Goal: Task Accomplishment & Management: Manage account settings

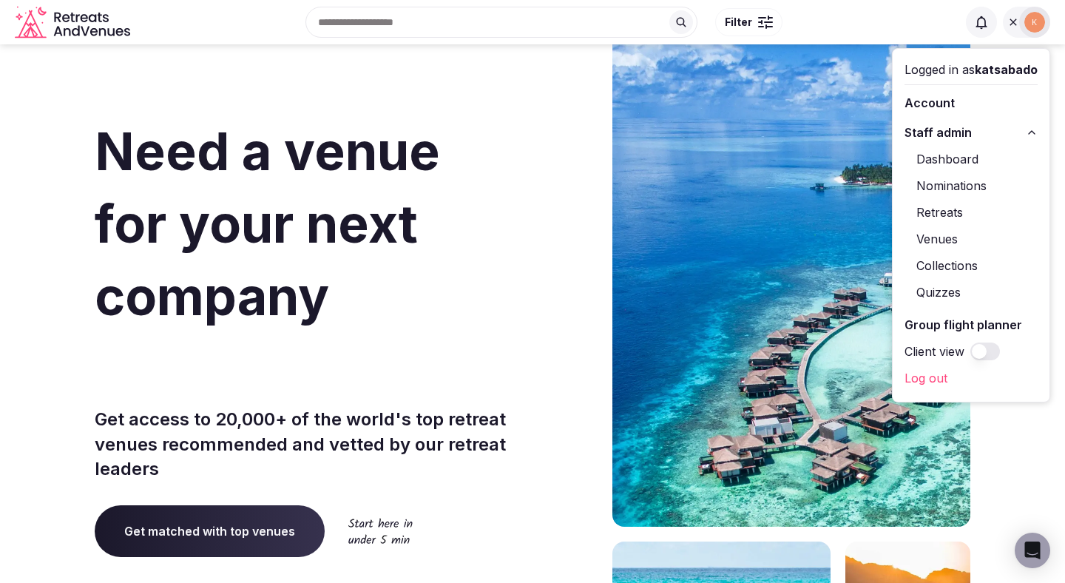
click at [946, 236] on link "Venues" at bounding box center [971, 239] width 133 height 24
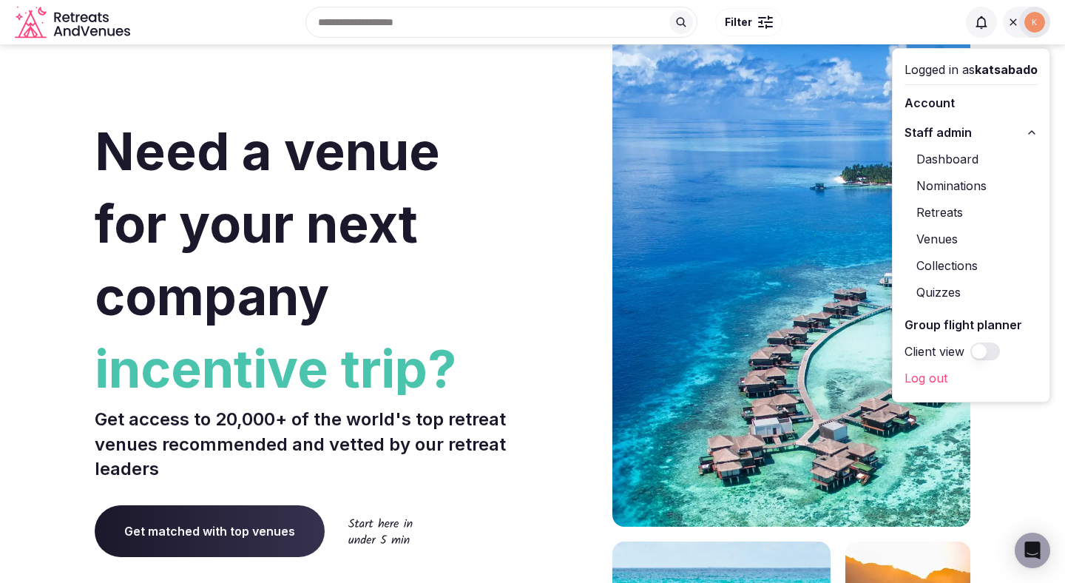
click at [934, 246] on link "Venues" at bounding box center [971, 239] width 133 height 24
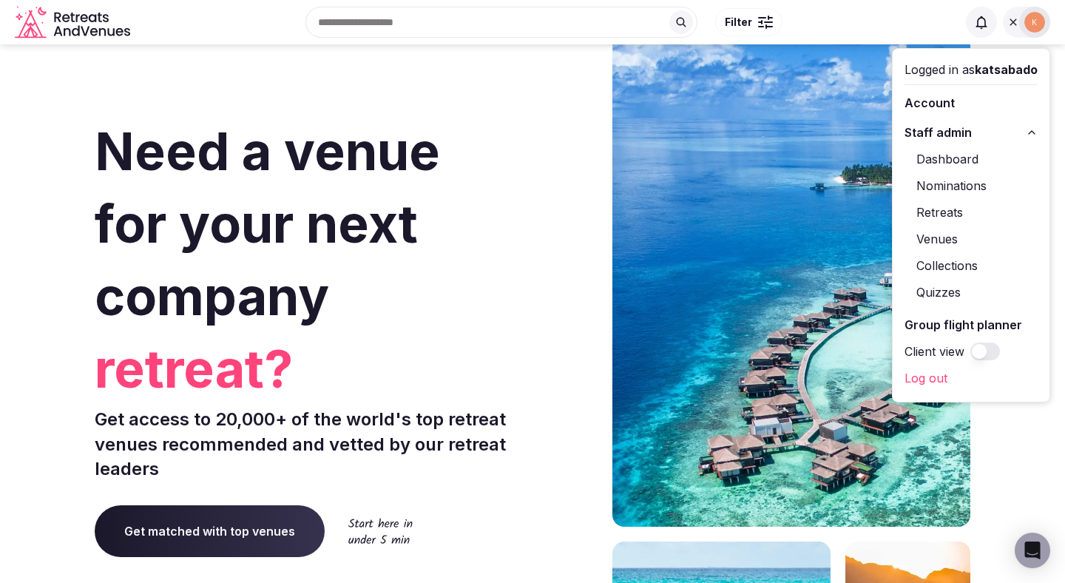
click at [934, 246] on link "Venues" at bounding box center [971, 239] width 133 height 24
click at [932, 243] on link "Venues" at bounding box center [971, 239] width 133 height 24
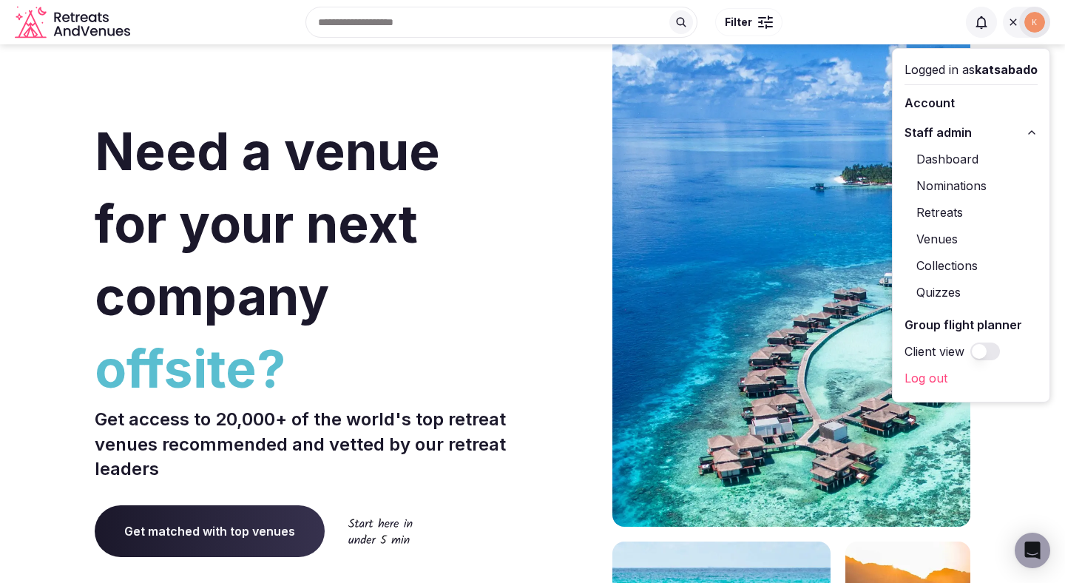
click at [952, 156] on link "Dashboard" at bounding box center [971, 159] width 133 height 24
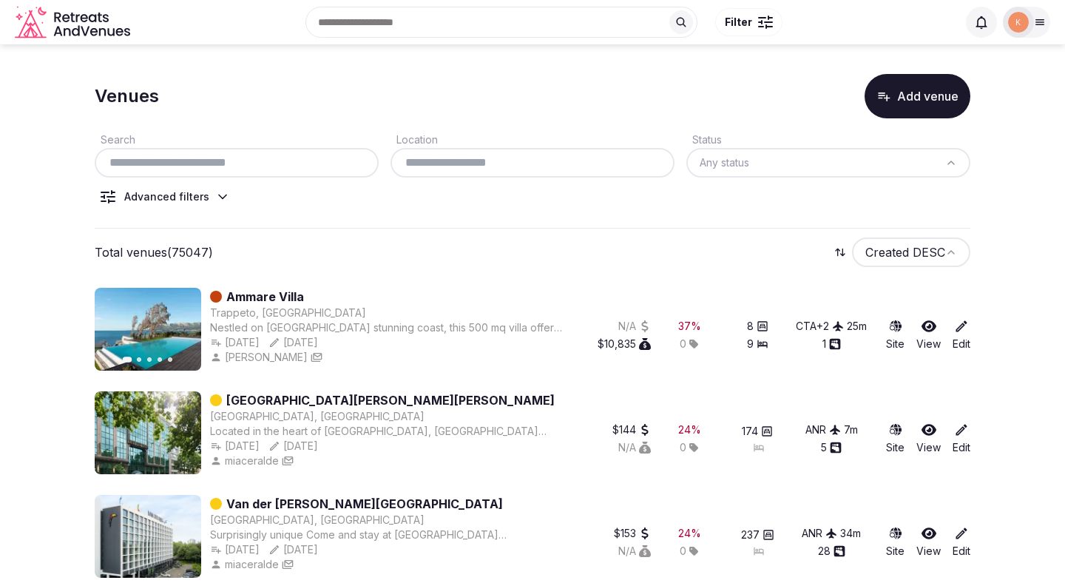
click at [279, 152] on div at bounding box center [237, 163] width 284 height 30
click at [279, 162] on input "text" at bounding box center [237, 163] width 272 height 18
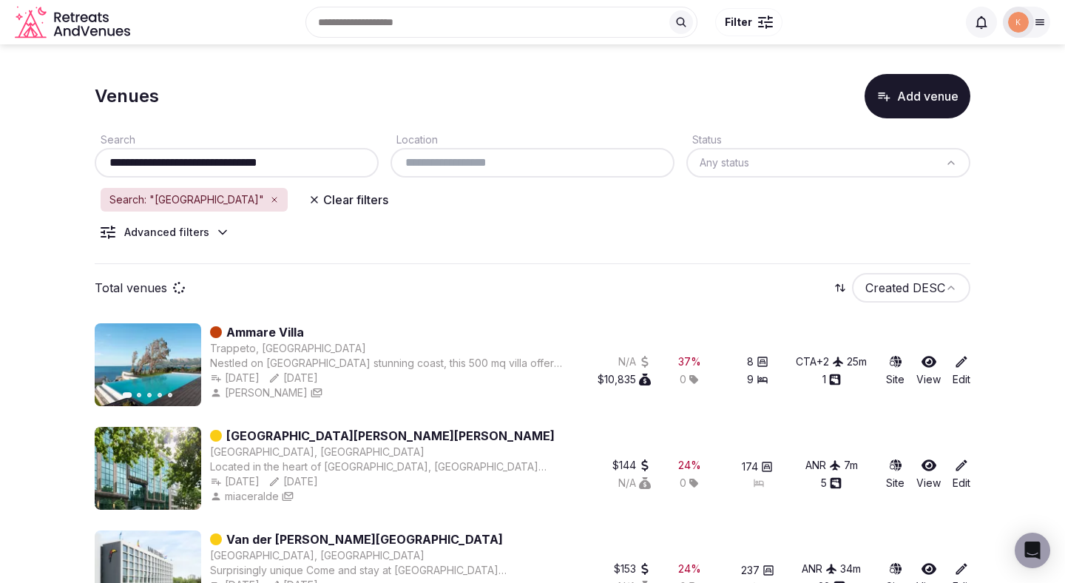
type input "**********"
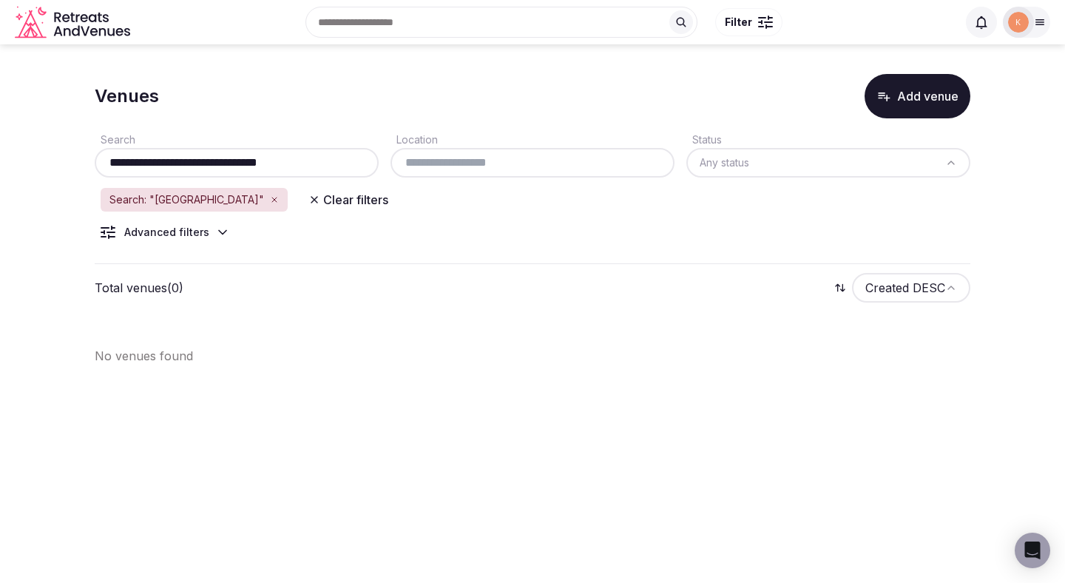
click at [397, 205] on button "Clear filters" at bounding box center [349, 199] width 98 height 27
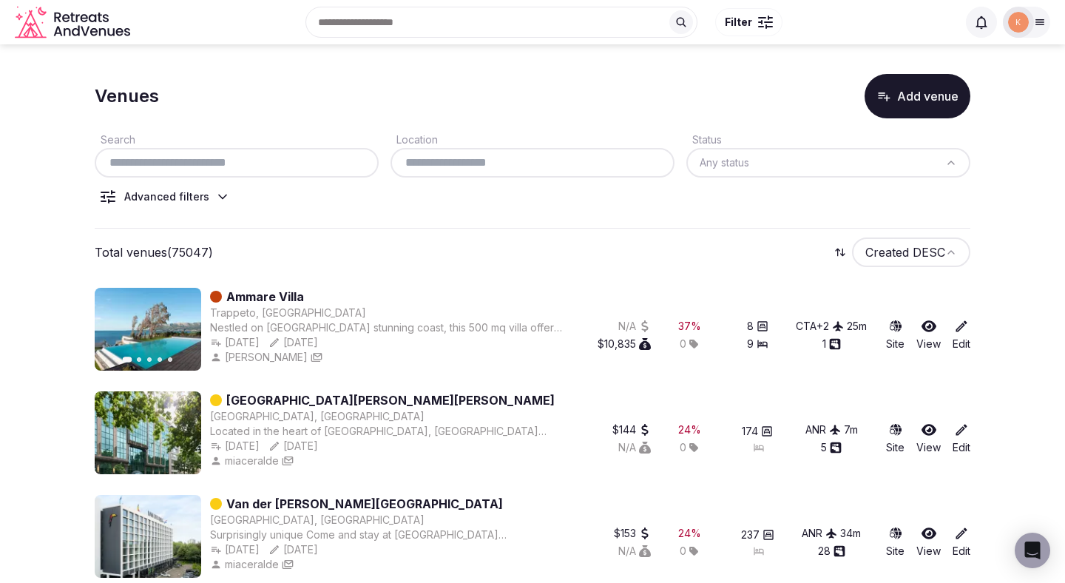
click at [303, 164] on input "text" at bounding box center [237, 163] width 272 height 18
paste input "**********"
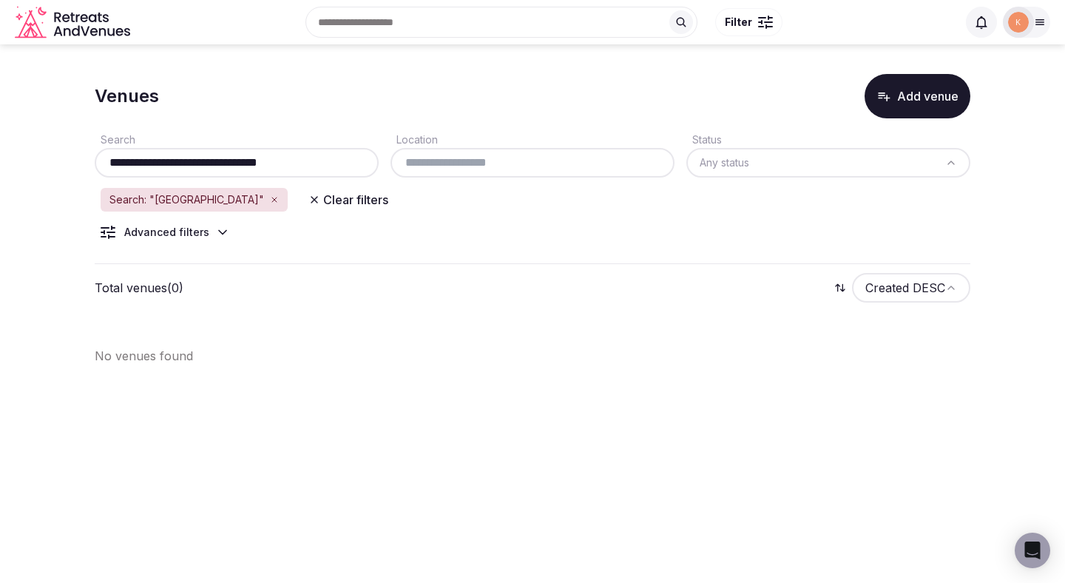
type input "**********"
click at [1032, 24] on div at bounding box center [1018, 22] width 31 height 31
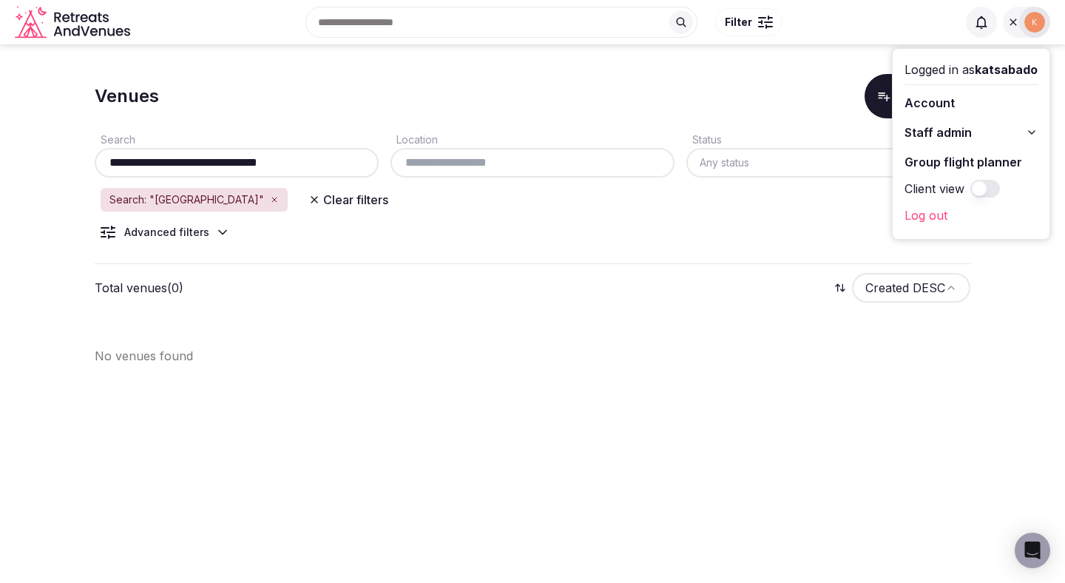
click at [936, 92] on link "Account" at bounding box center [971, 103] width 133 height 24
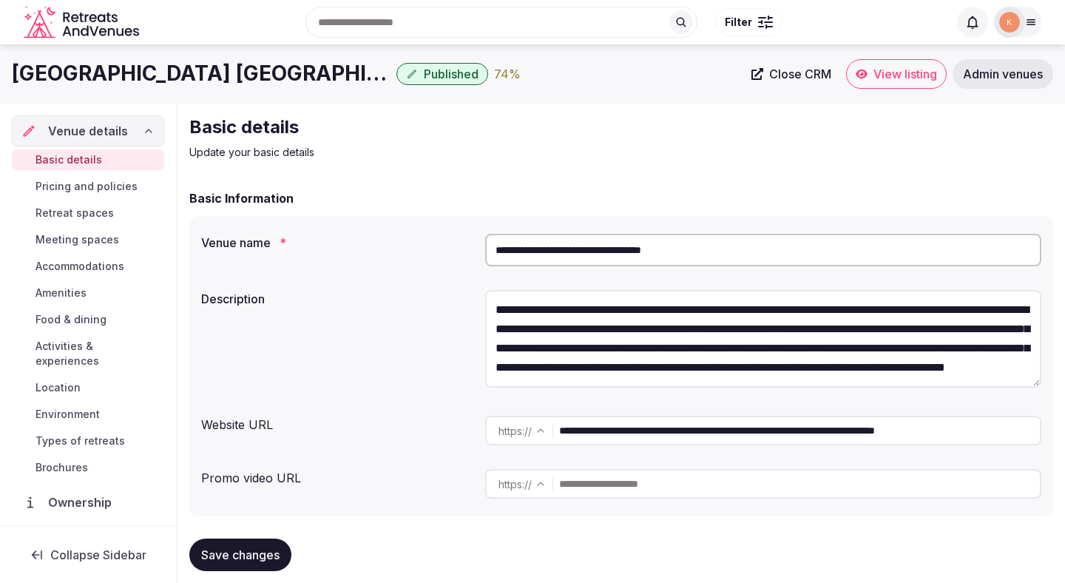
click at [536, 260] on input "**********" at bounding box center [763, 250] width 556 height 33
click at [538, 263] on input "**********" at bounding box center [763, 250] width 556 height 33
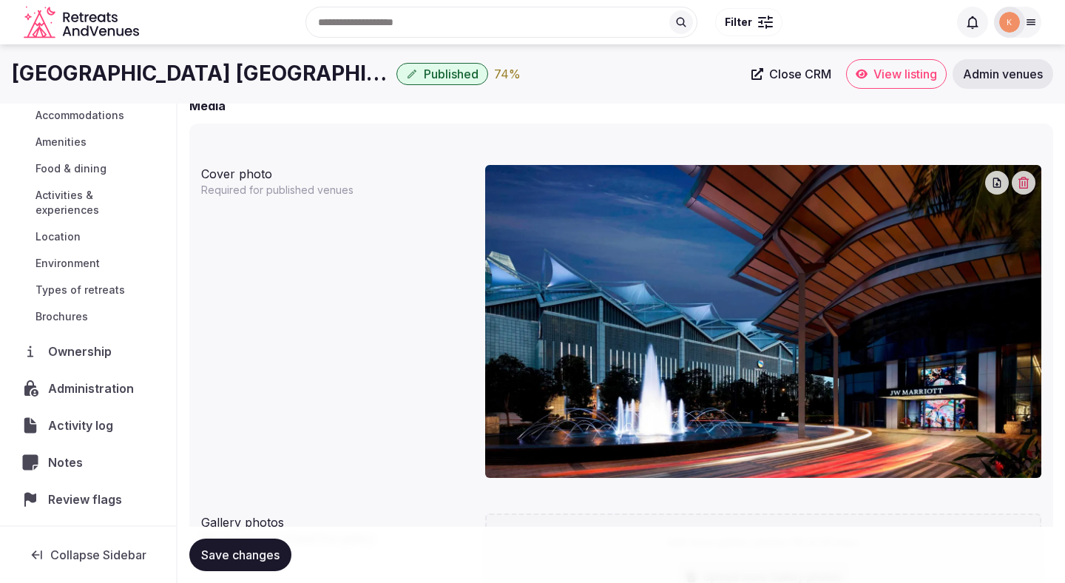
scroll to position [175, 0]
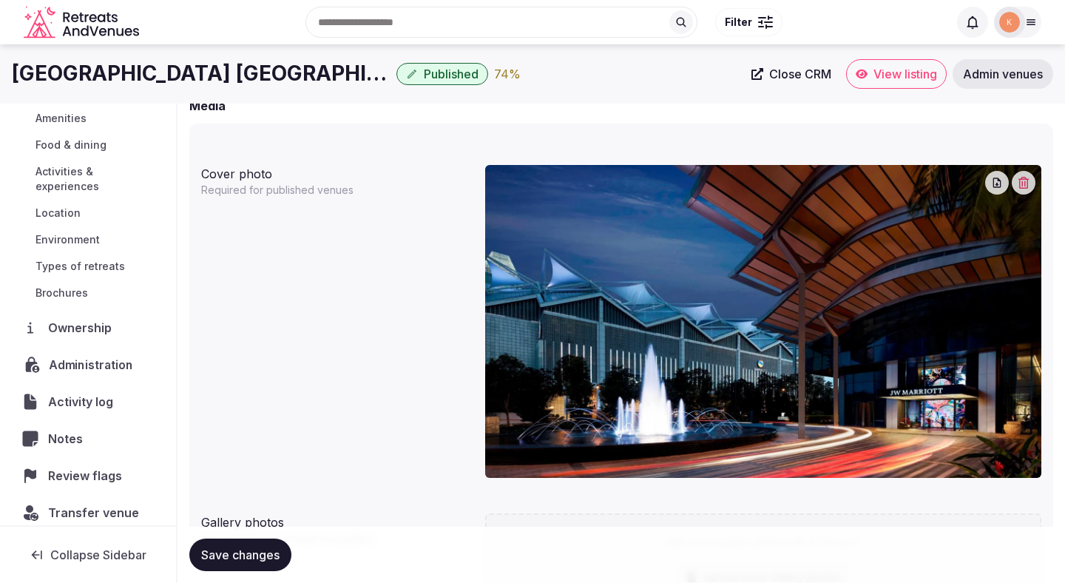
click at [106, 356] on span "Administration" at bounding box center [94, 365] width 90 height 18
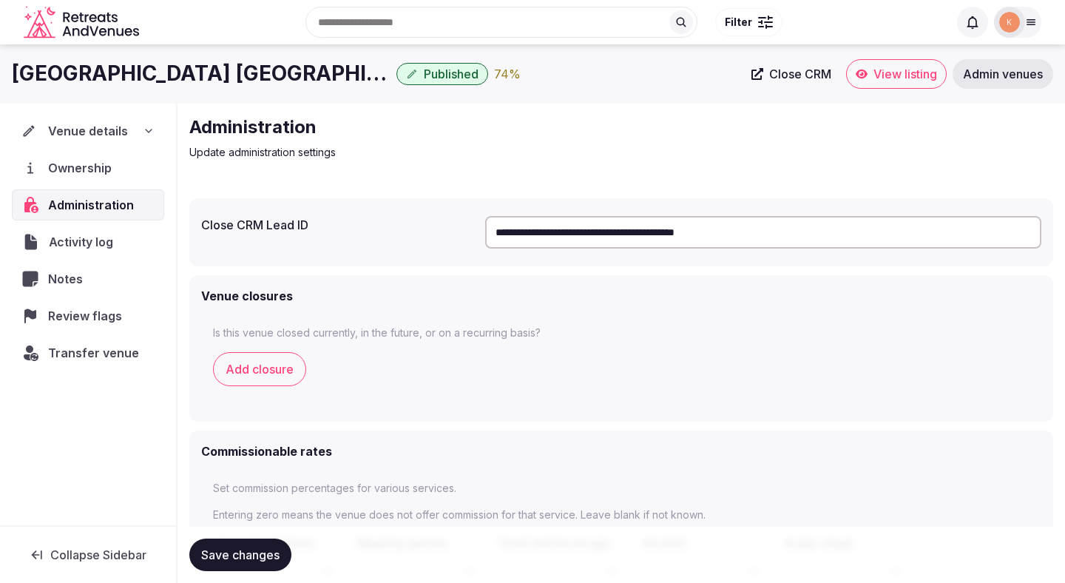
click at [97, 243] on span "Activity log" at bounding box center [84, 242] width 70 height 18
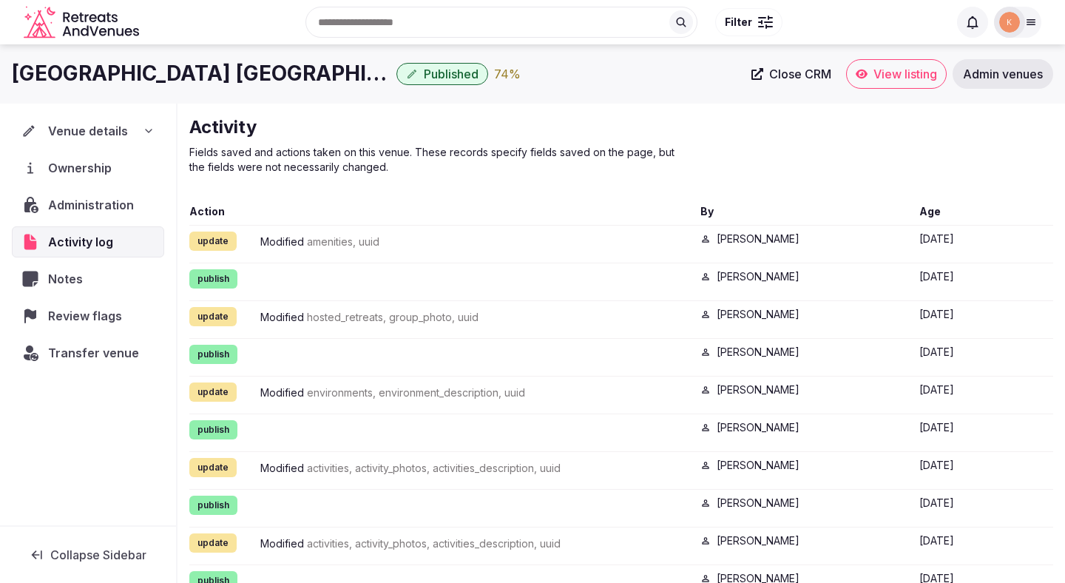
click at [1021, 78] on span "Admin venues" at bounding box center [1003, 74] width 80 height 15
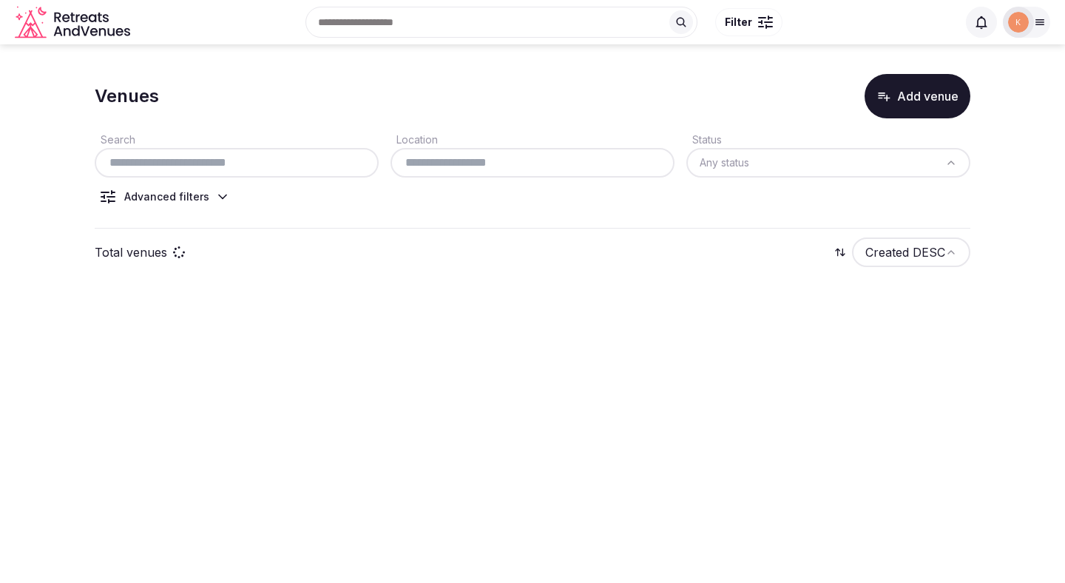
click at [260, 166] on input "text" at bounding box center [237, 163] width 272 height 18
paste input "**********"
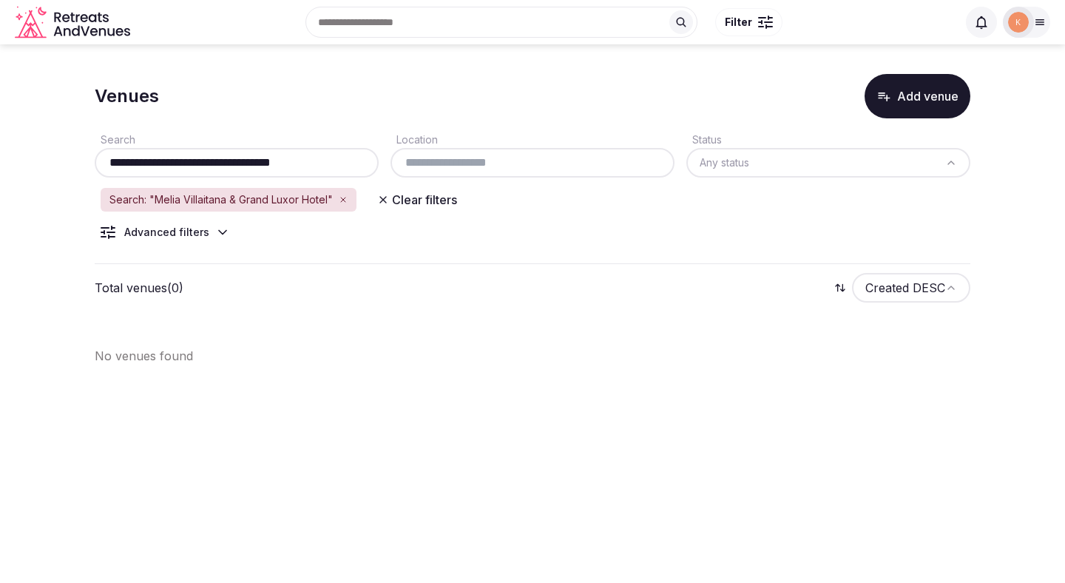
click at [263, 167] on input "**********" at bounding box center [237, 163] width 272 height 18
drag, startPoint x: 197, startPoint y: 165, endPoint x: 372, endPoint y: 159, distance: 175.5
click at [372, 159] on input "**********" at bounding box center [237, 163] width 272 height 18
type input "**********"
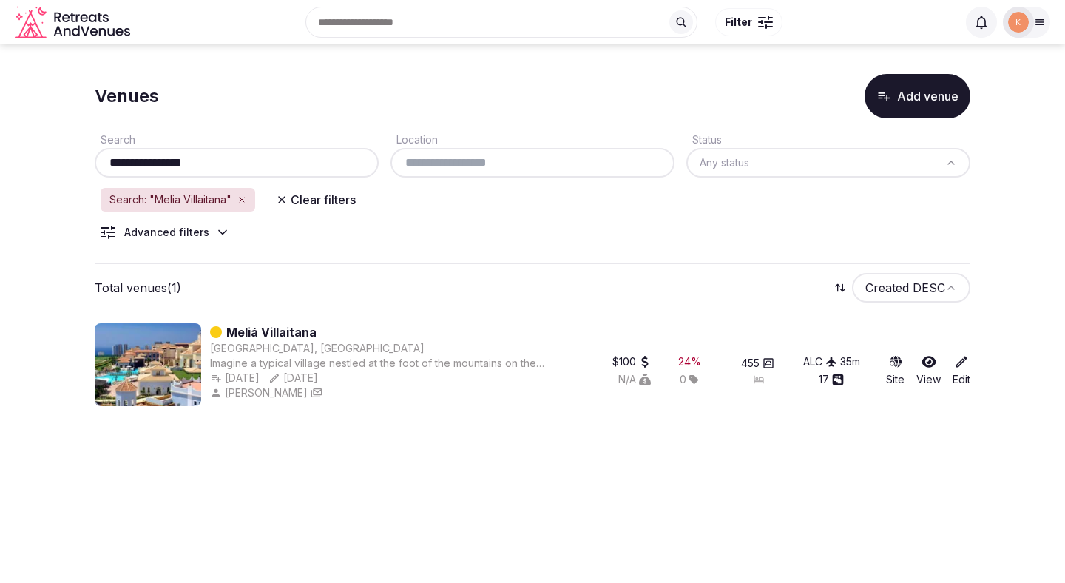
click at [306, 332] on link "Meliá Villaitana" at bounding box center [271, 332] width 90 height 18
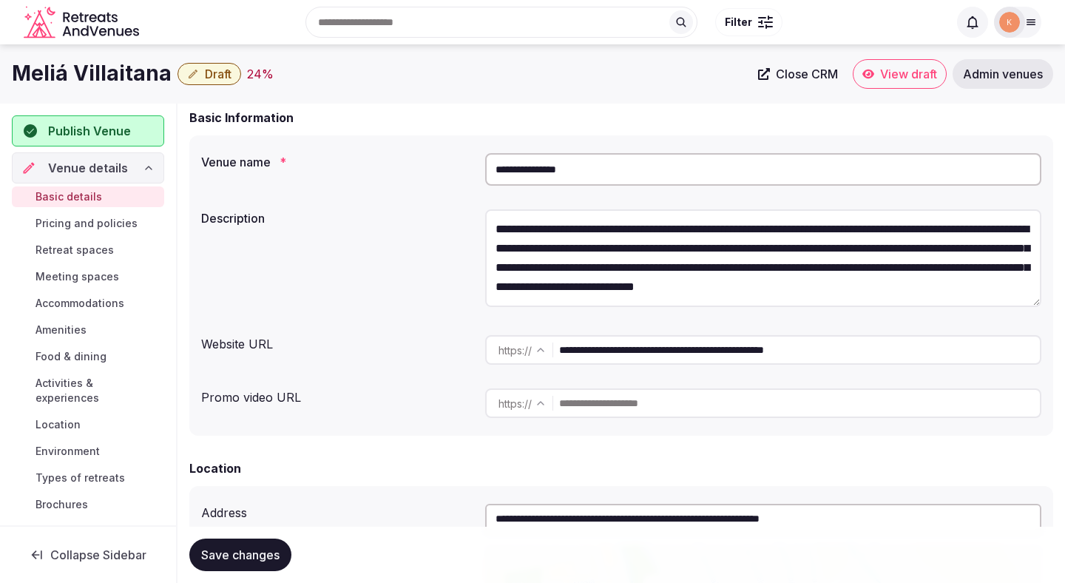
scroll to position [68, 0]
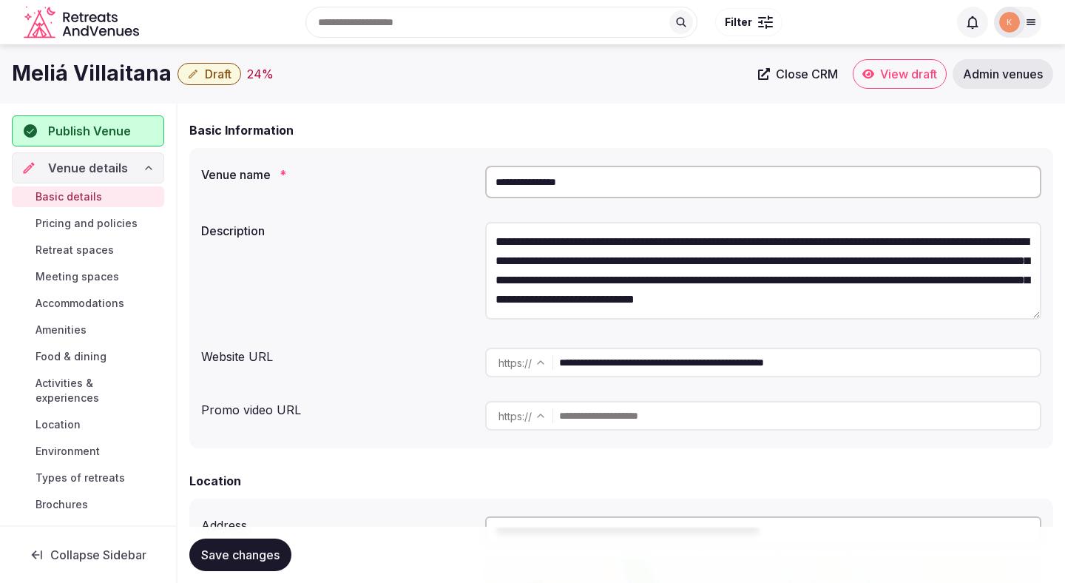
click at [539, 189] on input "**********" at bounding box center [763, 182] width 556 height 33
click at [987, 78] on span "Admin venues" at bounding box center [1003, 74] width 80 height 15
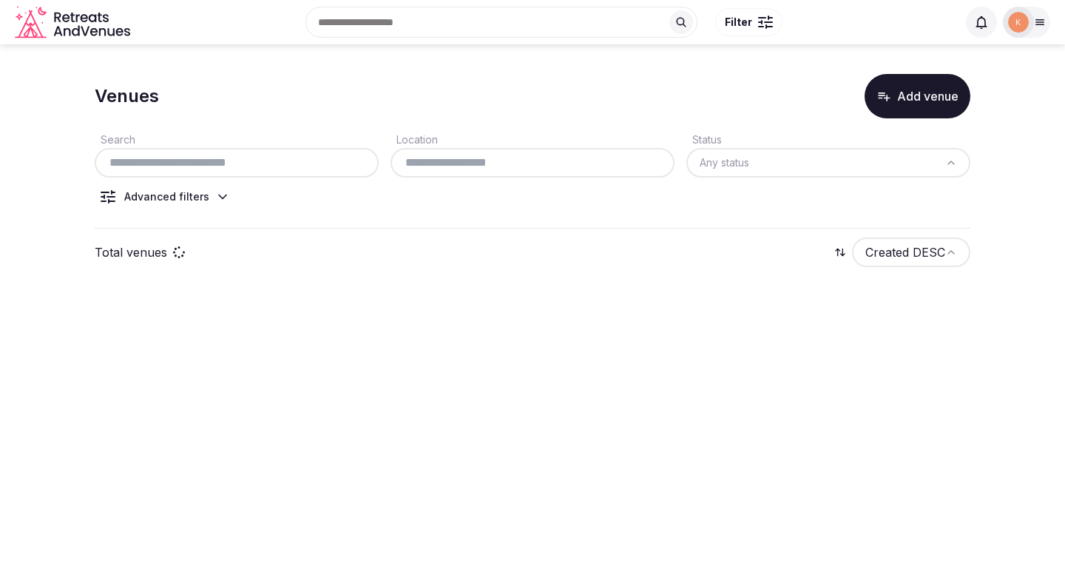
click at [321, 164] on input "text" at bounding box center [237, 163] width 272 height 18
paste input "**********"
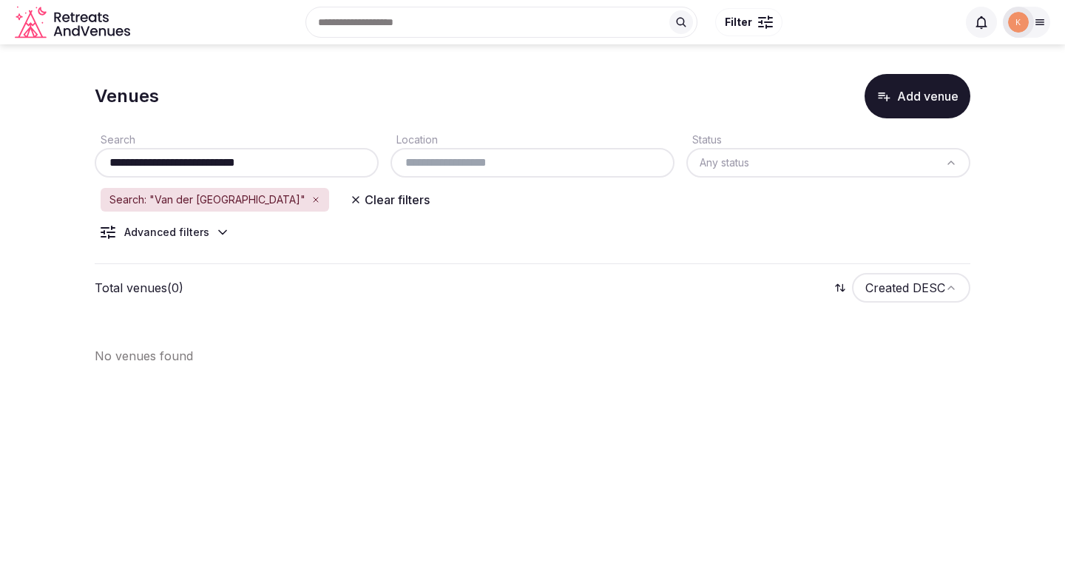
click at [283, 162] on input "**********" at bounding box center [237, 163] width 272 height 18
click at [318, 155] on input "**********" at bounding box center [237, 163] width 272 height 18
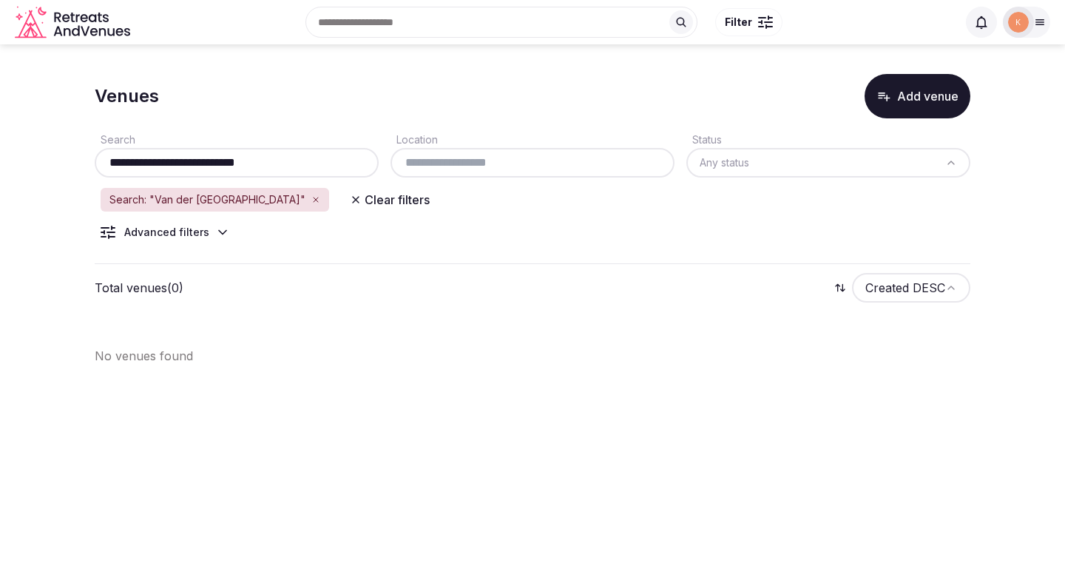
click at [318, 155] on input "**********" at bounding box center [237, 163] width 272 height 18
paste input "text"
type input "**********"
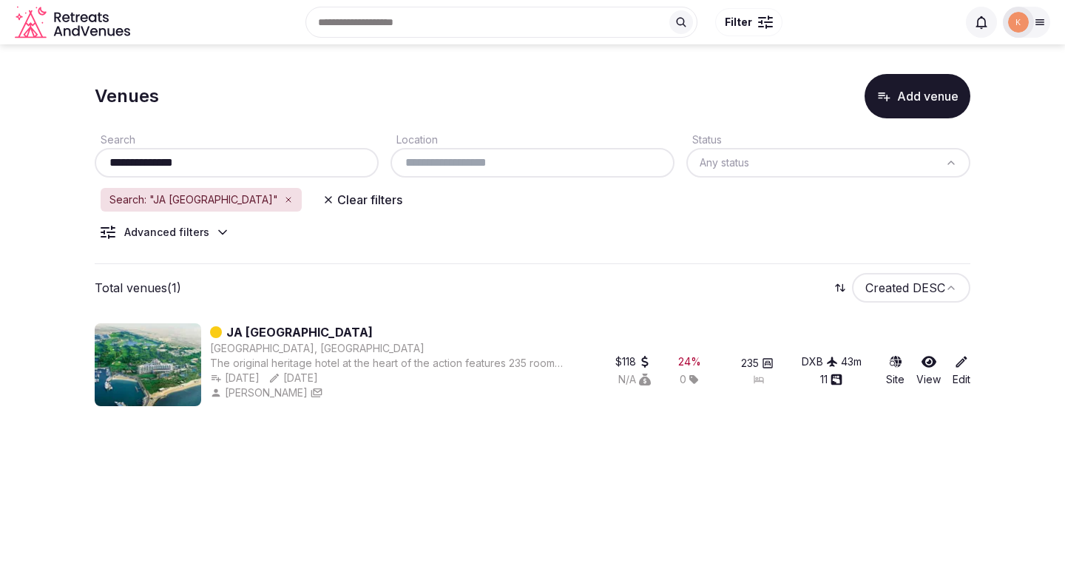
click at [271, 331] on link "JA Beach Hotel" at bounding box center [299, 332] width 146 height 18
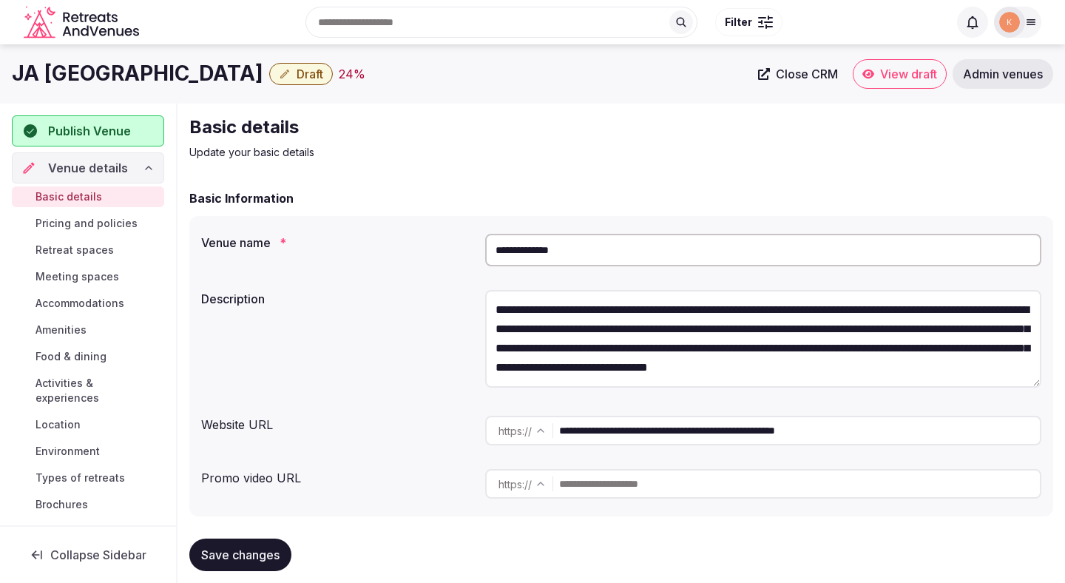
click at [1015, 71] on span "Admin venues" at bounding box center [1003, 74] width 80 height 15
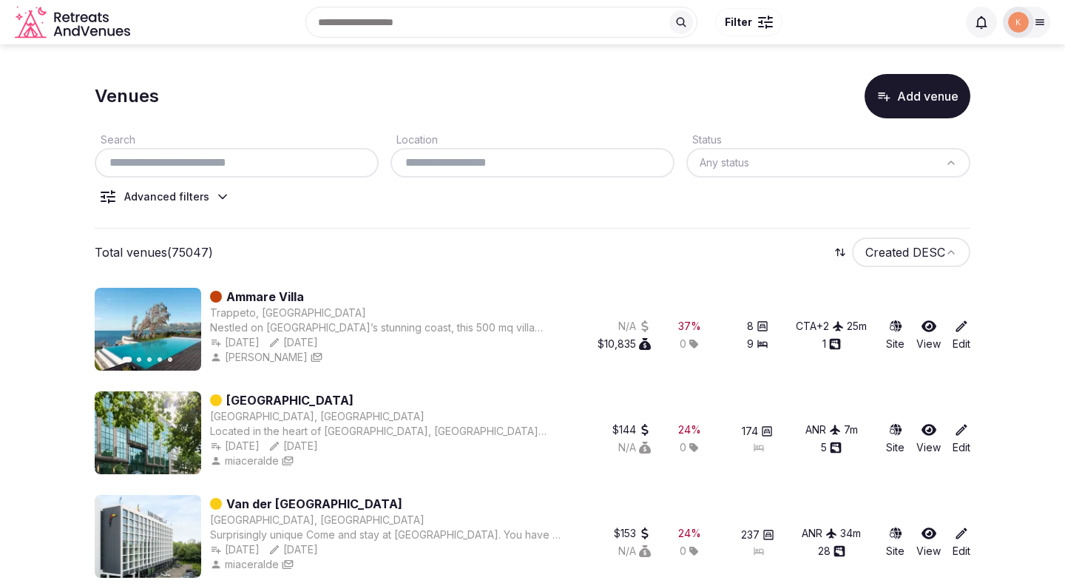
click at [319, 178] on div "Search Location Status Any status Advanced filters" at bounding box center [533, 173] width 876 height 110
click at [320, 172] on div at bounding box center [237, 163] width 284 height 30
click at [326, 159] on input "text" at bounding box center [237, 163] width 272 height 18
paste input "**********"
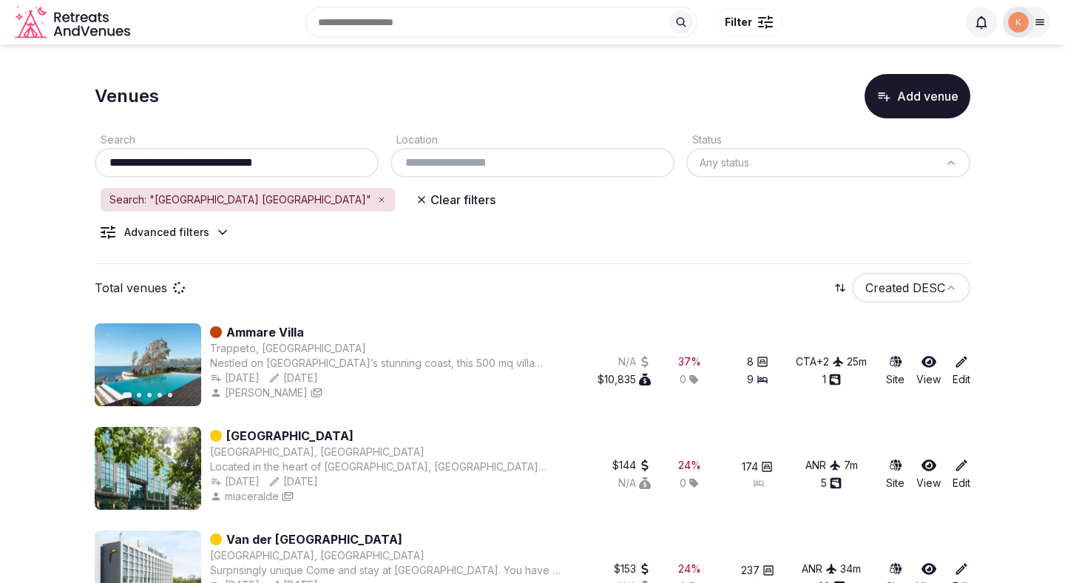
type input "**********"
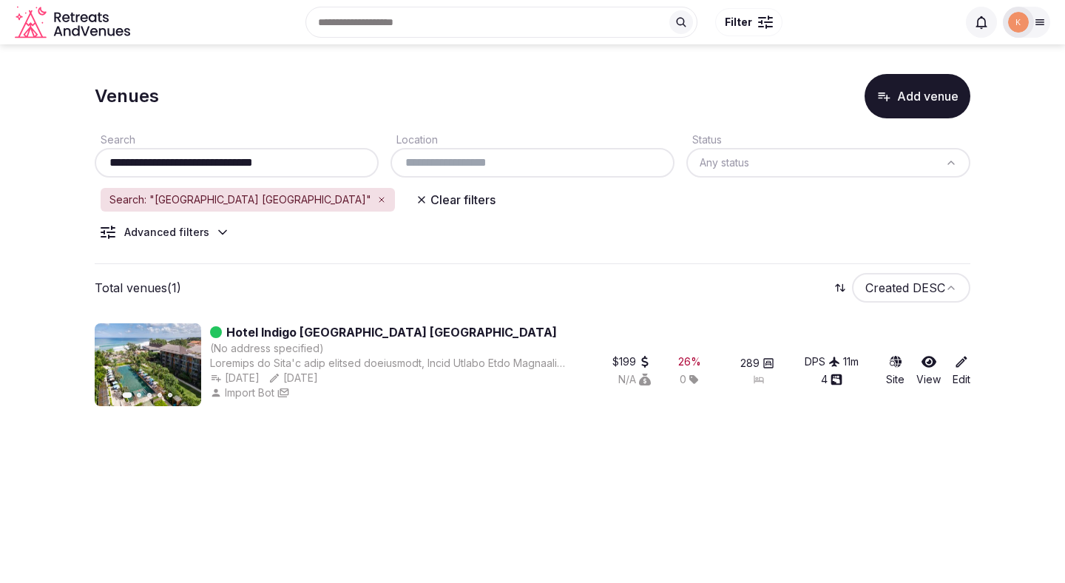
click at [291, 328] on link "Hotel Indigo [GEOGRAPHIC_DATA] [GEOGRAPHIC_DATA]" at bounding box center [391, 332] width 331 height 18
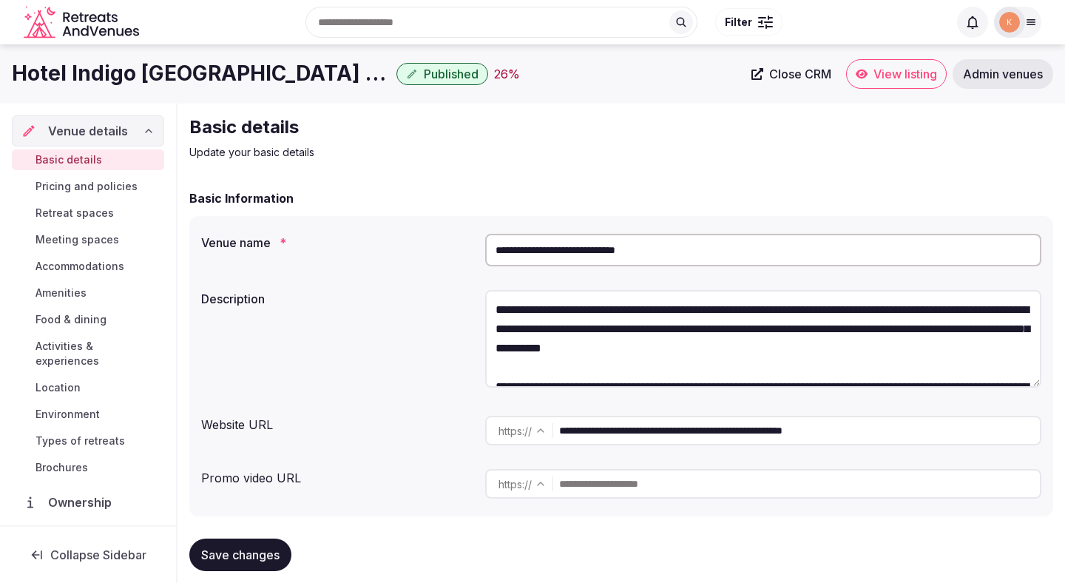
click at [569, 250] on input "**********" at bounding box center [763, 250] width 556 height 33
click at [624, 435] on input "**********" at bounding box center [799, 431] width 481 height 30
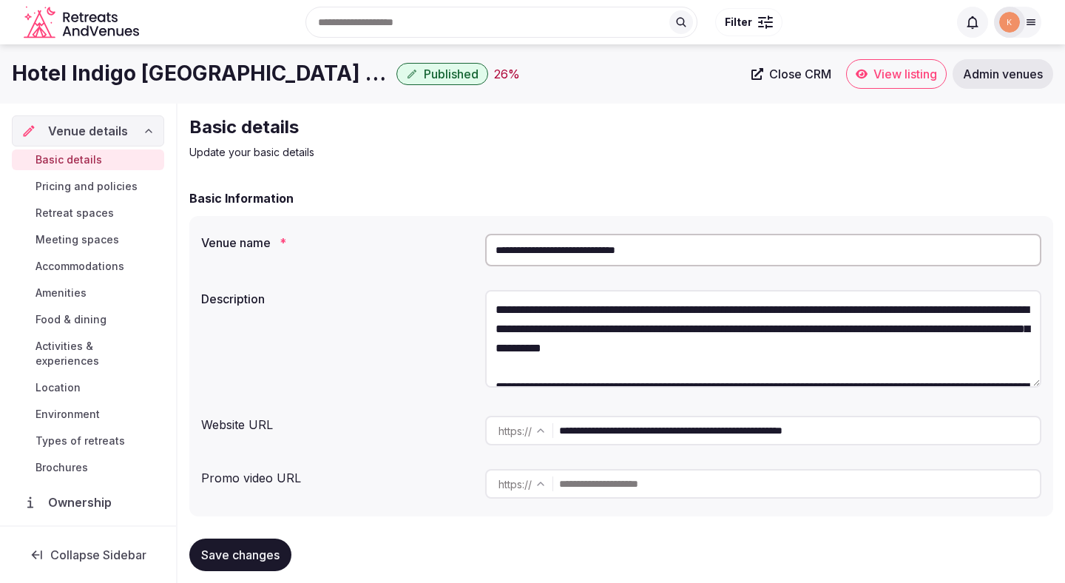
click at [624, 435] on input "**********" at bounding box center [799, 431] width 481 height 30
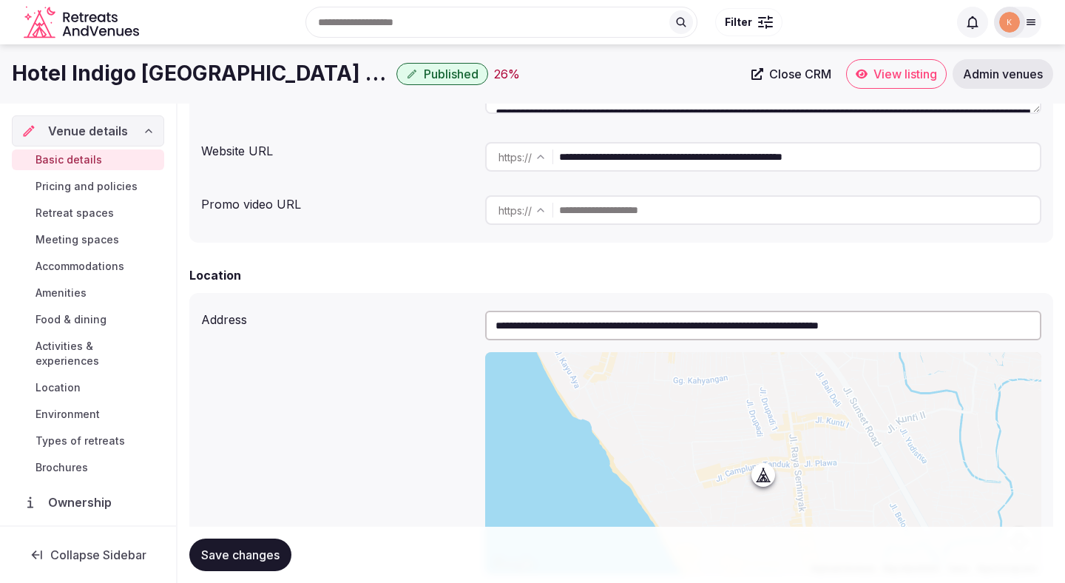
scroll to position [269, 0]
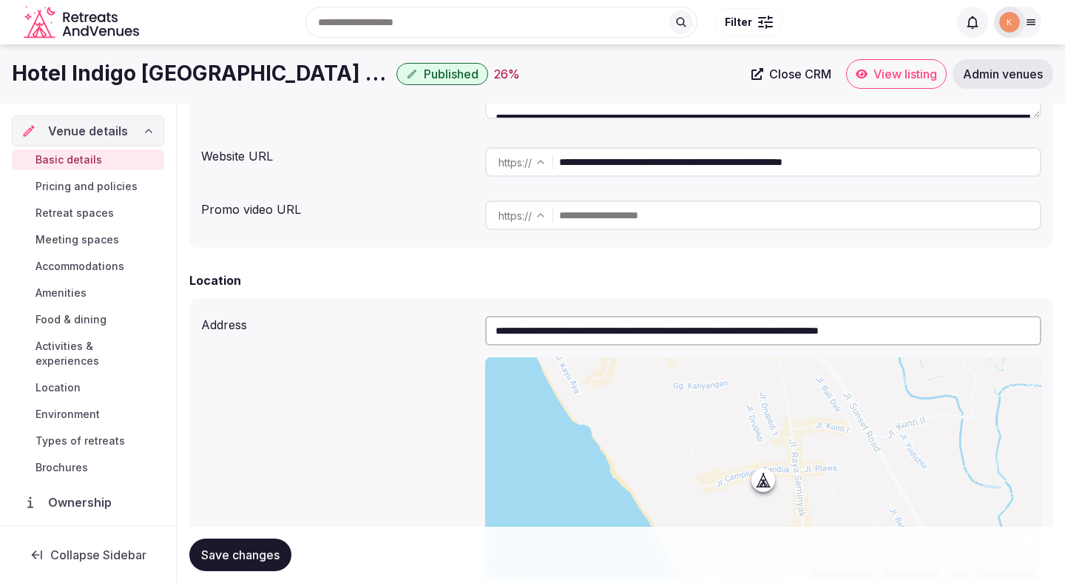
click at [567, 339] on input "**********" at bounding box center [763, 331] width 556 height 30
click at [442, 458] on div "**********" at bounding box center [621, 447] width 841 height 275
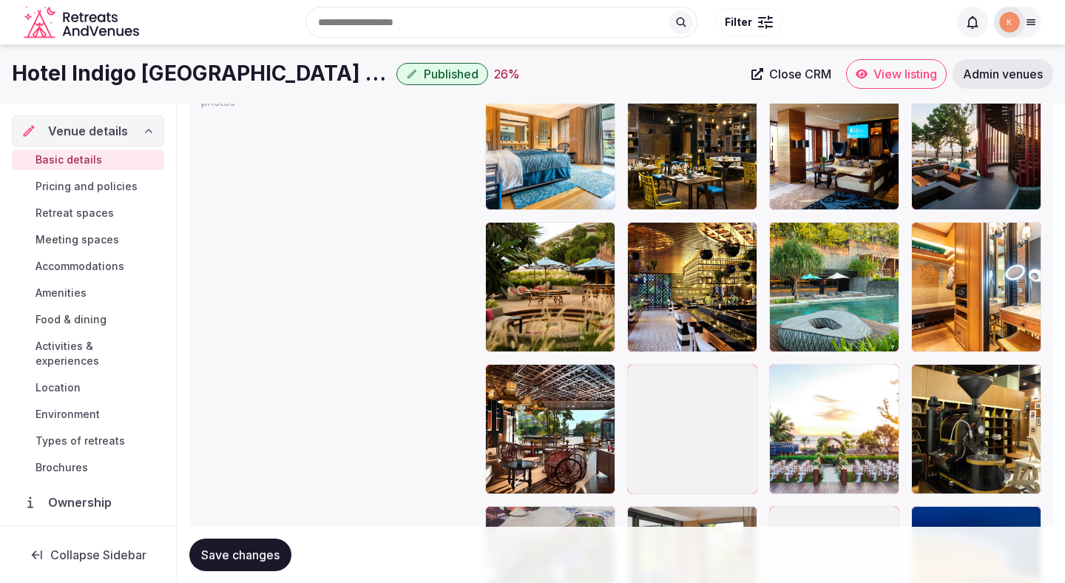
scroll to position [1762, 0]
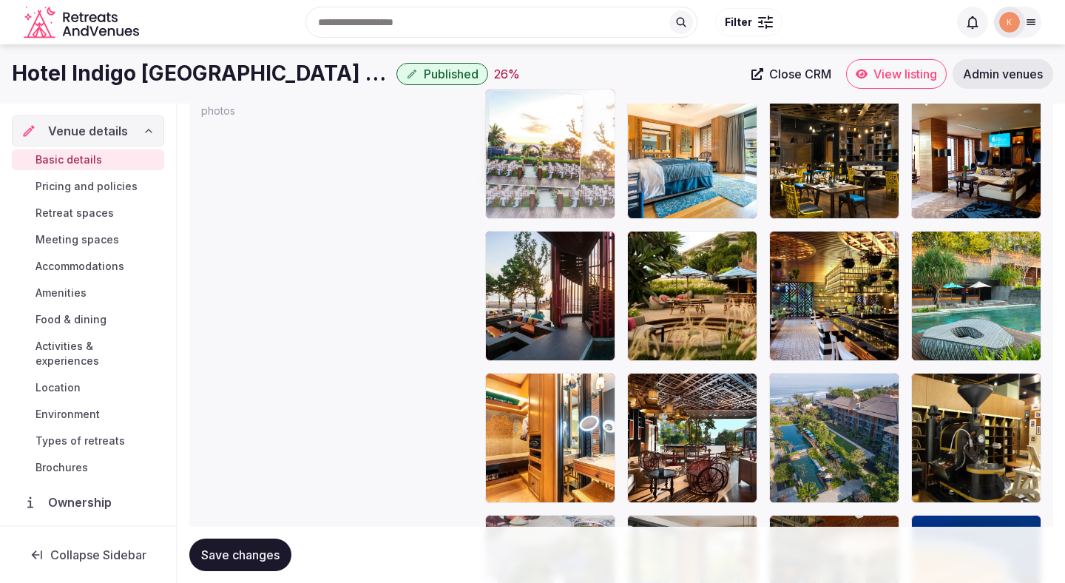
drag, startPoint x: 822, startPoint y: 424, endPoint x: 586, endPoint y: 218, distance: 313.6
click at [586, 218] on body "**********" at bounding box center [532, 136] width 1065 height 3796
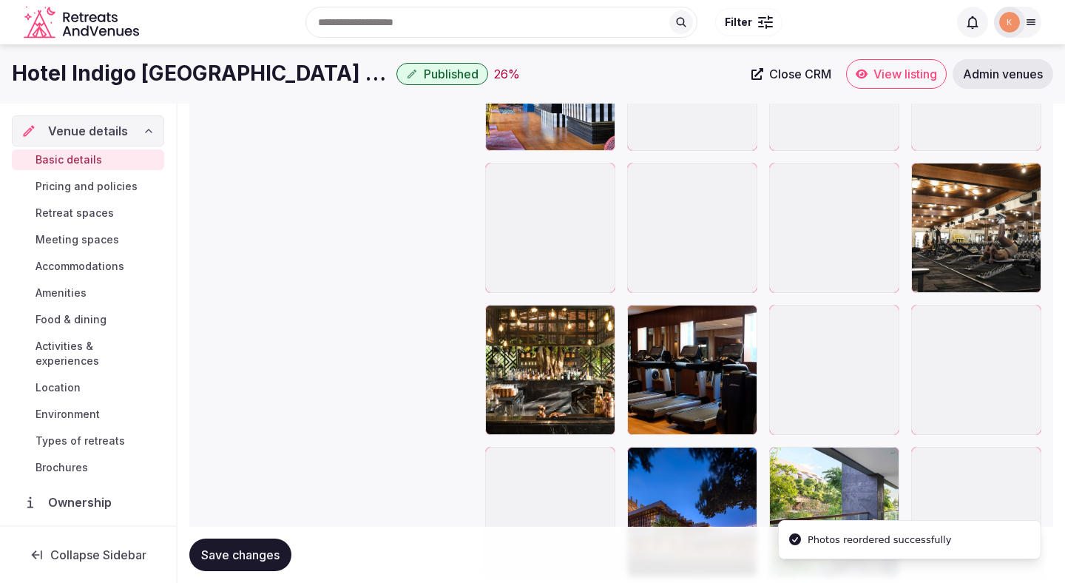
scroll to position [2571, 0]
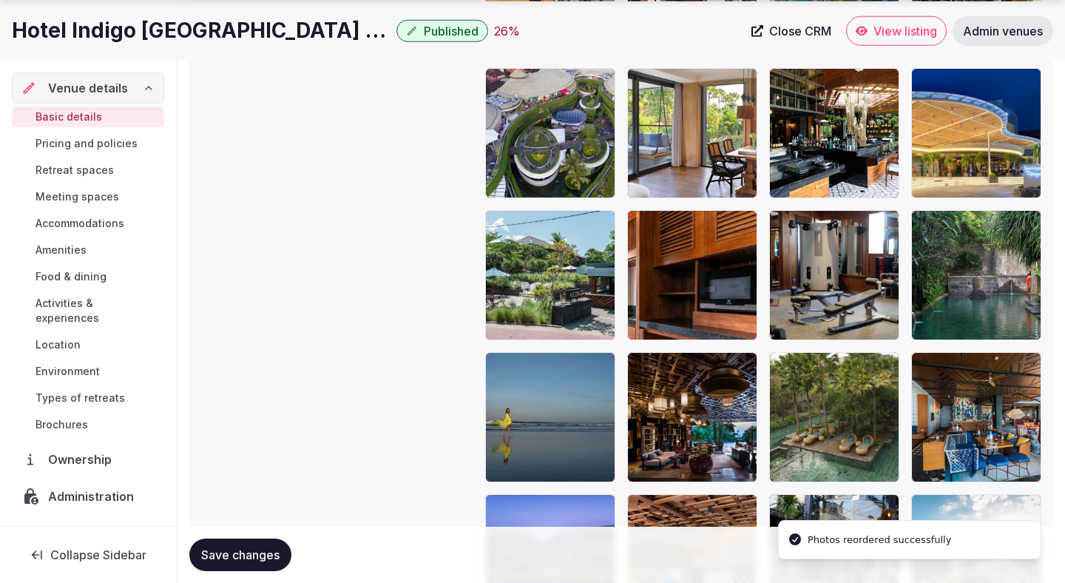
scroll to position [2368, 0]
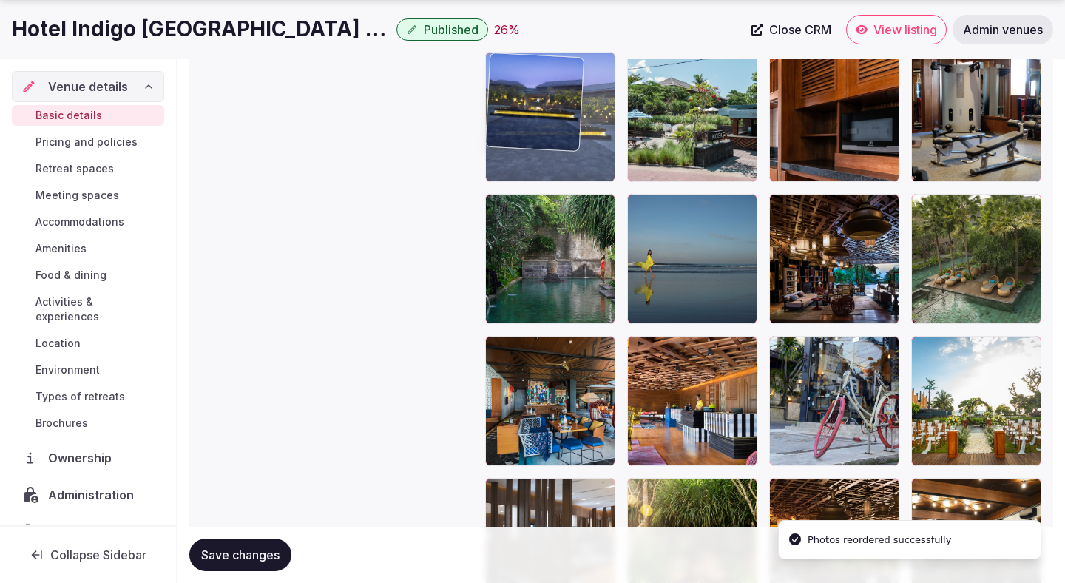
drag, startPoint x: 550, startPoint y: 465, endPoint x: 558, endPoint y: 193, distance: 271.6
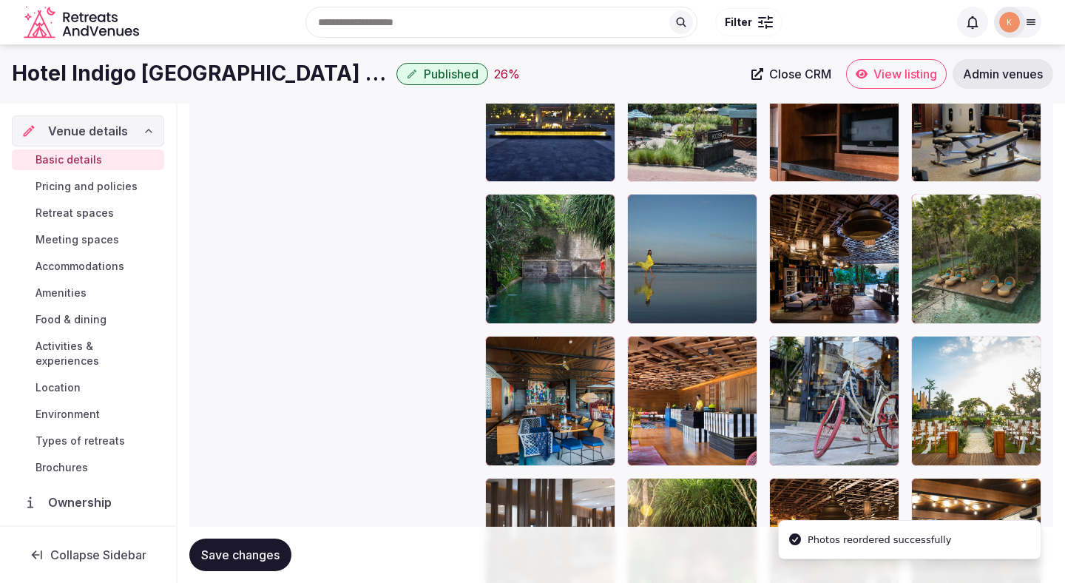
scroll to position [2160, 0]
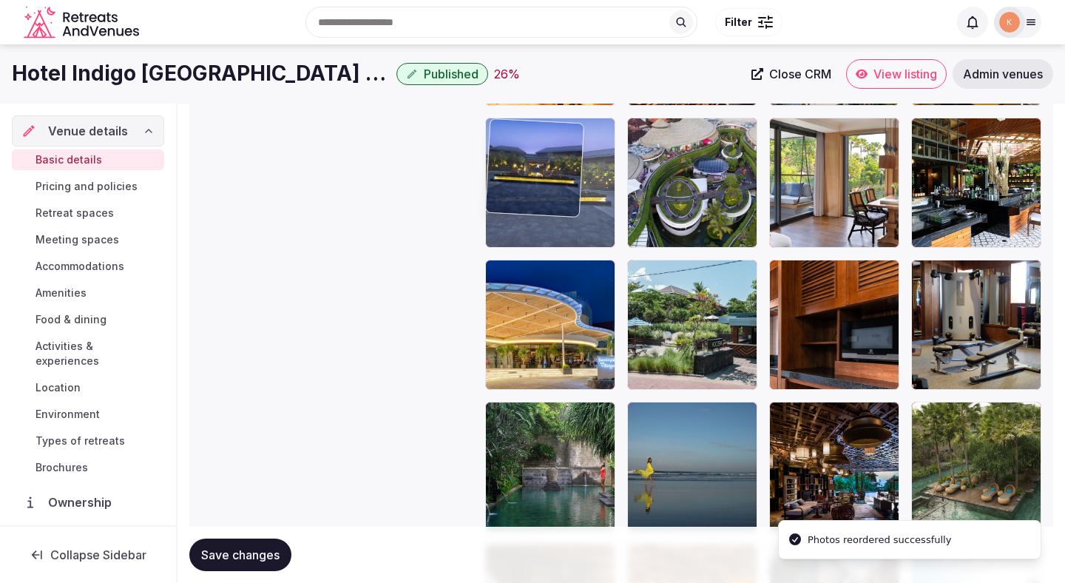
drag, startPoint x: 565, startPoint y: 362, endPoint x: 562, endPoint y: 191, distance: 170.9
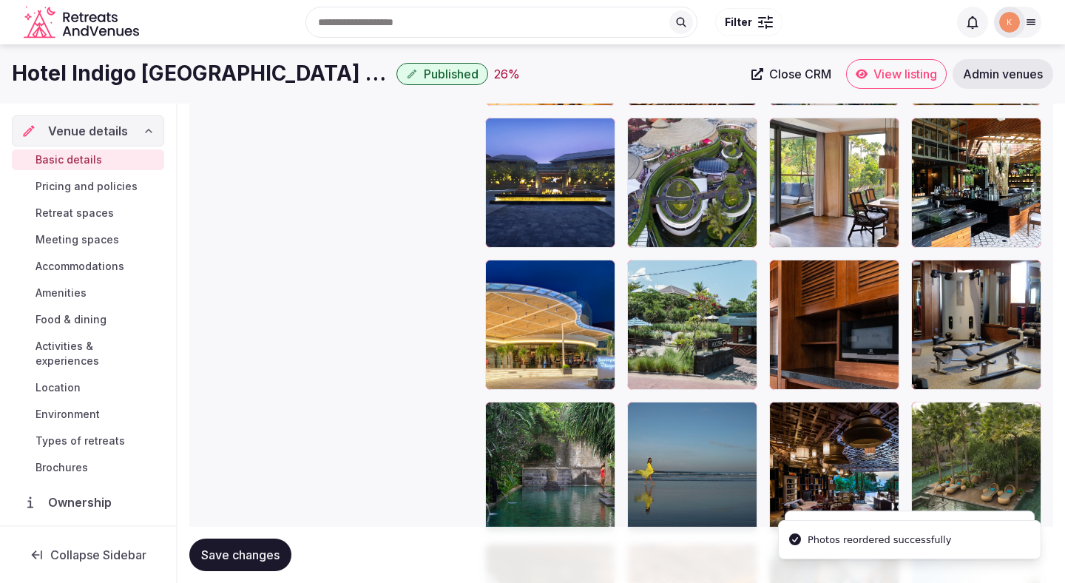
scroll to position [1981, 0]
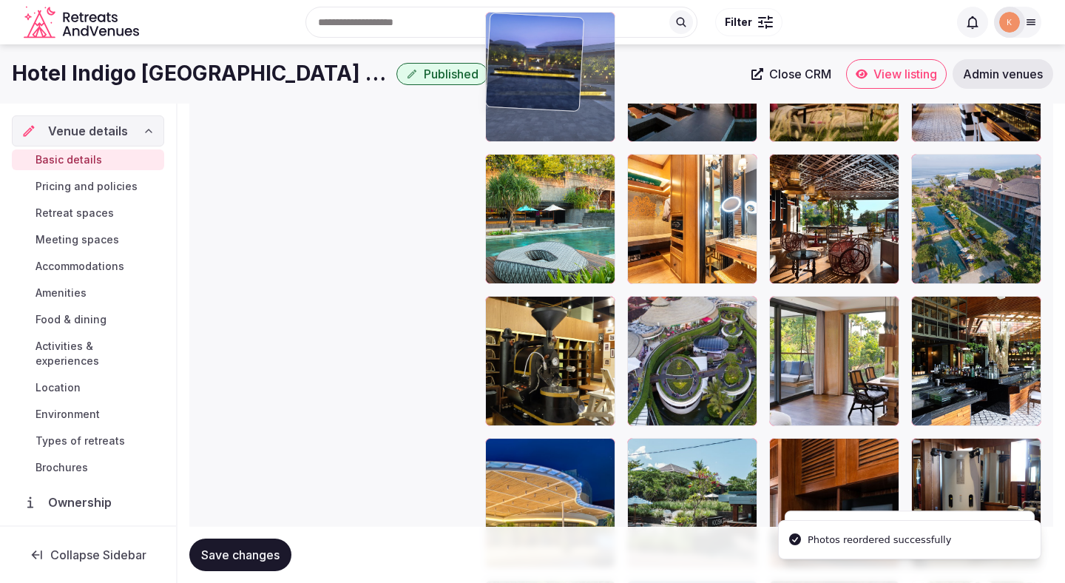
drag, startPoint x: 541, startPoint y: 381, endPoint x: 538, endPoint y: 129, distance: 251.6
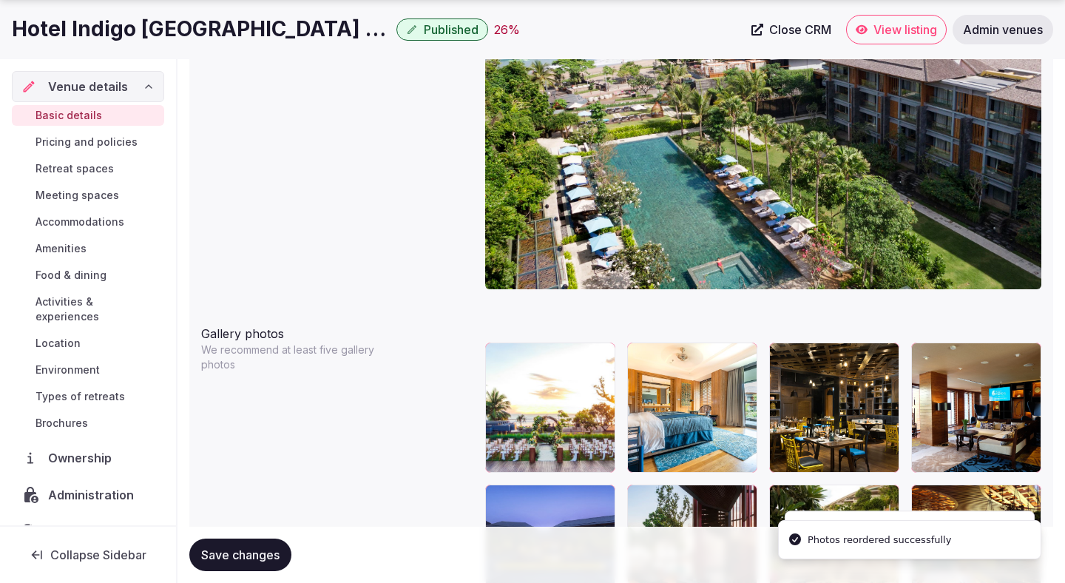
scroll to position [1634, 0]
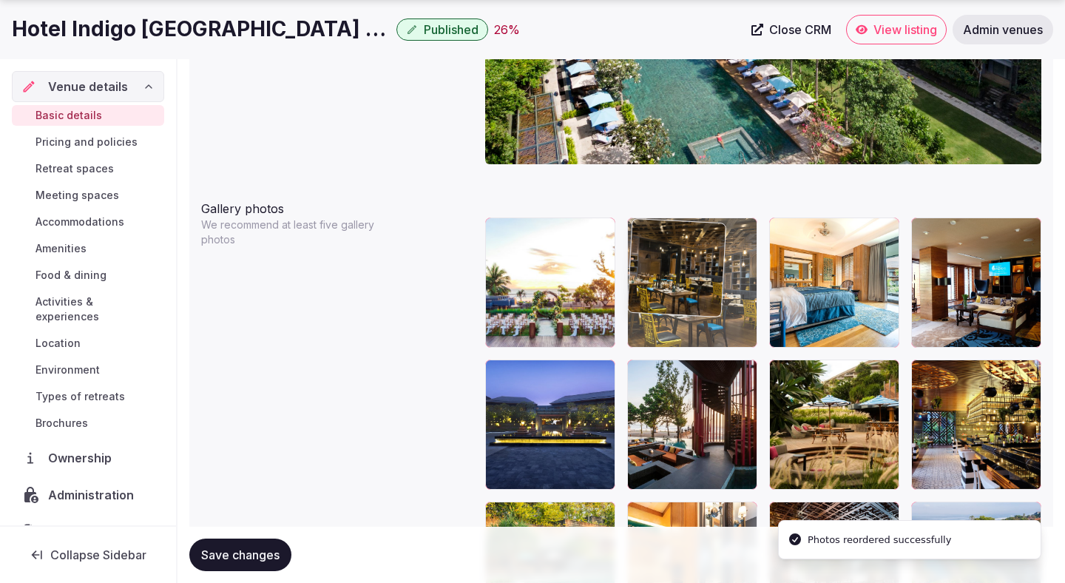
drag, startPoint x: 852, startPoint y: 308, endPoint x: 693, endPoint y: 308, distance: 159.1
click at [693, 308] on body "**********" at bounding box center [532, 264] width 1065 height 3796
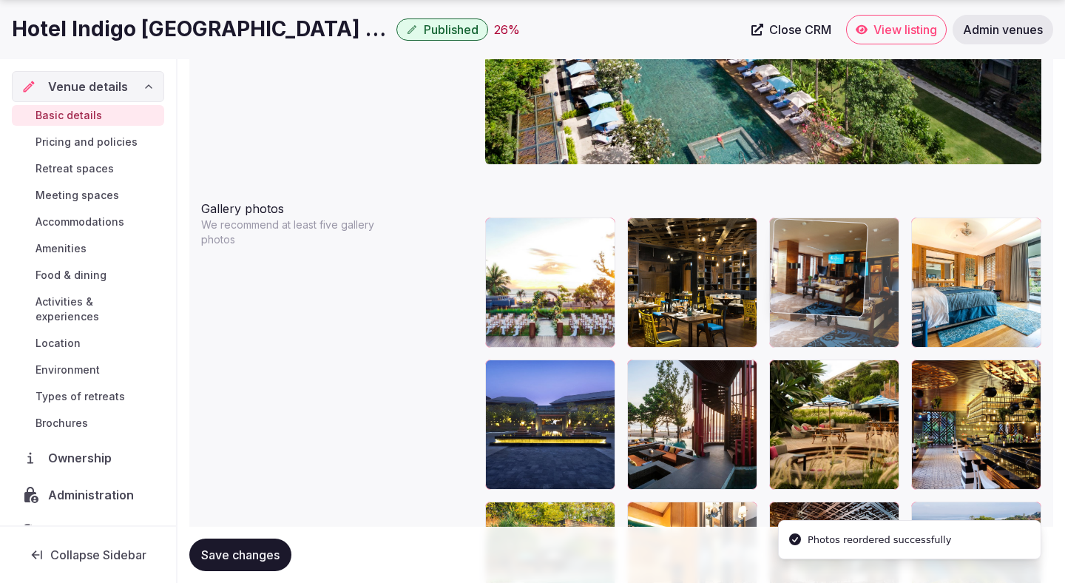
drag, startPoint x: 999, startPoint y: 308, endPoint x: 840, endPoint y: 313, distance: 159.2
click at [821, 304] on body "**********" at bounding box center [532, 264] width 1065 height 3796
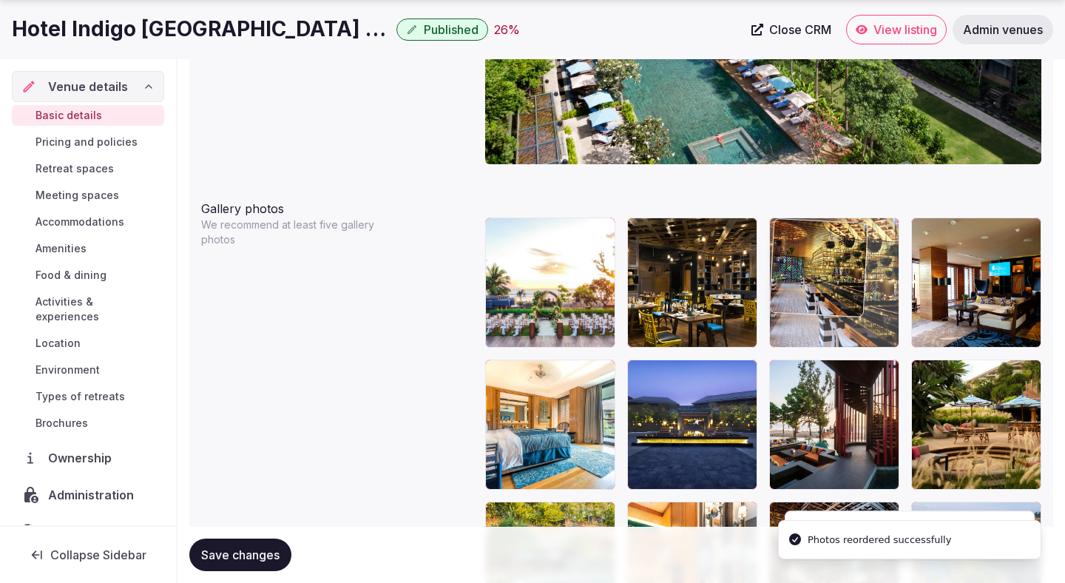
drag, startPoint x: 931, startPoint y: 392, endPoint x: 820, endPoint y: 262, distance: 171.1
click at [820, 262] on body "**********" at bounding box center [532, 264] width 1065 height 3796
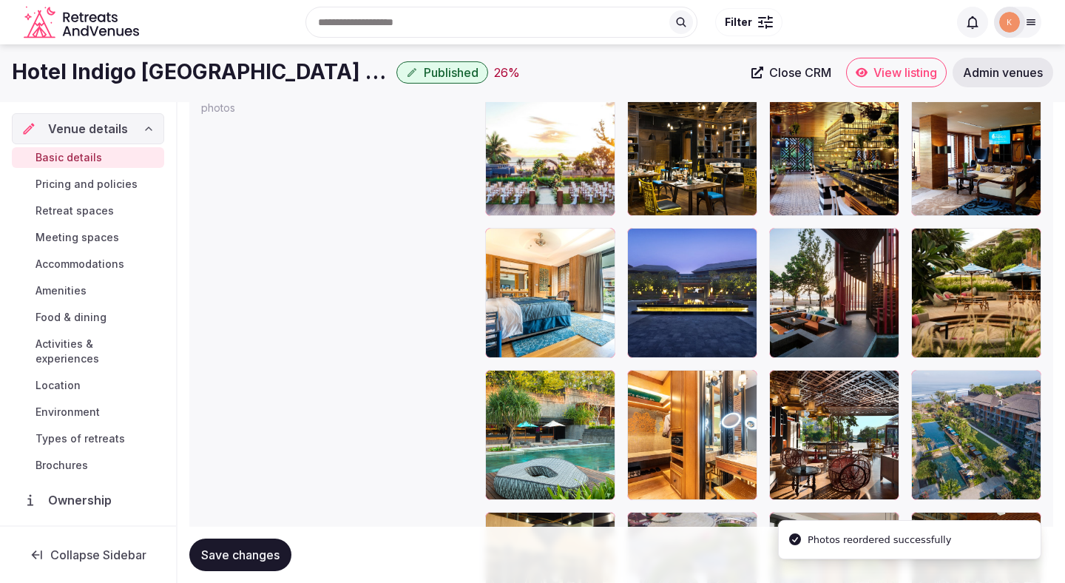
scroll to position [1759, 0]
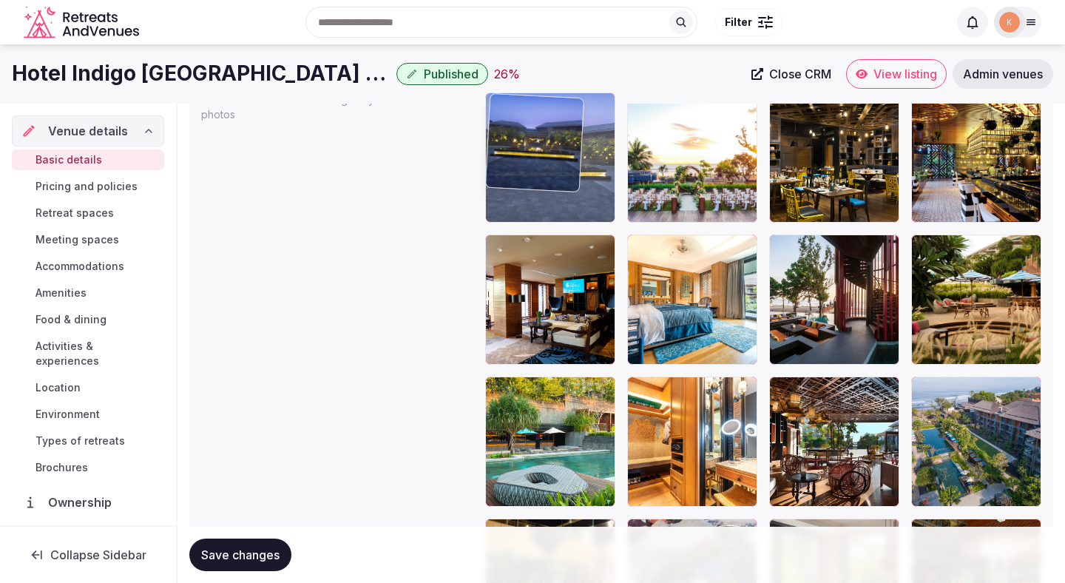
drag, startPoint x: 693, startPoint y: 334, endPoint x: 562, endPoint y: 209, distance: 180.5
click at [562, 209] on body "**********" at bounding box center [532, 139] width 1065 height 3796
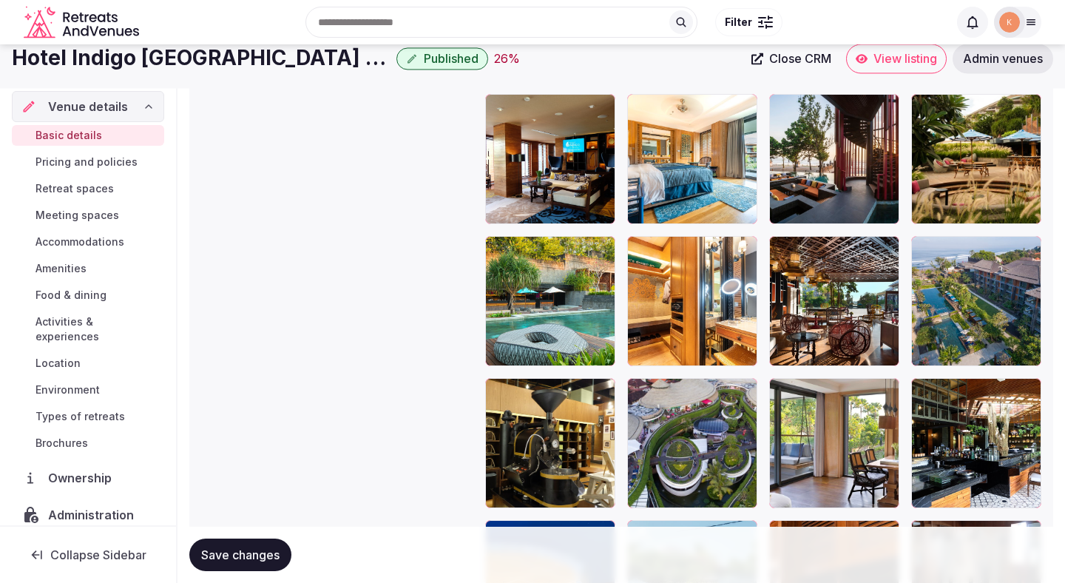
scroll to position [1838, 0]
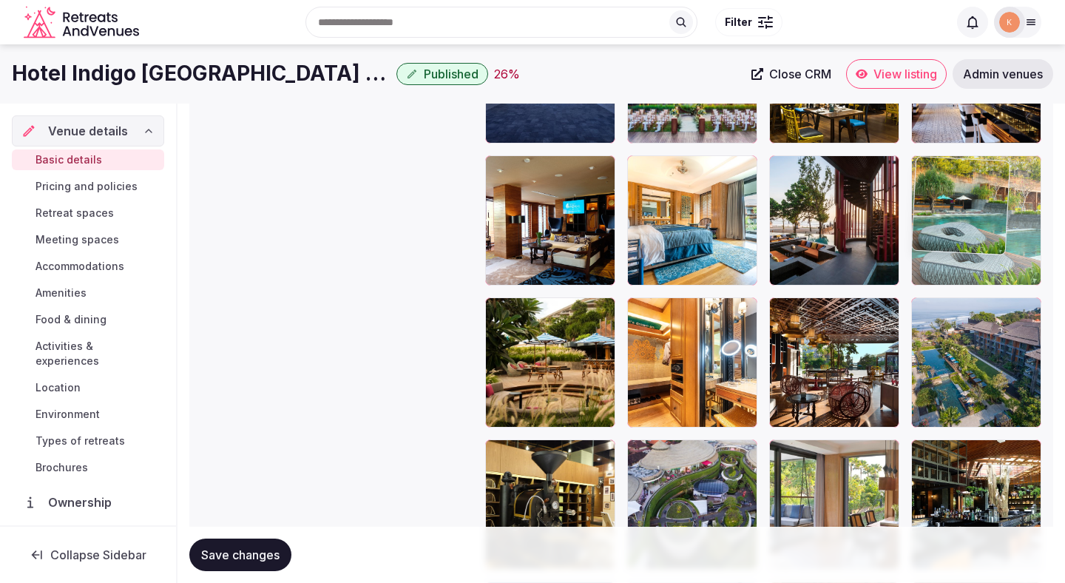
drag, startPoint x: 592, startPoint y: 375, endPoint x: 1003, endPoint y: 257, distance: 427.2
click at [1003, 257] on body "**********" at bounding box center [532, 60] width 1065 height 3796
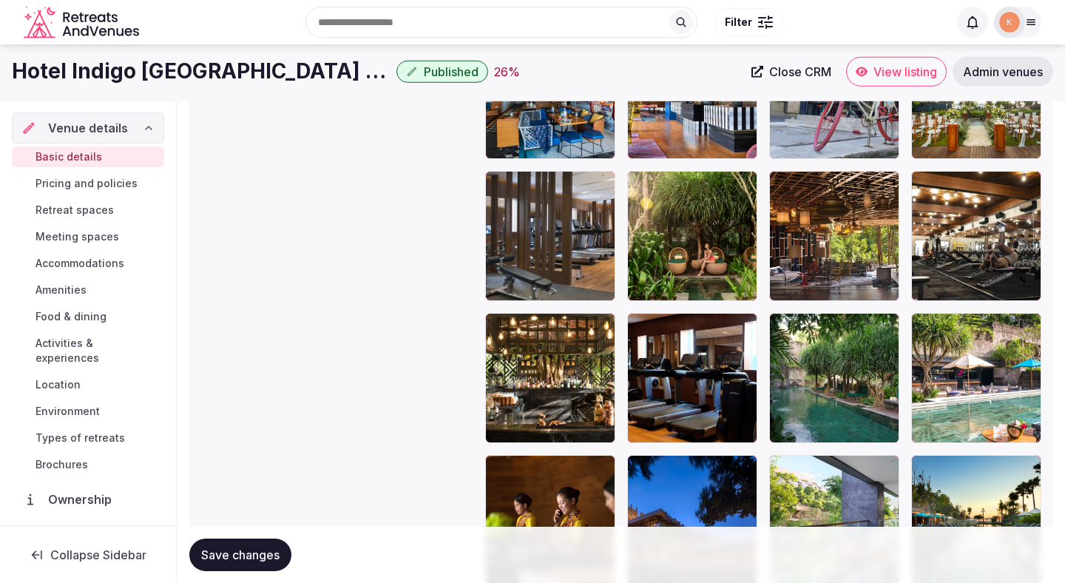
scroll to position [2660, 0]
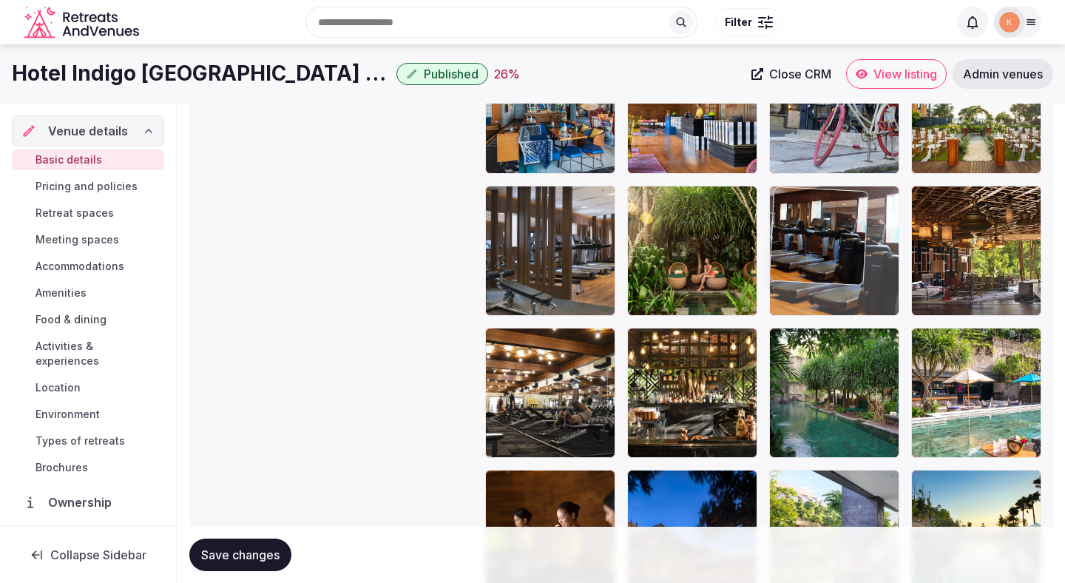
drag, startPoint x: 687, startPoint y: 418, endPoint x: 795, endPoint y: 254, distance: 196.6
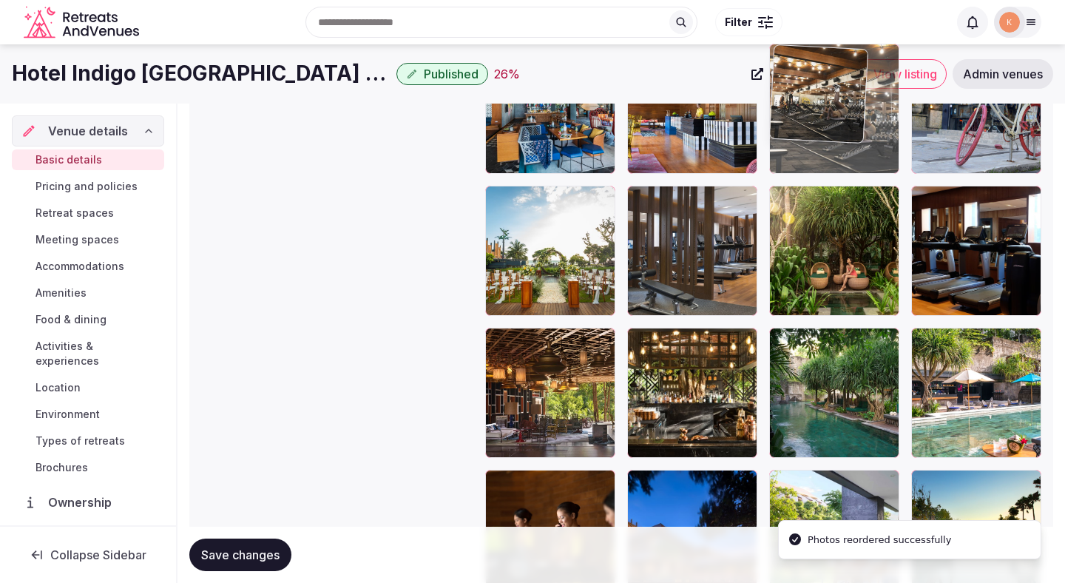
drag, startPoint x: 559, startPoint y: 442, endPoint x: 808, endPoint y: 191, distance: 353.7
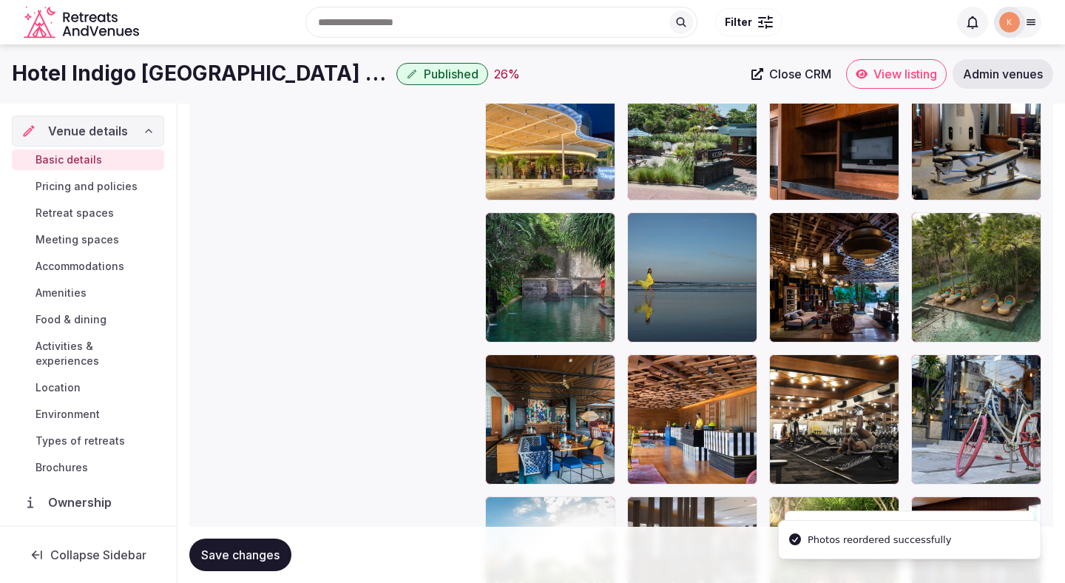
scroll to position [2296, 0]
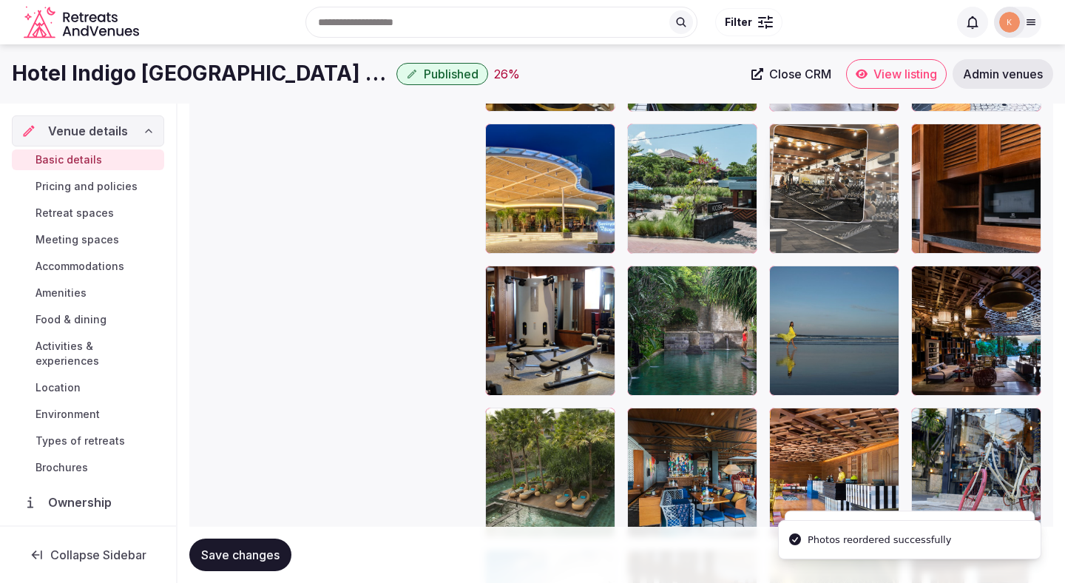
drag, startPoint x: 820, startPoint y: 445, endPoint x: 815, endPoint y: 195, distance: 250.1
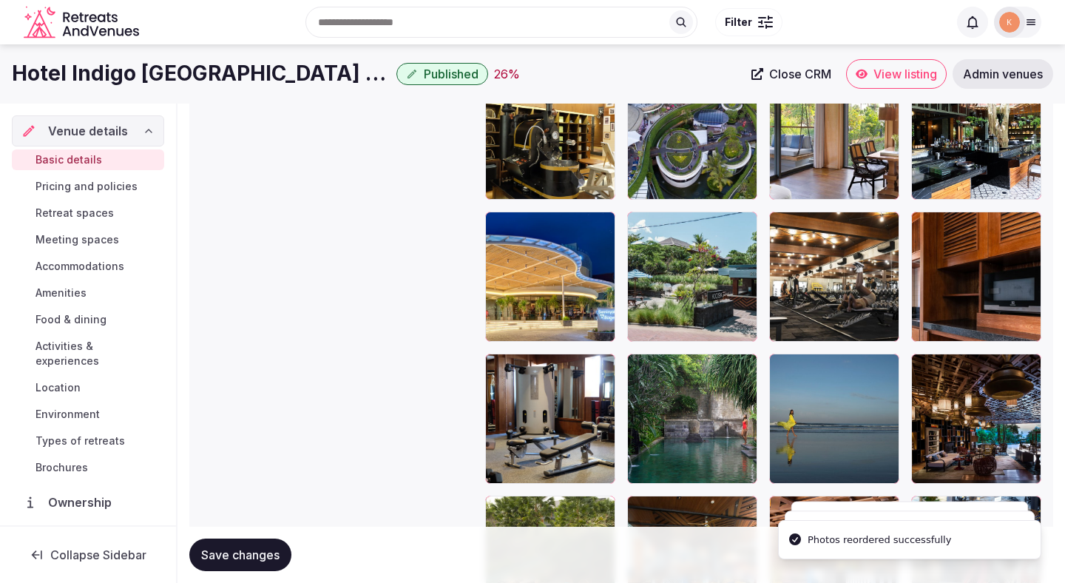
scroll to position [2155, 0]
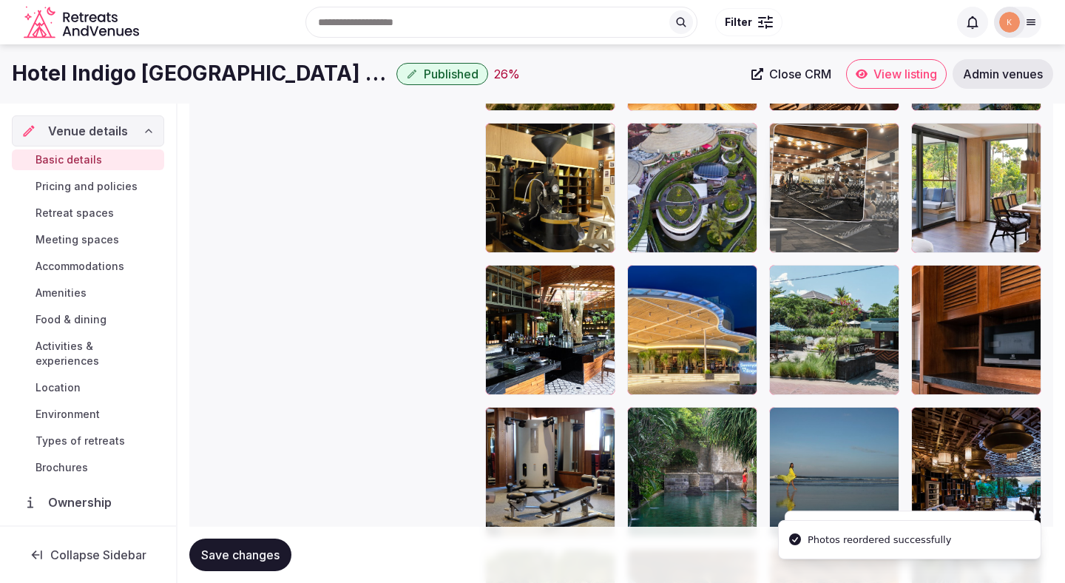
drag, startPoint x: 819, startPoint y: 306, endPoint x: 819, endPoint y: 167, distance: 139.1
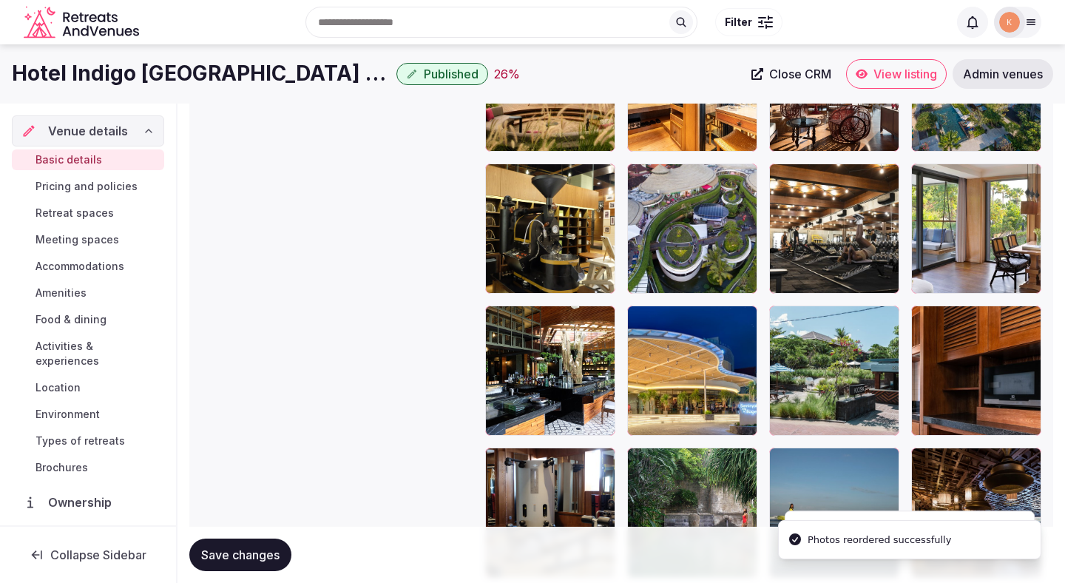
scroll to position [2058, 0]
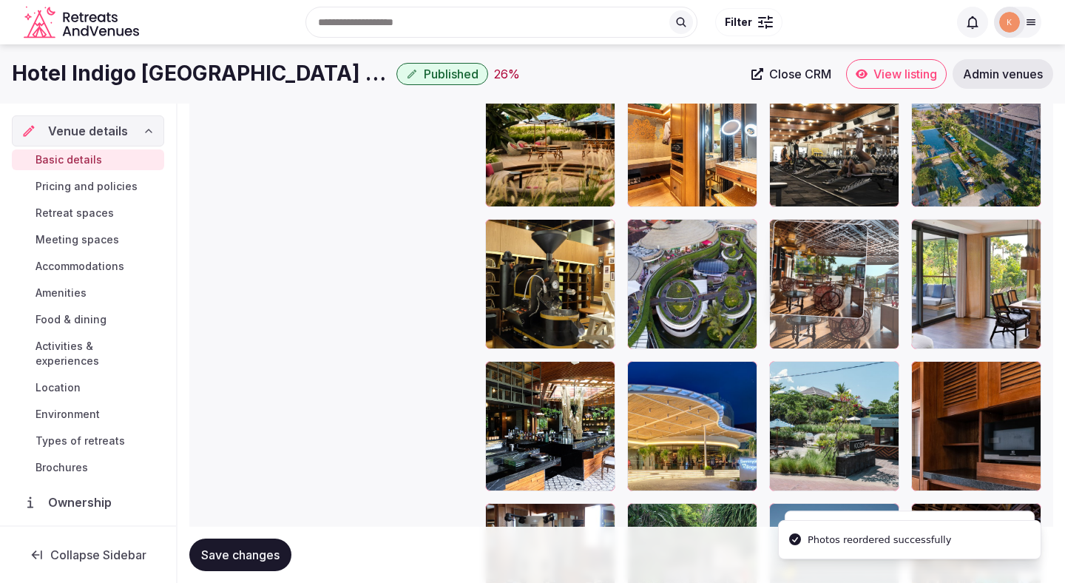
drag, startPoint x: 939, startPoint y: 159, endPoint x: 821, endPoint y: 275, distance: 164.8
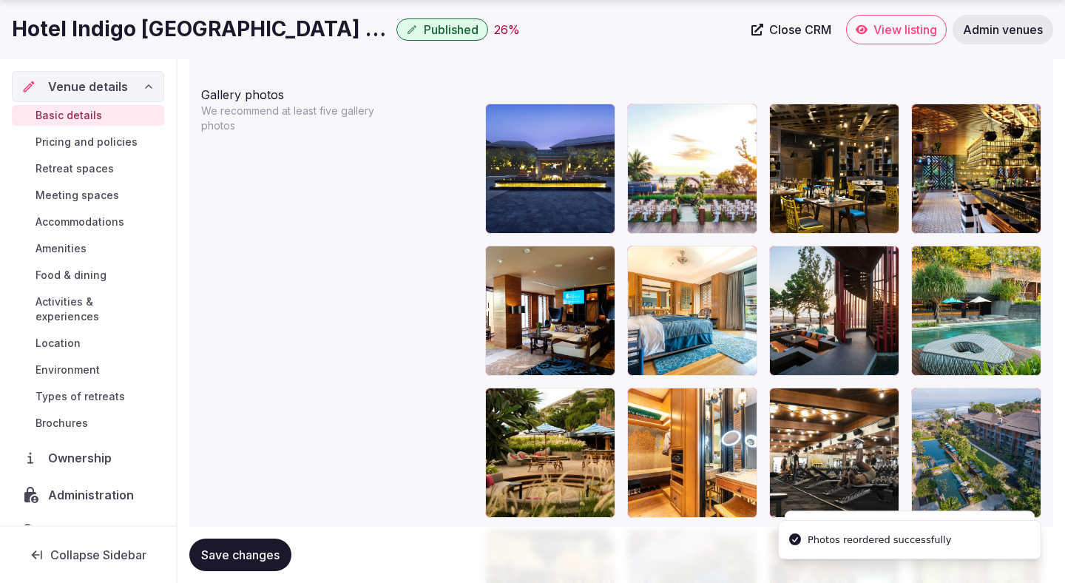
scroll to position [1751, 0]
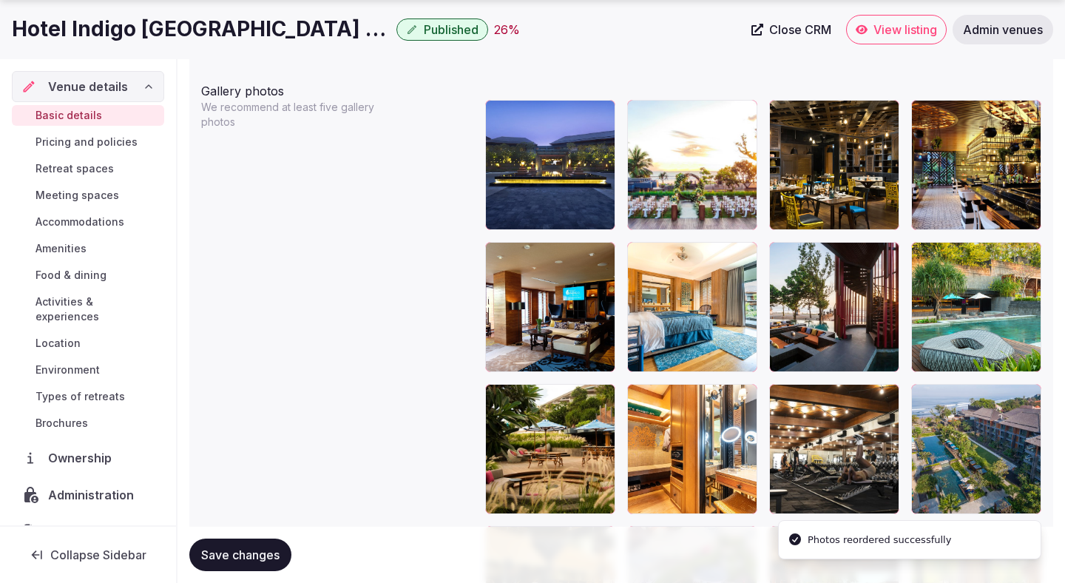
click at [809, 305] on body "**********" at bounding box center [532, 147] width 1065 height 3796
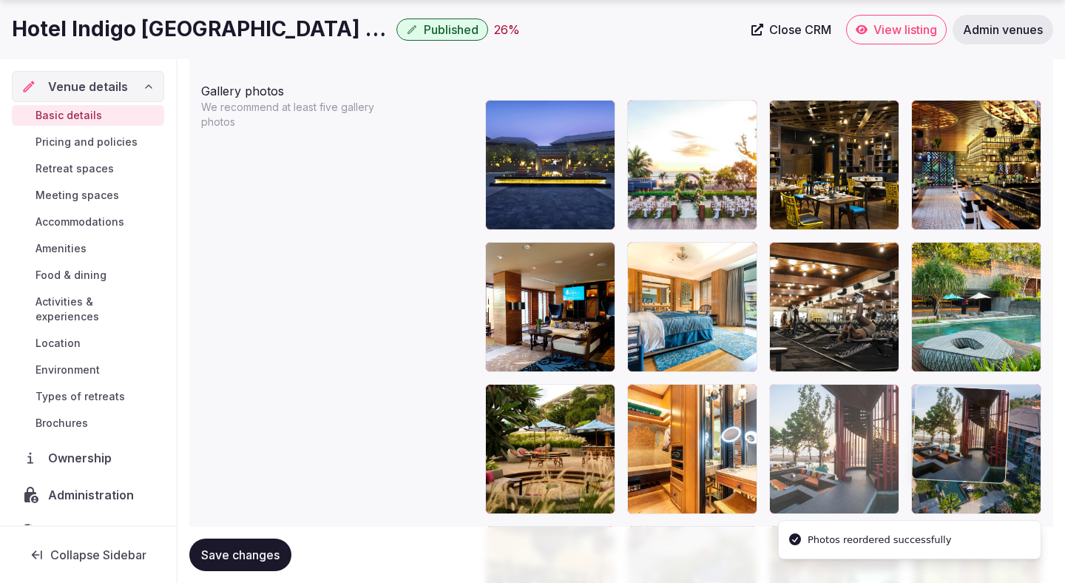
drag, startPoint x: 965, startPoint y: 309, endPoint x: 912, endPoint y: 434, distance: 136.3
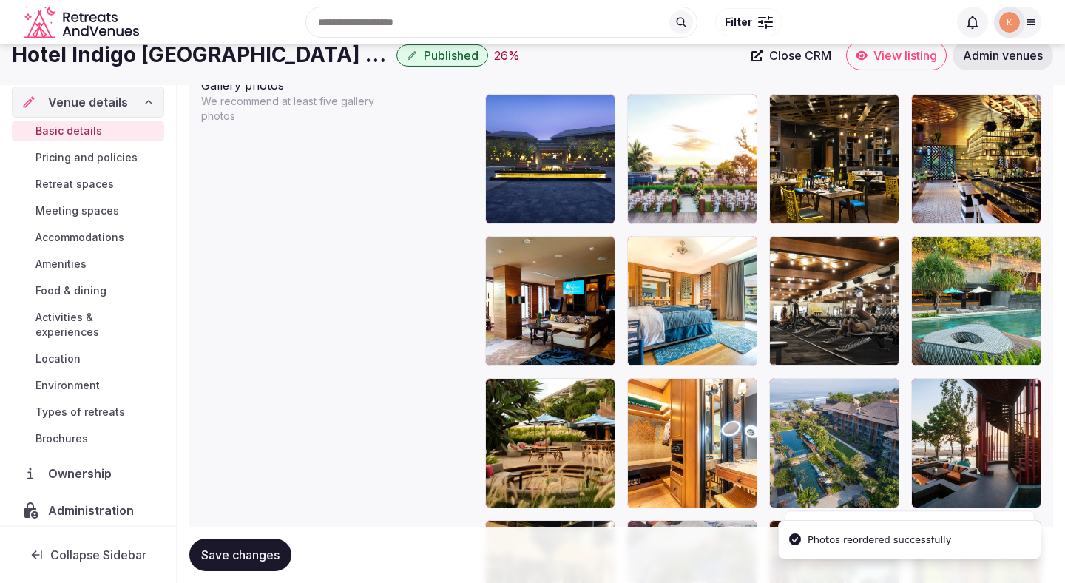
scroll to position [1754, 0]
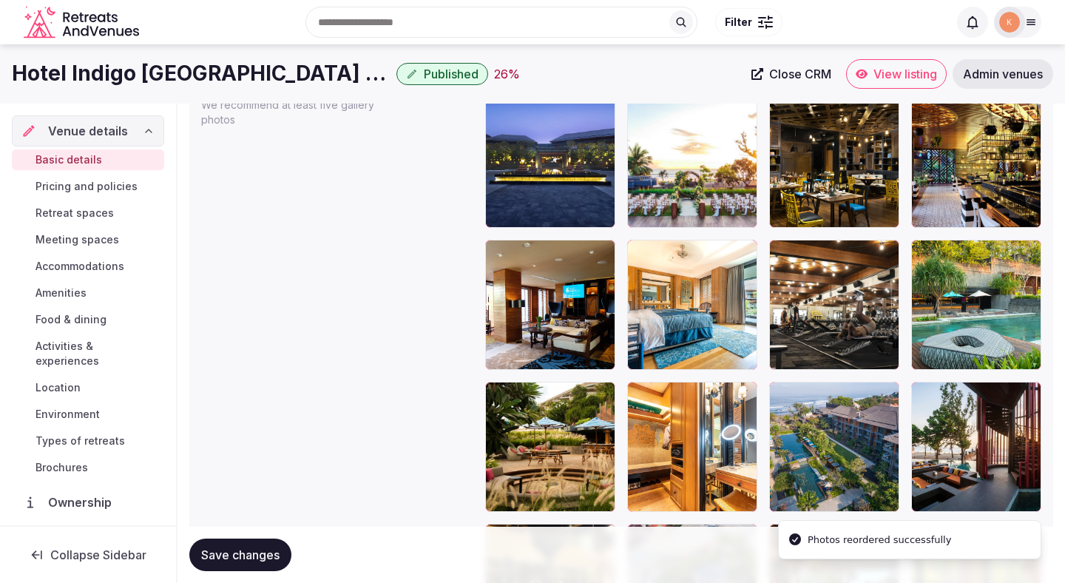
click at [248, 556] on span "Save changes" at bounding box center [240, 555] width 78 height 15
click at [250, 560] on span "Save changes" at bounding box center [240, 555] width 78 height 15
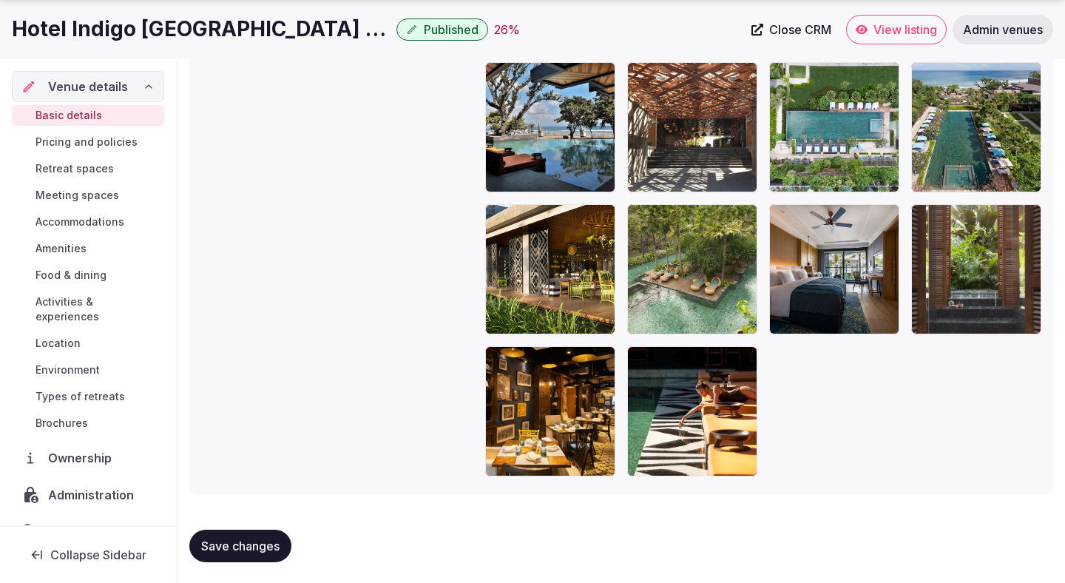
scroll to position [3213, 0]
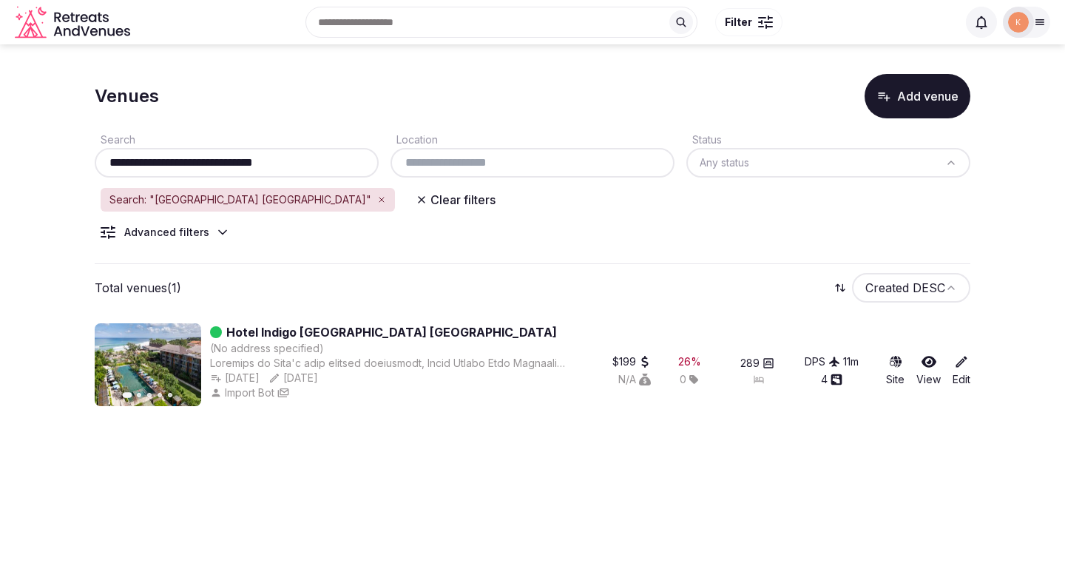
click at [380, 331] on link "Hotel Indigo [GEOGRAPHIC_DATA] [GEOGRAPHIC_DATA]" at bounding box center [391, 332] width 331 height 18
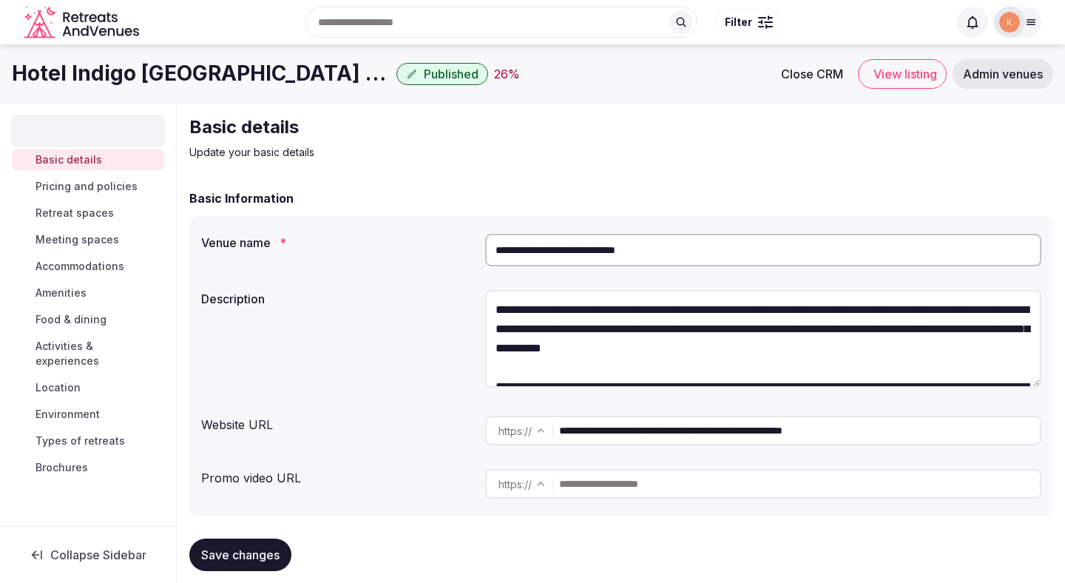
click at [643, 253] on input "**********" at bounding box center [763, 250] width 556 height 33
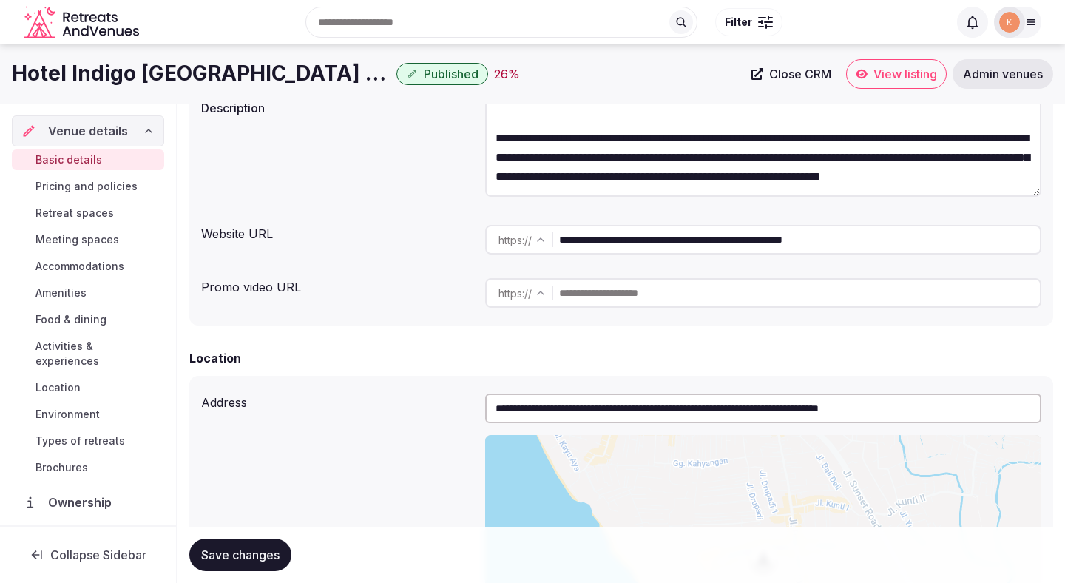
scroll to position [141, 0]
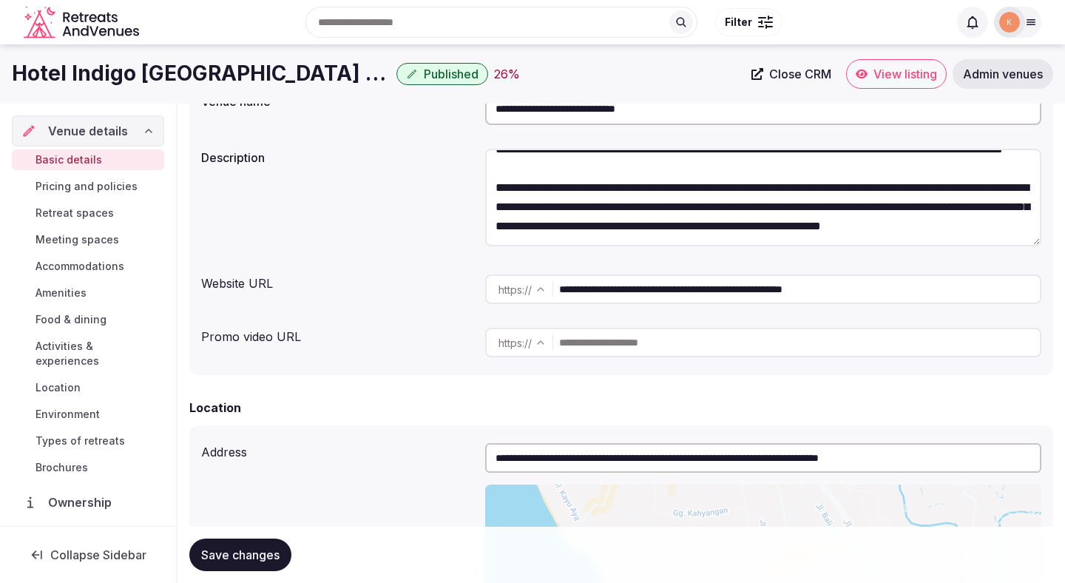
click at [608, 445] on input "**********" at bounding box center [763, 458] width 556 height 30
paste input "text"
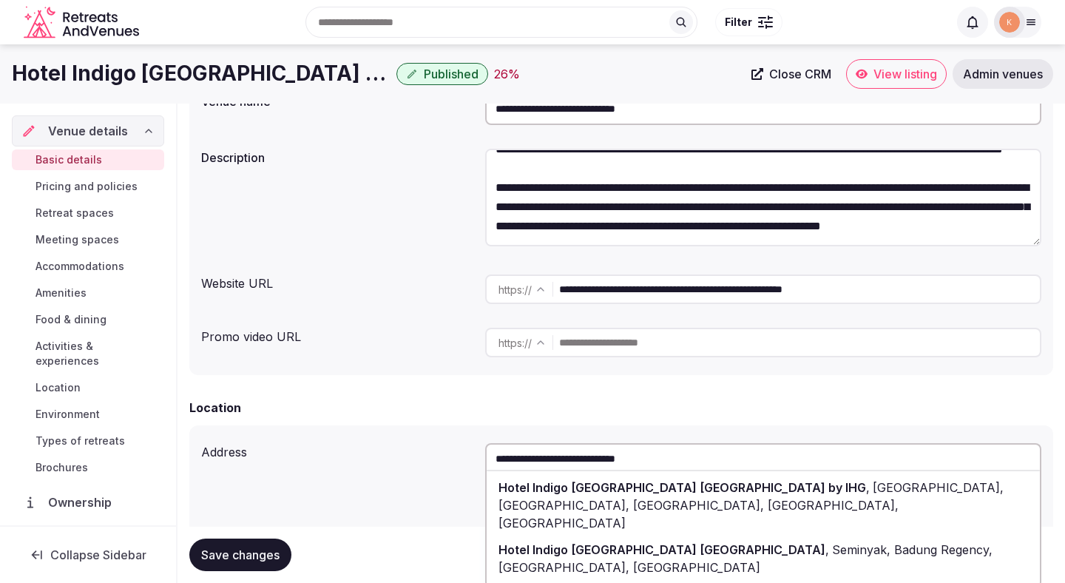
click at [599, 488] on span "Hotel Indigo Bali Seminyak Beach by IHG" at bounding box center [683, 487] width 368 height 15
type input "**********"
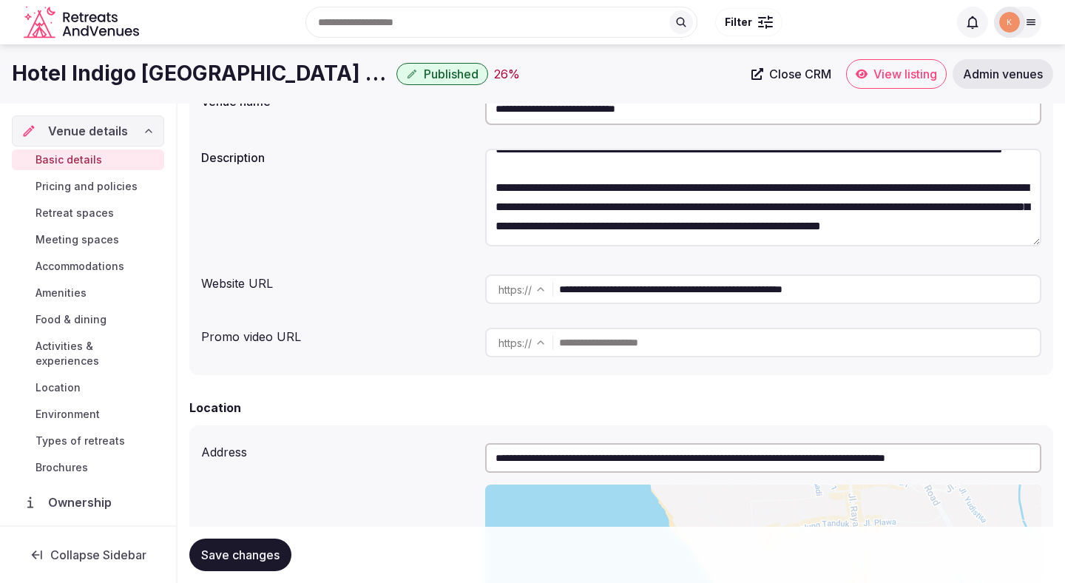
click at [276, 548] on span "Save changes" at bounding box center [240, 555] width 78 height 15
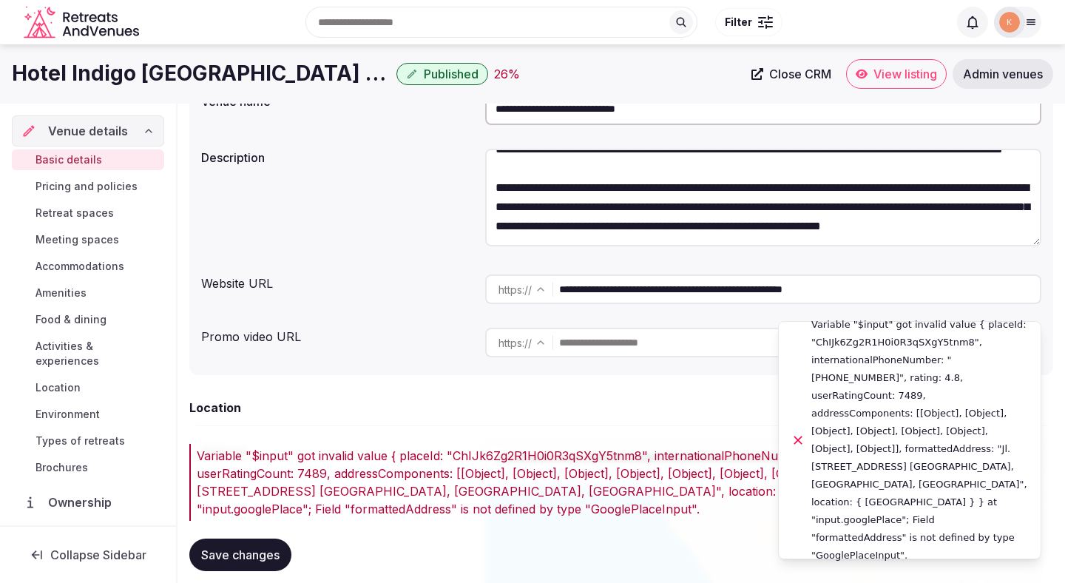
click at [798, 439] on icon "Notifications alt+T" at bounding box center [798, 440] width 9 height 9
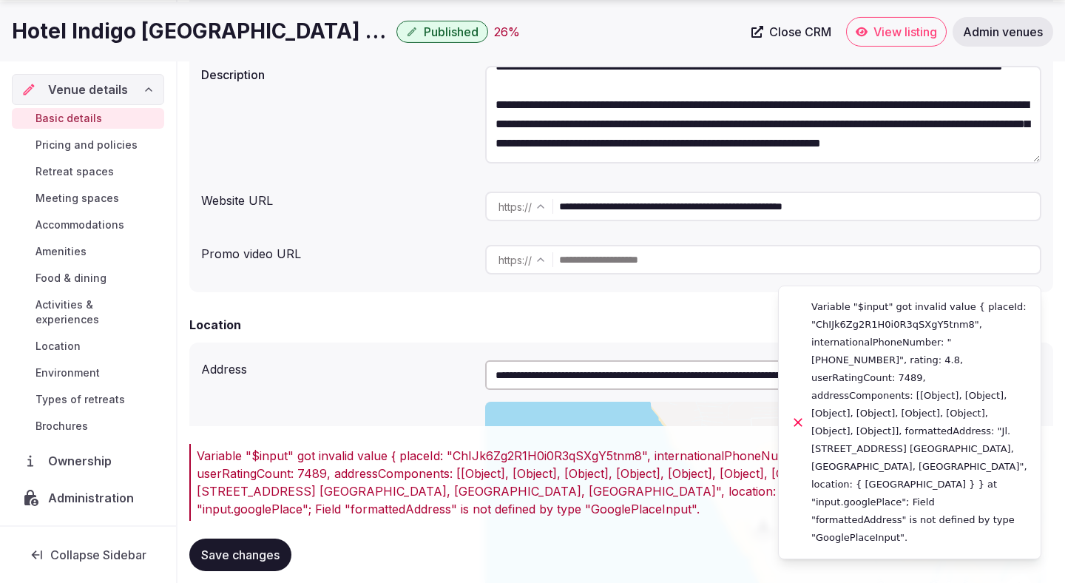
scroll to position [334, 0]
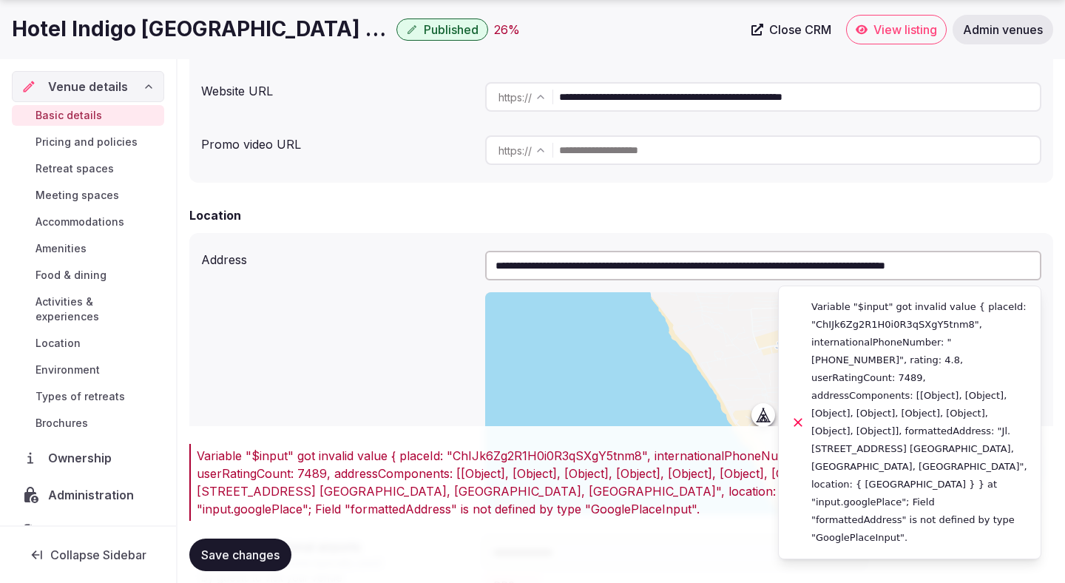
click at [626, 246] on div "**********" at bounding box center [763, 382] width 556 height 275
click at [626, 266] on input "**********" at bounding box center [763, 266] width 556 height 30
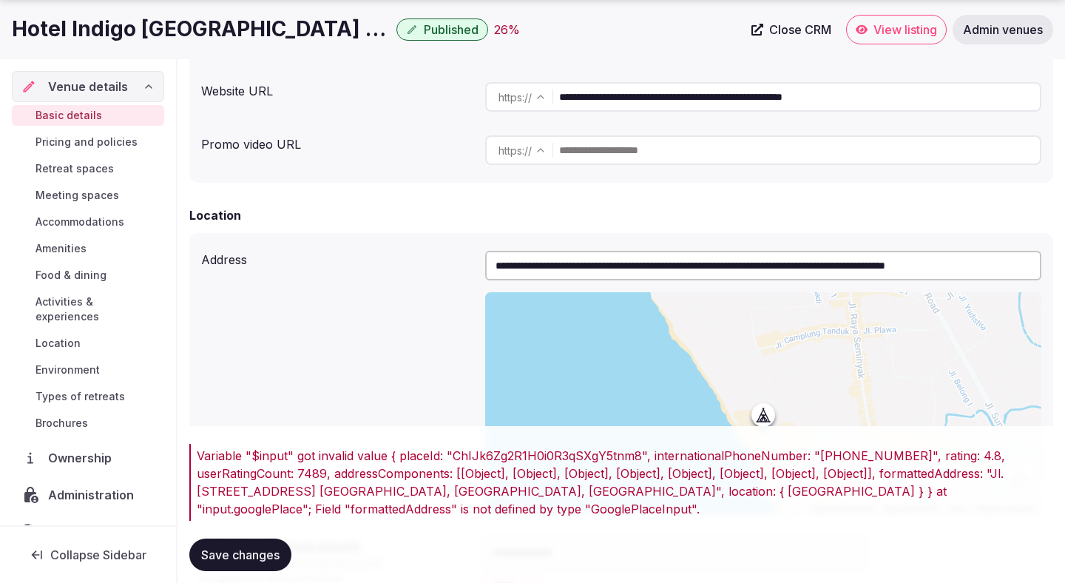
click at [626, 266] on input "**********" at bounding box center [763, 266] width 556 height 30
paste input "text"
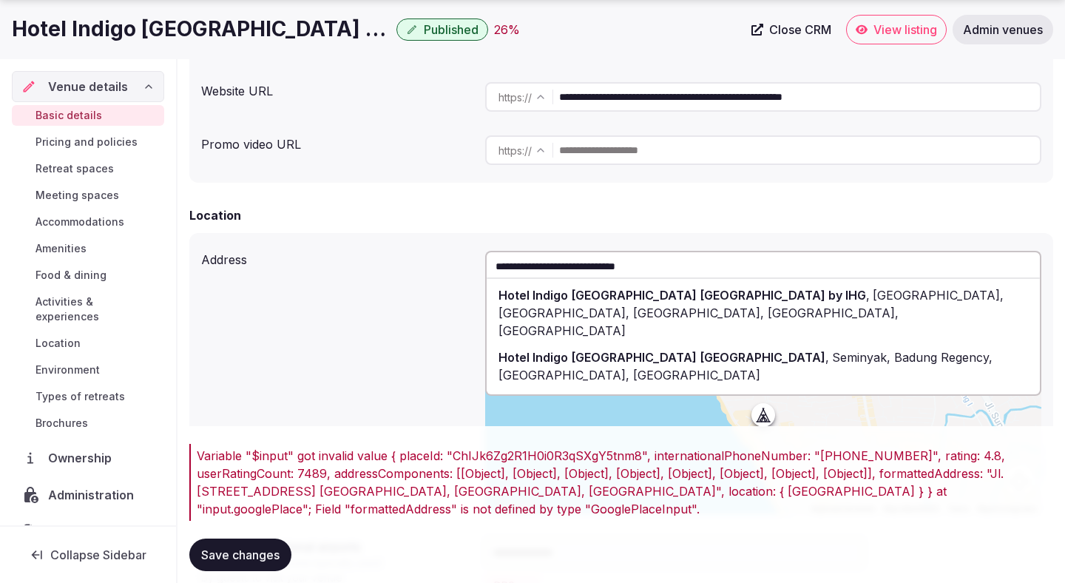
click at [608, 350] on span "Hotel Indigo [GEOGRAPHIC_DATA] [GEOGRAPHIC_DATA]" at bounding box center [662, 357] width 327 height 15
type input "**********"
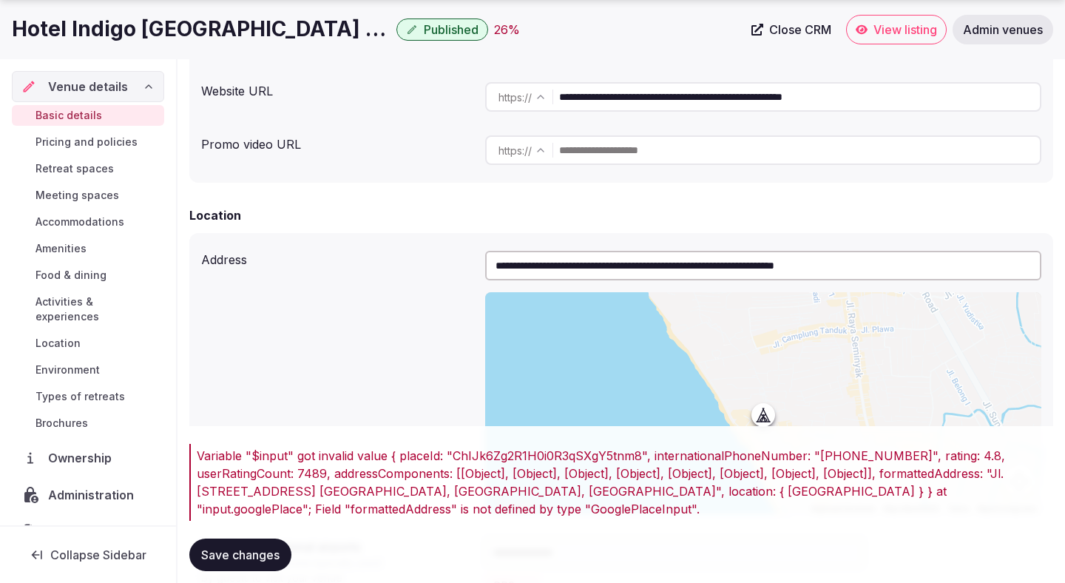
click at [256, 552] on span "Save changes" at bounding box center [240, 555] width 78 height 15
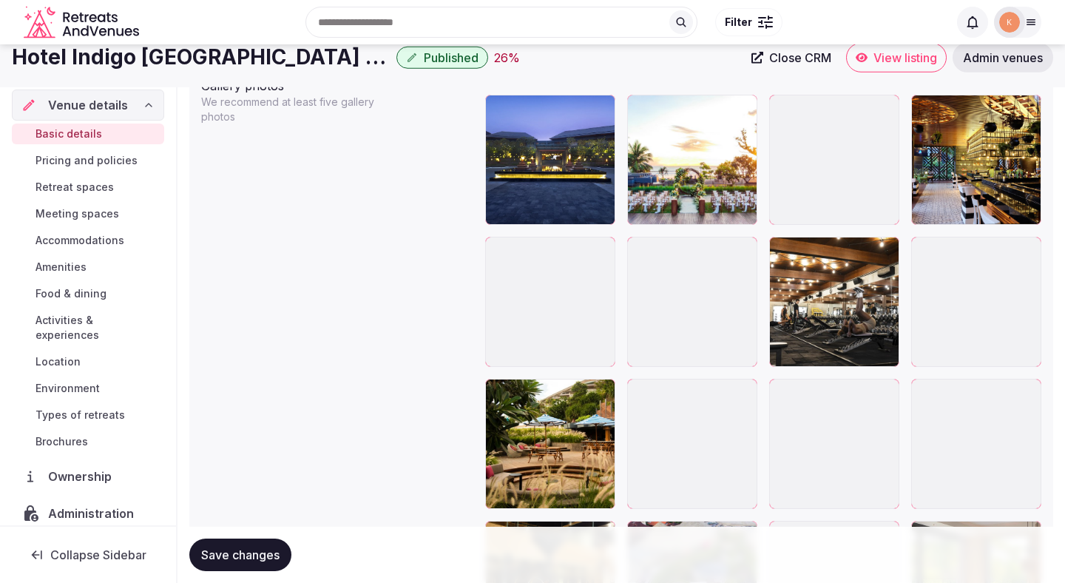
scroll to position [1754, 0]
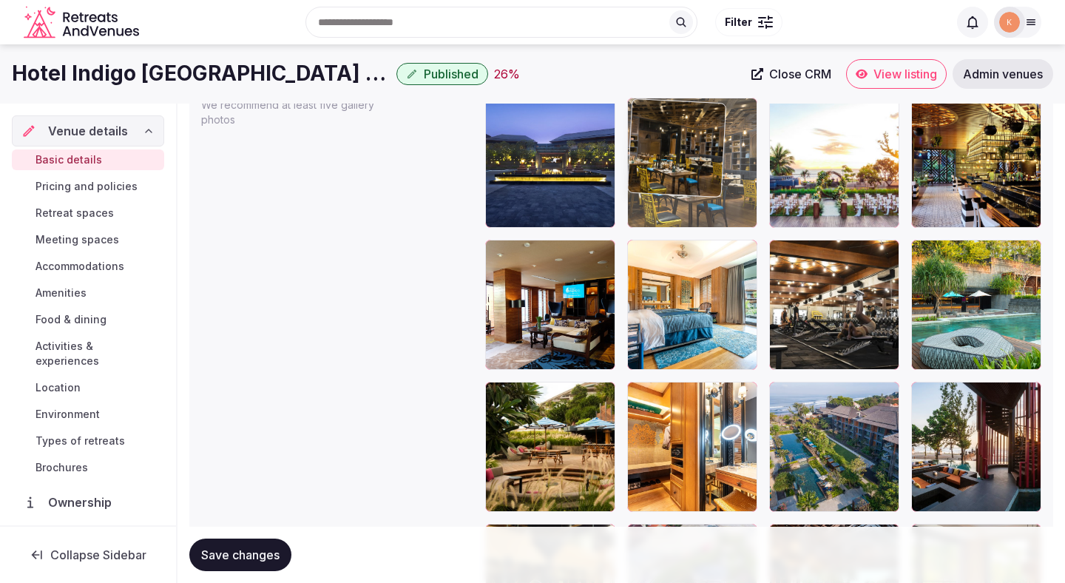
drag, startPoint x: 838, startPoint y: 213, endPoint x: 697, endPoint y: 213, distance: 141.3
click at [697, 213] on body "**********" at bounding box center [532, 144] width 1065 height 3796
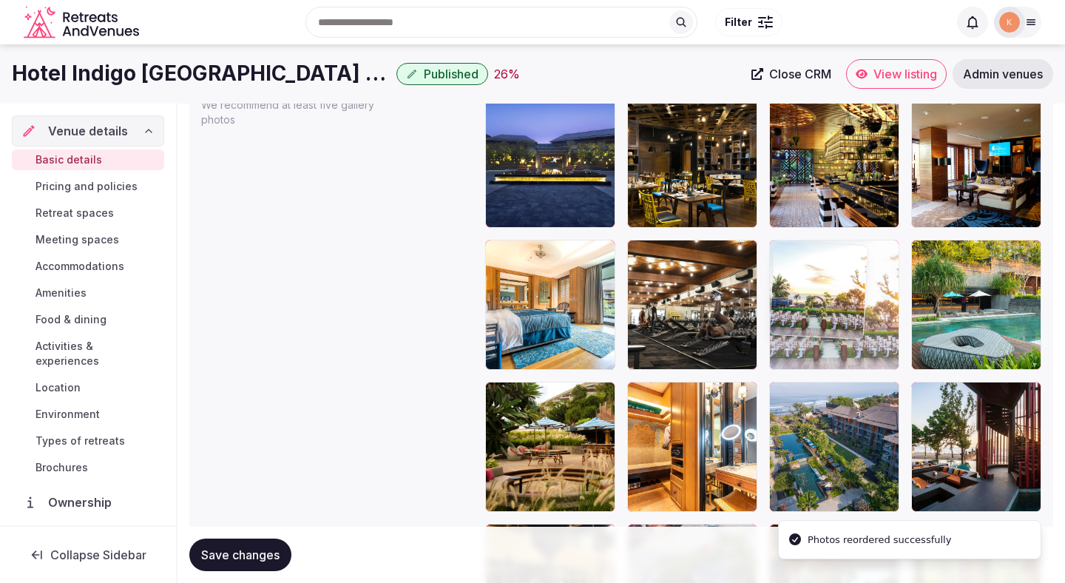
drag, startPoint x: 836, startPoint y: 189, endPoint x: 892, endPoint y: 323, distance: 144.6
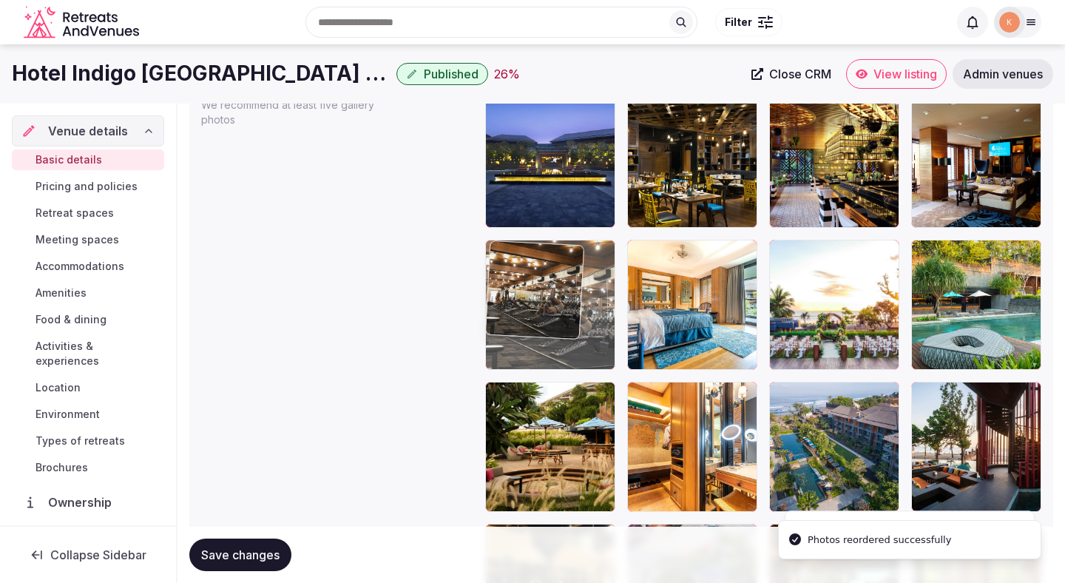
drag, startPoint x: 726, startPoint y: 326, endPoint x: 582, endPoint y: 329, distance: 143.6
click at [582, 329] on body "**********" at bounding box center [532, 144] width 1065 height 3796
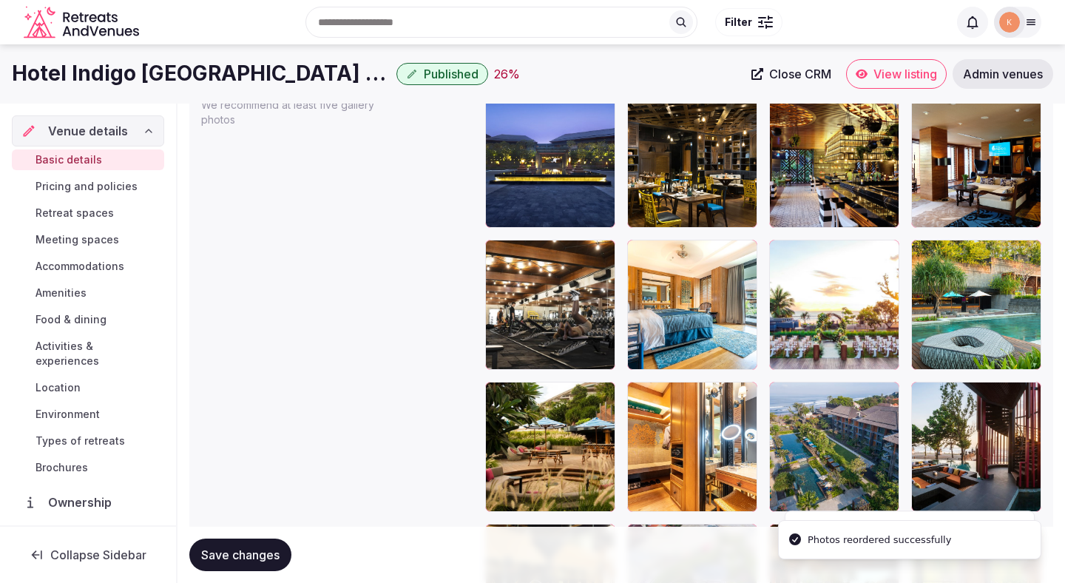
click at [228, 558] on span "Save changes" at bounding box center [240, 555] width 78 height 15
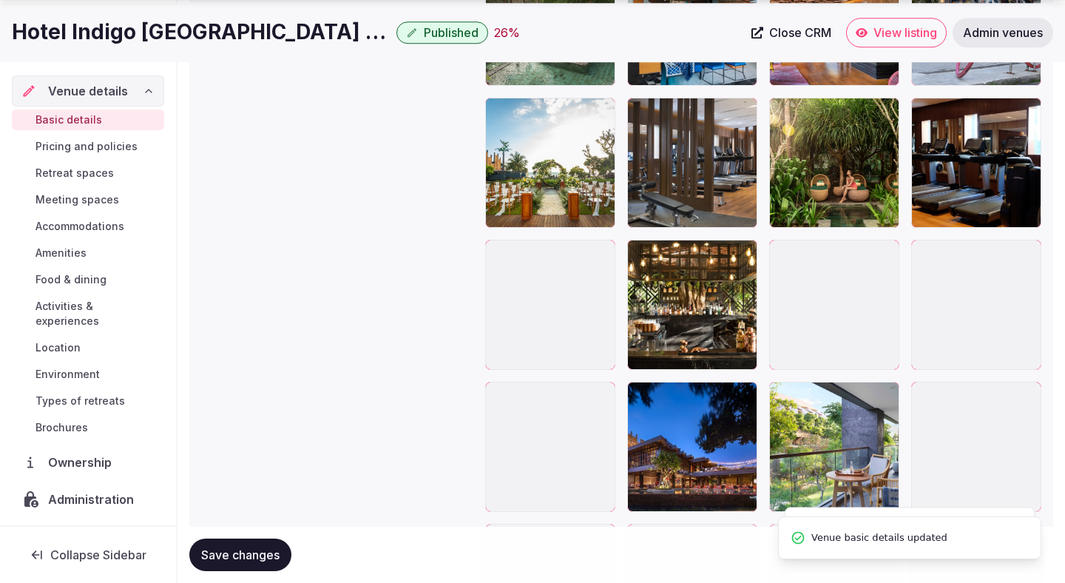
scroll to position [3145, 0]
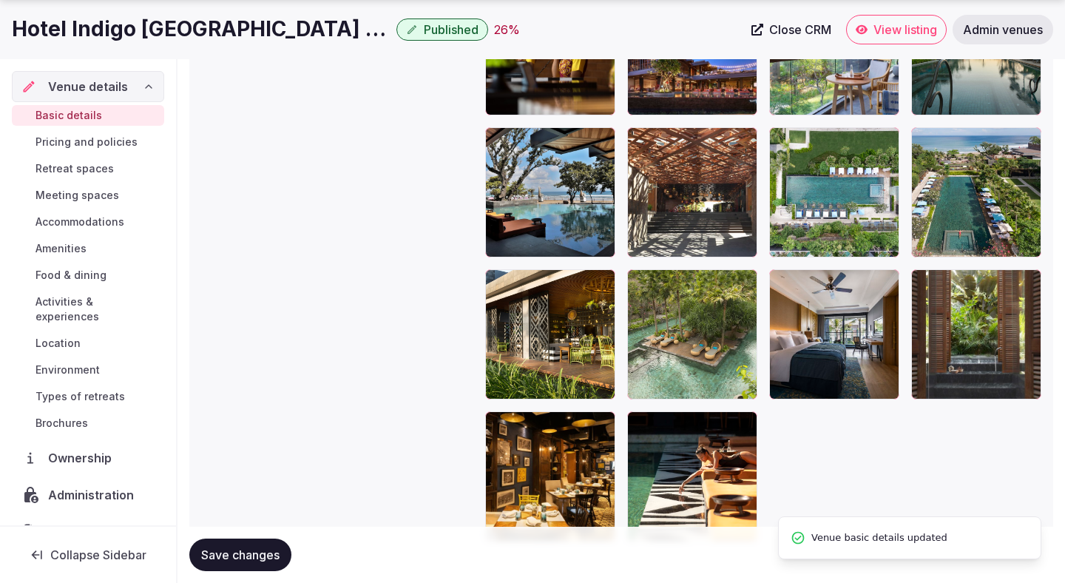
click at [99, 166] on span "Retreat spaces" at bounding box center [75, 168] width 78 height 15
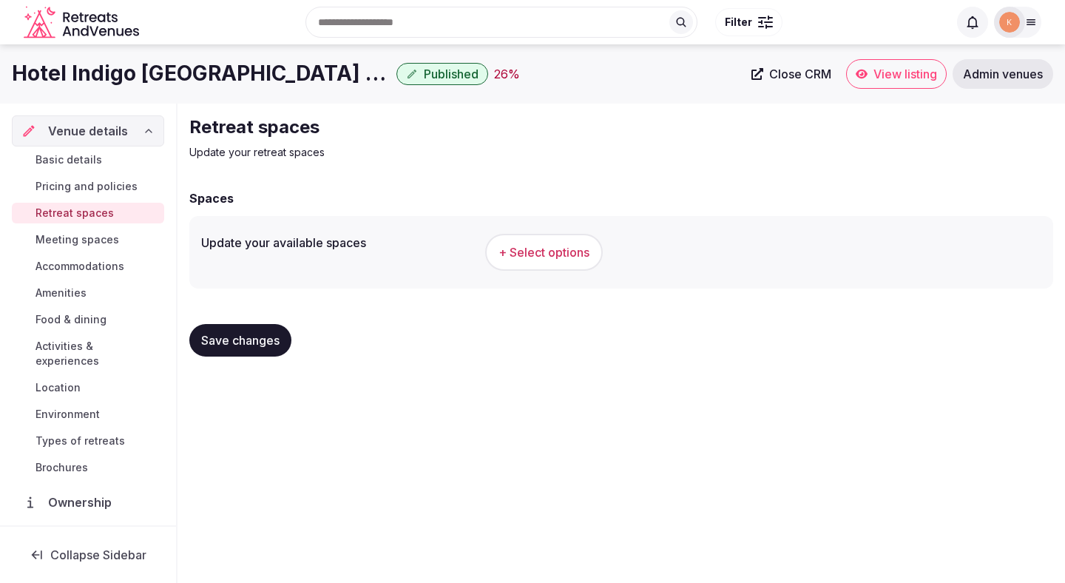
click at [540, 240] on button "+ Select options" at bounding box center [544, 252] width 118 height 37
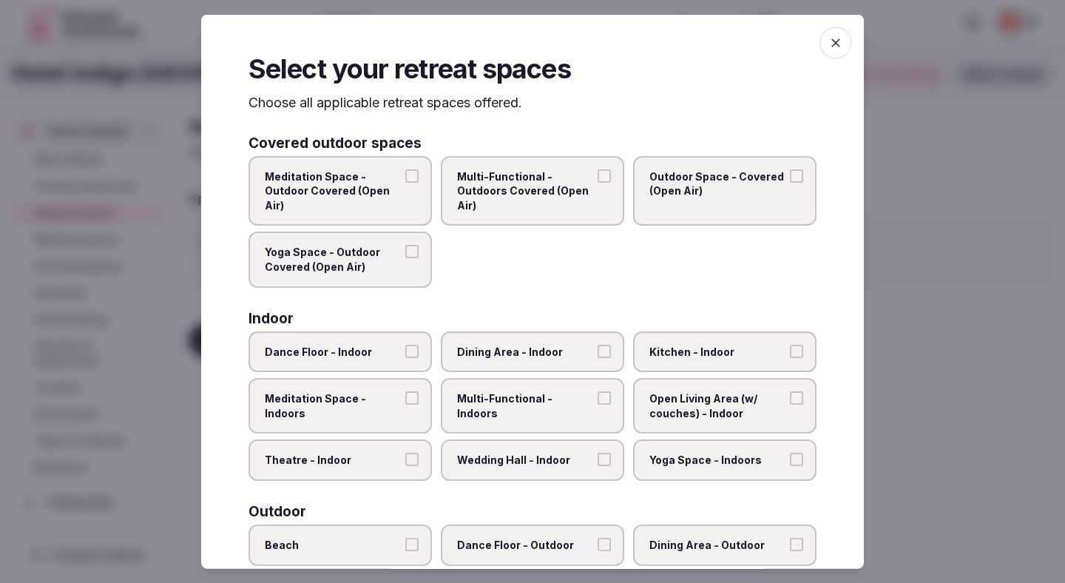
click at [356, 465] on span "Theatre - Indoor" at bounding box center [333, 460] width 136 height 15
click at [405, 465] on button "Theatre - Indoor" at bounding box center [411, 459] width 13 height 13
click at [458, 465] on span "Wedding Hall - Indoor" at bounding box center [525, 460] width 136 height 15
click at [598, 465] on button "Wedding Hall - Indoor" at bounding box center [604, 459] width 13 height 13
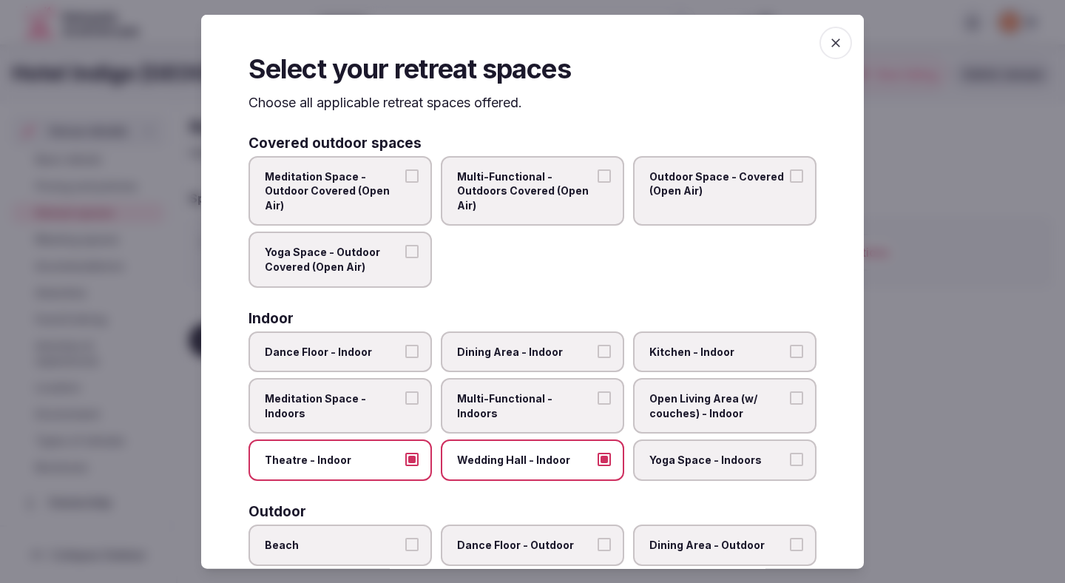
click at [476, 383] on label "Multi-Functional - Indoors" at bounding box center [532, 405] width 183 height 55
click at [598, 391] on button "Multi-Functional - Indoors" at bounding box center [604, 397] width 13 height 13
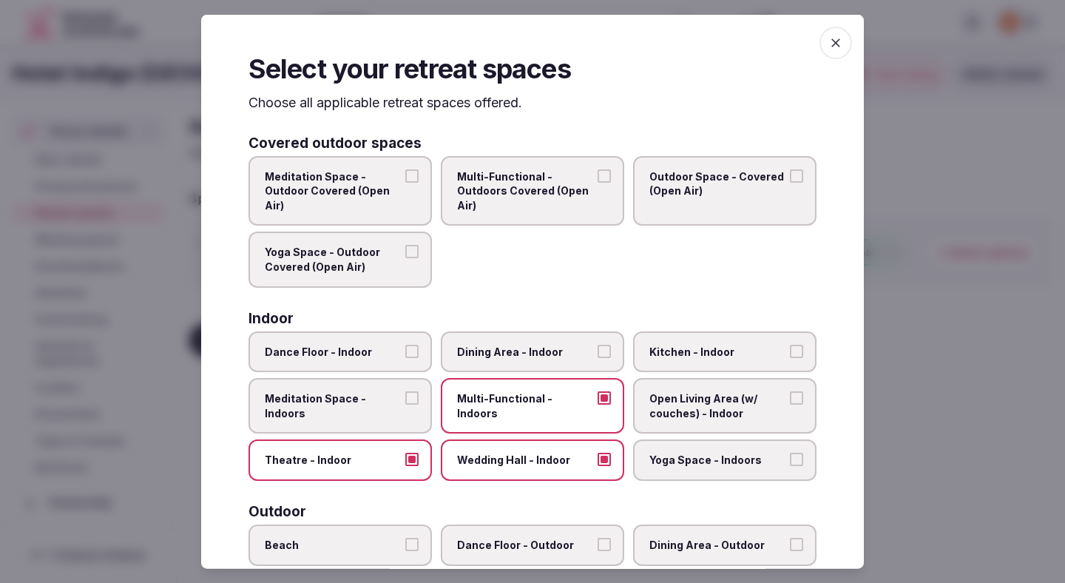
click at [505, 345] on span "Dining Area - Indoor" at bounding box center [525, 351] width 136 height 15
click at [598, 345] on button "Dining Area - Indoor" at bounding box center [604, 350] width 13 height 13
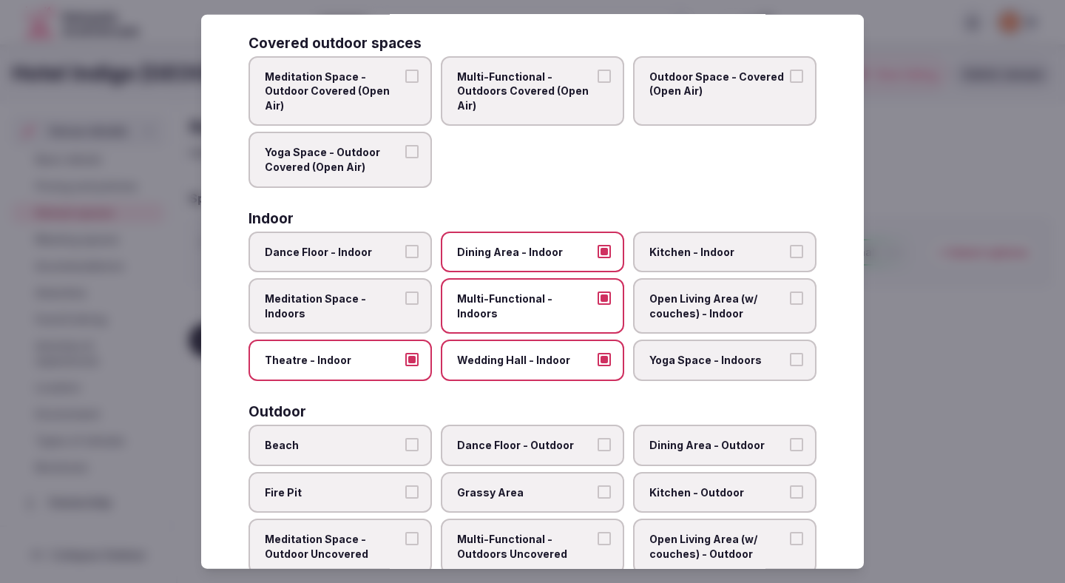
scroll to position [117, 0]
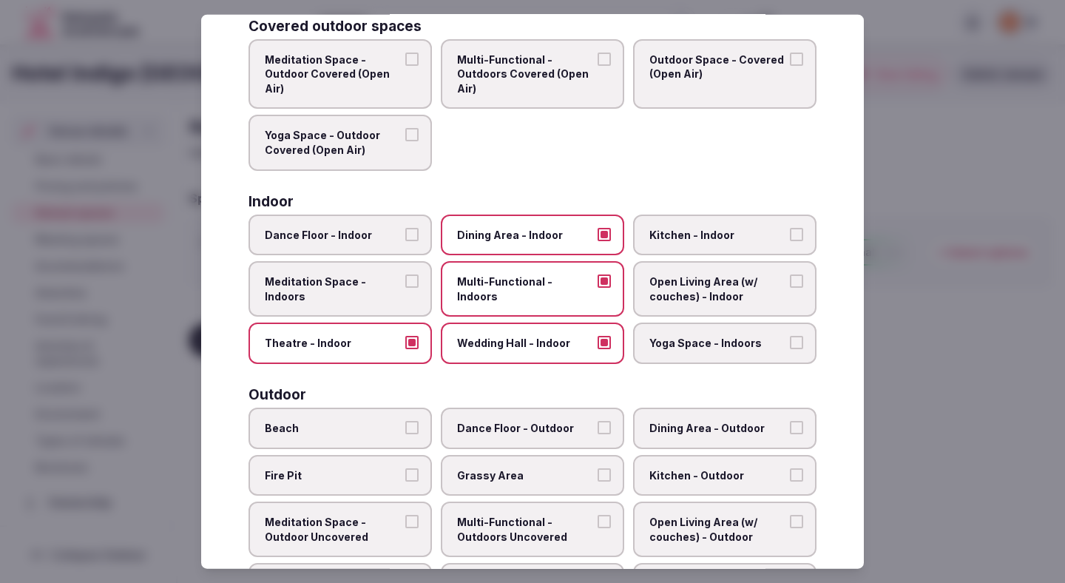
click at [703, 300] on span "Open Living Area (w/ couches) - Indoor" at bounding box center [718, 289] width 136 height 29
click at [790, 288] on button "Open Living Area (w/ couches) - Indoor" at bounding box center [796, 281] width 13 height 13
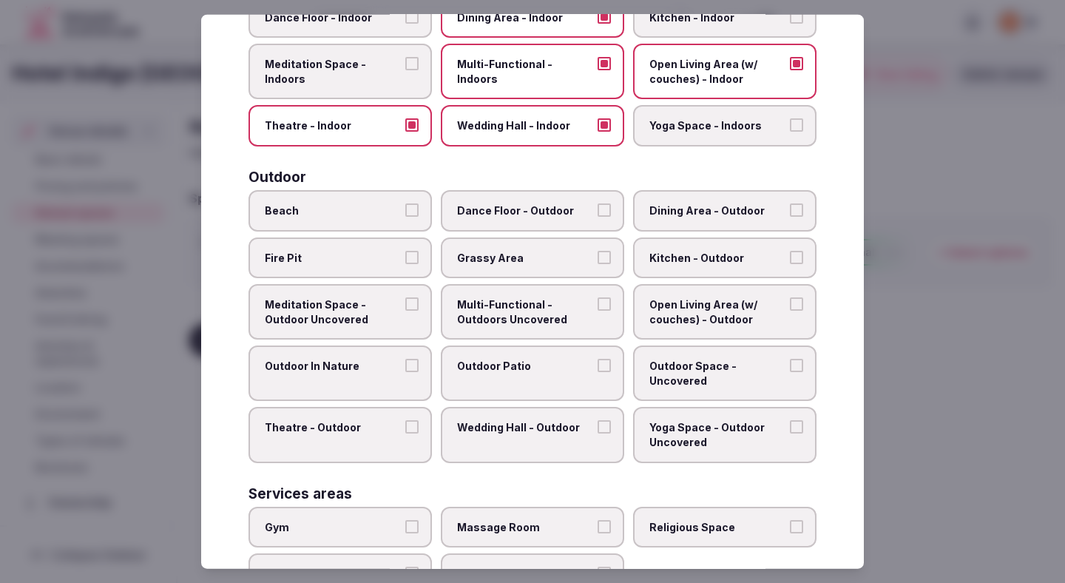
scroll to position [338, 0]
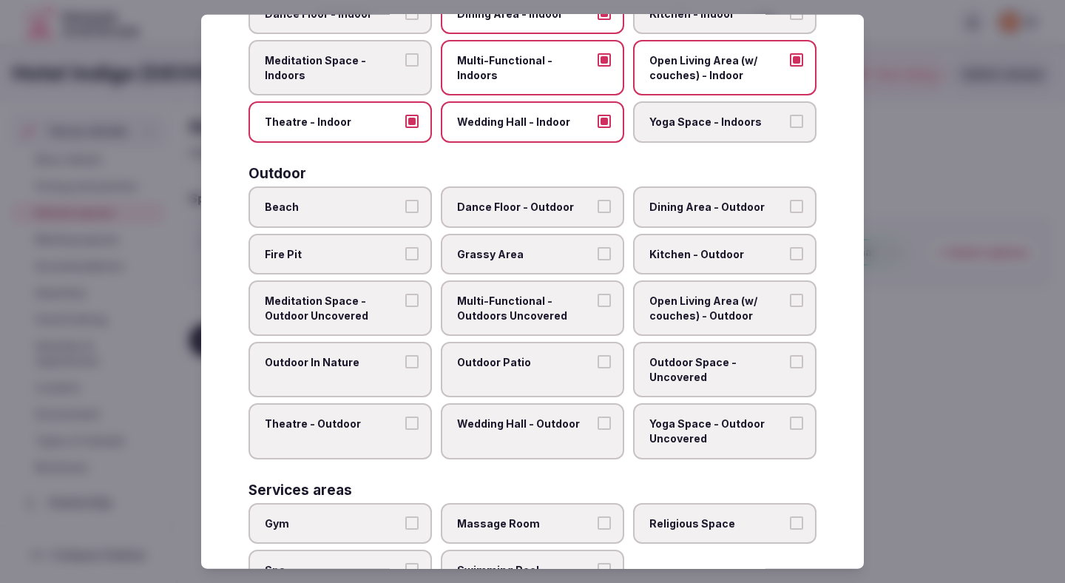
click at [715, 204] on span "Dining Area - Outdoor" at bounding box center [718, 207] width 136 height 15
click at [790, 204] on button "Dining Area - Outdoor" at bounding box center [796, 206] width 13 height 13
click at [554, 263] on label "Grassy Area" at bounding box center [532, 253] width 183 height 41
click at [598, 260] on button "Grassy Area" at bounding box center [604, 252] width 13 height 13
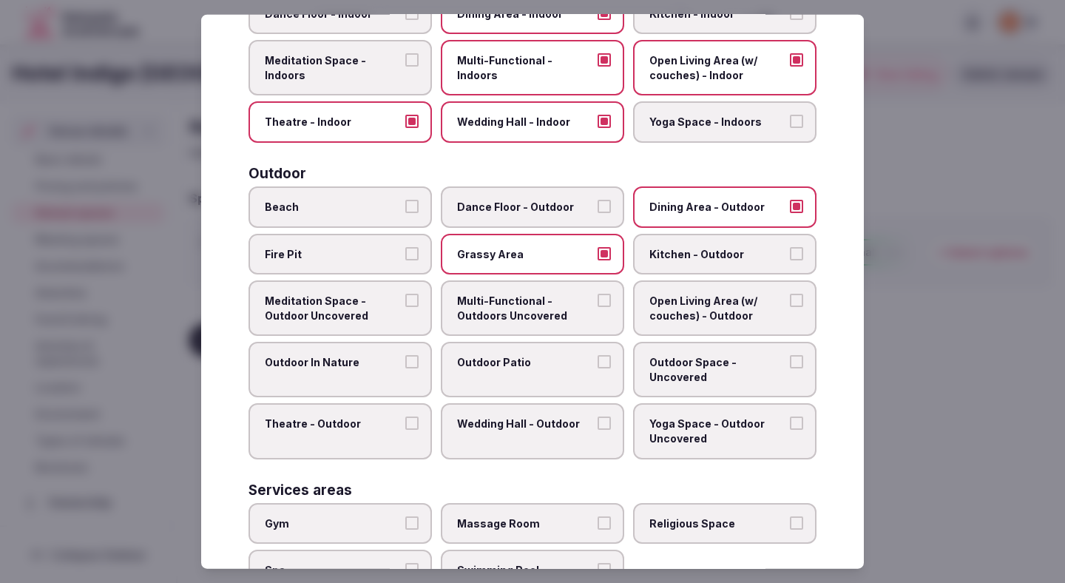
click at [503, 365] on span "Outdoor Patio" at bounding box center [525, 362] width 136 height 15
click at [598, 365] on button "Outdoor Patio" at bounding box center [604, 361] width 13 height 13
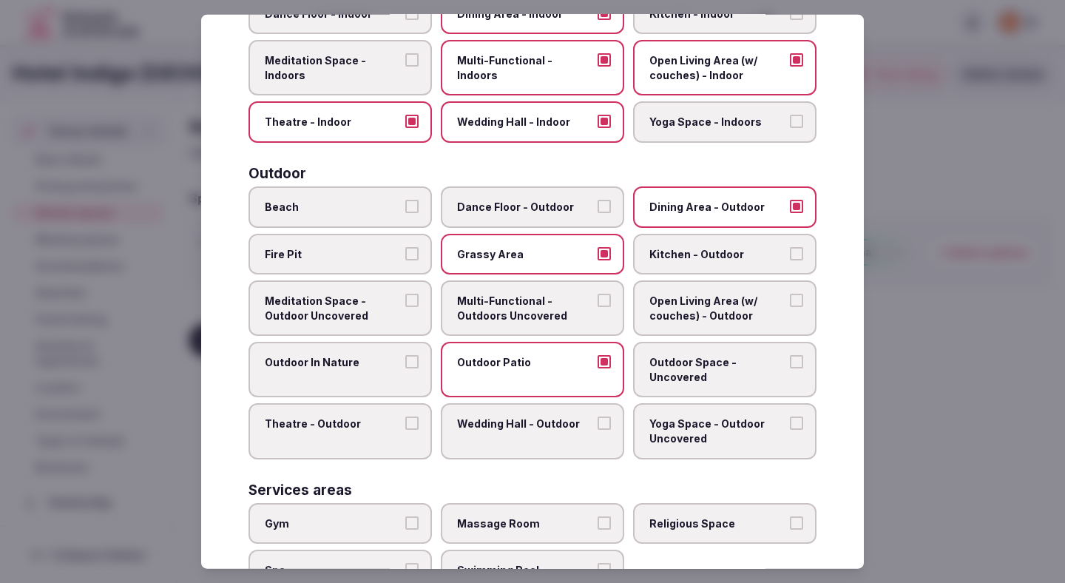
click at [389, 370] on label "Outdoor In Nature" at bounding box center [340, 369] width 183 height 55
click at [405, 368] on button "Outdoor In Nature" at bounding box center [411, 361] width 13 height 13
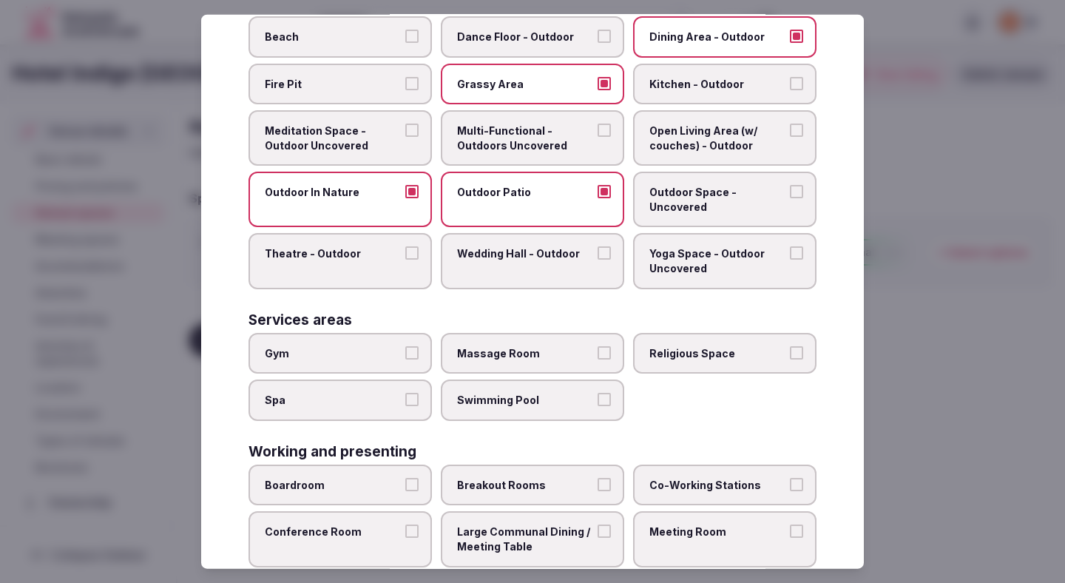
scroll to position [523, 0]
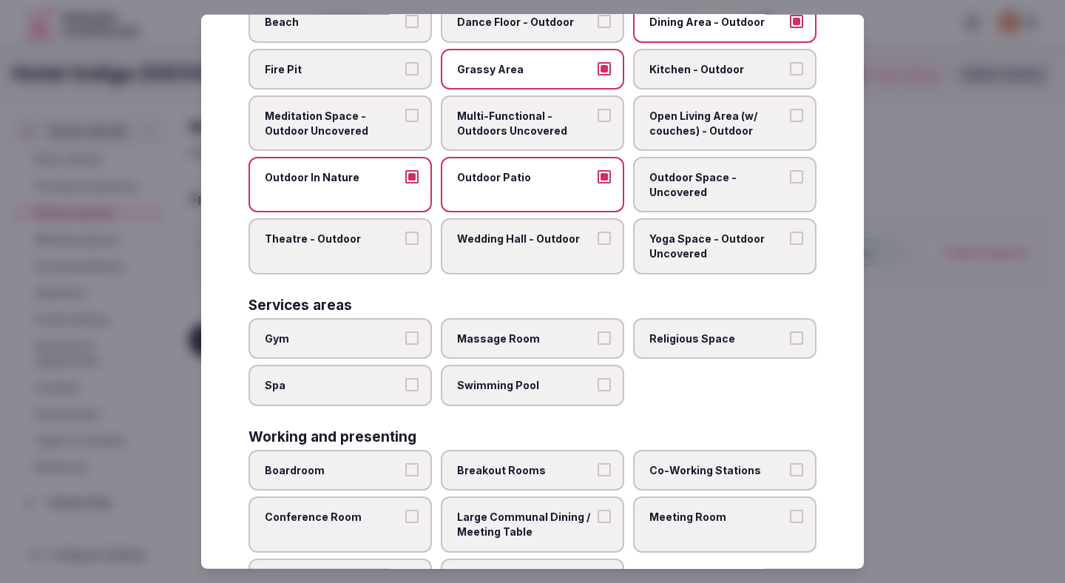
click at [530, 254] on label "Wedding Hall - Outdoor" at bounding box center [532, 245] width 183 height 55
click at [598, 245] on button "Wedding Hall - Outdoor" at bounding box center [604, 238] width 13 height 13
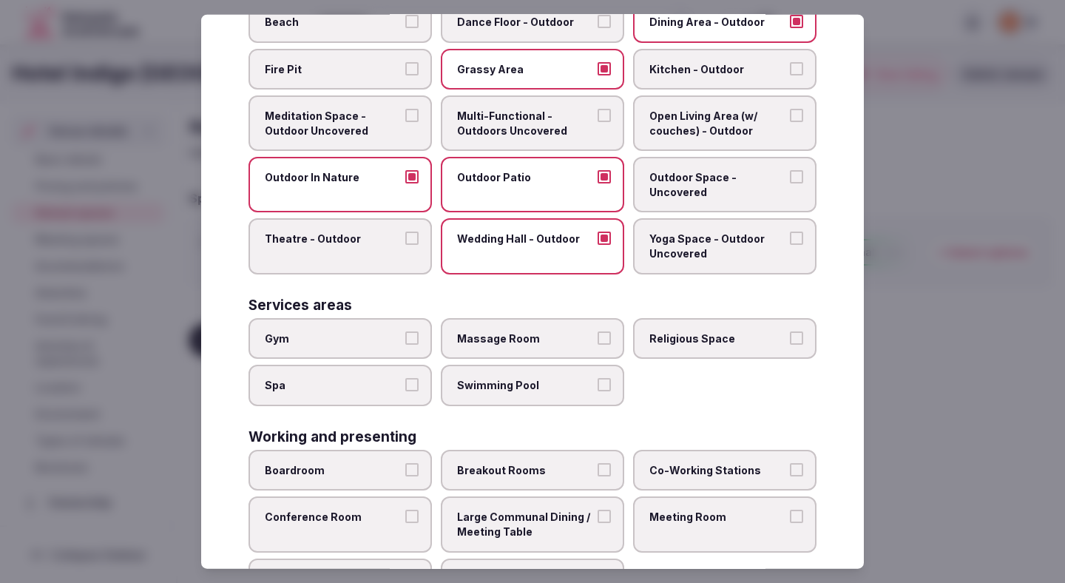
click at [377, 349] on label "Gym" at bounding box center [340, 337] width 183 height 41
click at [405, 344] on button "Gym" at bounding box center [411, 337] width 13 height 13
click at [465, 397] on label "Swimming Pool" at bounding box center [532, 385] width 183 height 41
click at [598, 391] on button "Swimming Pool" at bounding box center [604, 384] width 13 height 13
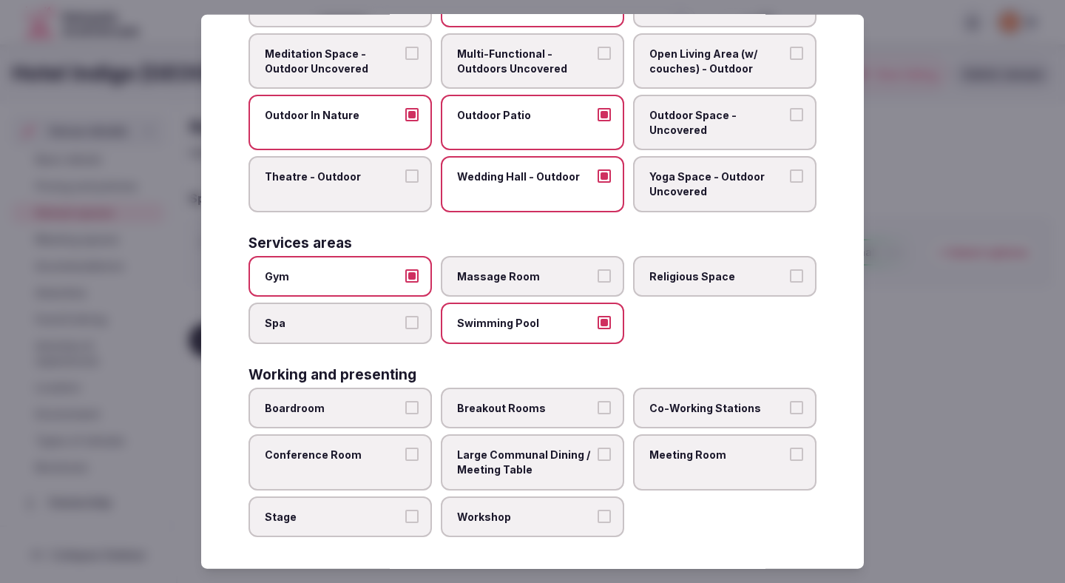
scroll to position [590, 0]
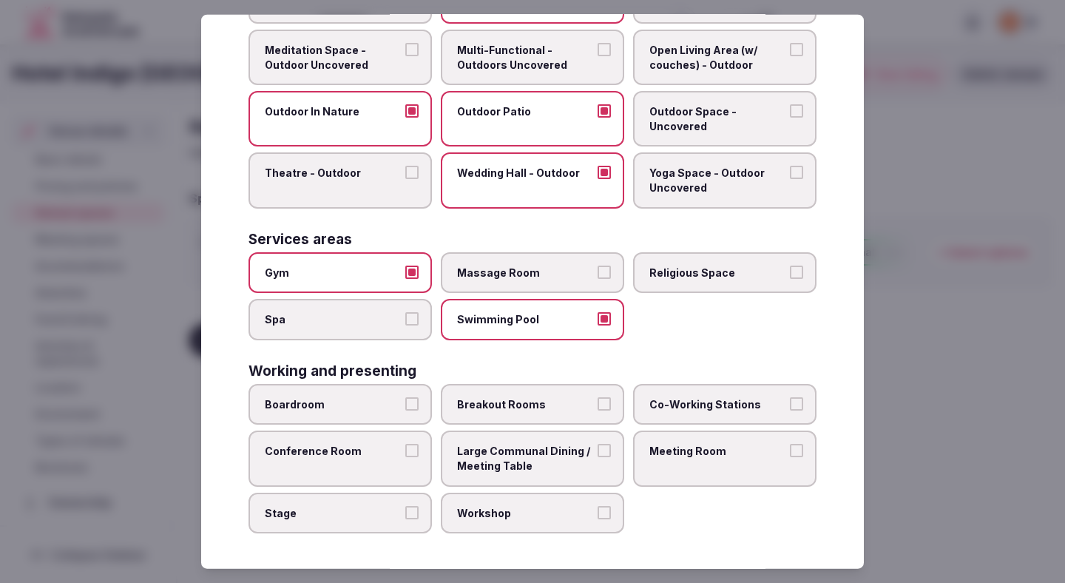
click at [379, 402] on span "Boardroom" at bounding box center [333, 404] width 136 height 15
click at [405, 402] on button "Boardroom" at bounding box center [411, 403] width 13 height 13
click at [379, 465] on label "Conference Room" at bounding box center [340, 458] width 183 height 55
click at [405, 457] on button "Conference Room" at bounding box center [411, 450] width 13 height 13
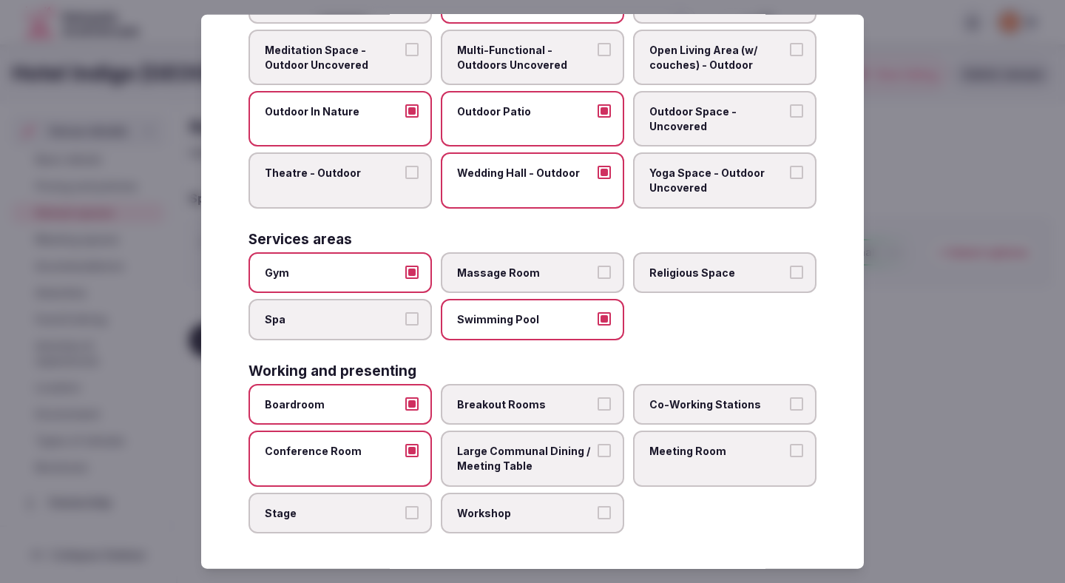
click at [381, 520] on label "Stage" at bounding box center [340, 512] width 183 height 41
click at [405, 519] on button "Stage" at bounding box center [411, 511] width 13 height 13
click at [474, 519] on label "Workshop" at bounding box center [532, 512] width 183 height 41
click at [598, 519] on button "Workshop" at bounding box center [604, 511] width 13 height 13
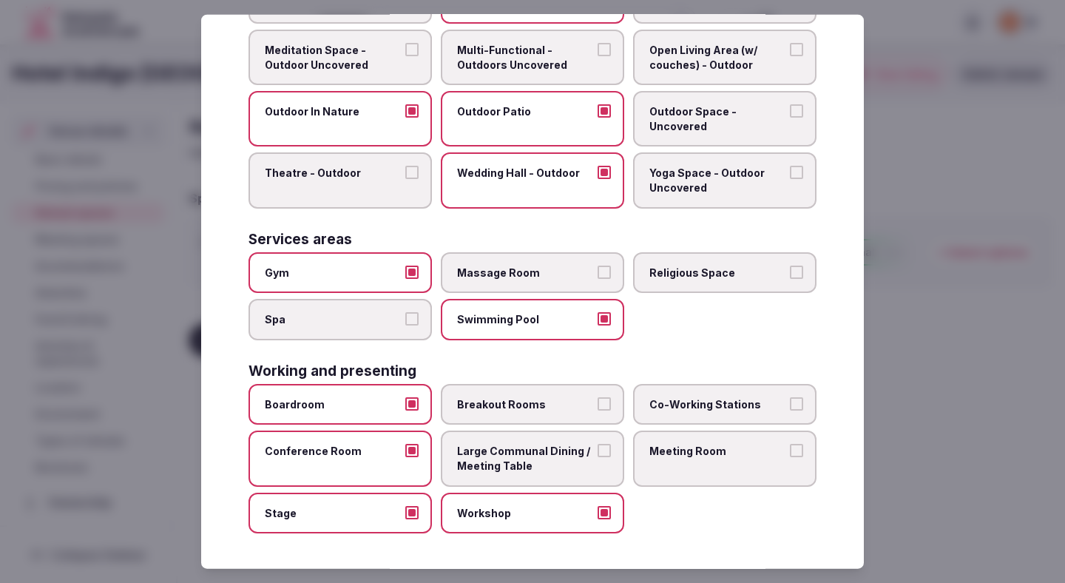
click at [476, 458] on span "Large Communal Dining / Meeting Table" at bounding box center [525, 458] width 136 height 29
click at [598, 457] on button "Large Communal Dining / Meeting Table" at bounding box center [604, 450] width 13 height 13
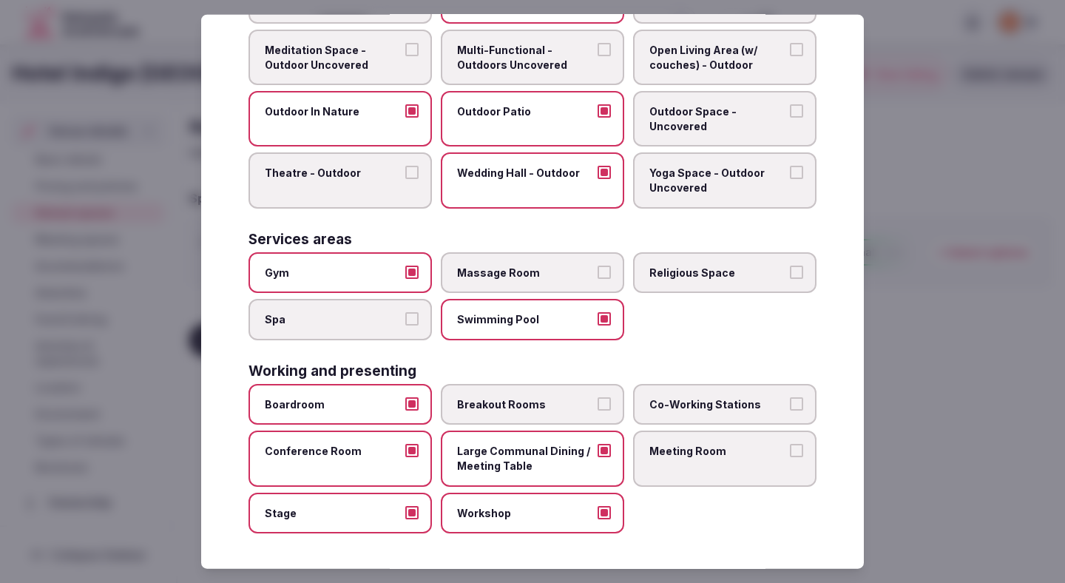
click at [480, 406] on span "Breakout Rooms" at bounding box center [525, 404] width 136 height 15
click at [598, 406] on button "Breakout Rooms" at bounding box center [604, 403] width 13 height 13
click at [716, 404] on span "Co-Working Stations" at bounding box center [718, 404] width 136 height 15
click at [790, 404] on button "Co-Working Stations" at bounding box center [796, 403] width 13 height 13
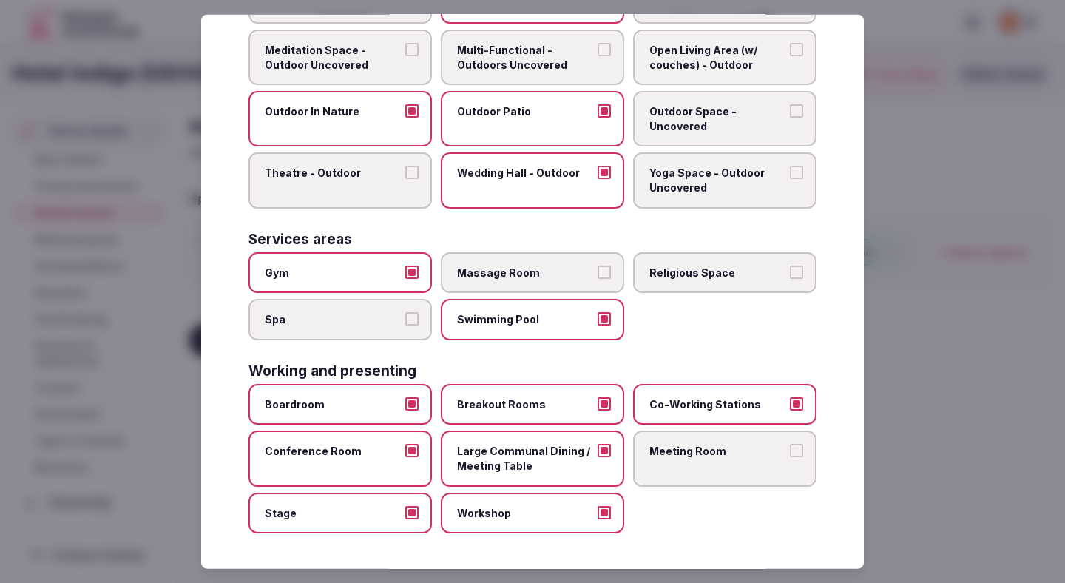
click at [717, 408] on span "Co-Working Stations" at bounding box center [718, 404] width 136 height 15
click at [790, 408] on button "Co-Working Stations" at bounding box center [796, 403] width 13 height 13
click at [723, 442] on label "Meeting Room" at bounding box center [724, 458] width 183 height 55
click at [790, 444] on button "Meeting Room" at bounding box center [796, 450] width 13 height 13
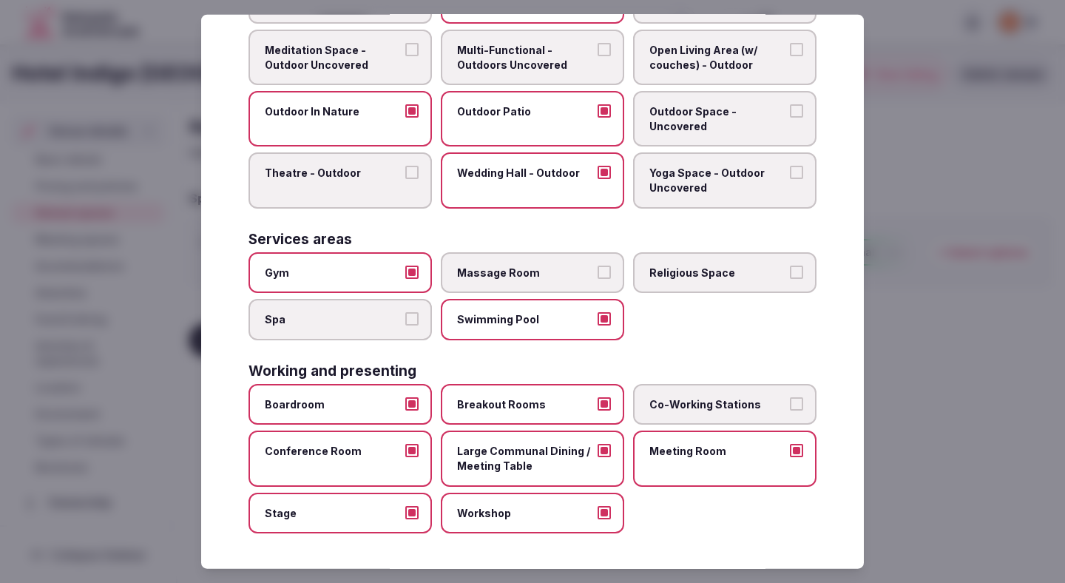
click at [723, 410] on span "Co-Working Stations" at bounding box center [718, 404] width 136 height 15
click at [790, 410] on button "Co-Working Stations" at bounding box center [796, 403] width 13 height 13
click at [962, 397] on div at bounding box center [532, 291] width 1065 height 583
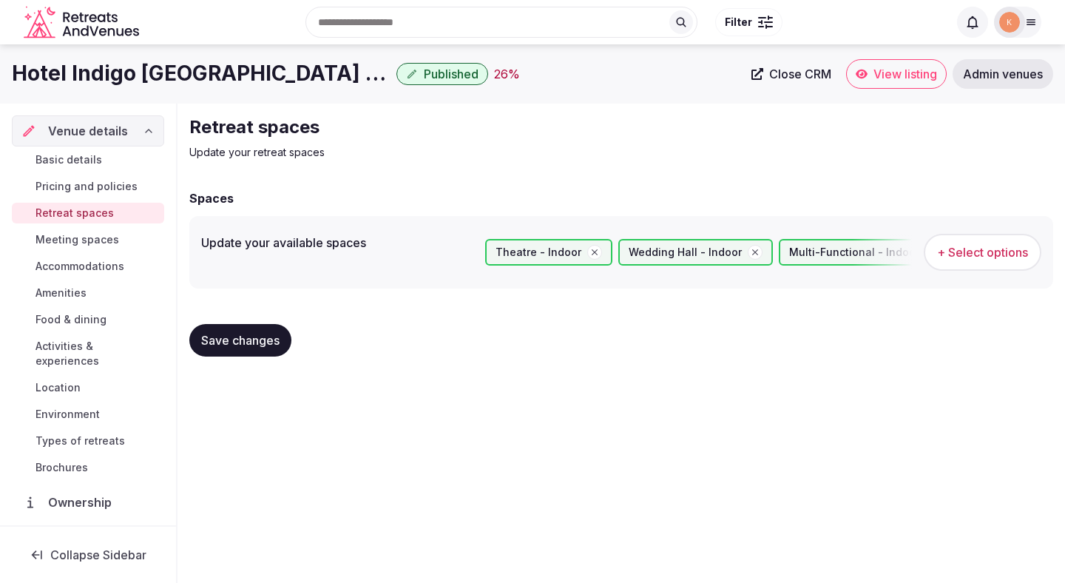
click at [247, 338] on span "Save changes" at bounding box center [240, 340] width 78 height 15
click at [220, 344] on span "Save changes" at bounding box center [240, 340] width 78 height 15
click at [104, 244] on span "Meeting spaces" at bounding box center [78, 239] width 84 height 15
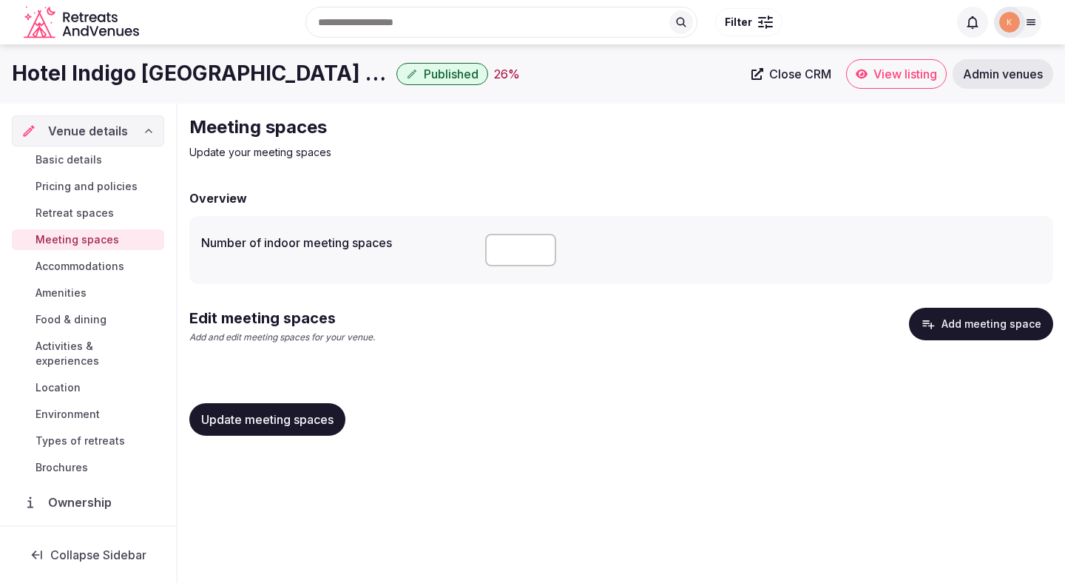
click at [983, 336] on button "Add meeting space" at bounding box center [981, 324] width 144 height 33
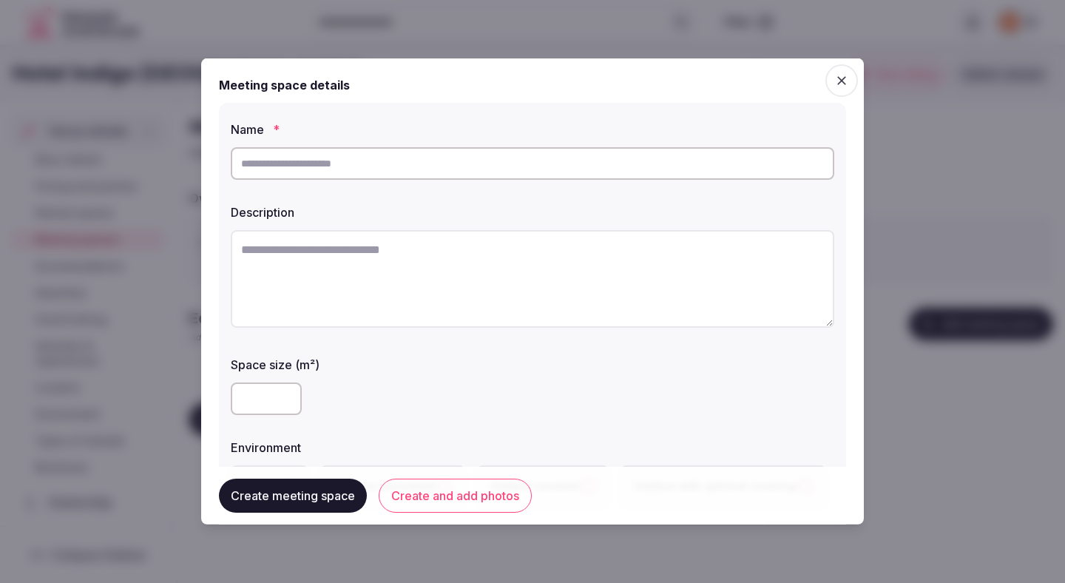
click at [482, 282] on textarea at bounding box center [533, 279] width 604 height 98
paste textarea "**********"
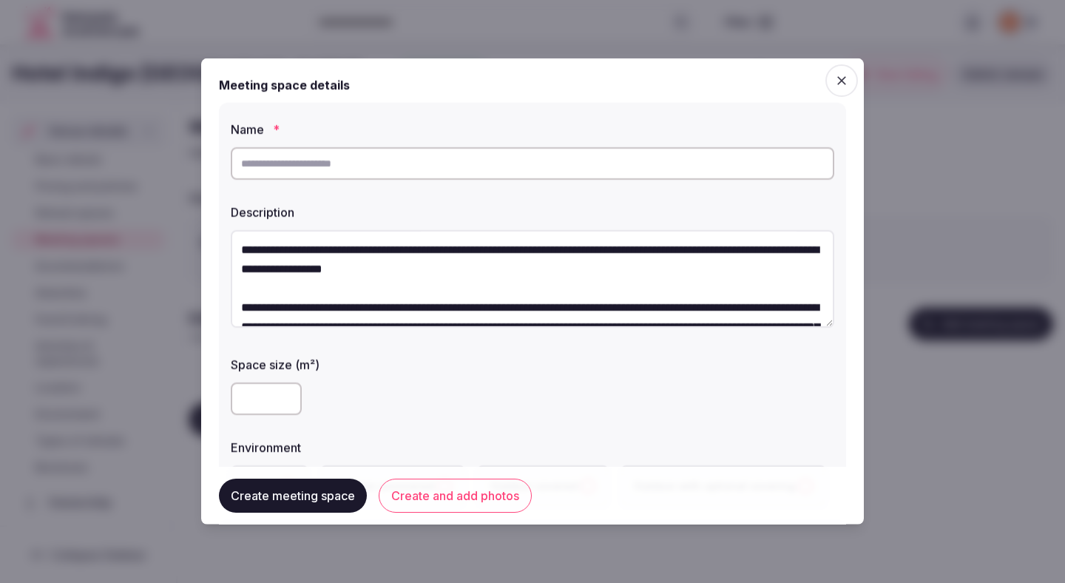
scroll to position [161, 0]
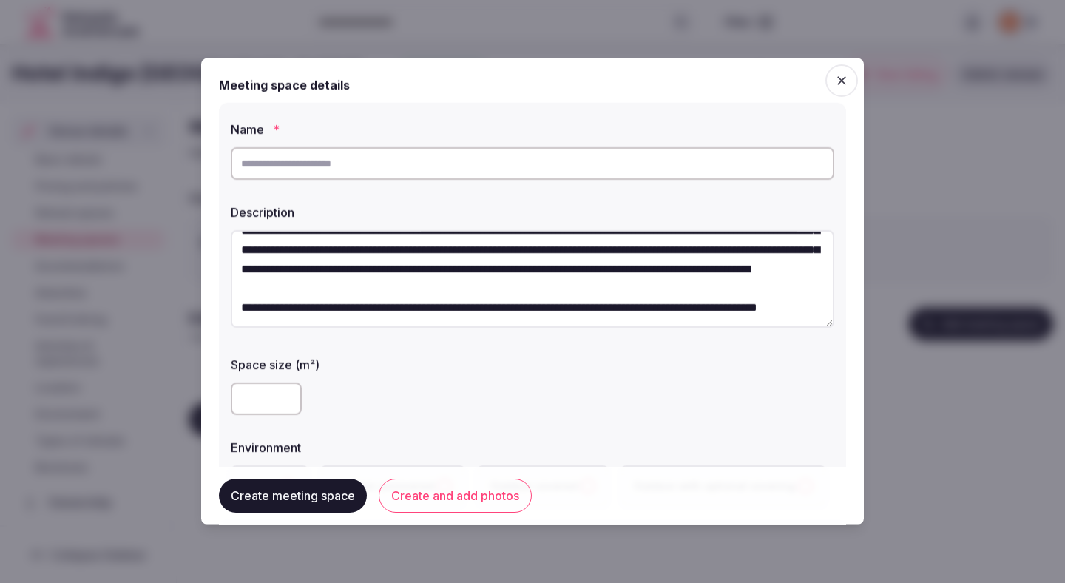
type textarea "**********"
click at [442, 147] on input "text" at bounding box center [533, 163] width 604 height 33
click at [403, 391] on div at bounding box center [533, 399] width 604 height 33
click at [439, 168] on input "*********" at bounding box center [533, 163] width 604 height 33
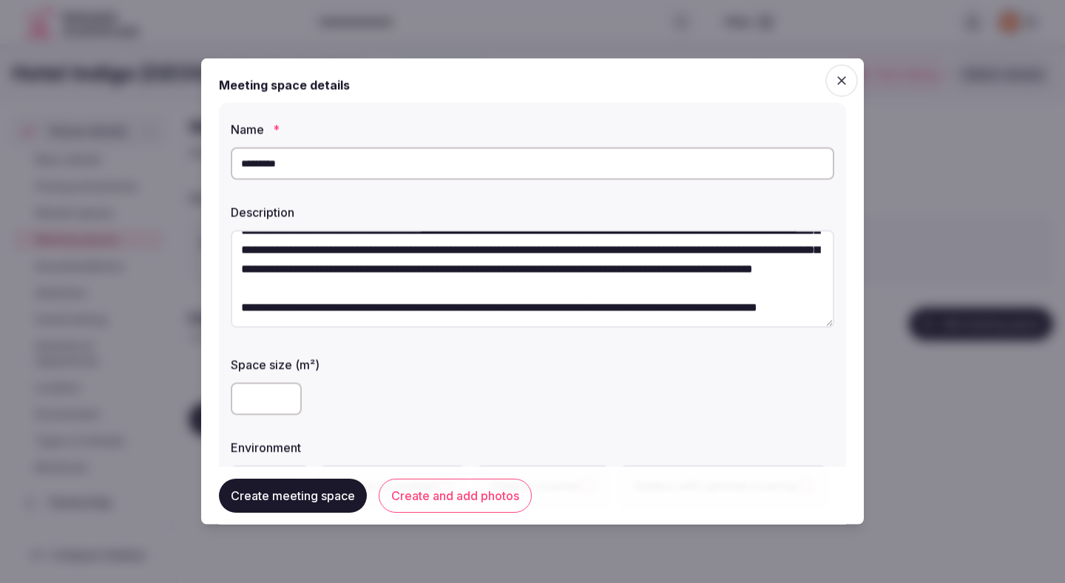
click at [439, 168] on input "*********" at bounding box center [533, 163] width 604 height 33
paste input "*********"
type input "**********"
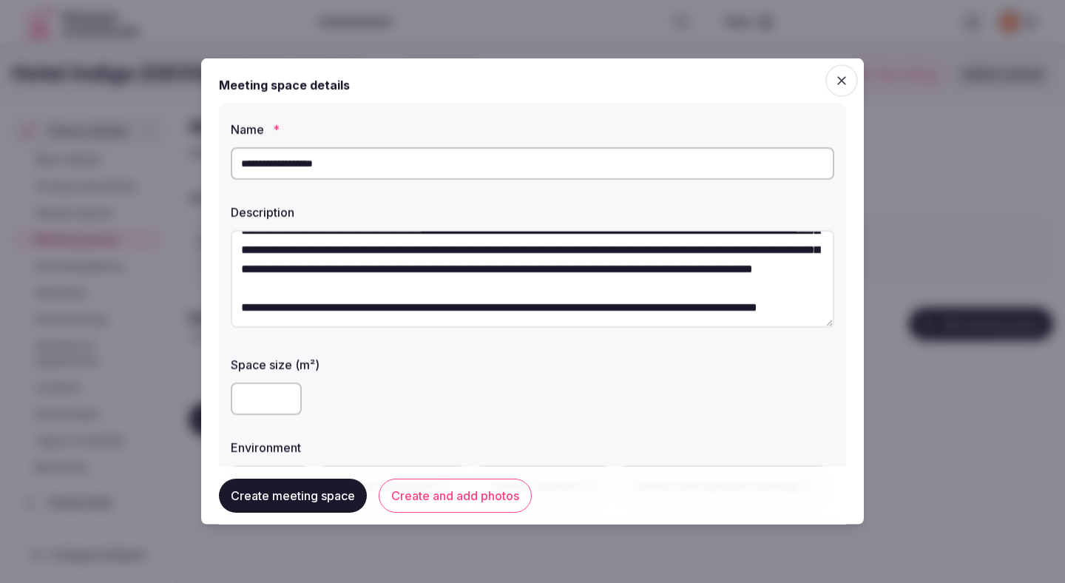
click at [258, 394] on input "*" at bounding box center [266, 399] width 71 height 33
type input "***"
click at [491, 388] on div "***" at bounding box center [533, 399] width 604 height 33
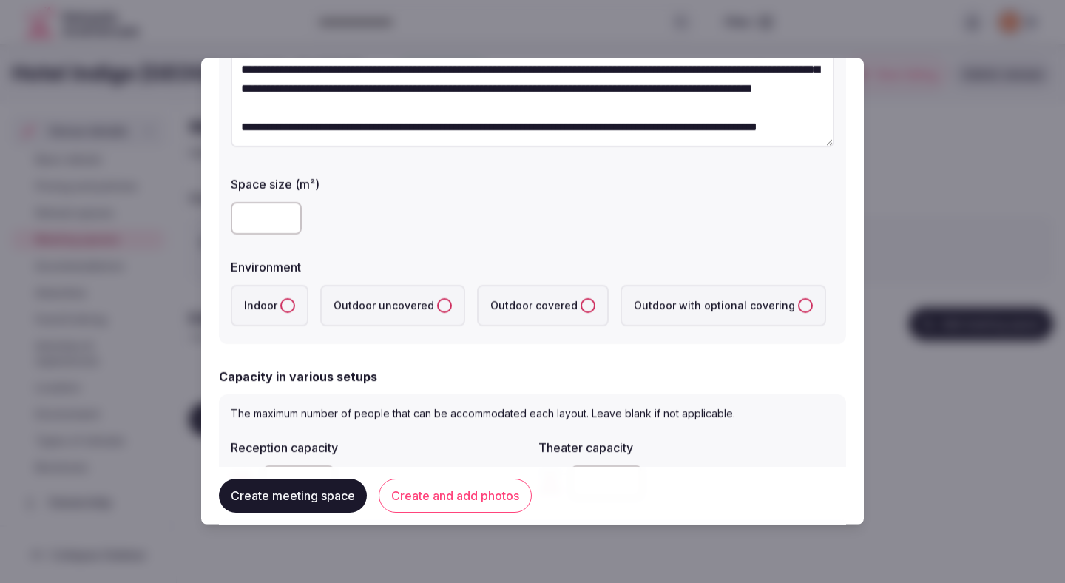
scroll to position [223, 0]
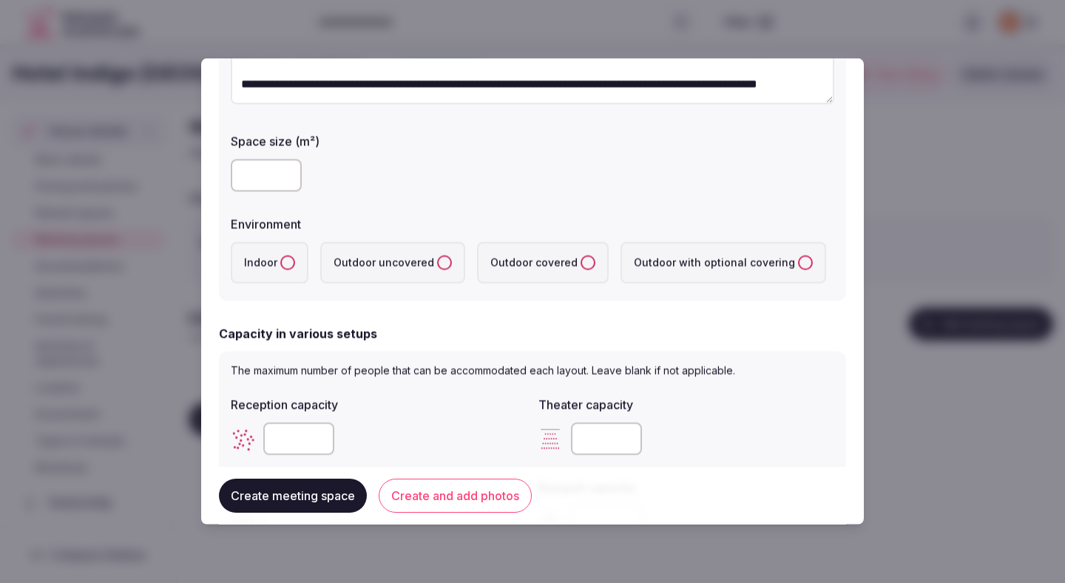
click at [282, 268] on button "Indoor" at bounding box center [287, 262] width 15 height 15
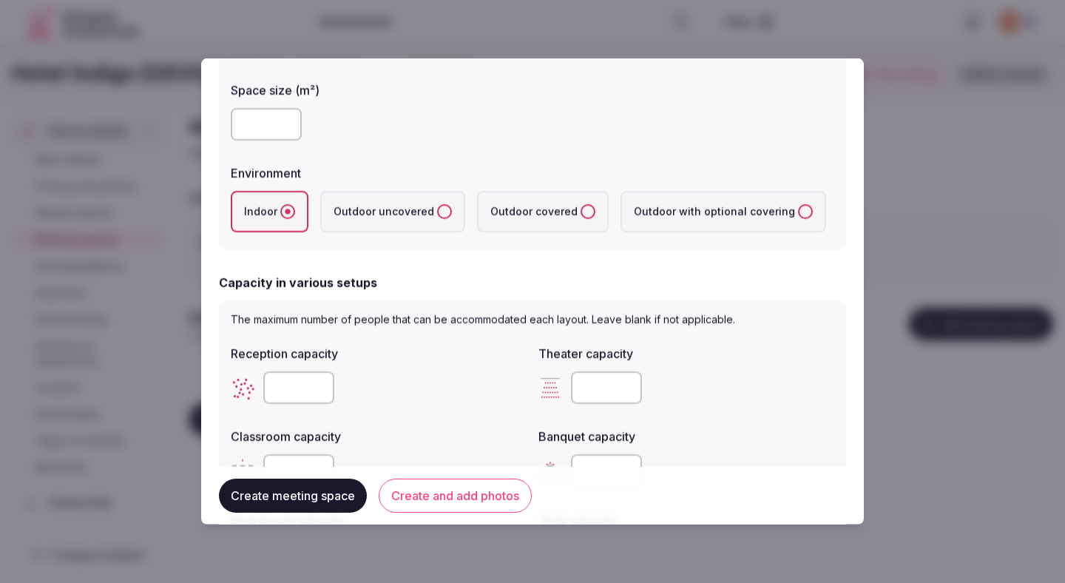
scroll to position [347, 0]
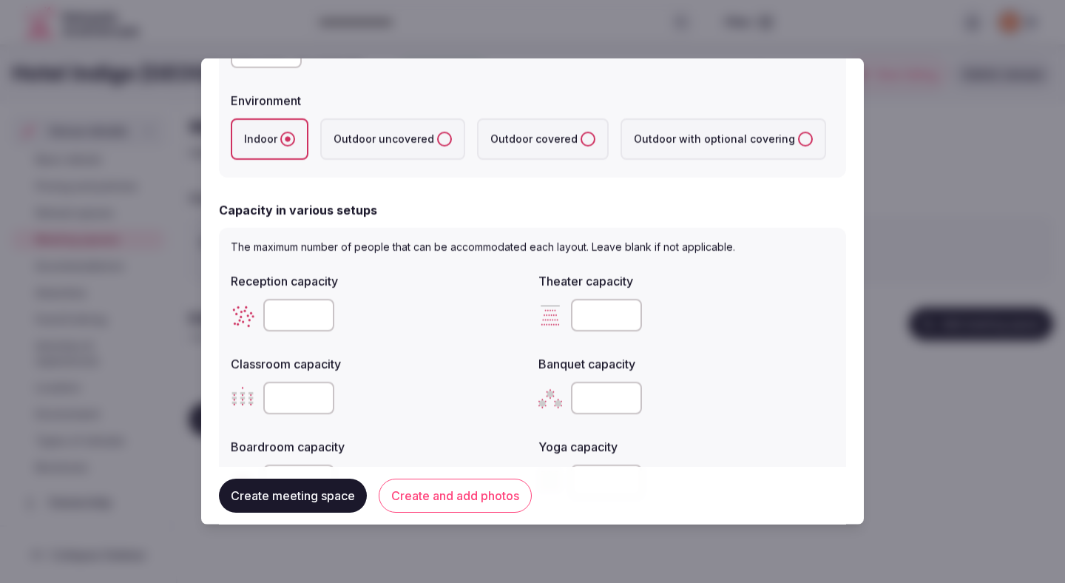
click at [294, 314] on input "number" at bounding box center [298, 315] width 71 height 33
type input "***"
click at [603, 312] on input "number" at bounding box center [606, 315] width 71 height 33
type input "***"
click at [300, 408] on input "number" at bounding box center [298, 398] width 71 height 33
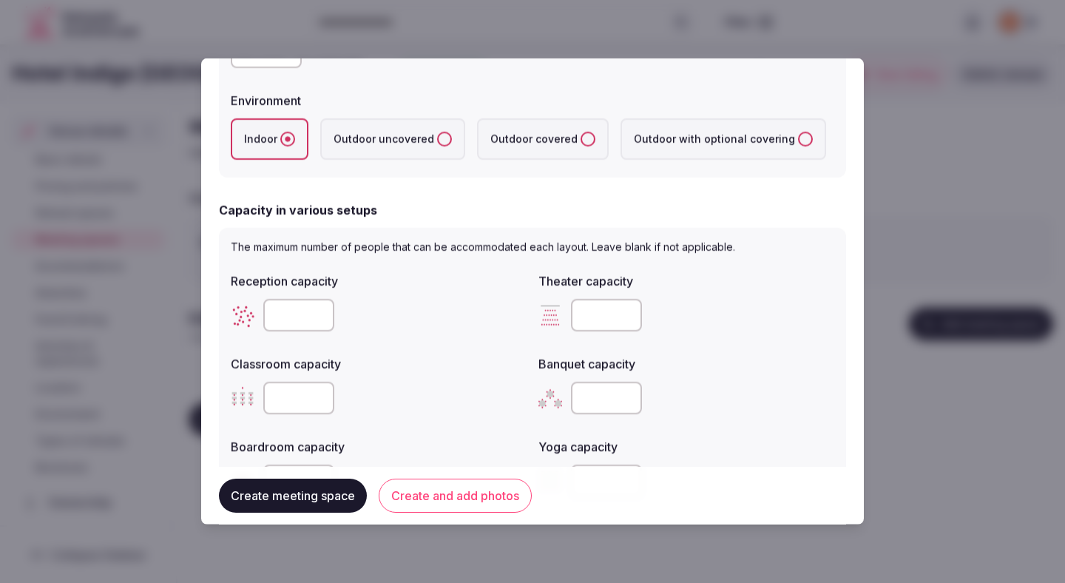
click at [300, 408] on input "number" at bounding box center [298, 398] width 71 height 33
type input "**"
click at [419, 408] on div "**" at bounding box center [379, 398] width 296 height 33
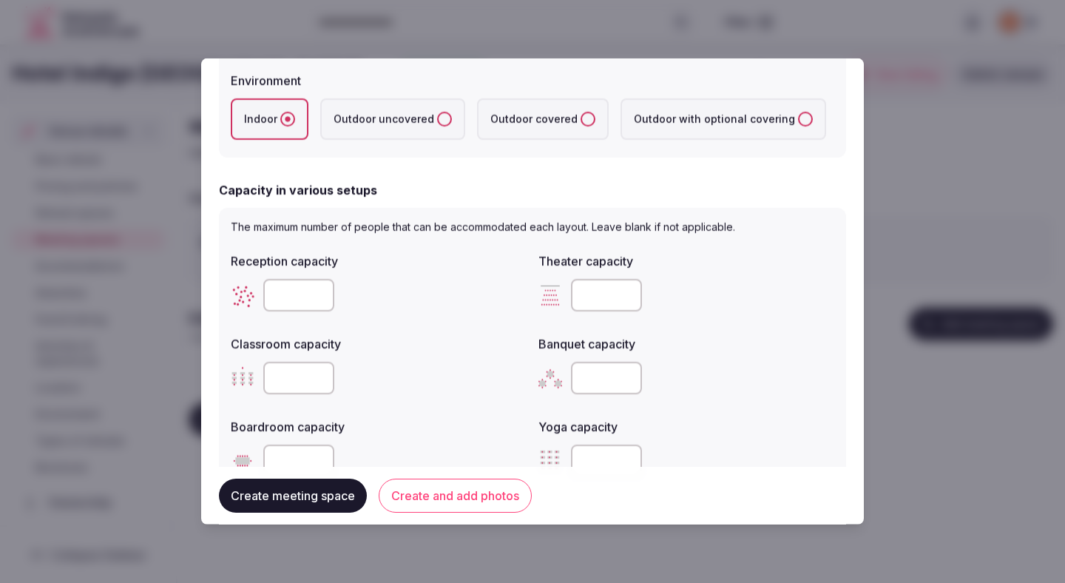
scroll to position [410, 0]
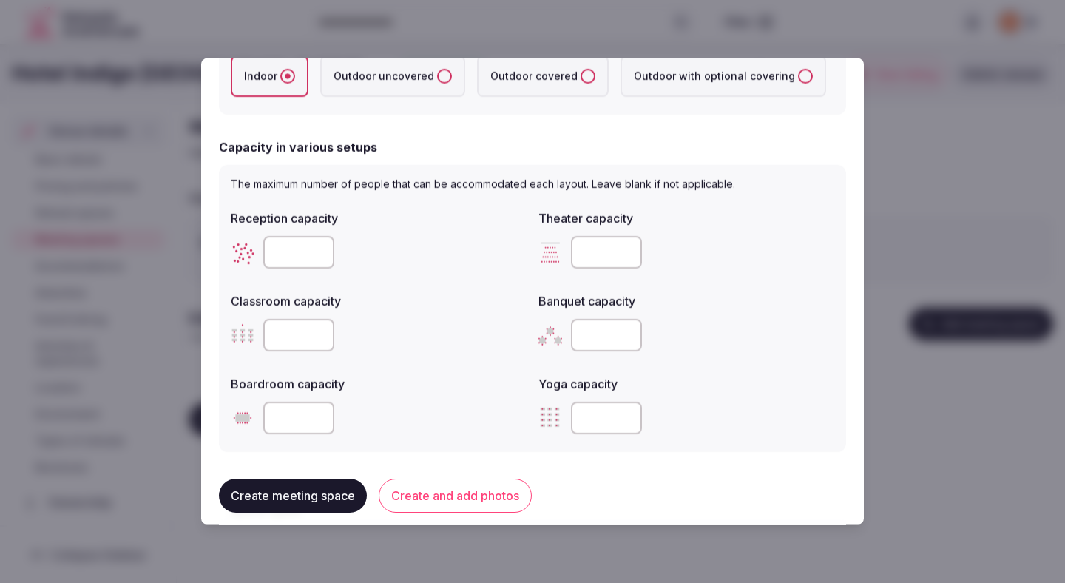
click at [588, 337] on input "number" at bounding box center [606, 335] width 71 height 33
type input "**"
click at [289, 415] on input "number" at bounding box center [298, 418] width 71 height 33
type input "**"
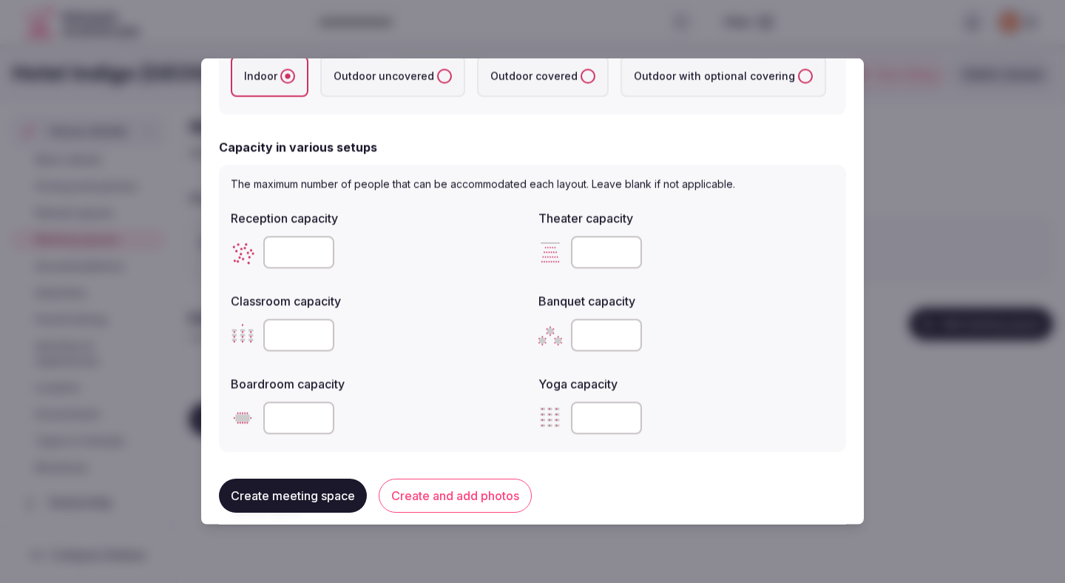
click at [433, 406] on div "**" at bounding box center [379, 418] width 296 height 33
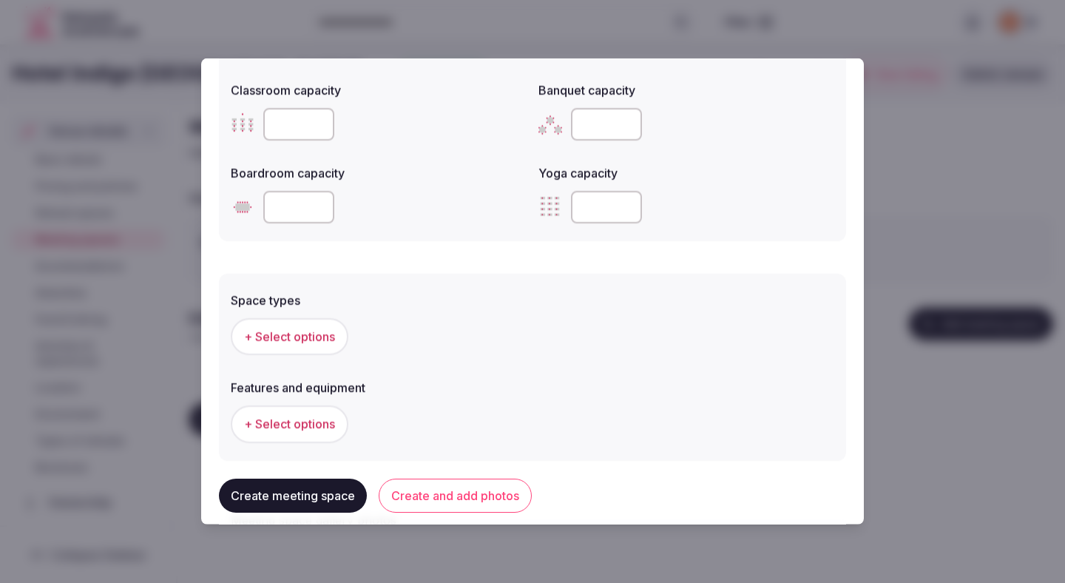
scroll to position [629, 0]
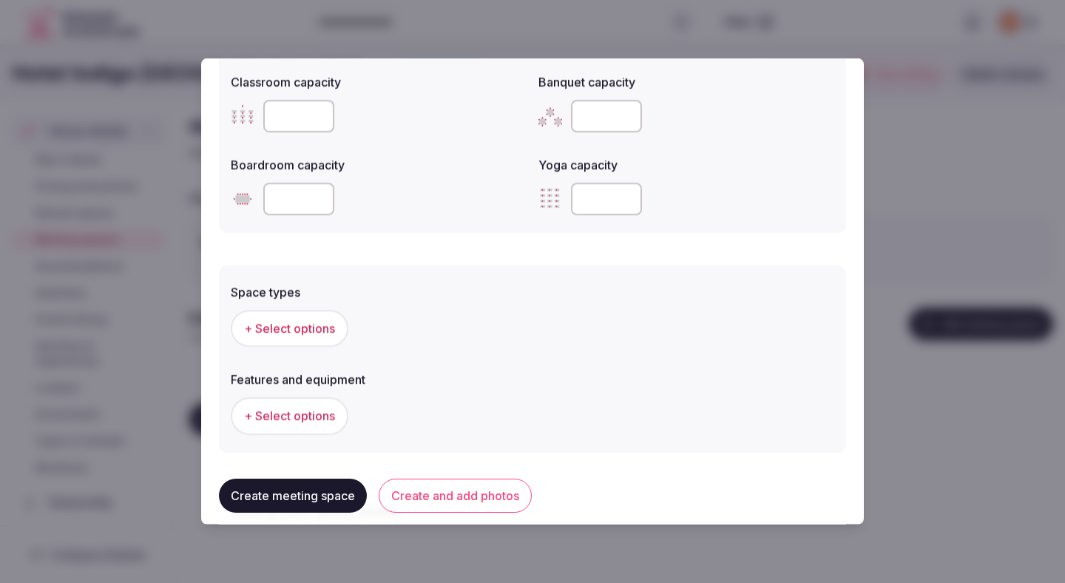
click at [337, 334] on button "+ Select options" at bounding box center [290, 328] width 118 height 37
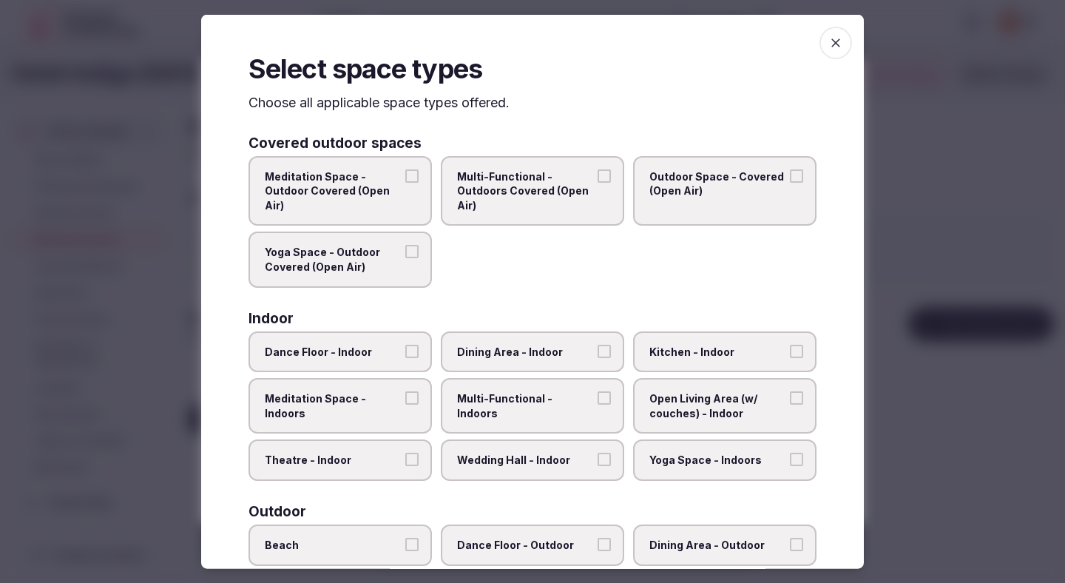
click at [365, 453] on span "Theatre - Indoor" at bounding box center [333, 460] width 136 height 15
click at [405, 453] on button "Theatre - Indoor" at bounding box center [411, 459] width 13 height 13
click at [467, 454] on span "Wedding Hall - Indoor" at bounding box center [525, 460] width 136 height 15
click at [598, 454] on button "Wedding Hall - Indoor" at bounding box center [604, 459] width 13 height 13
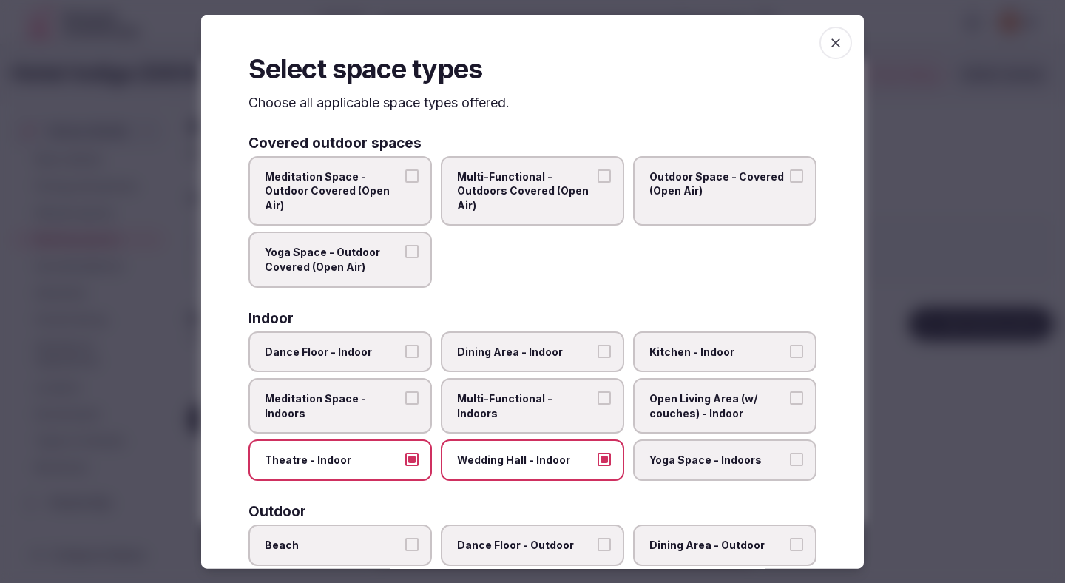
click at [484, 408] on label "Multi-Functional - Indoors" at bounding box center [532, 405] width 183 height 55
click at [598, 405] on button "Multi-Functional - Indoors" at bounding box center [604, 397] width 13 height 13
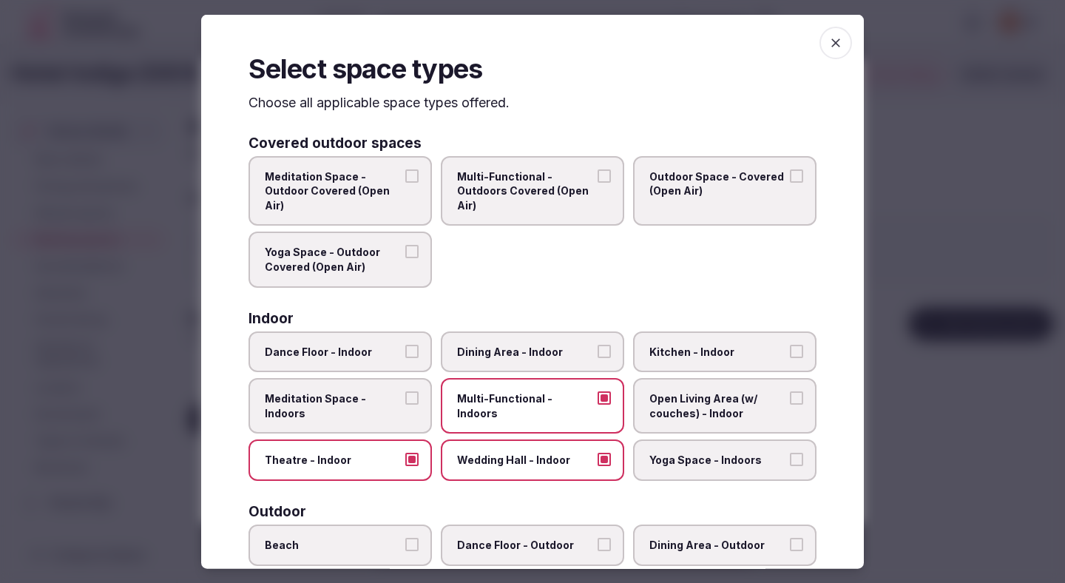
click at [503, 346] on span "Dining Area - Indoor" at bounding box center [525, 351] width 136 height 15
click at [598, 346] on button "Dining Area - Indoor" at bounding box center [604, 350] width 13 height 13
click at [693, 418] on span "Open Living Area (w/ couches) - Indoor" at bounding box center [718, 405] width 136 height 29
click at [790, 405] on button "Open Living Area (w/ couches) - Indoor" at bounding box center [796, 397] width 13 height 13
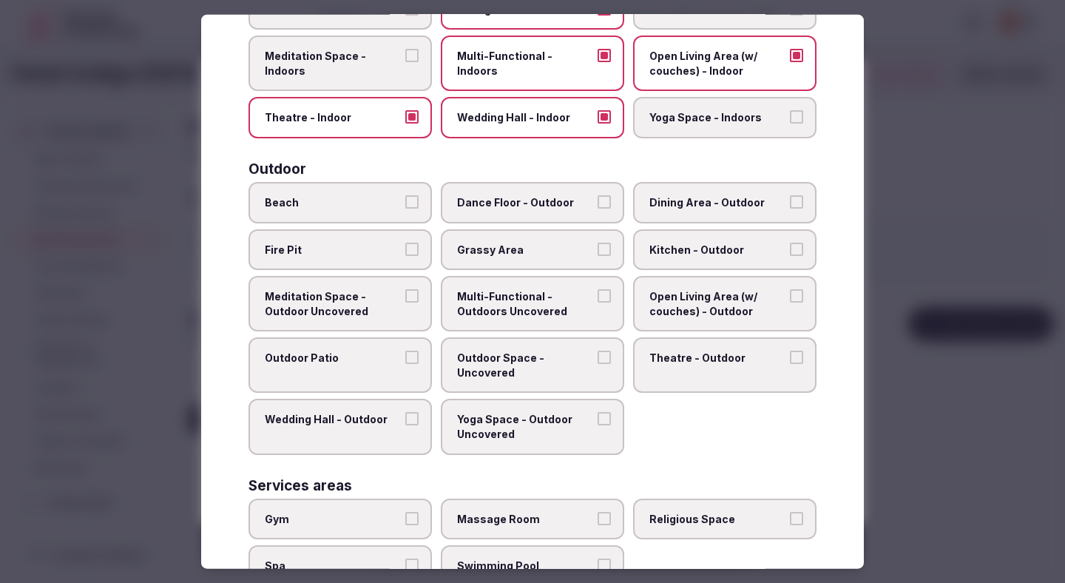
scroll to position [528, 0]
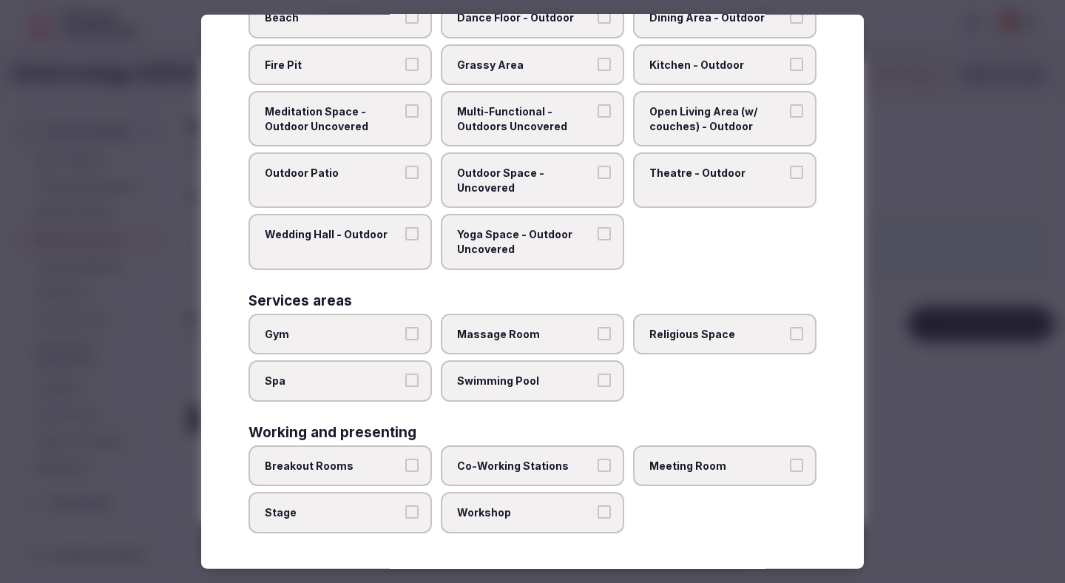
click at [371, 482] on label "Breakout Rooms" at bounding box center [340, 465] width 183 height 41
click at [405, 472] on button "Breakout Rooms" at bounding box center [411, 465] width 13 height 13
click at [381, 514] on span "Stage" at bounding box center [333, 512] width 136 height 15
click at [405, 514] on button "Stage" at bounding box center [411, 511] width 13 height 13
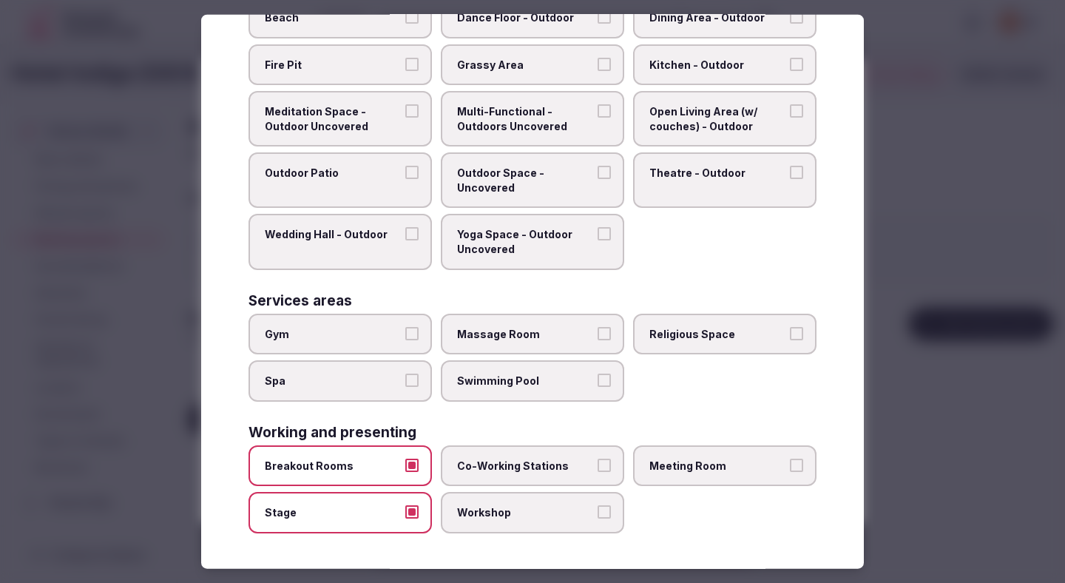
click at [516, 513] on span "Workshop" at bounding box center [525, 512] width 136 height 15
click at [598, 513] on button "Workshop" at bounding box center [604, 511] width 13 height 13
click at [516, 488] on div "Breakout Rooms Co-Working Stations Meeting Room Stage Workshop" at bounding box center [533, 489] width 568 height 88
click at [539, 475] on label "Co-Working Stations" at bounding box center [532, 465] width 183 height 41
click at [598, 472] on button "Co-Working Stations" at bounding box center [604, 465] width 13 height 13
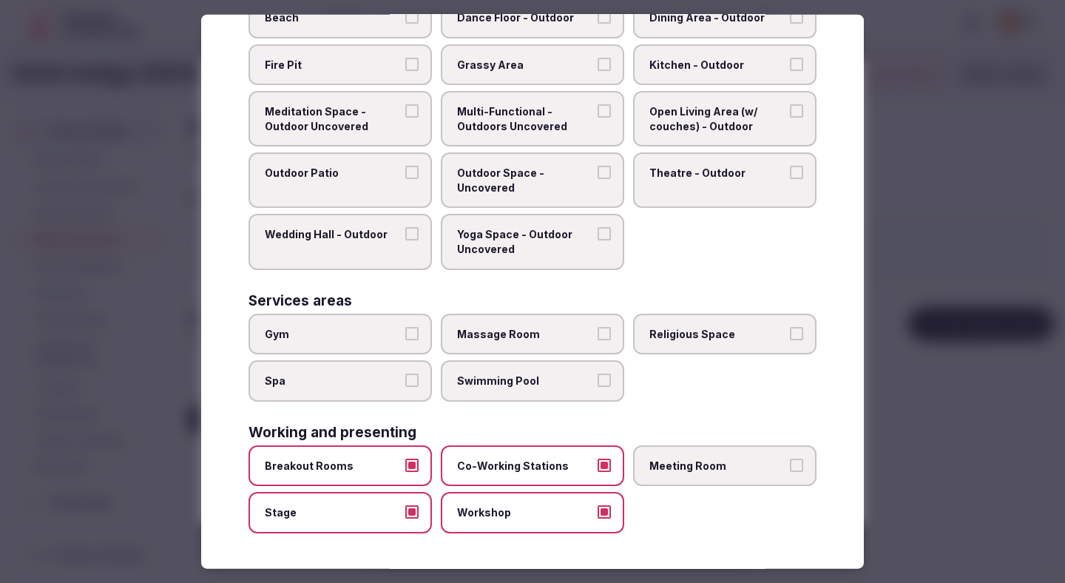
click at [693, 462] on span "Meeting Room" at bounding box center [718, 466] width 136 height 15
click at [790, 462] on button "Meeting Room" at bounding box center [796, 465] width 13 height 13
click at [977, 347] on div at bounding box center [532, 291] width 1065 height 583
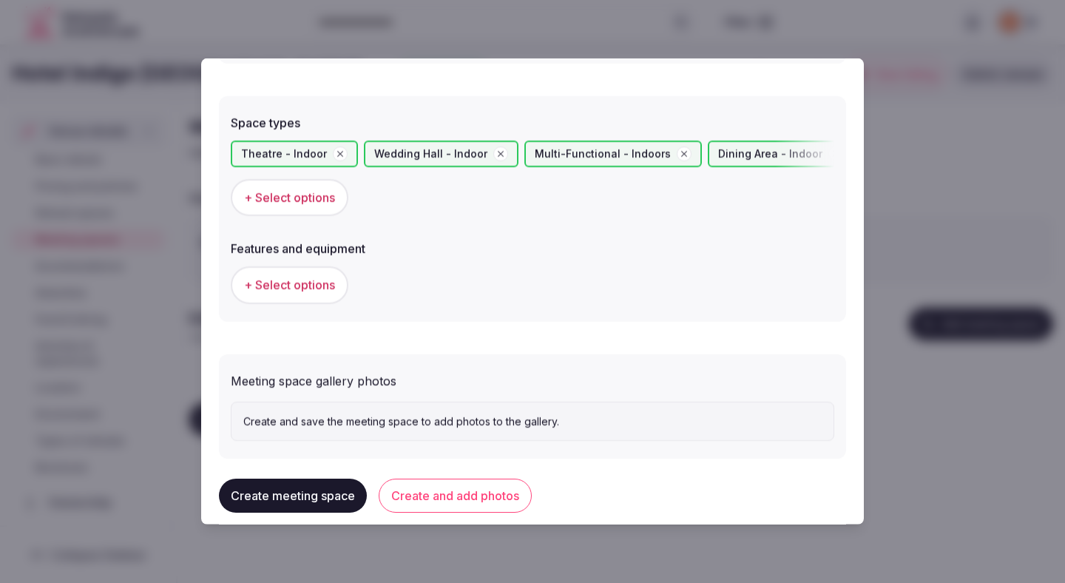
scroll to position [820, 0]
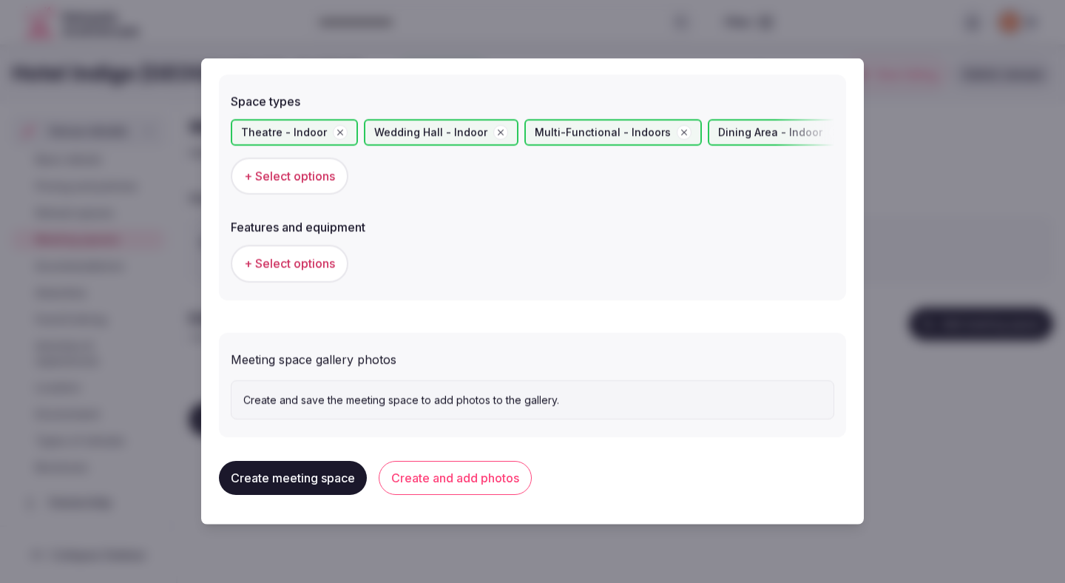
click at [341, 261] on button "+ Select options" at bounding box center [290, 263] width 118 height 37
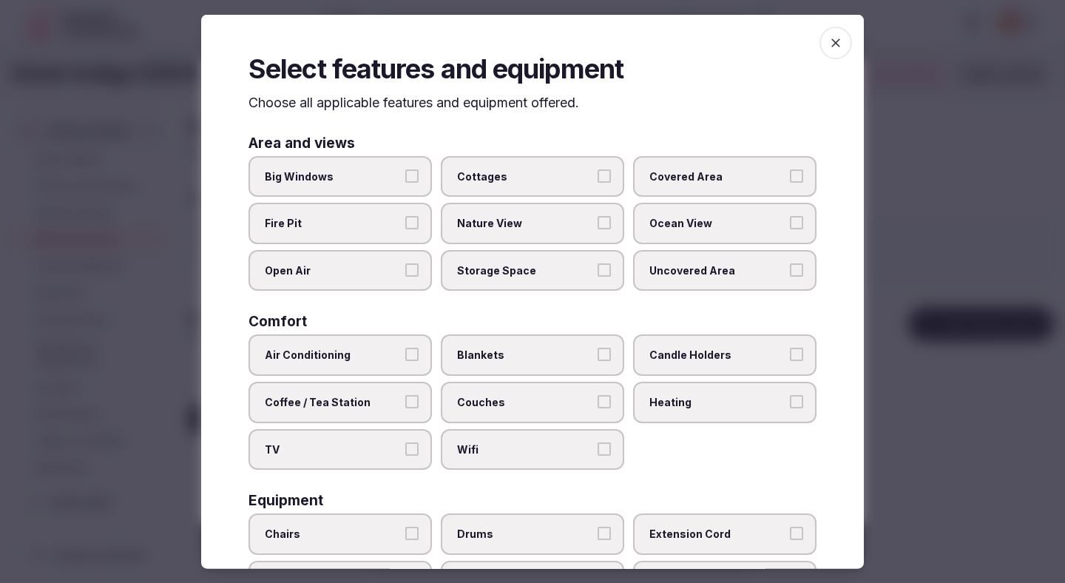
click at [388, 364] on label "Air Conditioning" at bounding box center [340, 354] width 183 height 41
click at [405, 361] on button "Air Conditioning" at bounding box center [411, 354] width 13 height 13
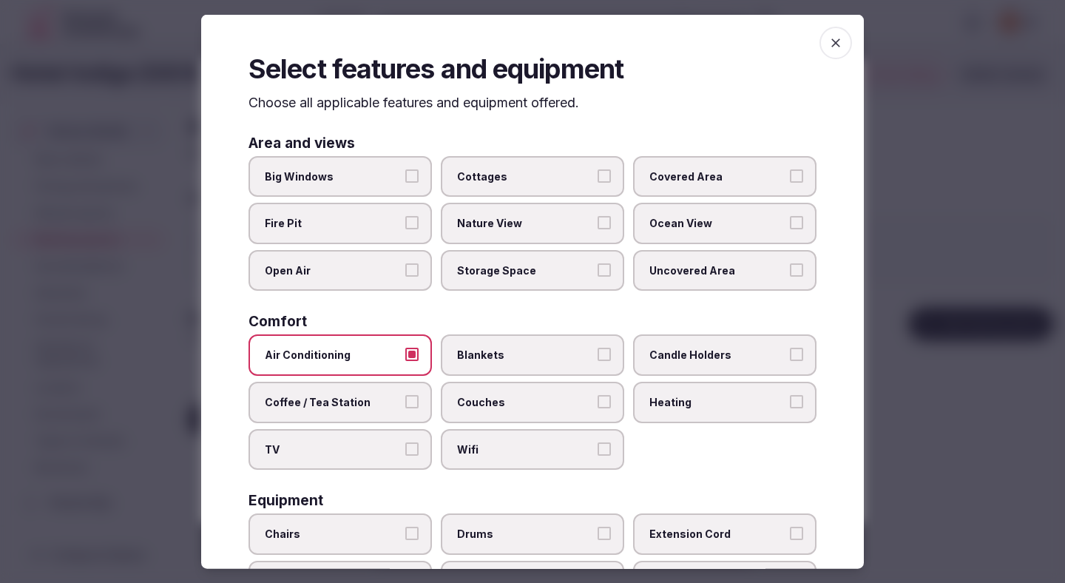
click at [379, 406] on span "Coffee / Tea Station" at bounding box center [333, 402] width 136 height 15
click at [405, 406] on button "Coffee / Tea Station" at bounding box center [411, 401] width 13 height 13
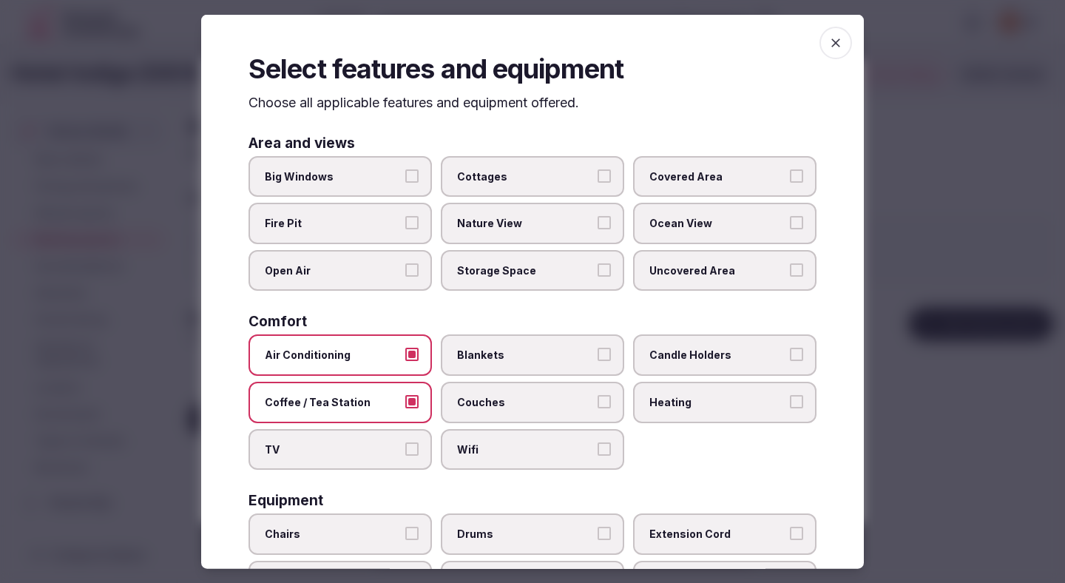
click at [379, 453] on span "TV" at bounding box center [333, 449] width 136 height 15
click at [405, 453] on button "TV" at bounding box center [411, 448] width 13 height 13
click at [488, 448] on span "Wifi" at bounding box center [525, 449] width 136 height 15
click at [598, 448] on button "Wifi" at bounding box center [604, 448] width 13 height 13
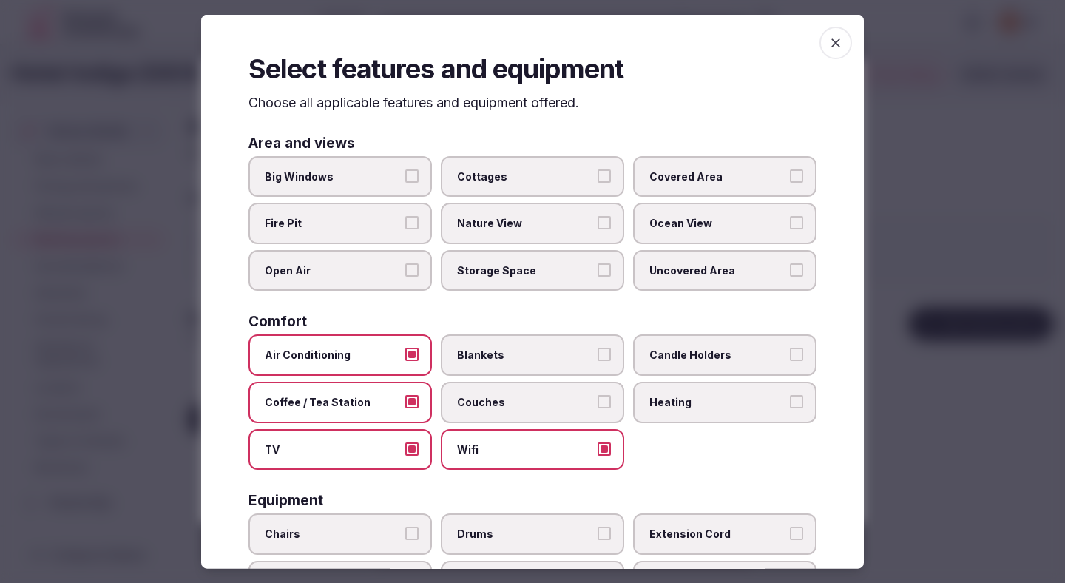
drag, startPoint x: 488, startPoint y: 414, endPoint x: 488, endPoint y: 397, distance: 17.0
click at [488, 414] on label "Couches" at bounding box center [532, 402] width 183 height 41
click at [598, 408] on button "Couches" at bounding box center [604, 401] width 13 height 13
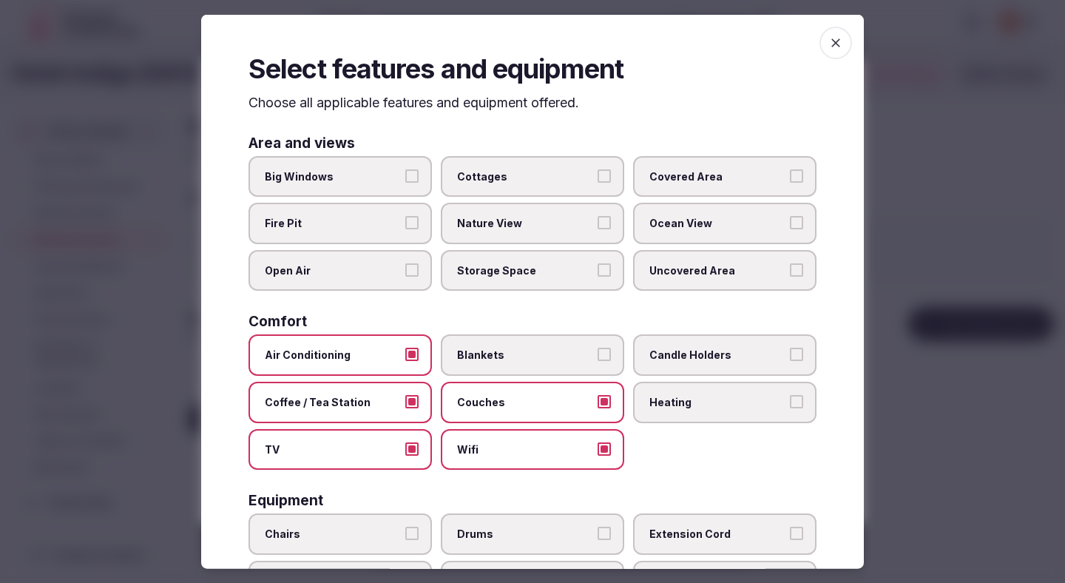
click at [496, 362] on span "Blankets" at bounding box center [525, 355] width 136 height 15
click at [598, 361] on button "Blankets" at bounding box center [604, 354] width 13 height 13
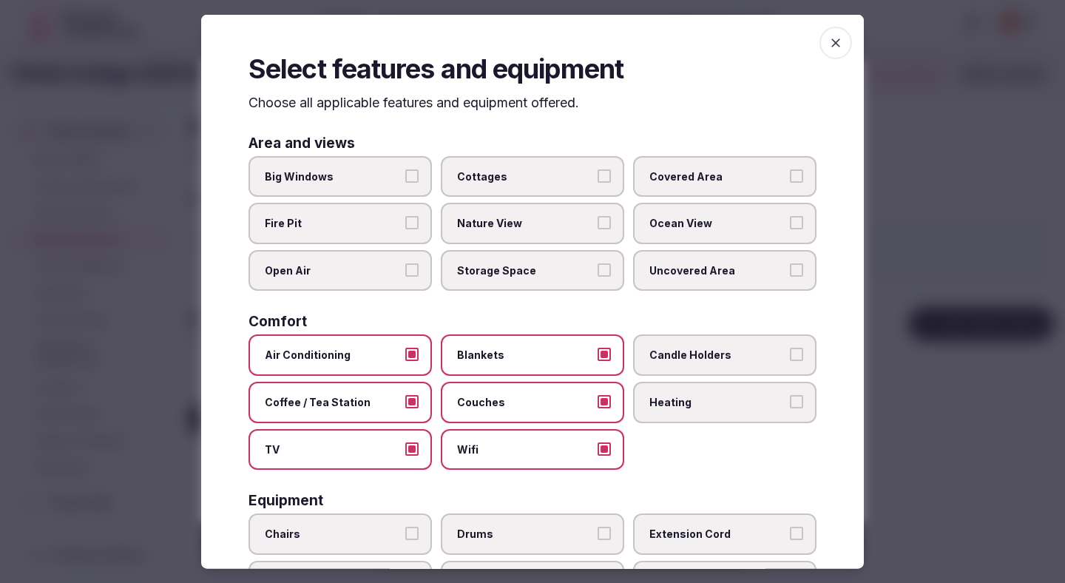
click at [677, 406] on span "Heating" at bounding box center [718, 402] width 136 height 15
click at [790, 406] on button "Heating" at bounding box center [796, 401] width 13 height 13
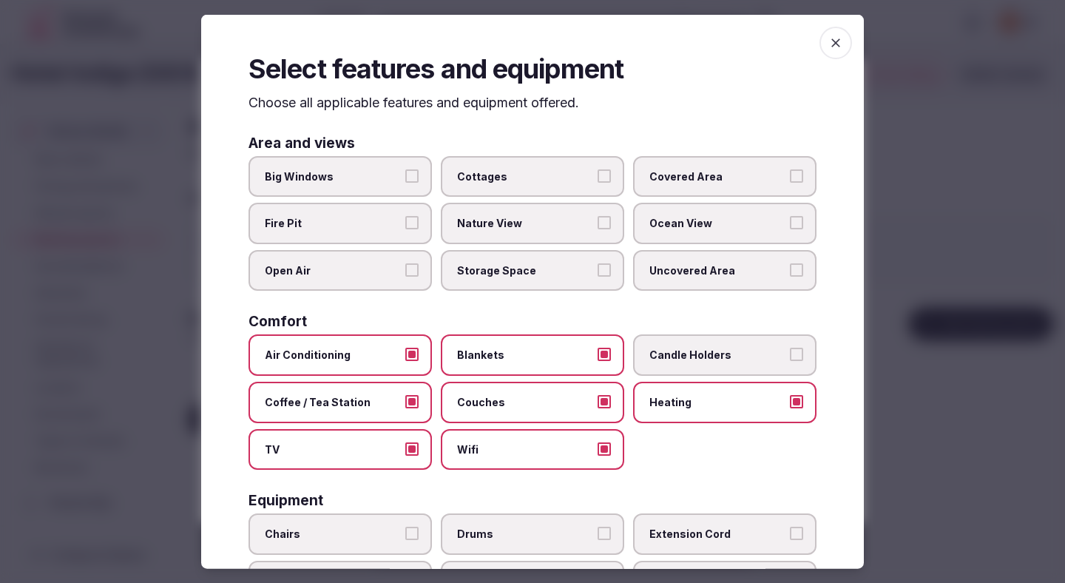
click at [672, 366] on label "Candle Holders" at bounding box center [724, 354] width 183 height 41
click at [790, 361] on button "Candle Holders" at bounding box center [796, 354] width 13 height 13
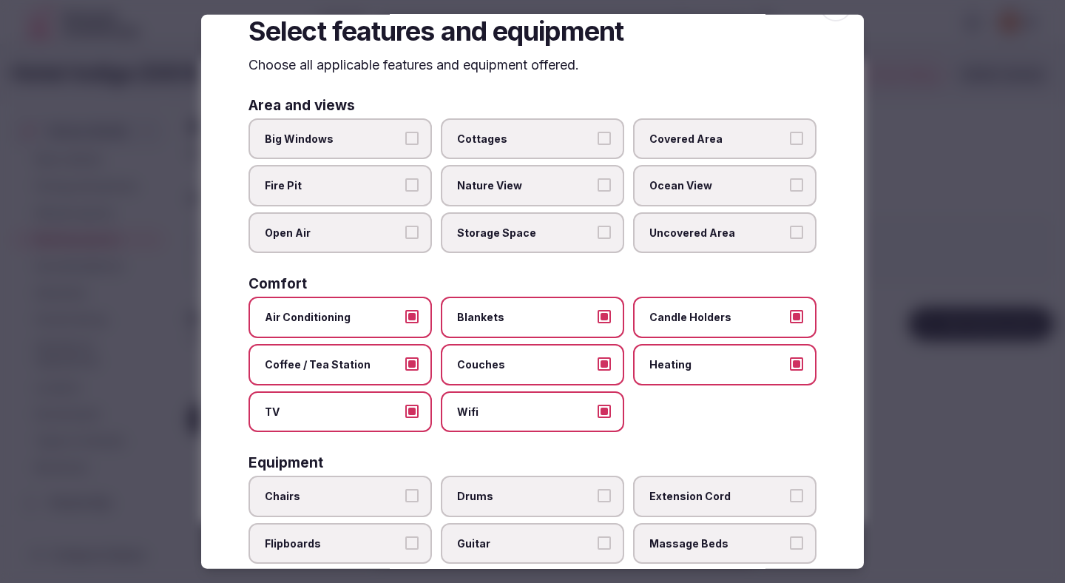
scroll to position [75, 0]
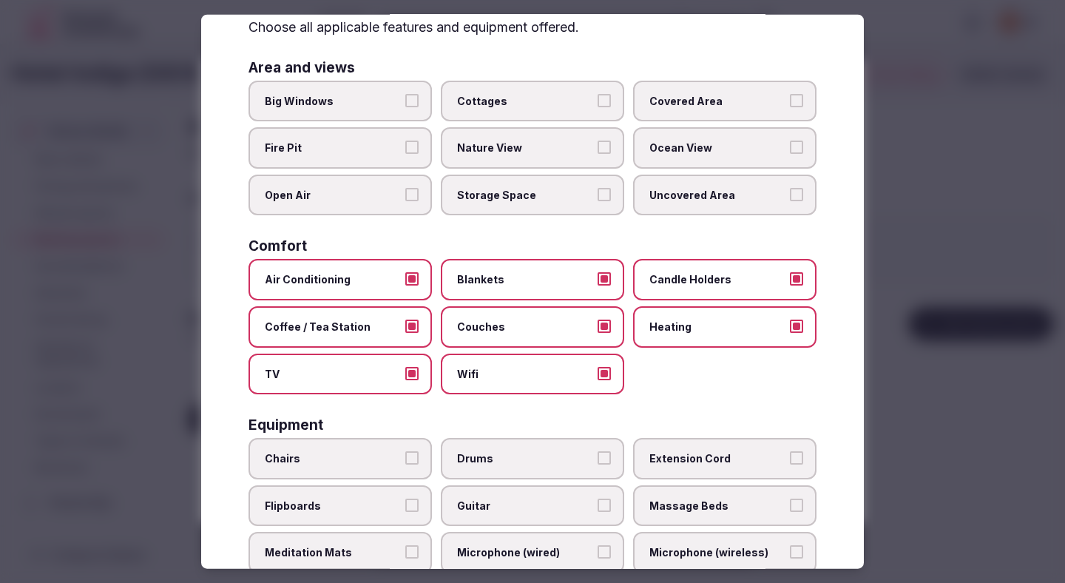
click at [369, 451] on span "Chairs" at bounding box center [333, 458] width 136 height 15
click at [405, 451] on button "Chairs" at bounding box center [411, 457] width 13 height 13
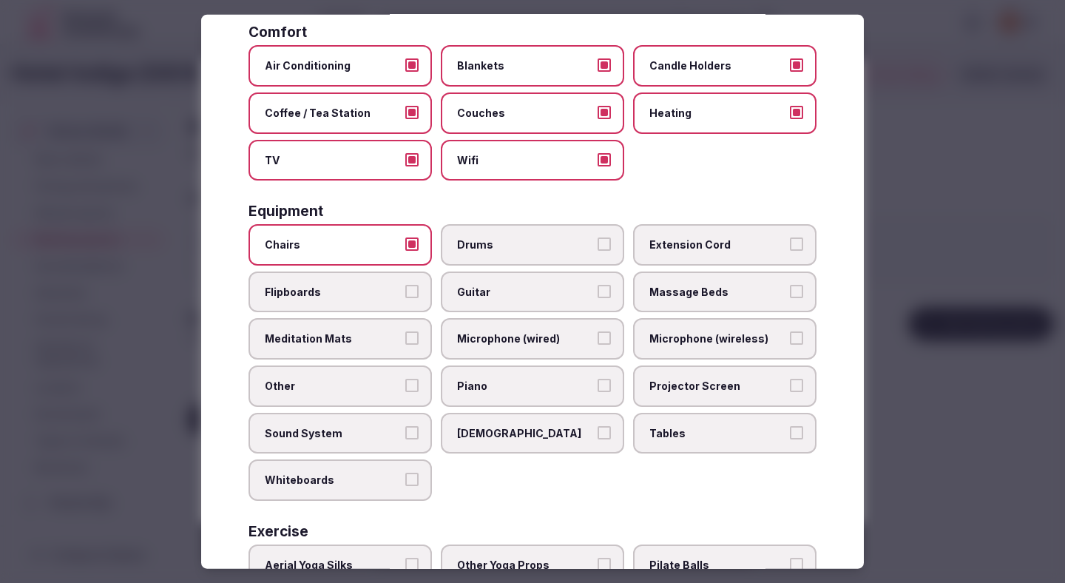
scroll to position [300, 0]
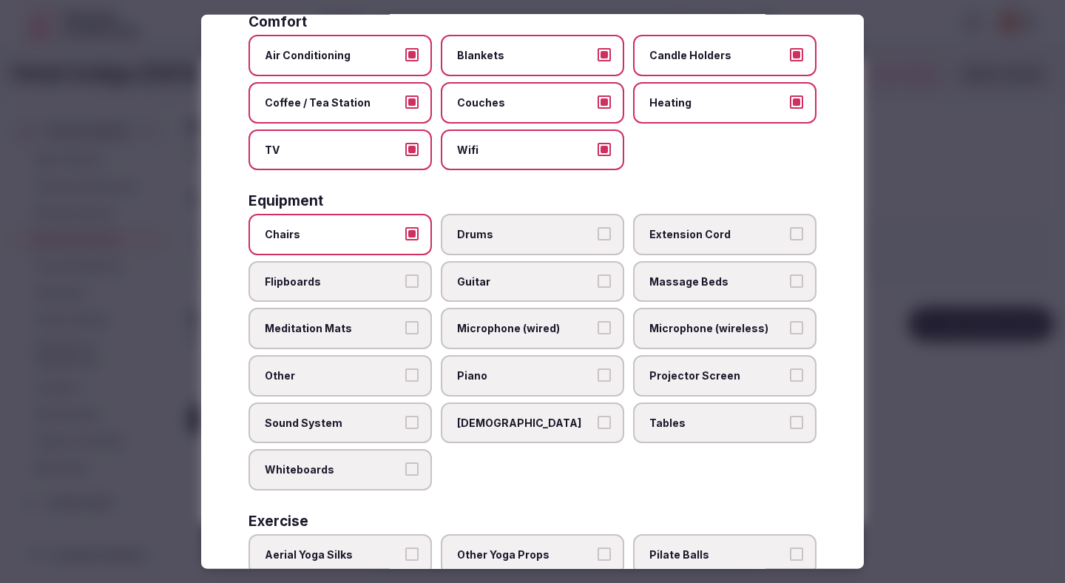
click at [402, 285] on label "Flipboards" at bounding box center [340, 280] width 183 height 41
click at [405, 285] on button "Flipboards" at bounding box center [411, 280] width 13 height 13
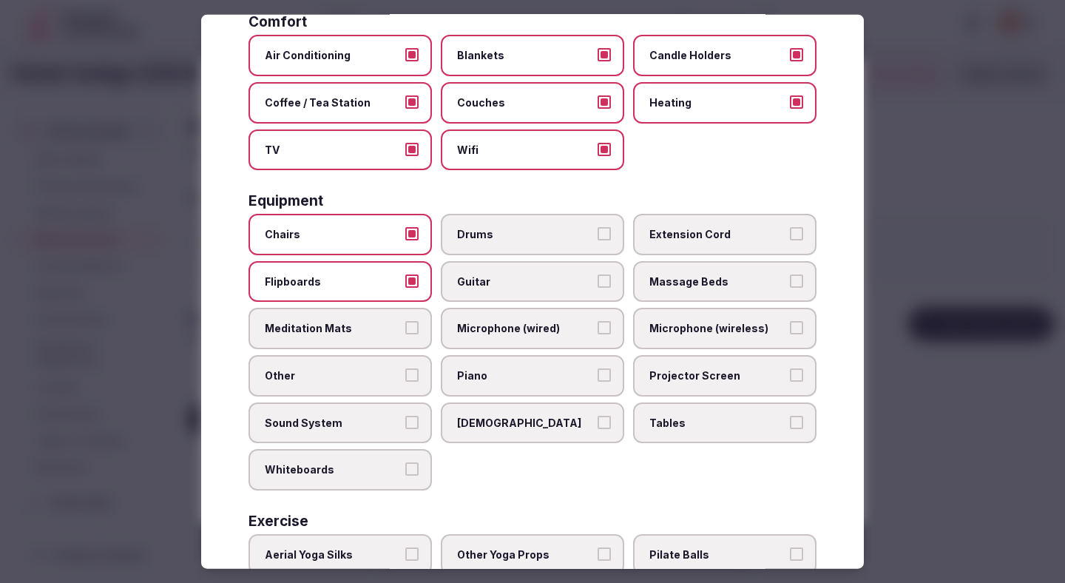
click at [617, 327] on label "Microphone (wired)" at bounding box center [532, 328] width 183 height 41
click at [611, 327] on button "Microphone (wired)" at bounding box center [604, 327] width 13 height 13
click at [707, 328] on span "Microphone (wireless)" at bounding box center [718, 328] width 136 height 15
click at [790, 328] on button "Microphone (wireless)" at bounding box center [796, 327] width 13 height 13
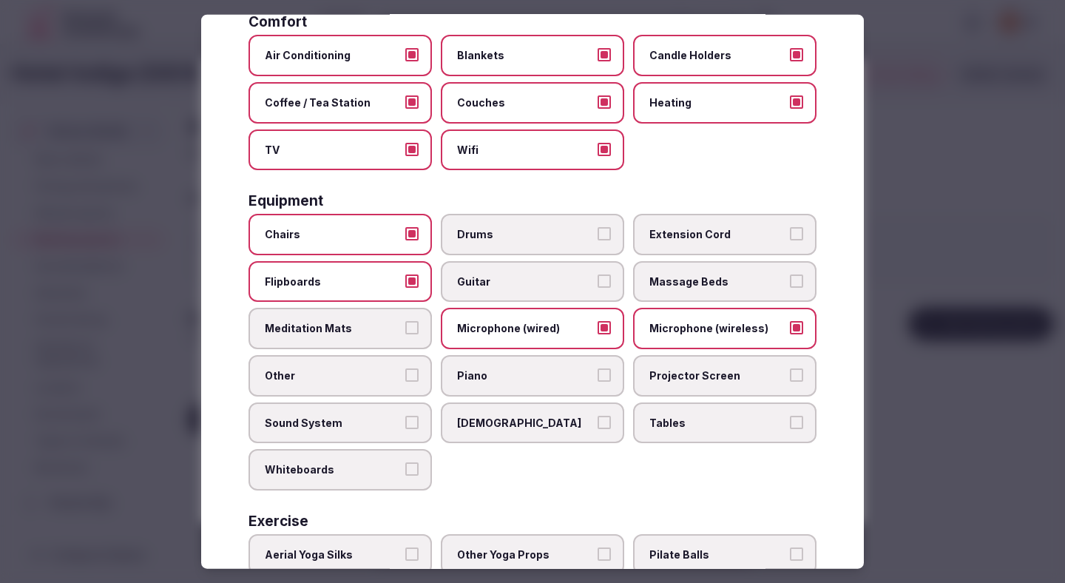
click at [704, 368] on span "Projector Screen" at bounding box center [718, 375] width 136 height 15
click at [790, 368] on button "Projector Screen" at bounding box center [796, 374] width 13 height 13
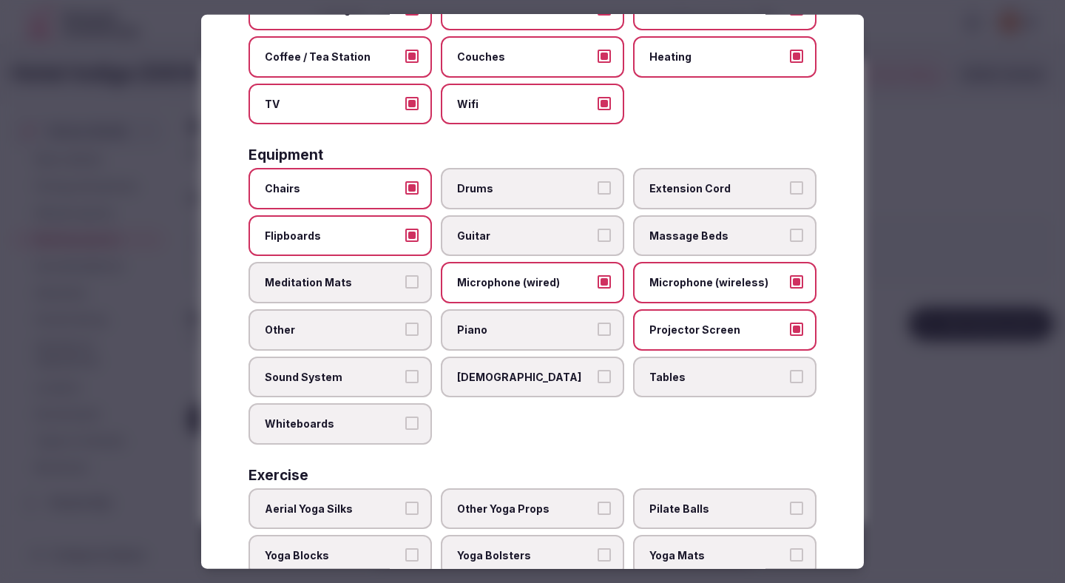
scroll to position [348, 0]
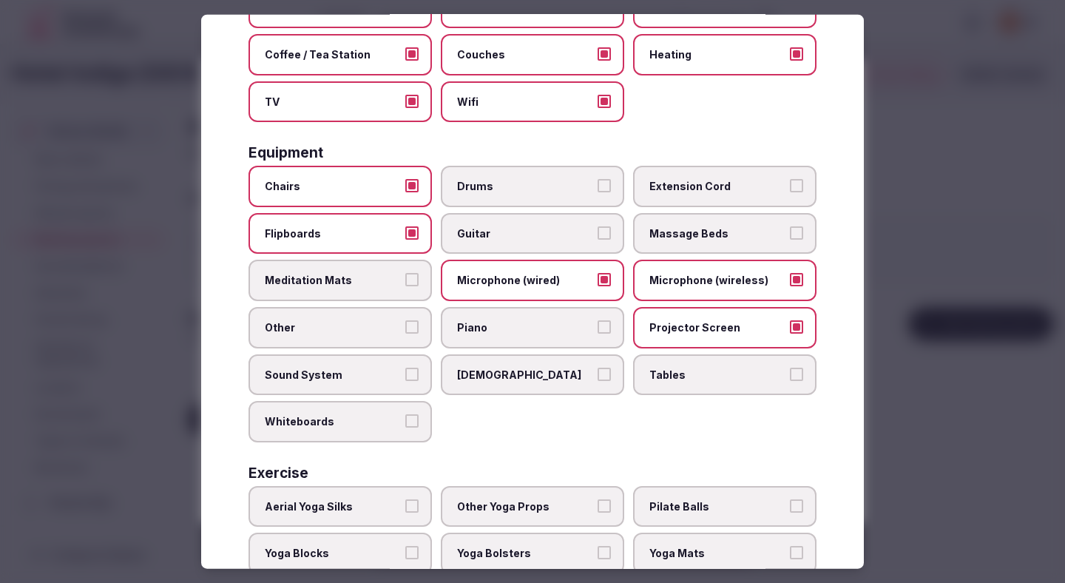
click at [374, 418] on span "Whiteboards" at bounding box center [333, 421] width 136 height 15
click at [405, 418] on button "Whiteboards" at bounding box center [411, 420] width 13 height 13
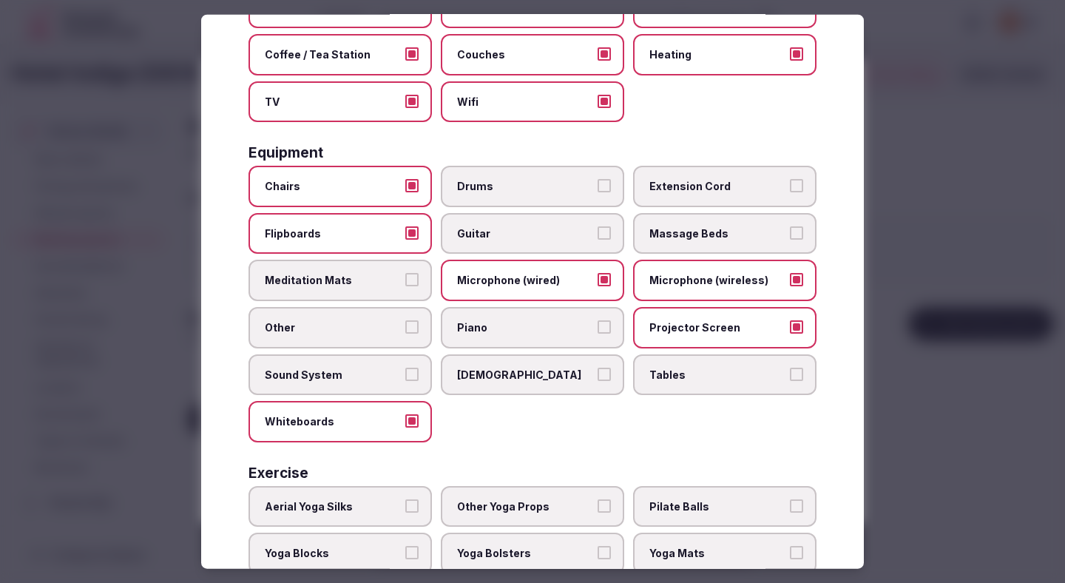
click at [380, 380] on span "Sound System" at bounding box center [333, 374] width 136 height 15
click at [405, 380] on button "Sound System" at bounding box center [411, 373] width 13 height 13
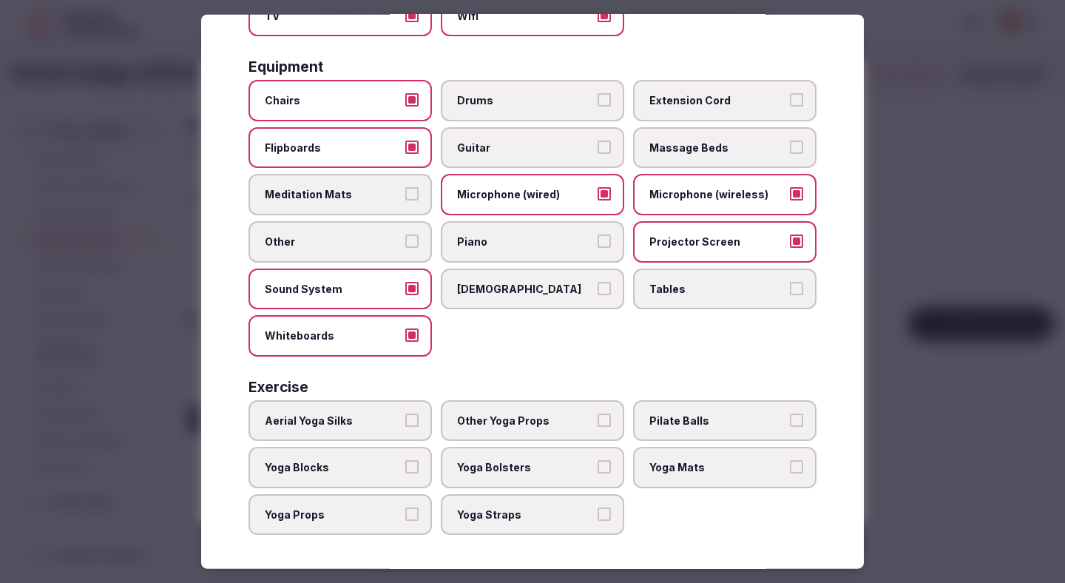
scroll to position [436, 0]
click at [897, 222] on div at bounding box center [532, 291] width 1065 height 583
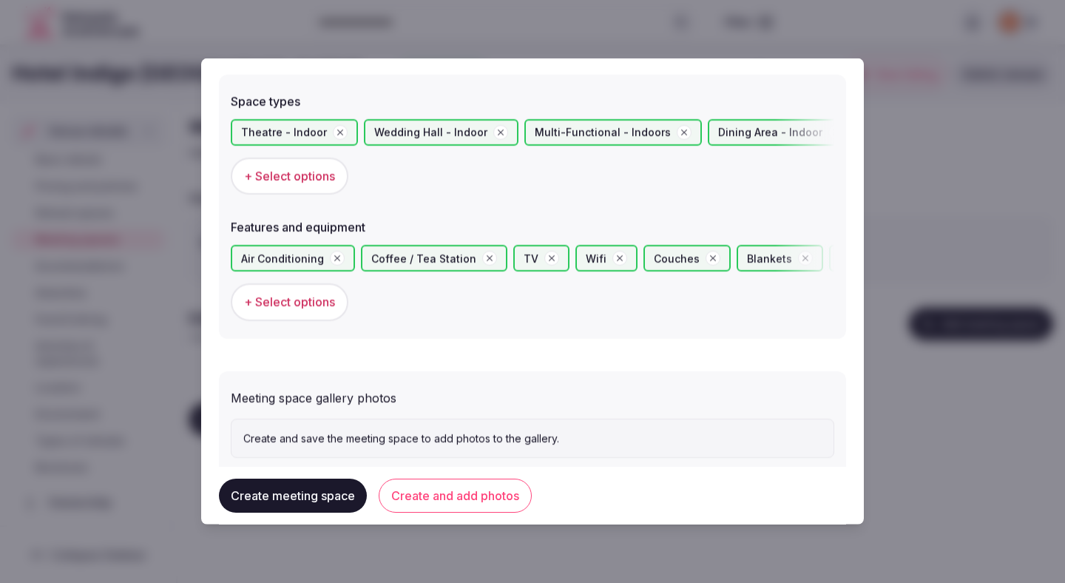
scroll to position [858, 0]
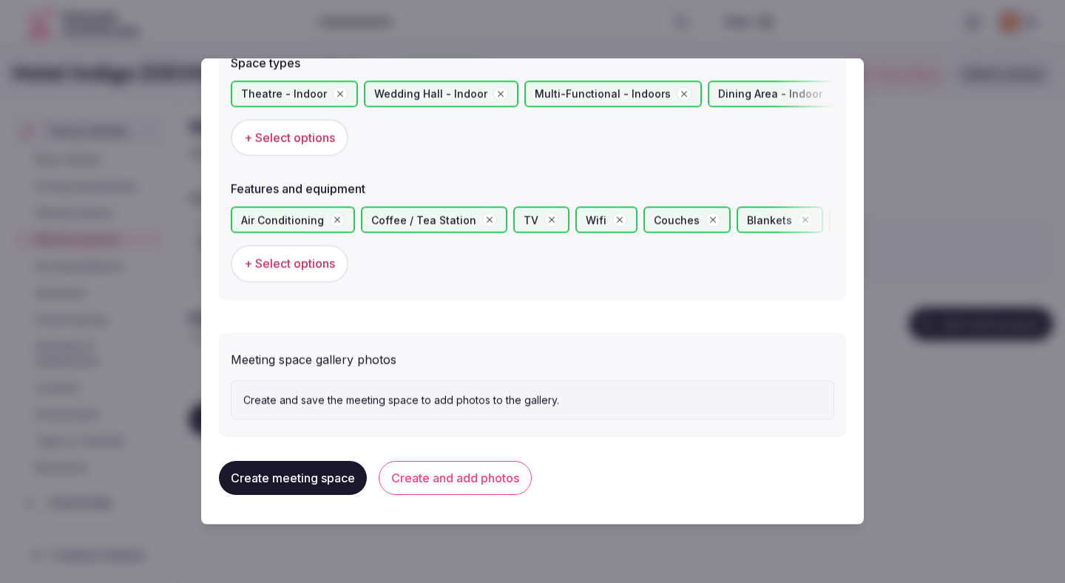
click at [462, 474] on button "Create and add photos" at bounding box center [455, 478] width 153 height 34
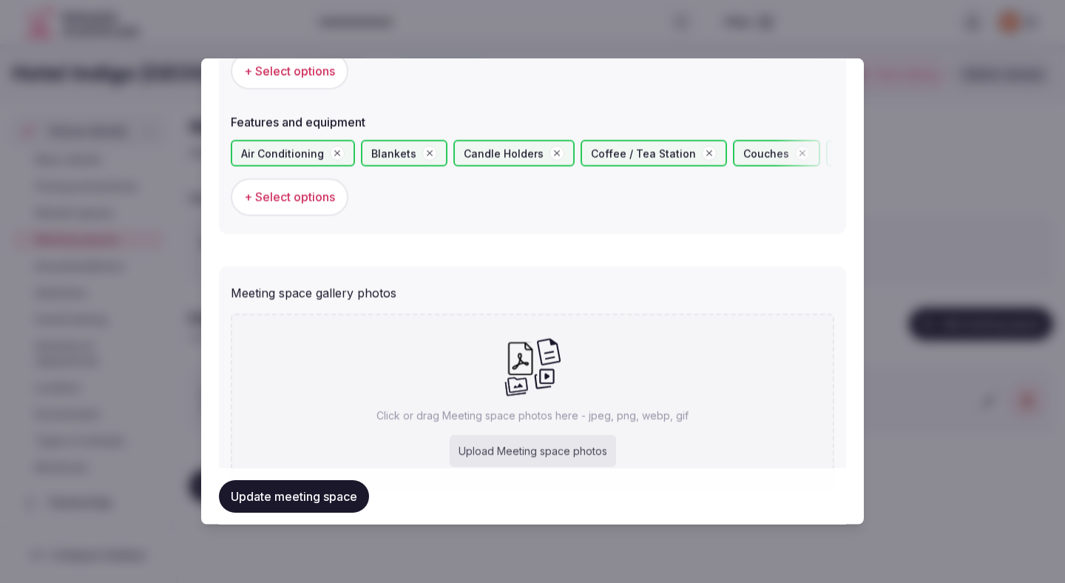
scroll to position [994, 0]
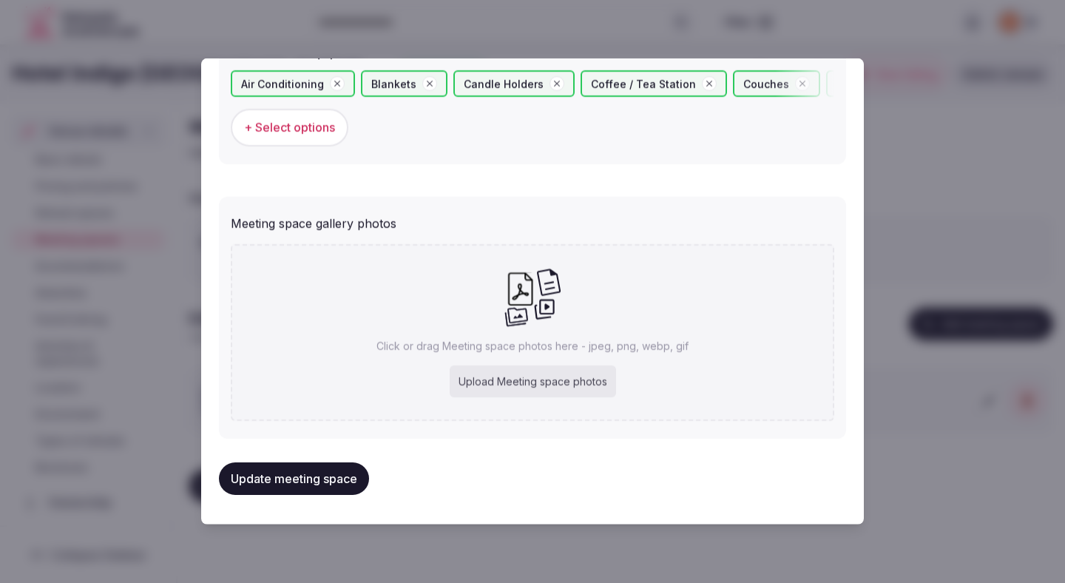
click at [499, 375] on div "Upload Meeting space photos" at bounding box center [533, 382] width 166 height 33
type input "**********"
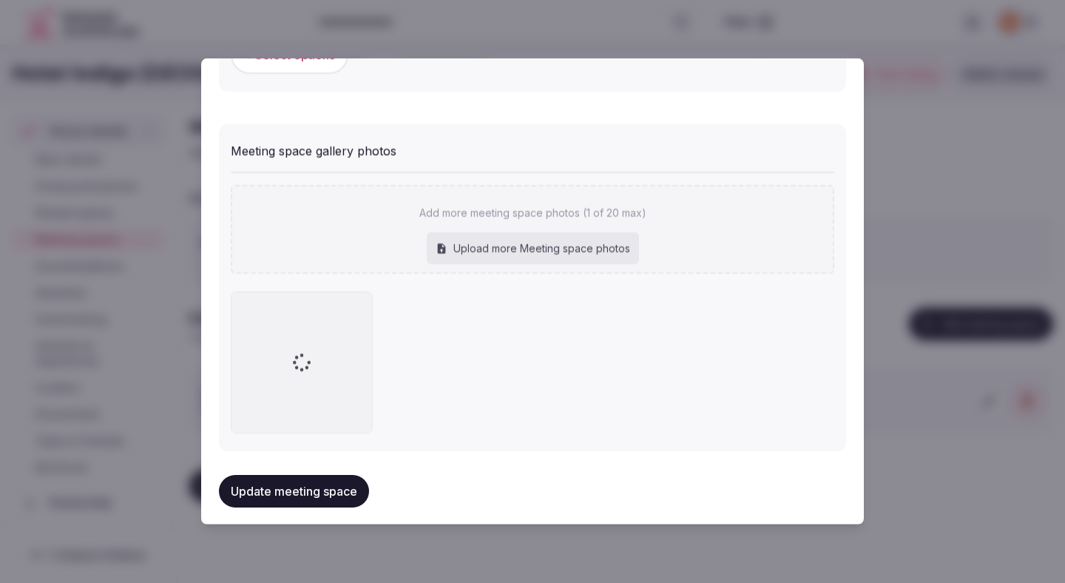
scroll to position [1080, 0]
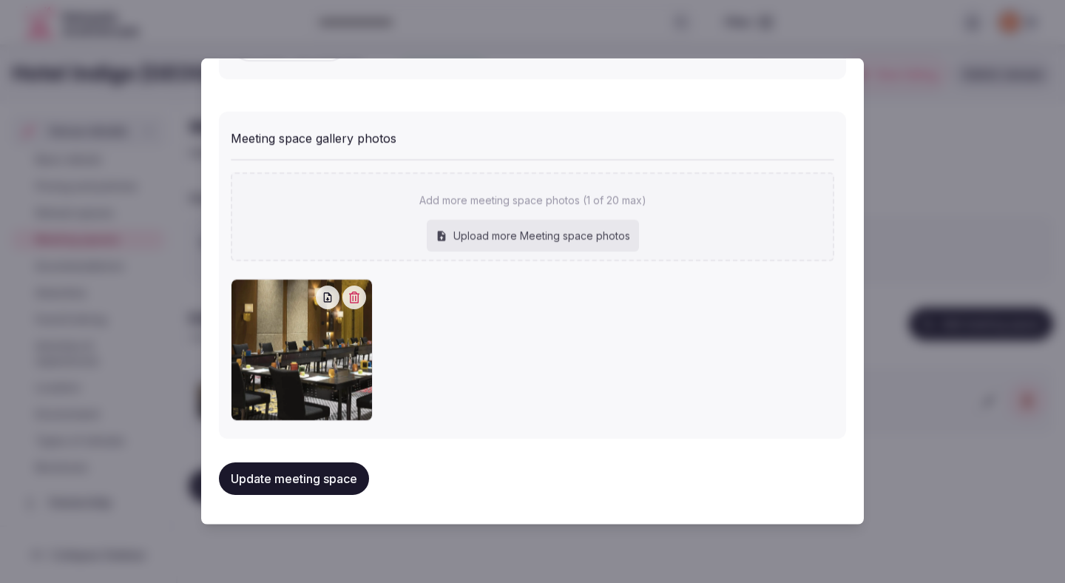
click at [331, 485] on button "Update meeting space" at bounding box center [294, 478] width 150 height 33
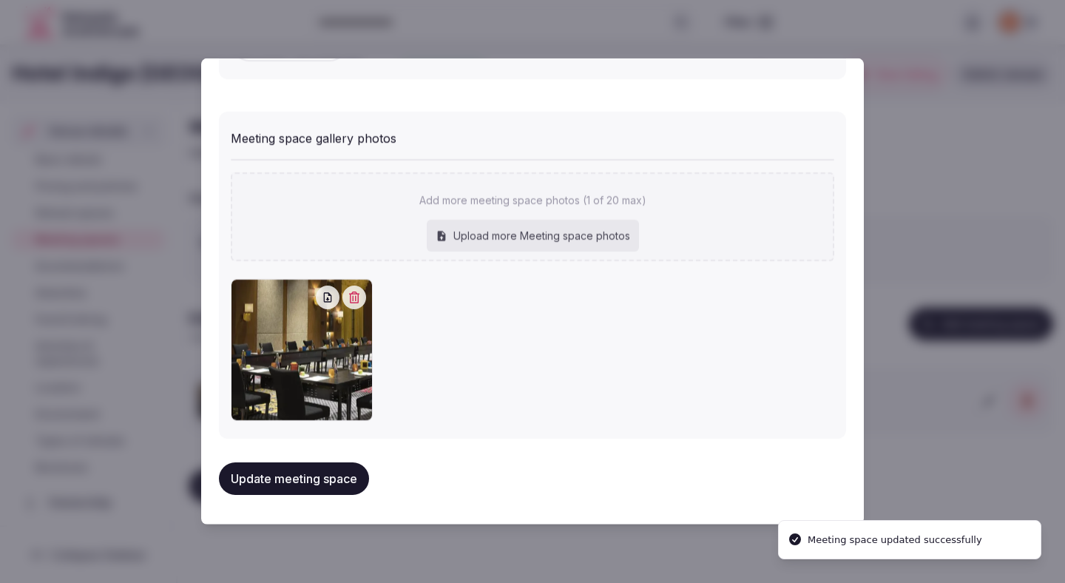
click at [331, 485] on button "Update meeting space" at bounding box center [294, 478] width 150 height 33
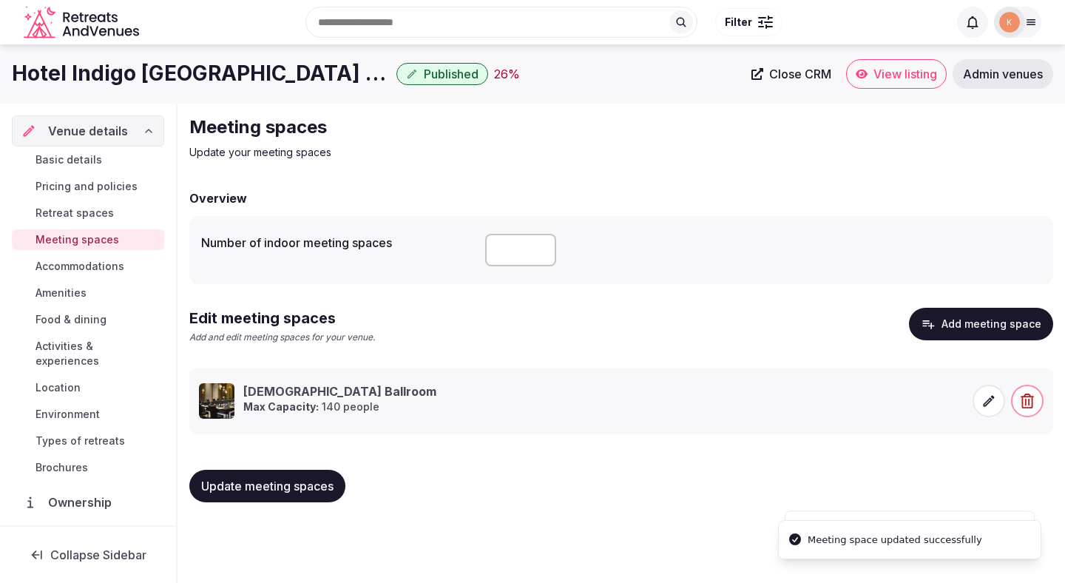
click at [894, 245] on div "*" at bounding box center [763, 250] width 556 height 33
click at [245, 479] on span "Update meeting spaces" at bounding box center [267, 486] width 132 height 15
click at [96, 263] on span "Accommodations" at bounding box center [80, 266] width 89 height 15
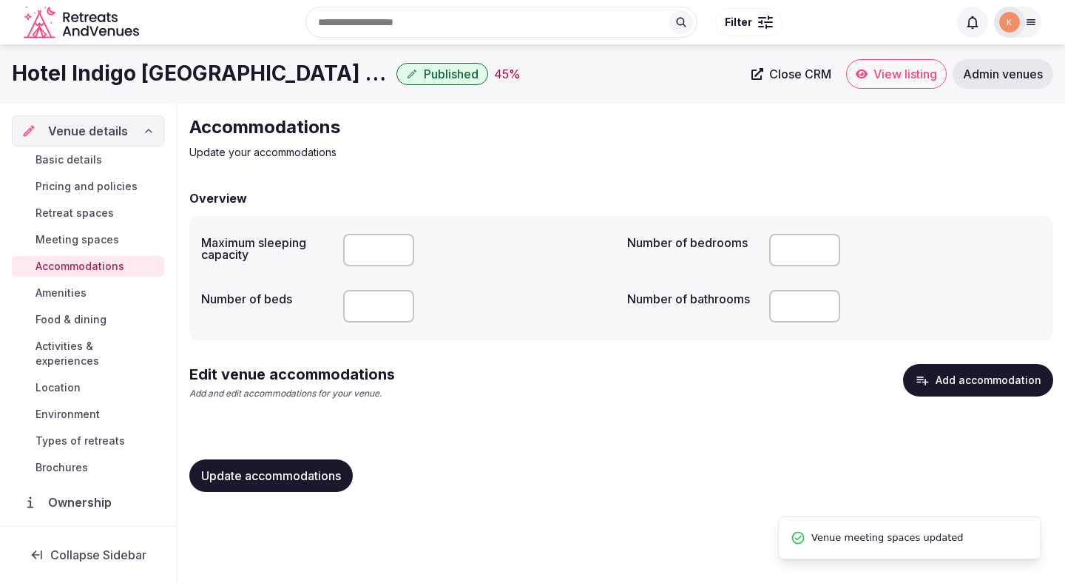
click at [934, 365] on button "Add accommodation" at bounding box center [978, 380] width 150 height 33
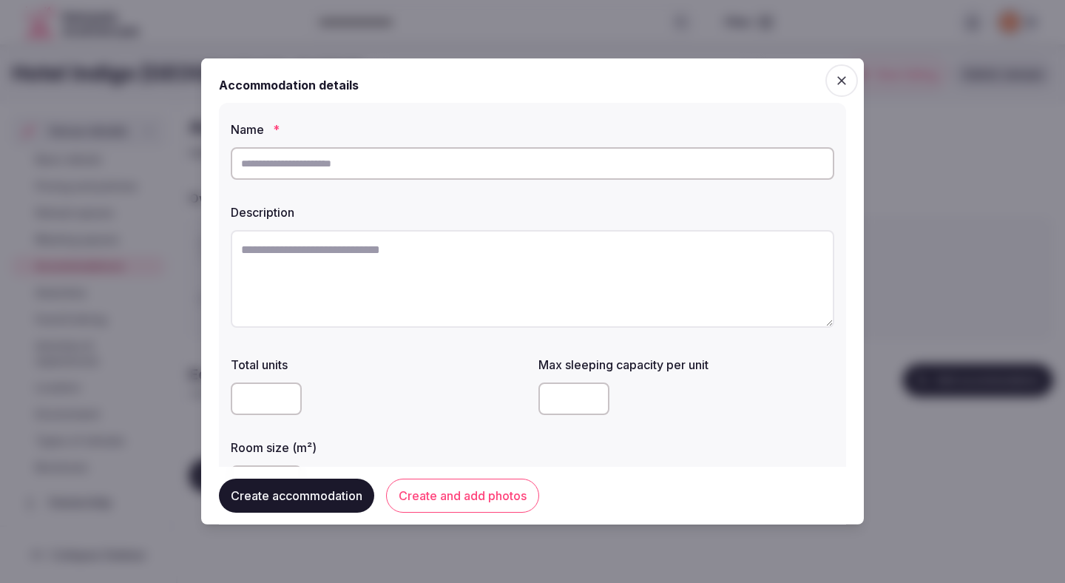
click at [421, 171] on input "text" at bounding box center [533, 163] width 604 height 33
type input "**********"
click at [393, 272] on textarea at bounding box center [533, 279] width 604 height 98
paste textarea "**********"
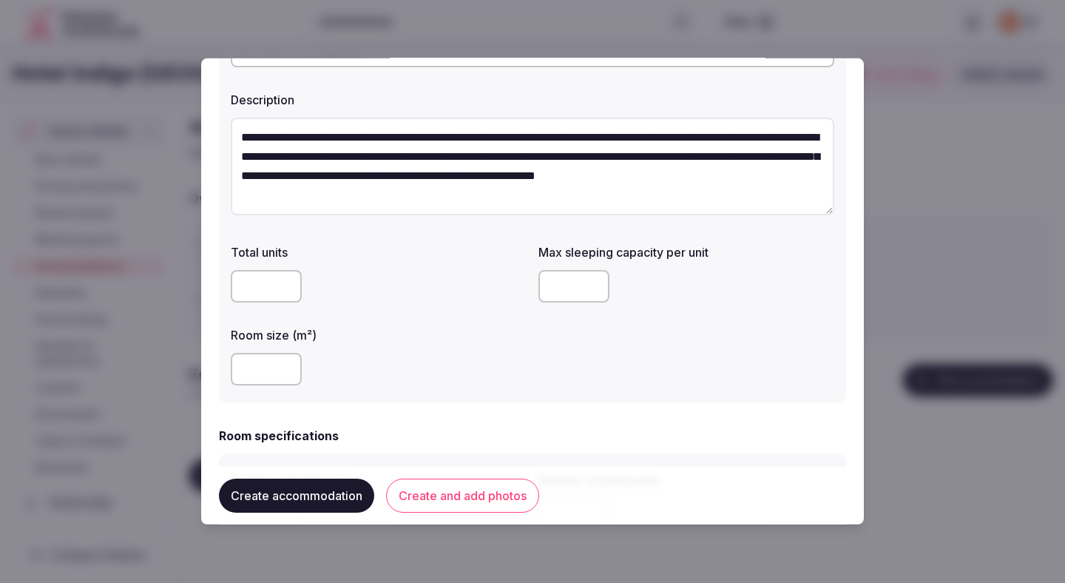
scroll to position [125, 0]
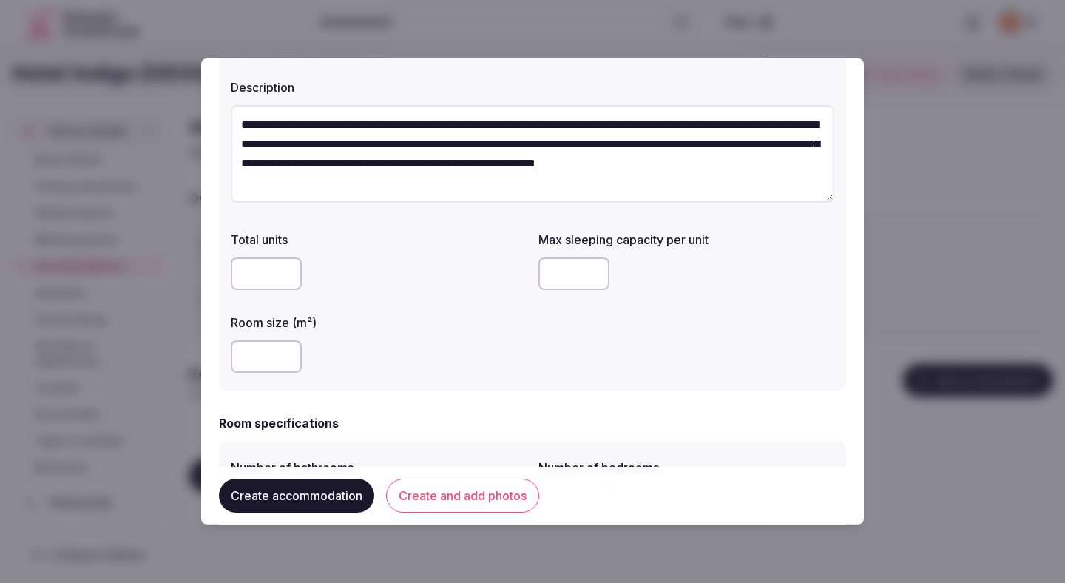
type textarea "**********"
click at [257, 349] on input "number" at bounding box center [266, 356] width 71 height 33
type input "**"
click at [548, 279] on input "*" at bounding box center [574, 273] width 71 height 33
type input "*"
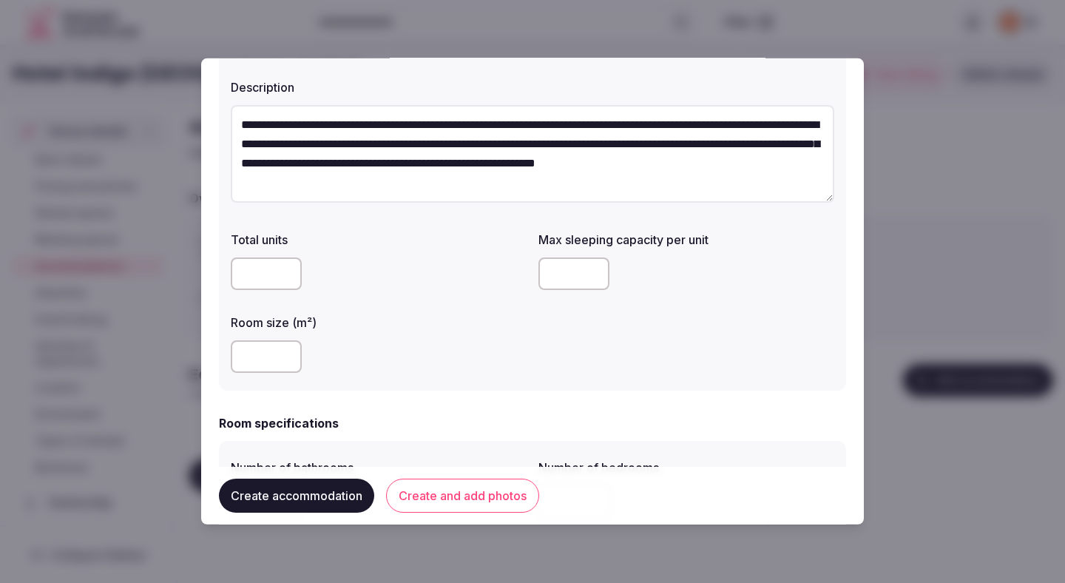
click at [523, 343] on div "**" at bounding box center [379, 356] width 296 height 33
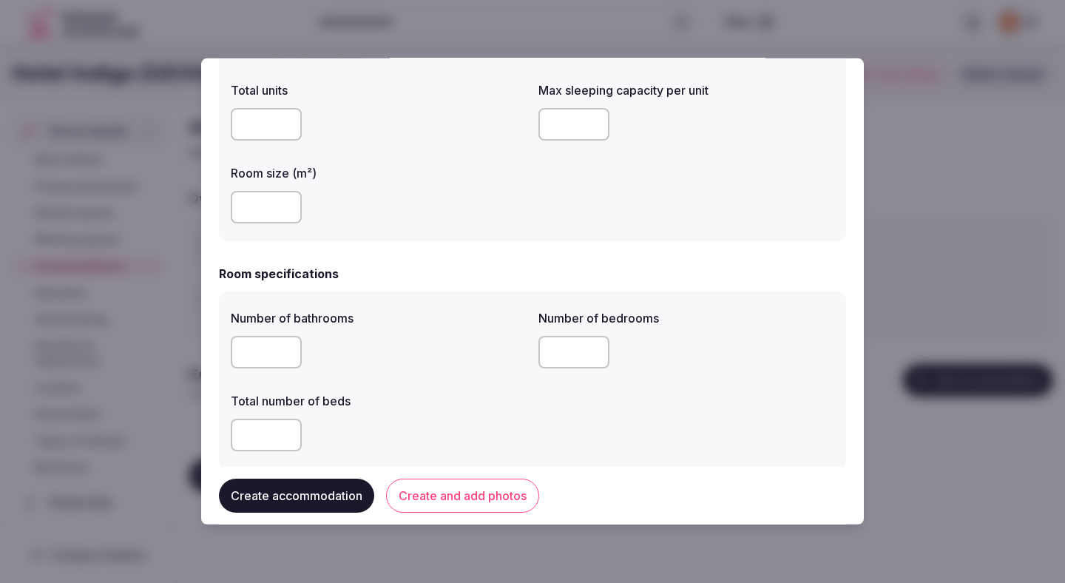
scroll to position [306, 0]
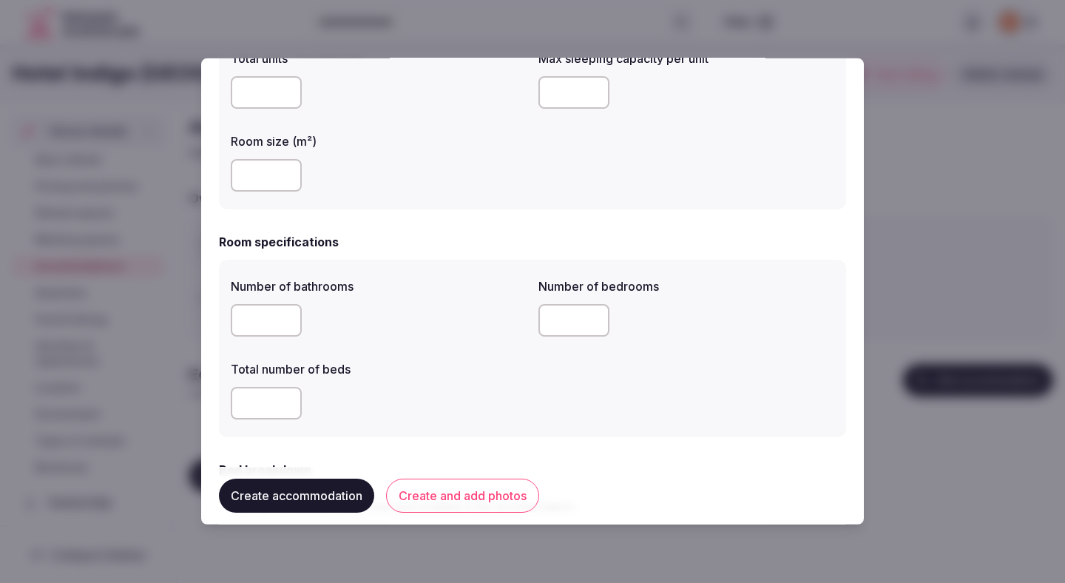
click at [244, 317] on input "number" at bounding box center [266, 320] width 71 height 33
type input "*"
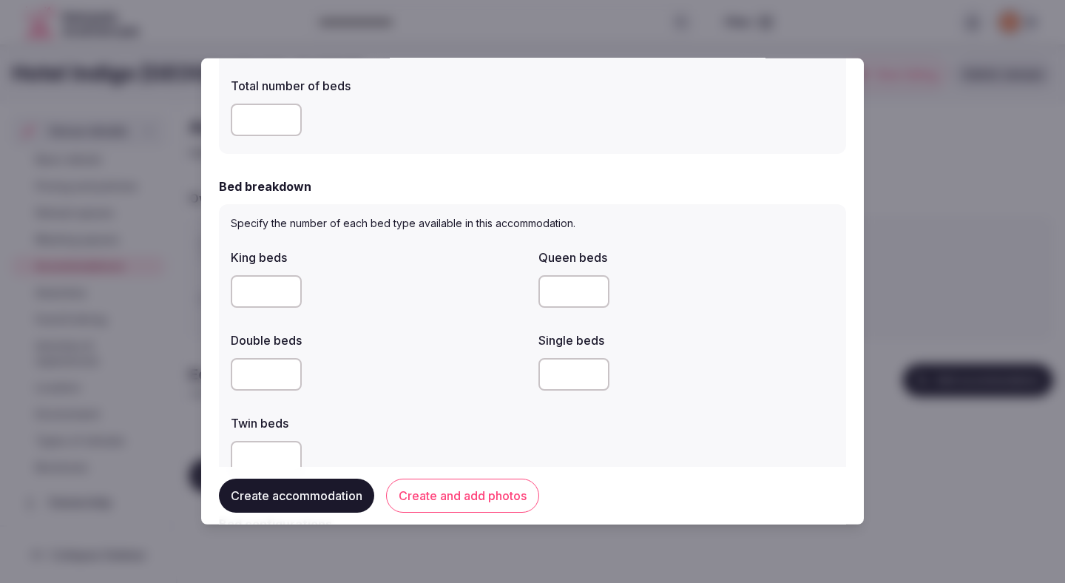
type input "*"
click at [383, 348] on div "Double beds" at bounding box center [379, 361] width 296 height 71
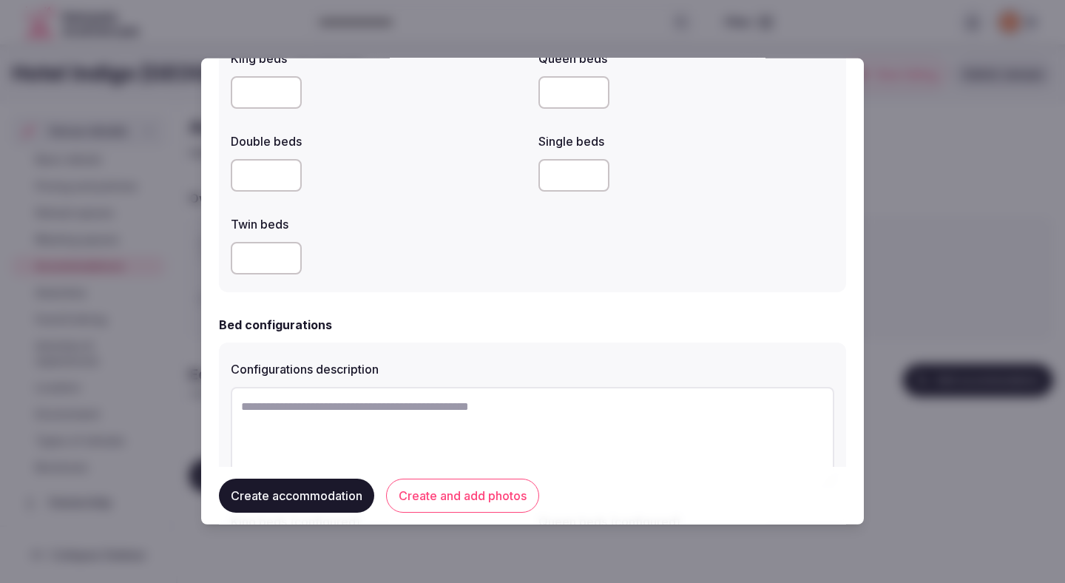
scroll to position [791, 0]
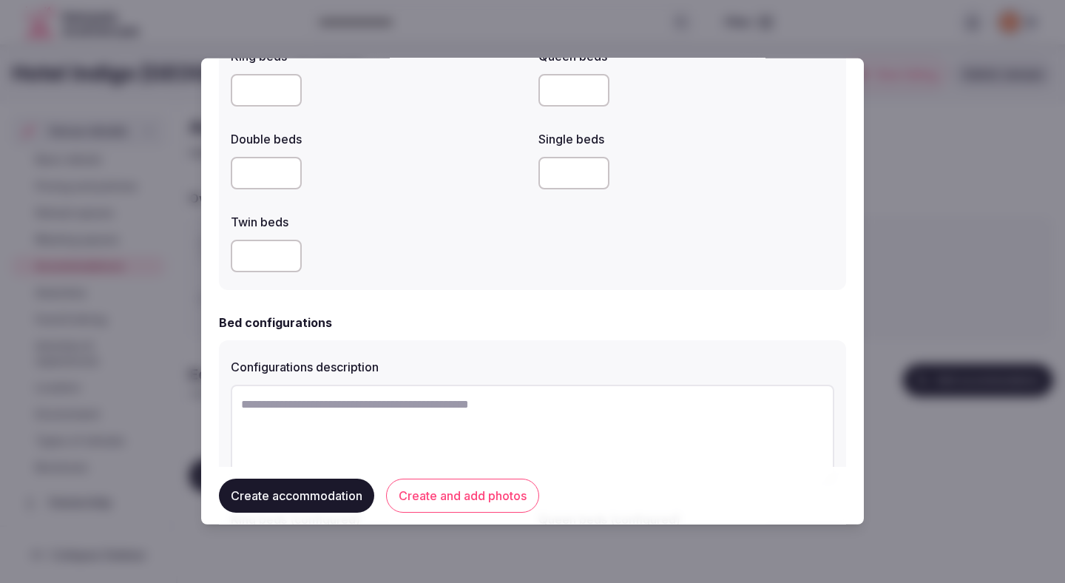
click at [397, 421] on textarea at bounding box center [533, 434] width 604 height 98
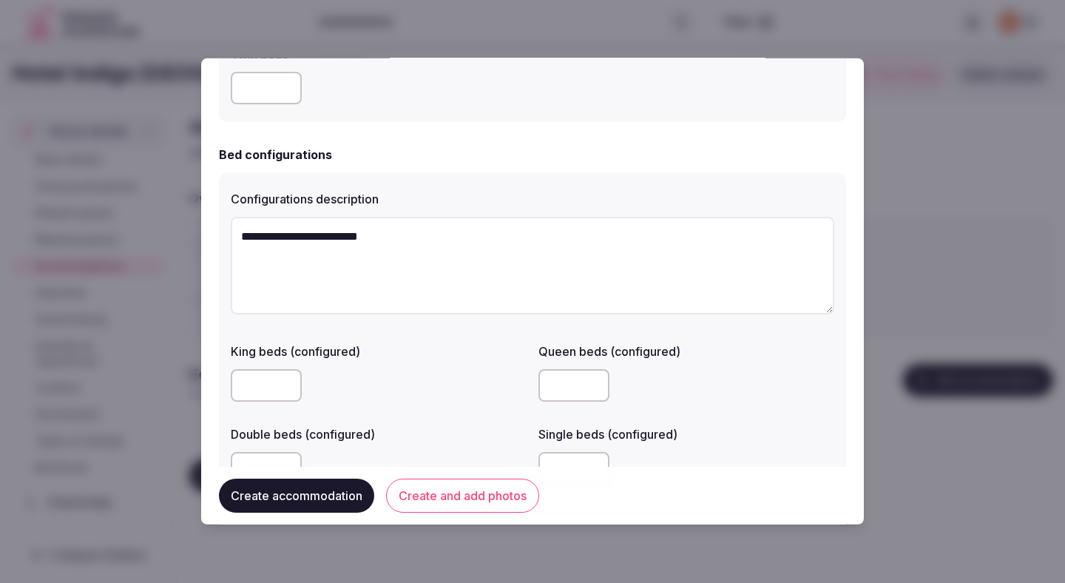
scroll to position [1040, 0]
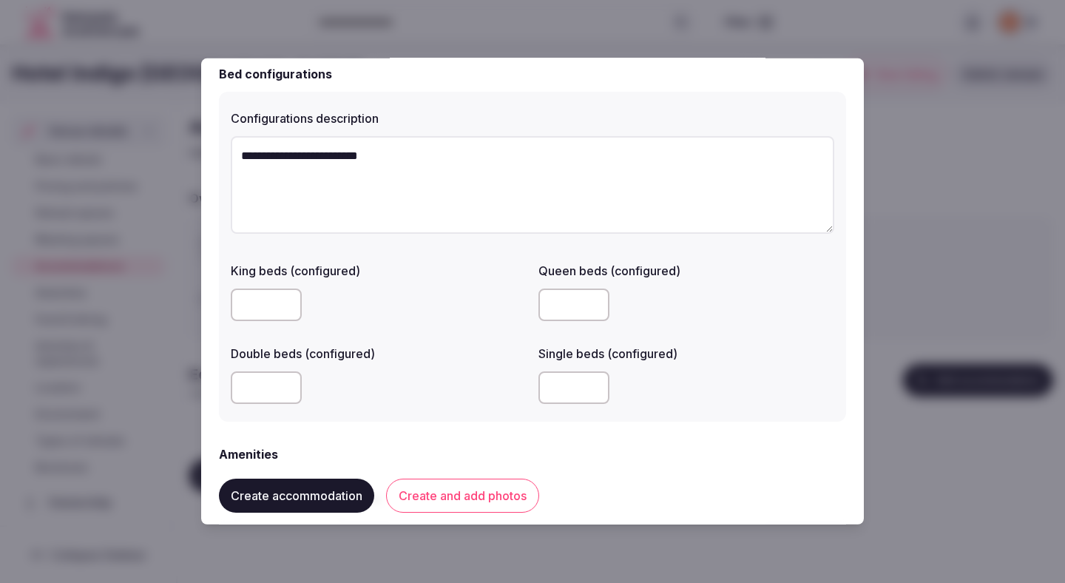
type textarea "**********"
click at [567, 301] on input "number" at bounding box center [574, 305] width 71 height 33
type input "*"
click at [567, 374] on input "number" at bounding box center [574, 387] width 71 height 33
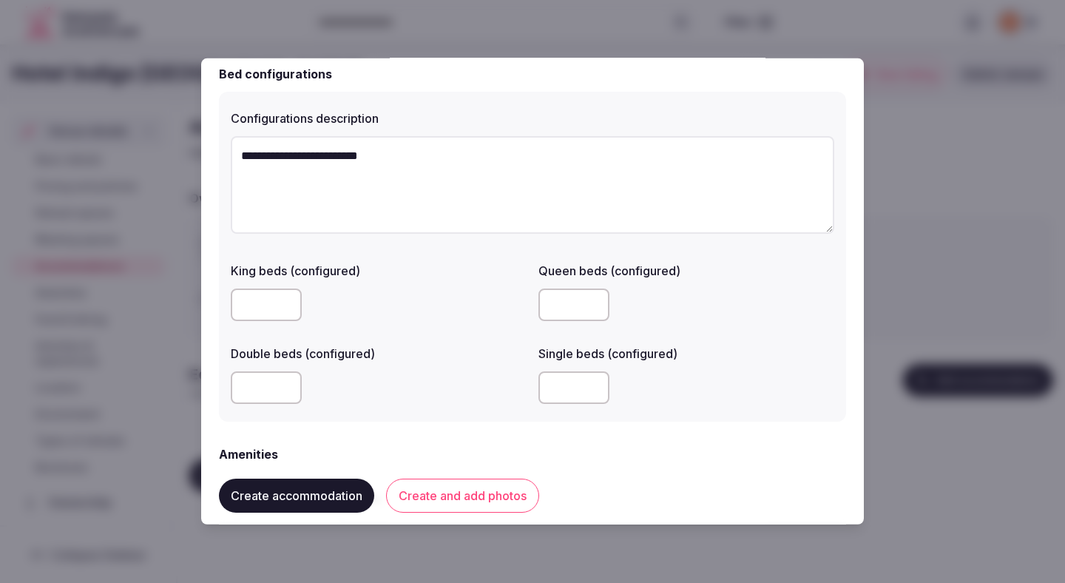
type input "*"
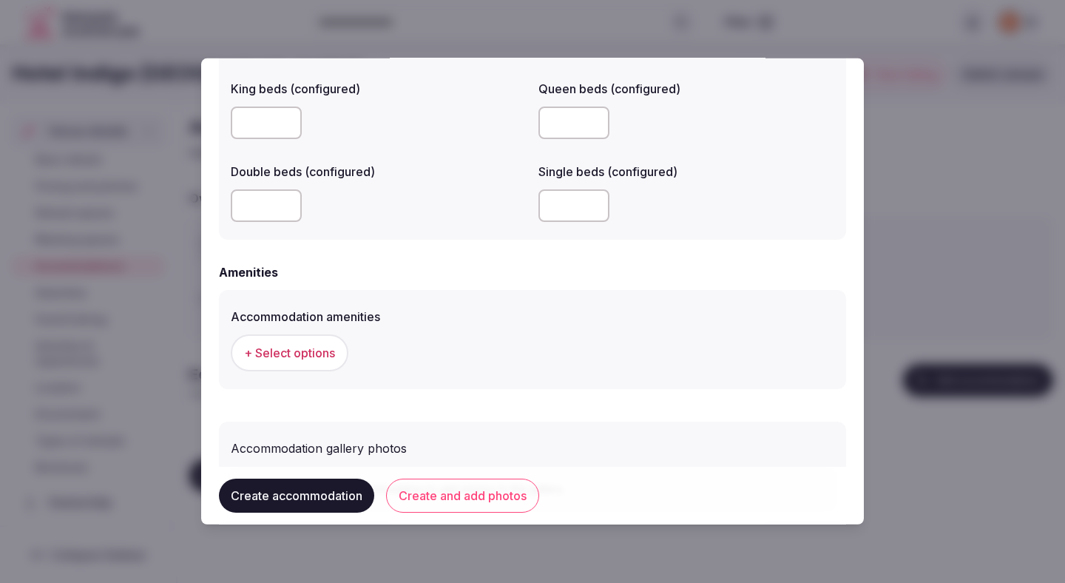
scroll to position [1262, 0]
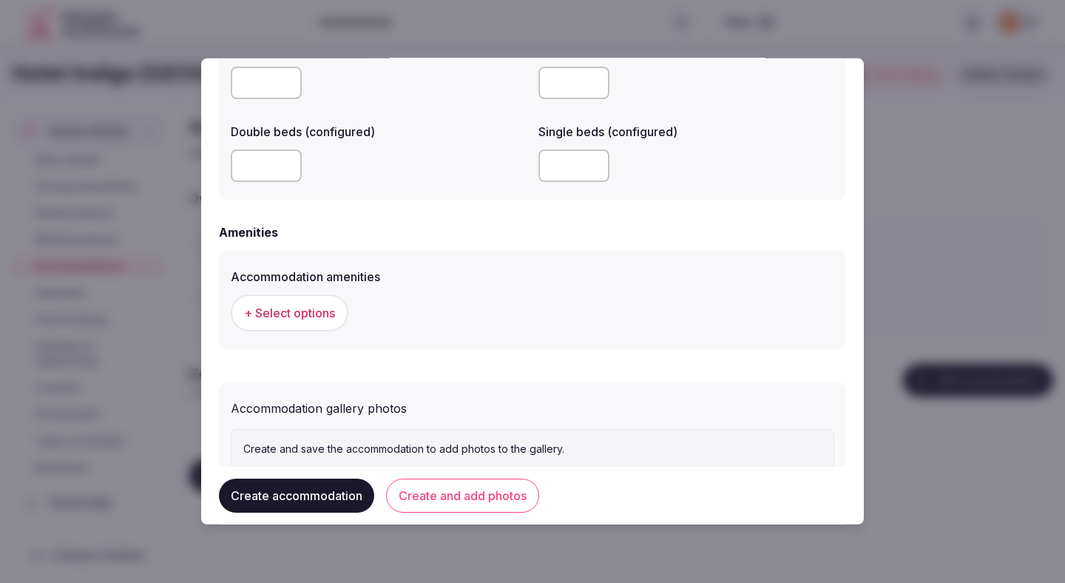
click at [333, 317] on span "+ Select options" at bounding box center [289, 313] width 91 height 16
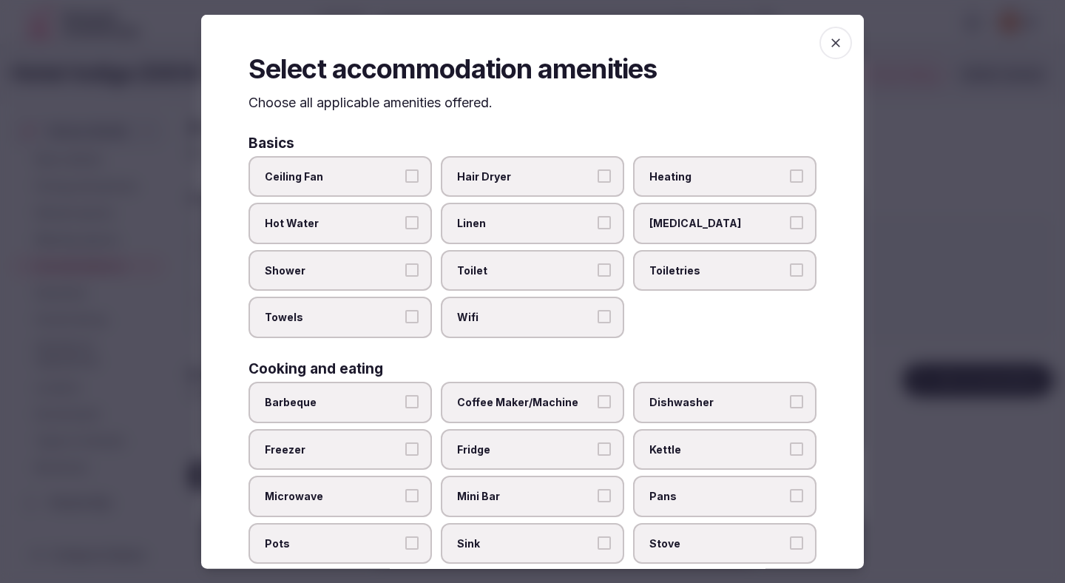
click at [386, 172] on span "Ceiling Fan" at bounding box center [333, 176] width 136 height 15
click at [405, 172] on button "Ceiling Fan" at bounding box center [411, 175] width 13 height 13
click at [386, 217] on span "Hot Water" at bounding box center [333, 223] width 136 height 15
click at [405, 217] on button "Hot Water" at bounding box center [411, 222] width 13 height 13
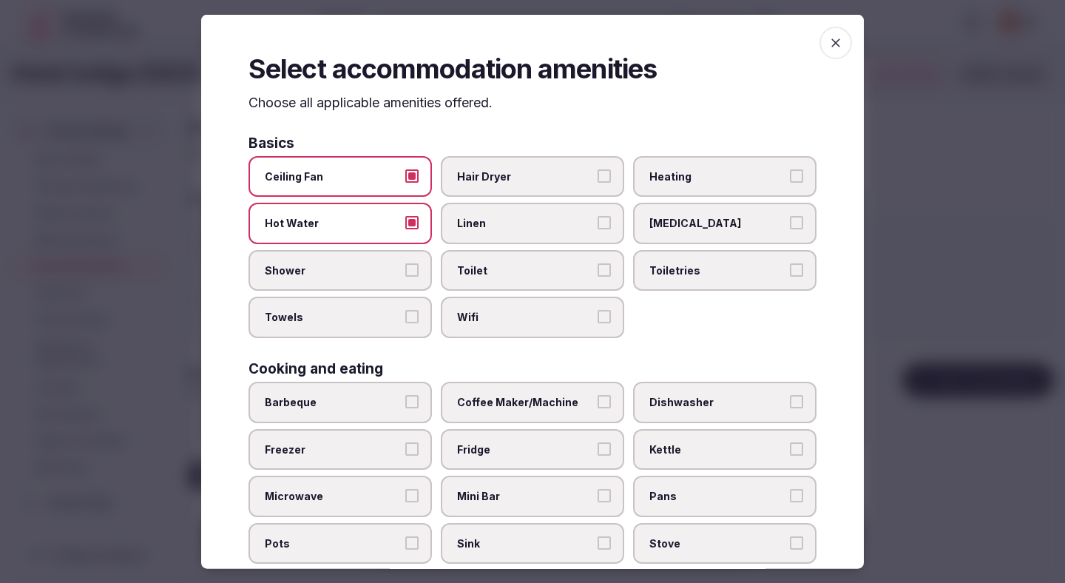
click at [385, 261] on label "Shower" at bounding box center [340, 269] width 183 height 41
click at [405, 263] on button "Shower" at bounding box center [411, 269] width 13 height 13
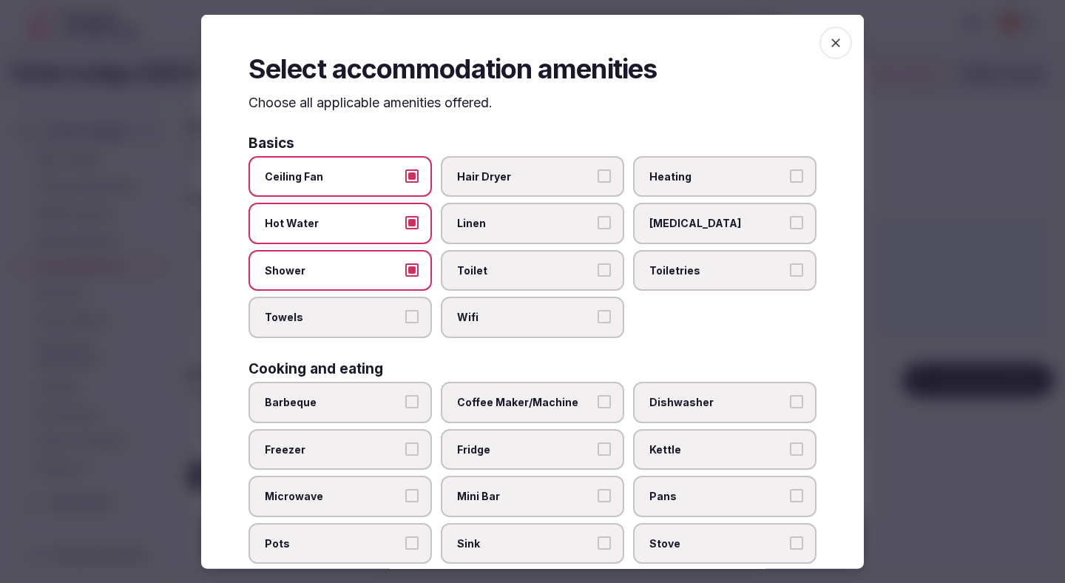
click at [385, 311] on span "Towels" at bounding box center [333, 317] width 136 height 15
click at [405, 311] on button "Towels" at bounding box center [411, 316] width 13 height 13
click at [524, 191] on label "Hair Dryer" at bounding box center [532, 175] width 183 height 41
click at [598, 182] on button "Hair Dryer" at bounding box center [604, 175] width 13 height 13
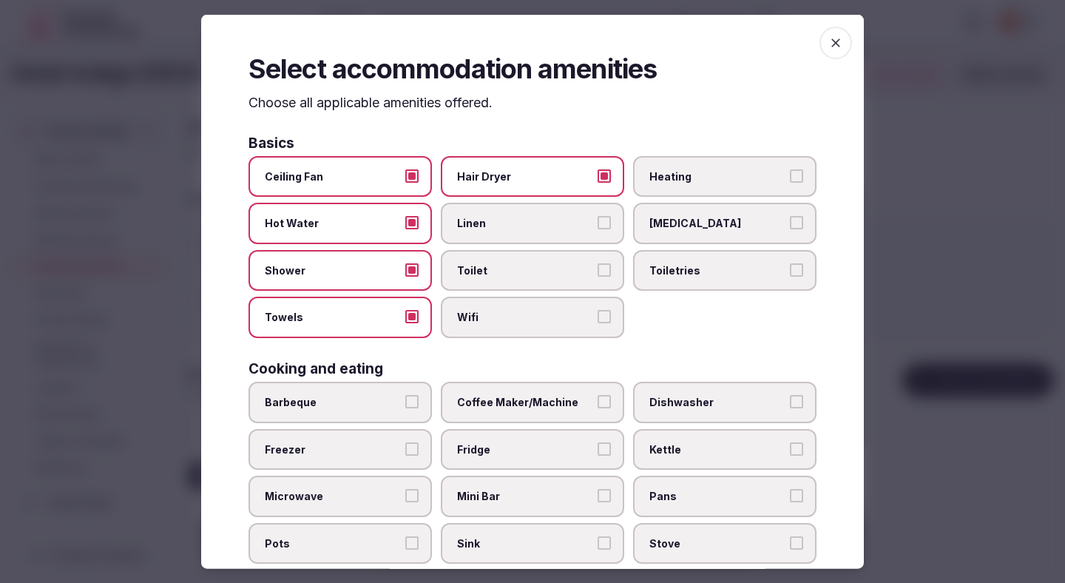
click at [524, 224] on span "Linen" at bounding box center [525, 223] width 136 height 15
click at [598, 224] on button "Linen" at bounding box center [604, 222] width 13 height 13
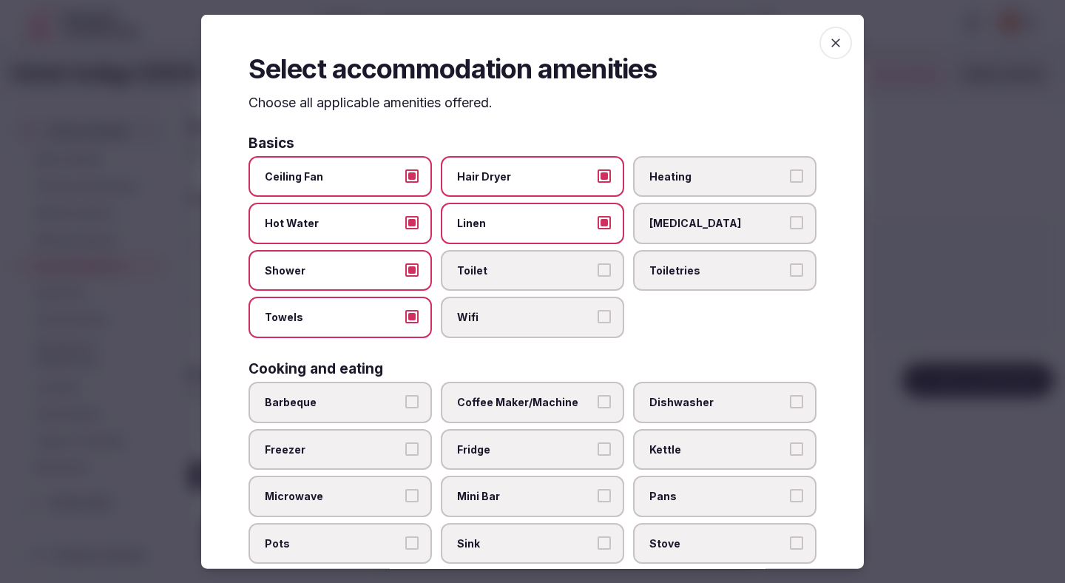
click at [524, 272] on span "Toilet" at bounding box center [525, 270] width 136 height 15
click at [598, 272] on button "Toilet" at bounding box center [604, 269] width 13 height 13
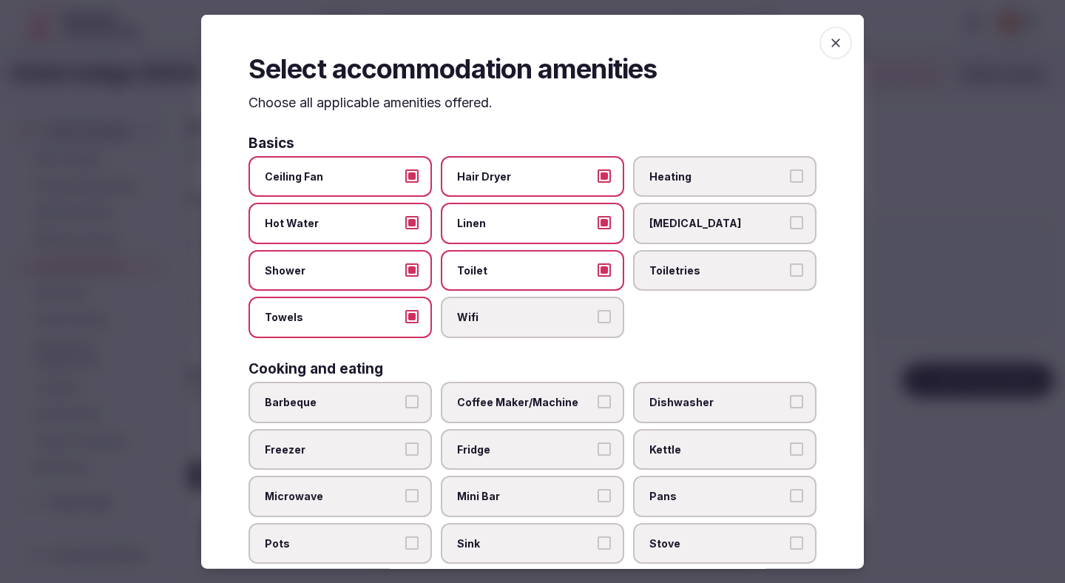
click at [531, 335] on label "Wifi" at bounding box center [532, 317] width 183 height 41
click at [598, 323] on button "Wifi" at bounding box center [604, 316] width 13 height 13
click at [671, 272] on span "Toiletries" at bounding box center [718, 270] width 136 height 15
click at [790, 272] on button "Toiletries" at bounding box center [796, 269] width 13 height 13
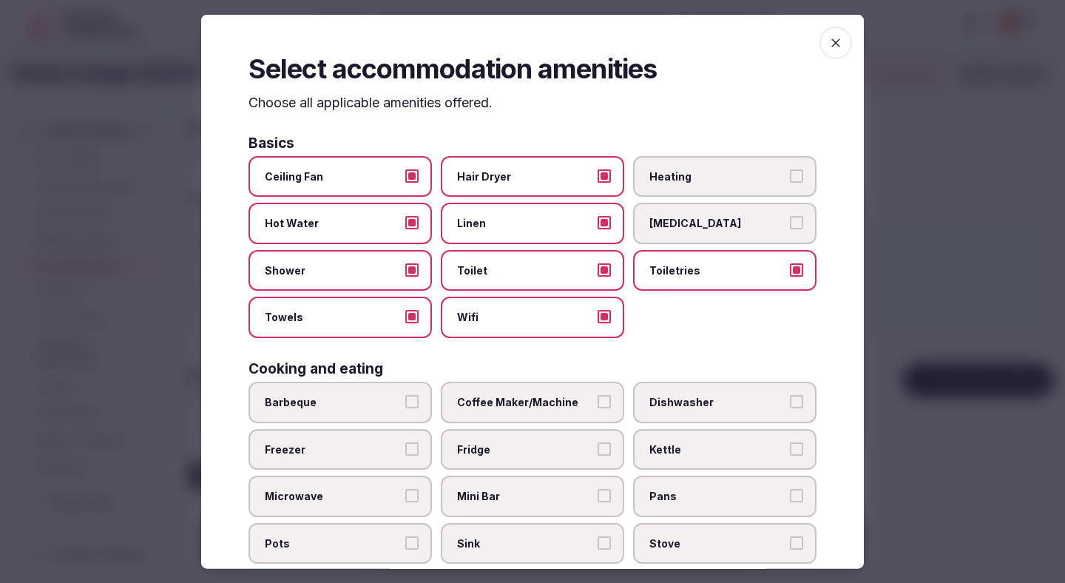
click at [677, 164] on label "Heating" at bounding box center [724, 175] width 183 height 41
click at [790, 169] on button "Heating" at bounding box center [796, 175] width 13 height 13
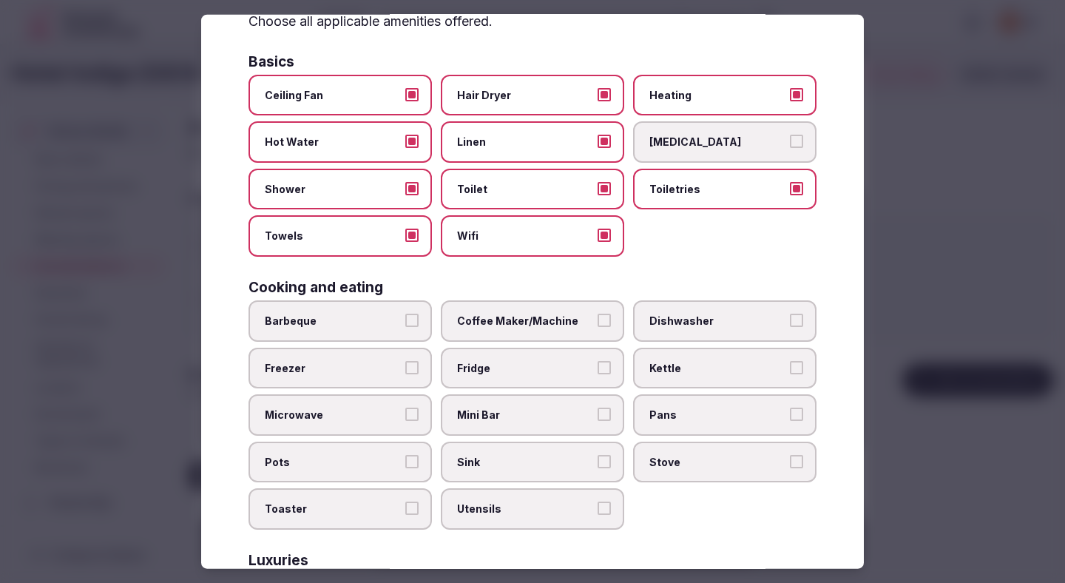
scroll to position [86, 0]
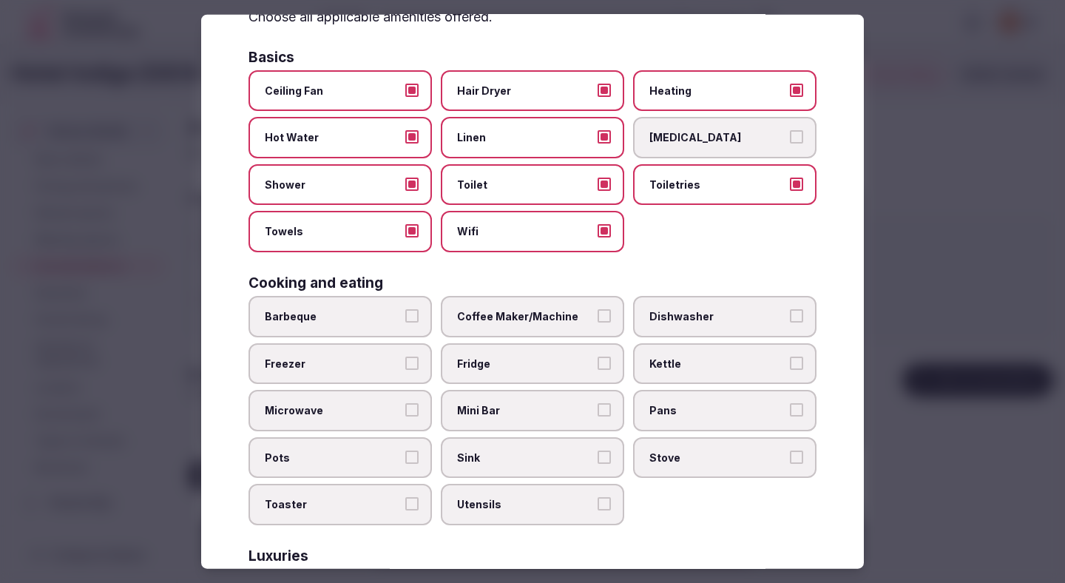
click at [553, 320] on span "Coffee Maker/Machine" at bounding box center [525, 316] width 136 height 15
click at [598, 320] on button "Coffee Maker/Machine" at bounding box center [604, 315] width 13 height 13
click at [545, 368] on span "Fridge" at bounding box center [525, 363] width 136 height 15
click at [598, 368] on button "Fridge" at bounding box center [604, 362] width 13 height 13
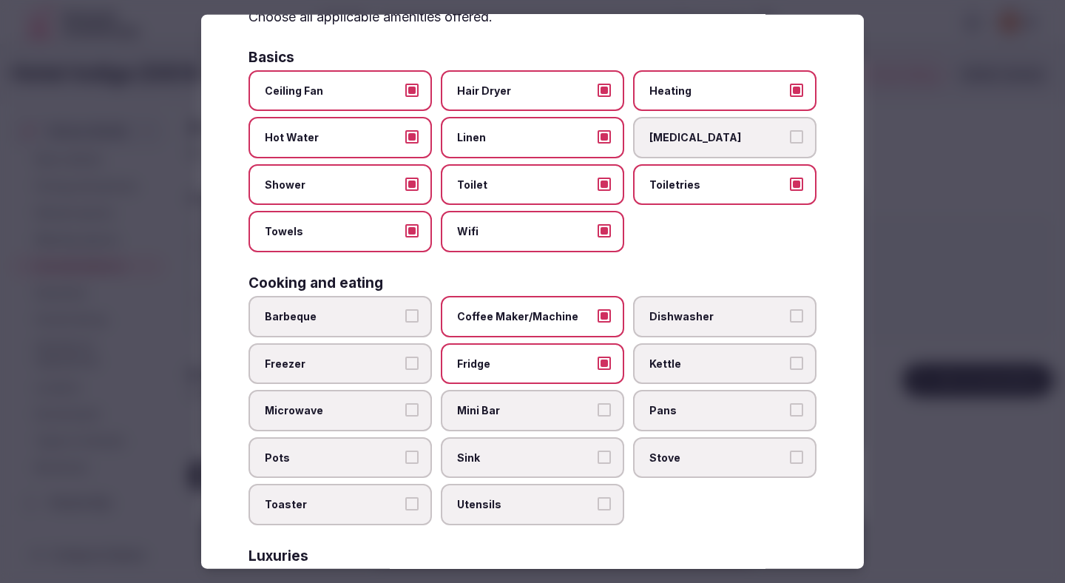
click at [545, 411] on span "Mini Bar" at bounding box center [525, 410] width 136 height 15
click at [598, 411] on button "Mini Bar" at bounding box center [604, 409] width 13 height 13
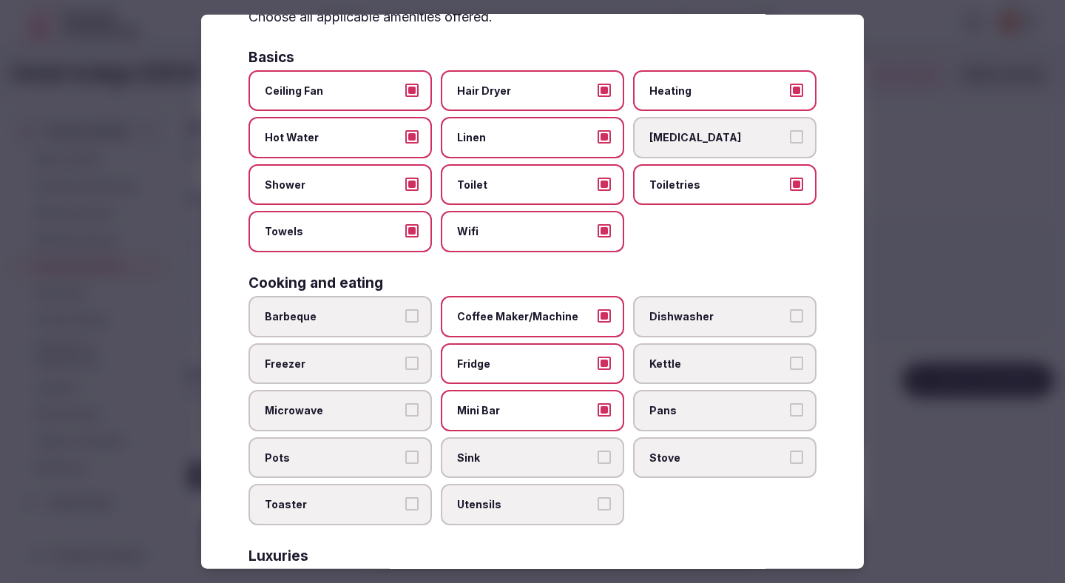
click at [696, 367] on span "Kettle" at bounding box center [718, 363] width 136 height 15
click at [790, 367] on button "Kettle" at bounding box center [796, 362] width 13 height 13
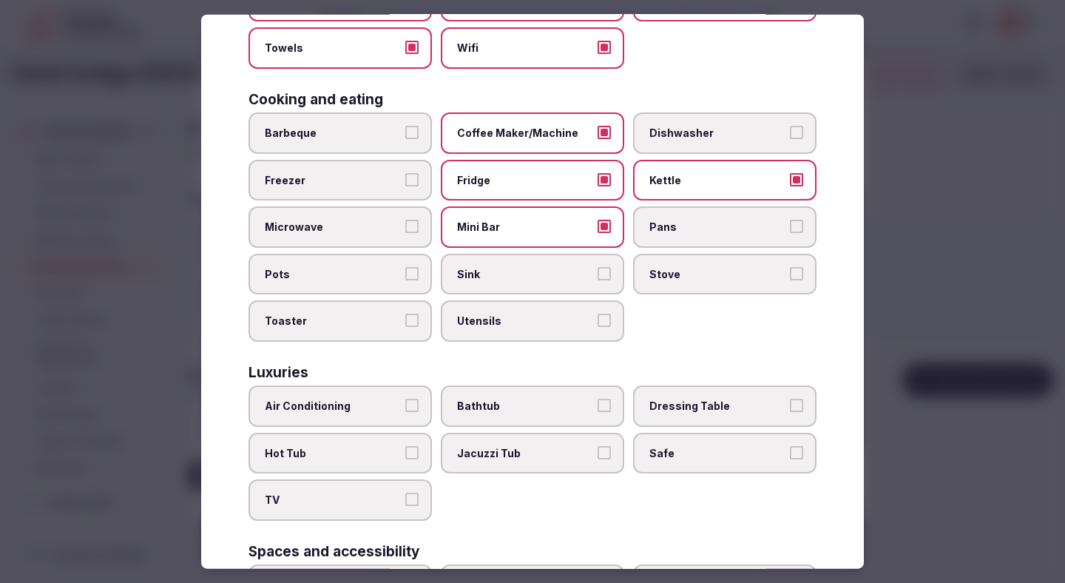
scroll to position [395, 0]
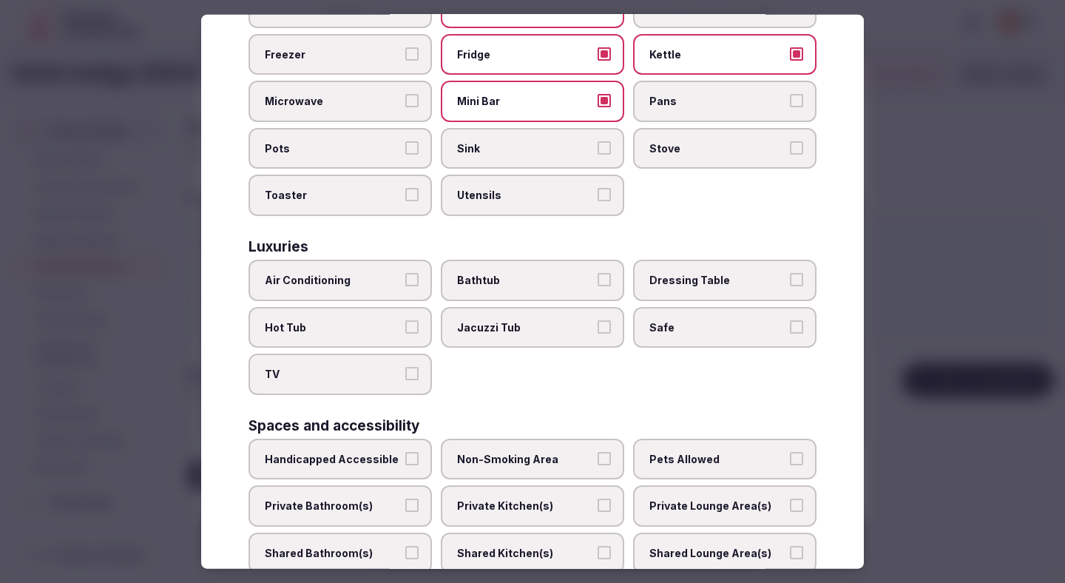
click at [406, 270] on label "Air Conditioning" at bounding box center [340, 280] width 183 height 41
click at [406, 273] on button "Air Conditioning" at bounding box center [411, 279] width 13 height 13
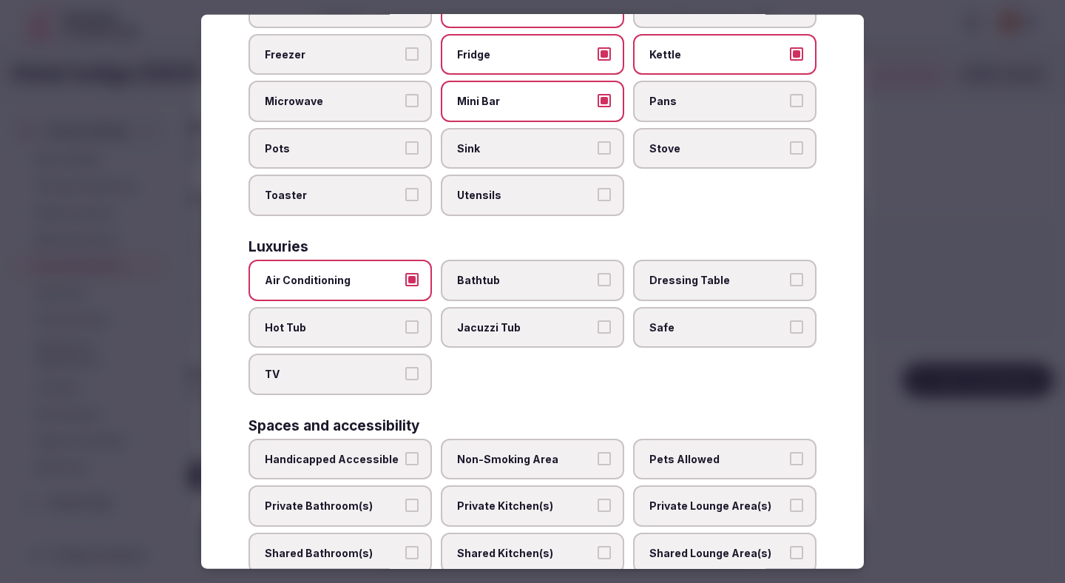
click at [403, 359] on label "TV" at bounding box center [340, 374] width 183 height 41
click at [405, 367] on button "TV" at bounding box center [411, 373] width 13 height 13
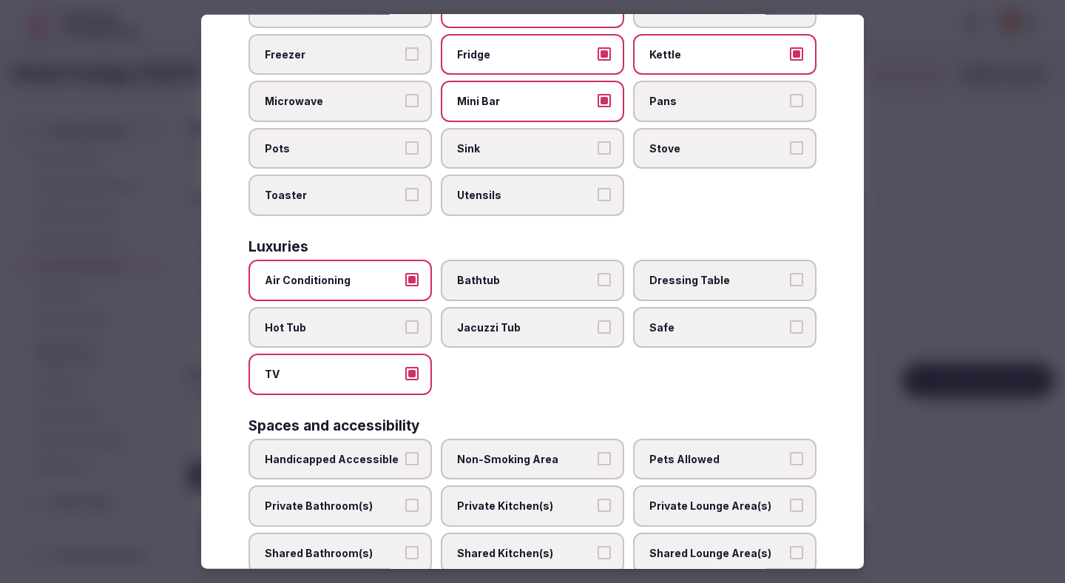
click at [664, 325] on span "Safe" at bounding box center [718, 327] width 136 height 15
click at [790, 325] on button "Safe" at bounding box center [796, 326] width 13 height 13
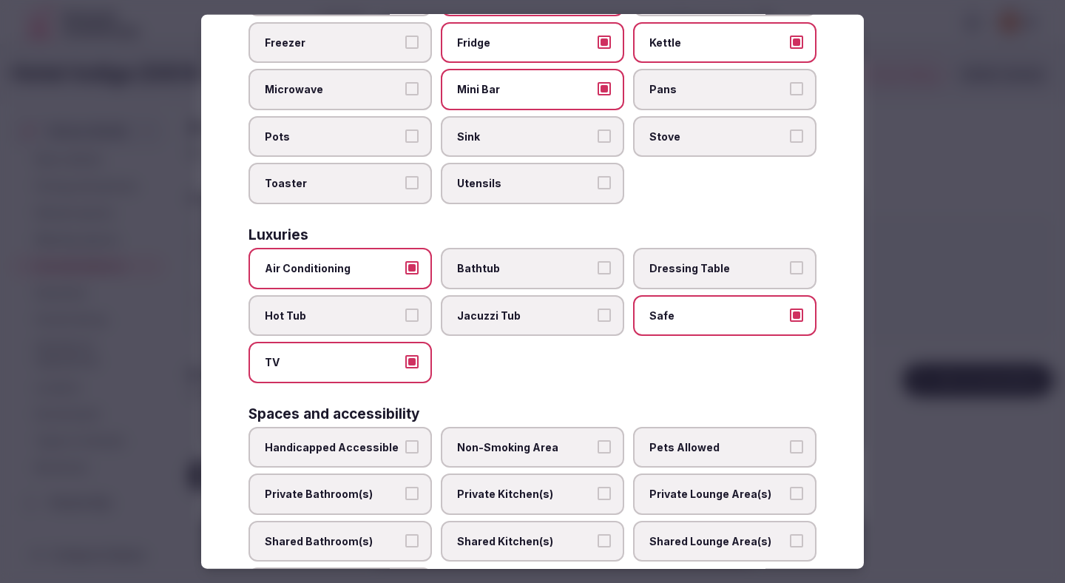
scroll to position [551, 0]
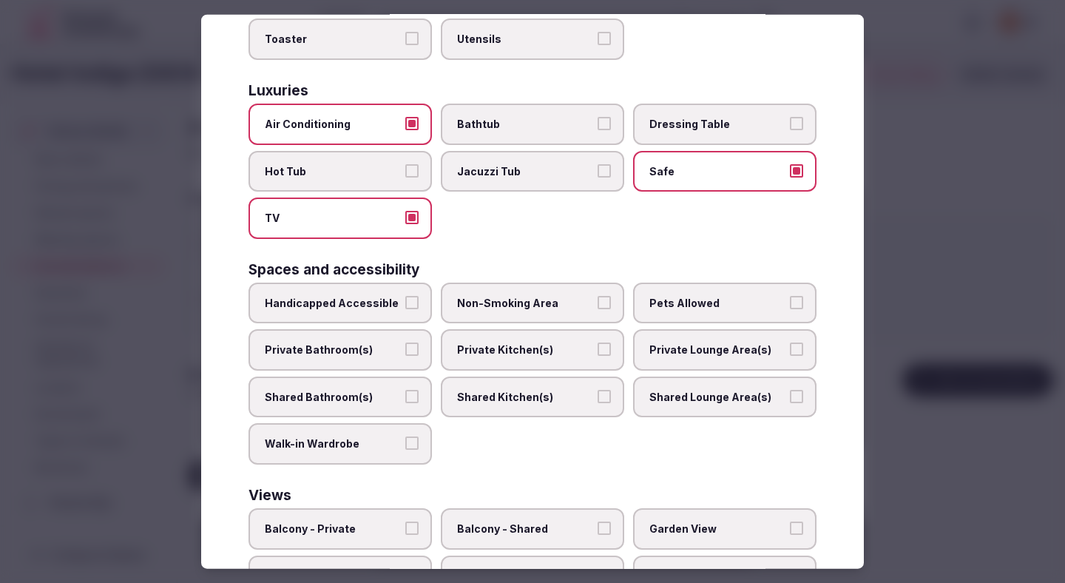
click at [400, 344] on span "Private Bathroom(s)" at bounding box center [333, 350] width 136 height 15
click at [405, 344] on button "Private Bathroom(s)" at bounding box center [411, 349] width 13 height 13
click at [525, 301] on span "Non-Smoking Area" at bounding box center [525, 302] width 136 height 15
click at [598, 301] on button "Non-Smoking Area" at bounding box center [604, 301] width 13 height 13
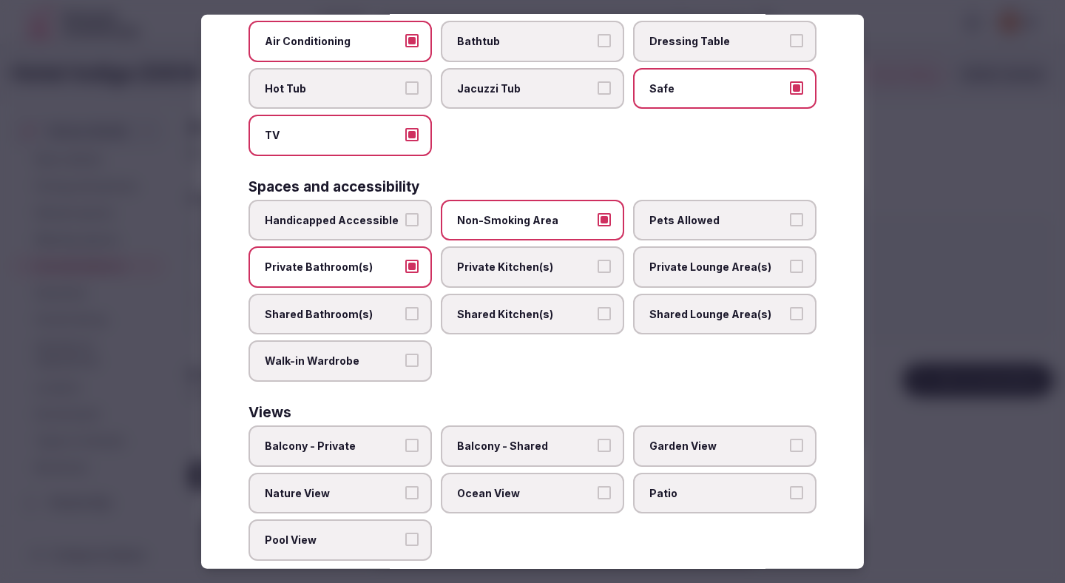
scroll to position [661, 0]
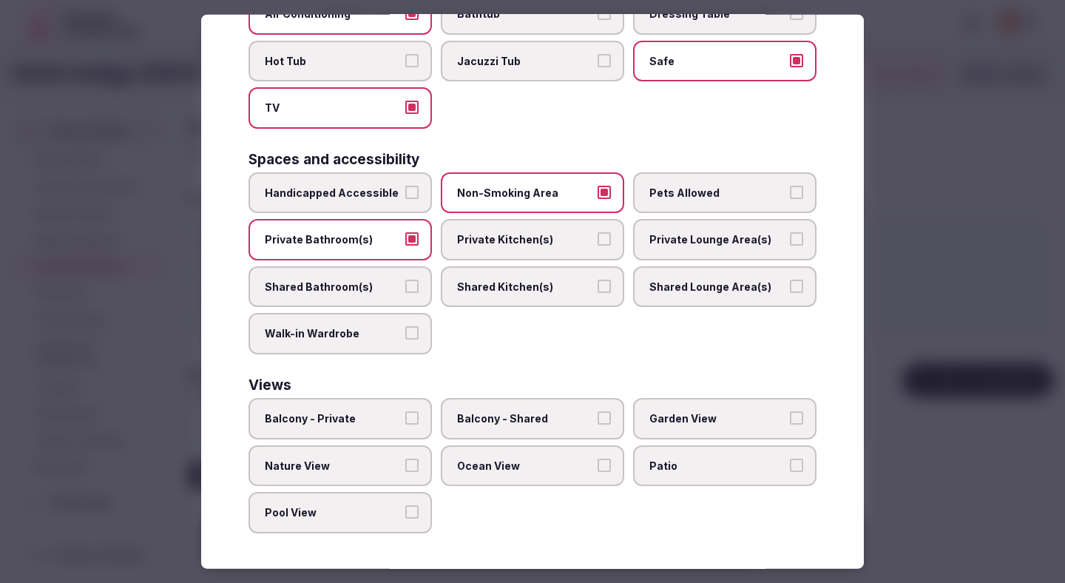
click at [377, 428] on label "Balcony - Private" at bounding box center [340, 418] width 183 height 41
click at [405, 425] on button "Balcony - Private" at bounding box center [411, 417] width 13 height 13
click at [1002, 210] on div at bounding box center [532, 291] width 1065 height 583
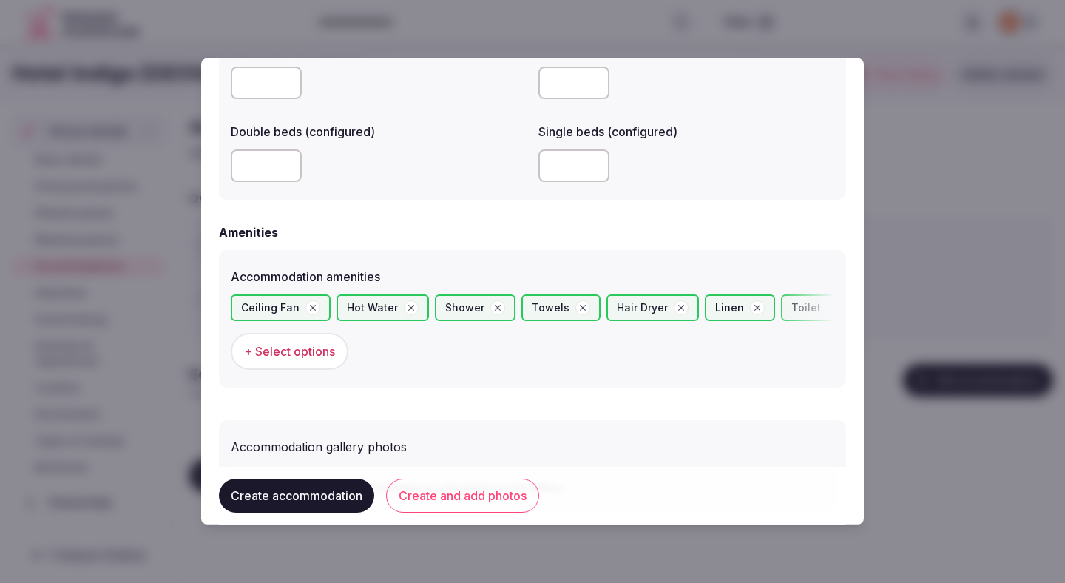
scroll to position [1350, 0]
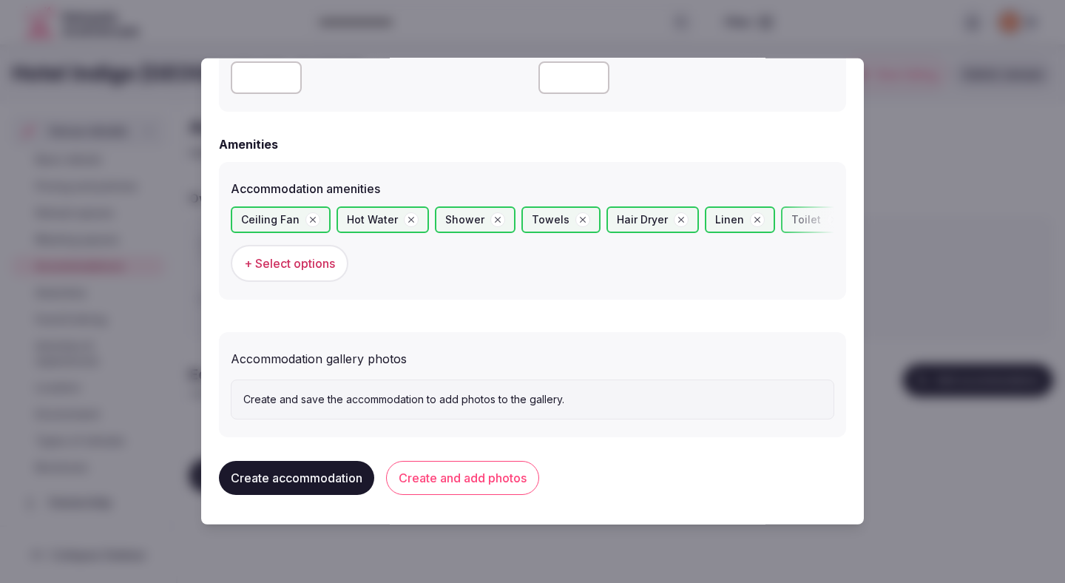
click at [465, 482] on button "Create and add photos" at bounding box center [462, 478] width 153 height 34
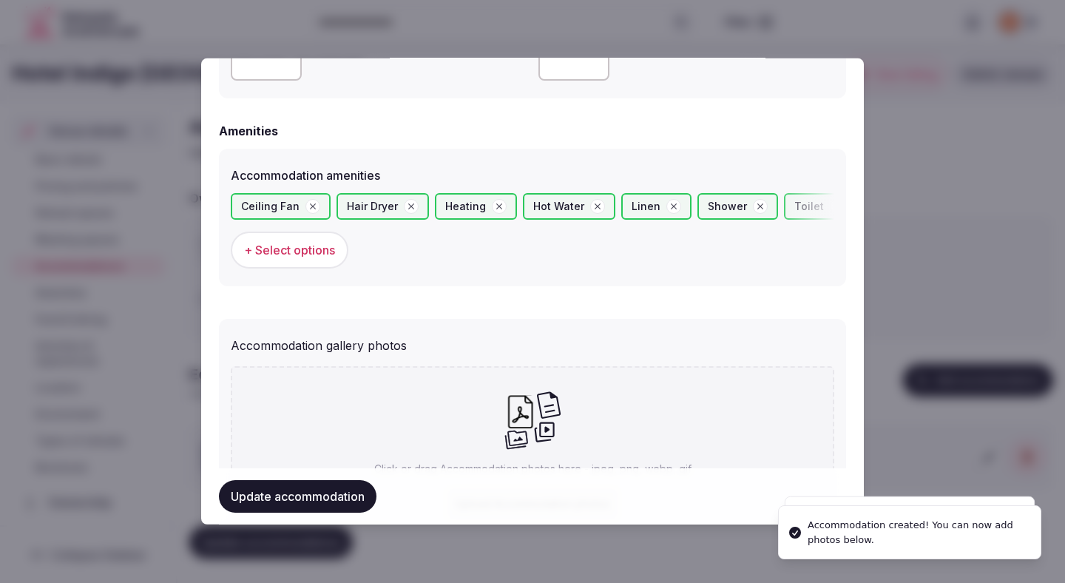
scroll to position [1486, 0]
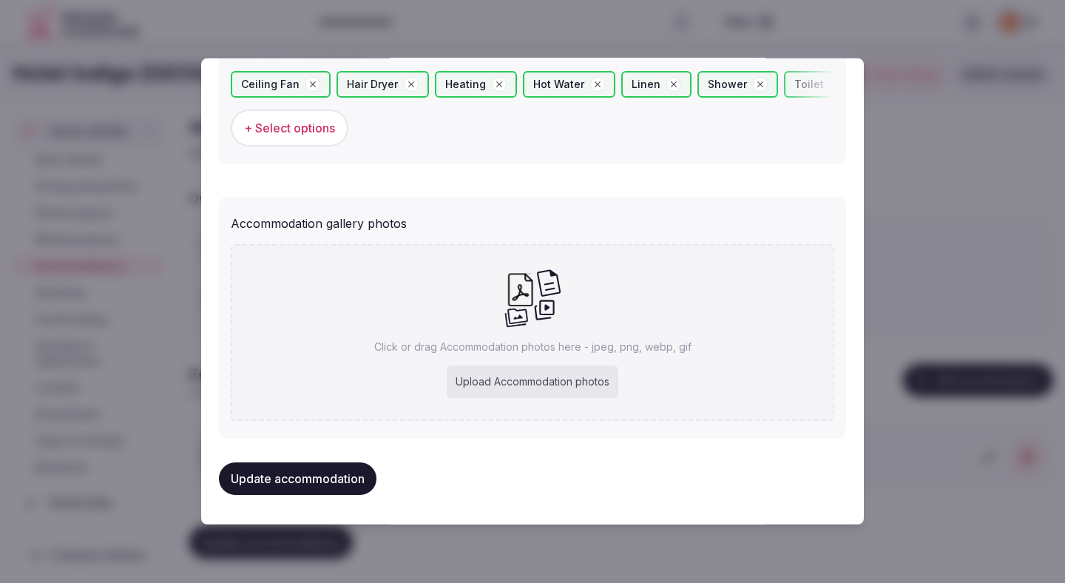
click at [479, 374] on div "Upload Accommodation photos" at bounding box center [533, 382] width 172 height 33
type input "**********"
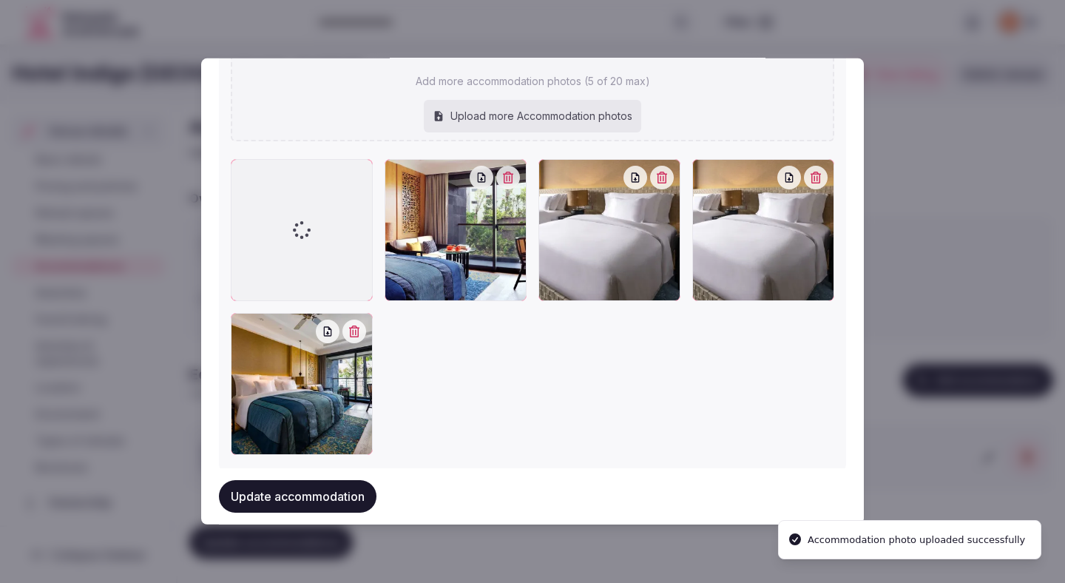
scroll to position [1696, 0]
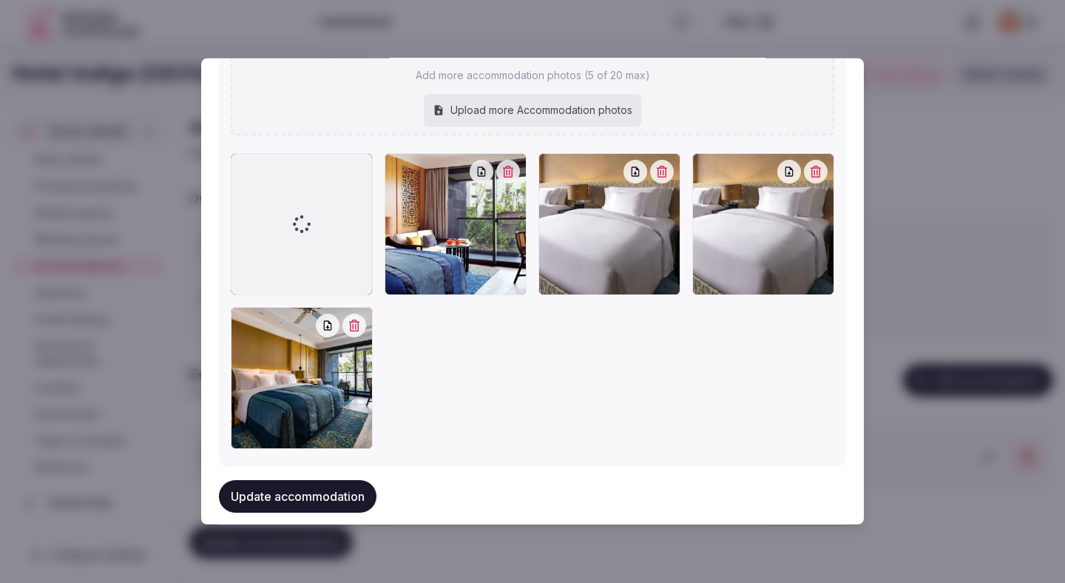
click at [661, 178] on button "button" at bounding box center [662, 172] width 24 height 24
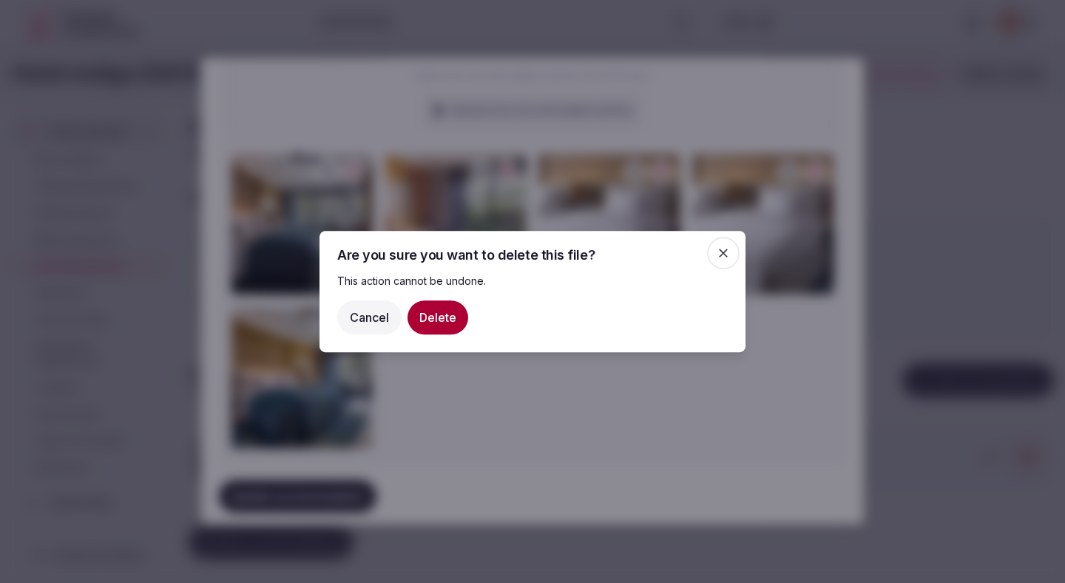
click at [439, 308] on button "Delete" at bounding box center [438, 317] width 61 height 34
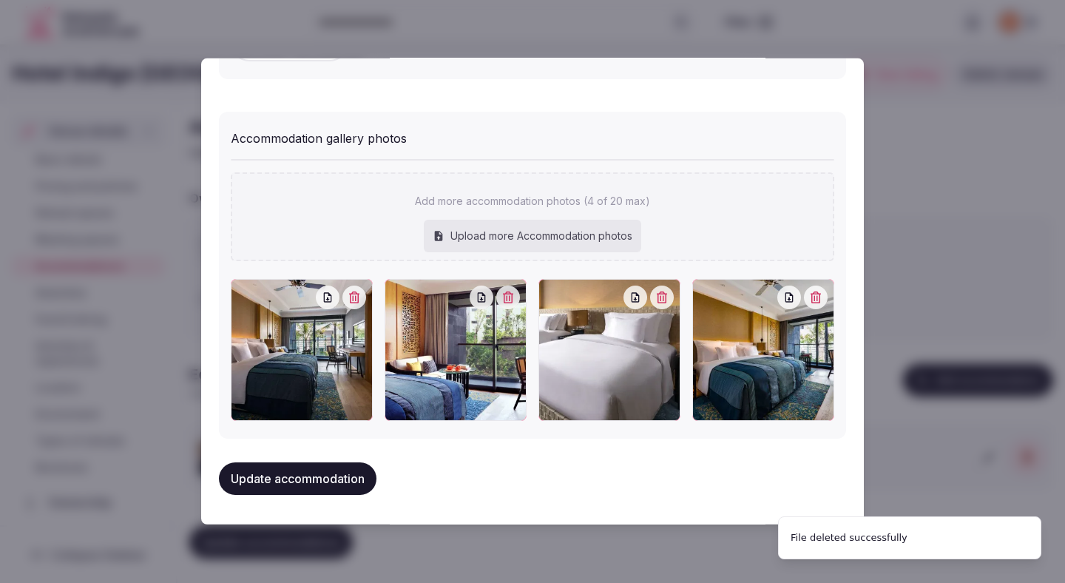
scroll to position [1571, 0]
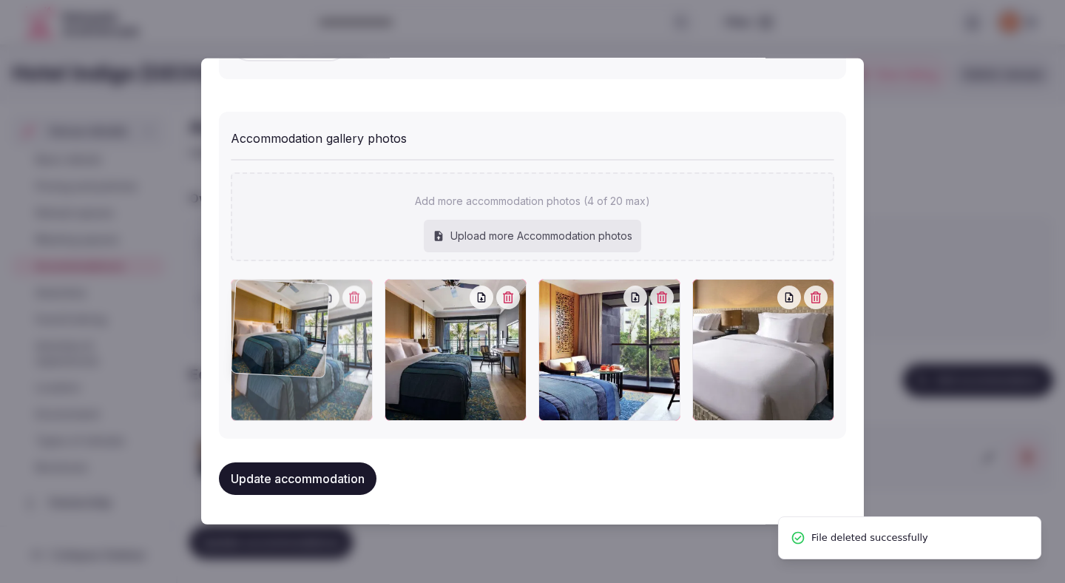
drag, startPoint x: 750, startPoint y: 346, endPoint x: 220, endPoint y: 348, distance: 529.0
click at [220, 348] on div "Accommodation gallery photos Add more accommodation photos (4 of 20 max) Upload…" at bounding box center [532, 275] width 627 height 327
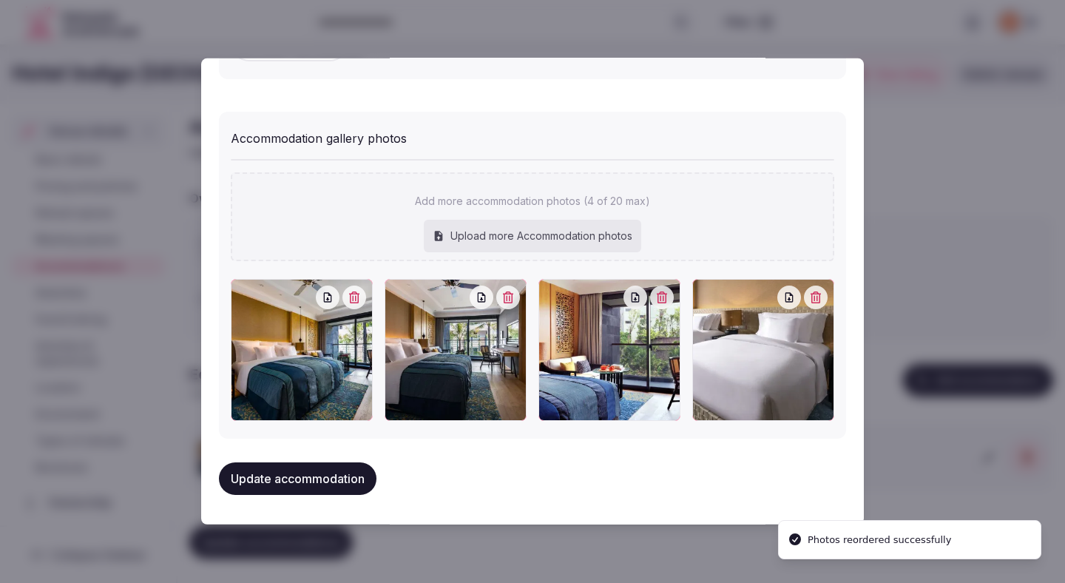
click at [323, 482] on button "Update accommodation" at bounding box center [298, 478] width 158 height 33
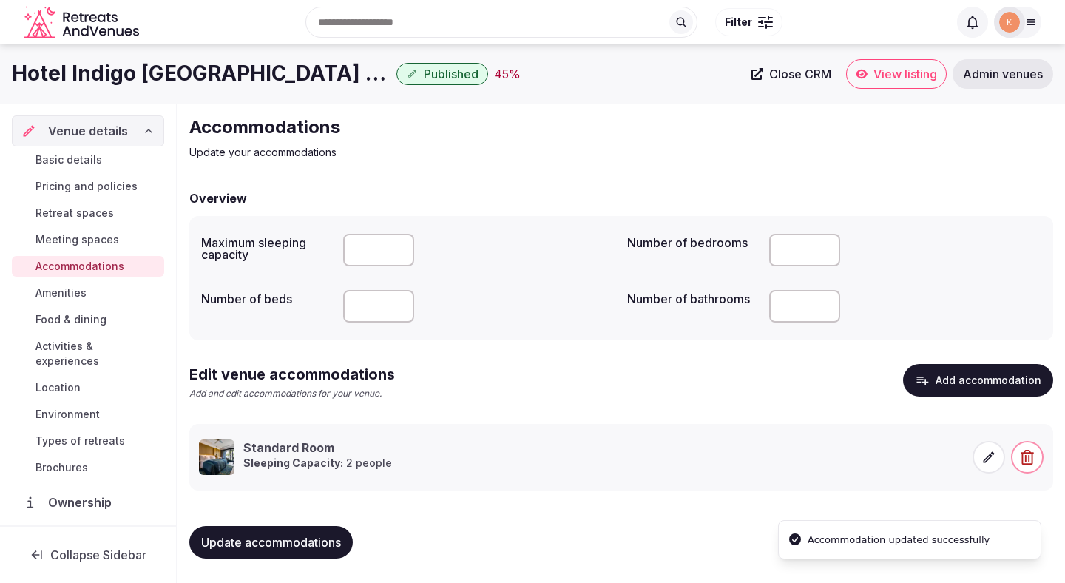
click at [313, 546] on span "Update accommodations" at bounding box center [271, 542] width 140 height 15
click at [53, 296] on span "Amenities" at bounding box center [61, 293] width 51 height 15
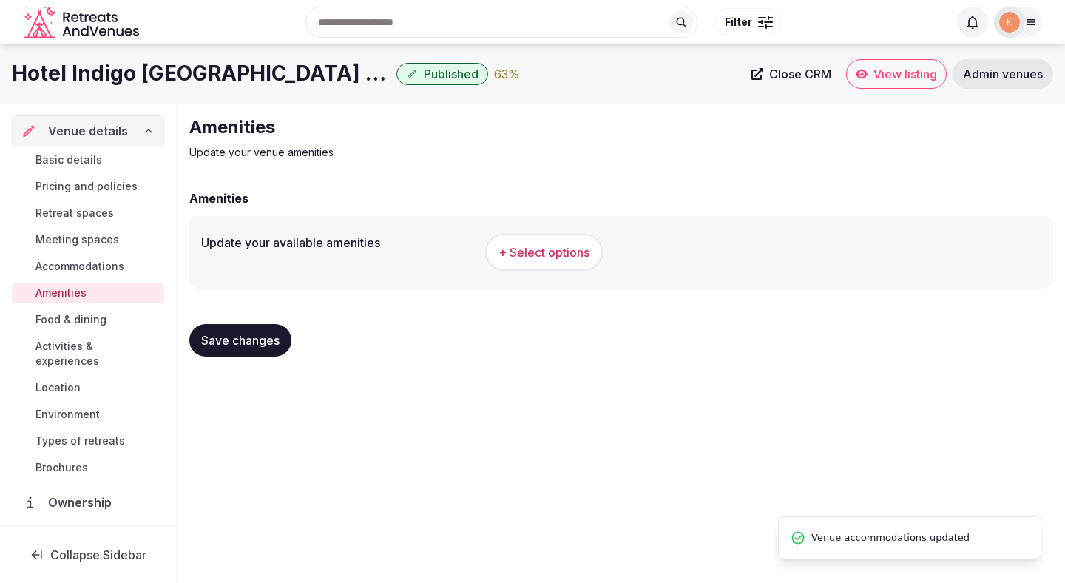
click at [513, 245] on span "+ Select options" at bounding box center [544, 252] width 91 height 16
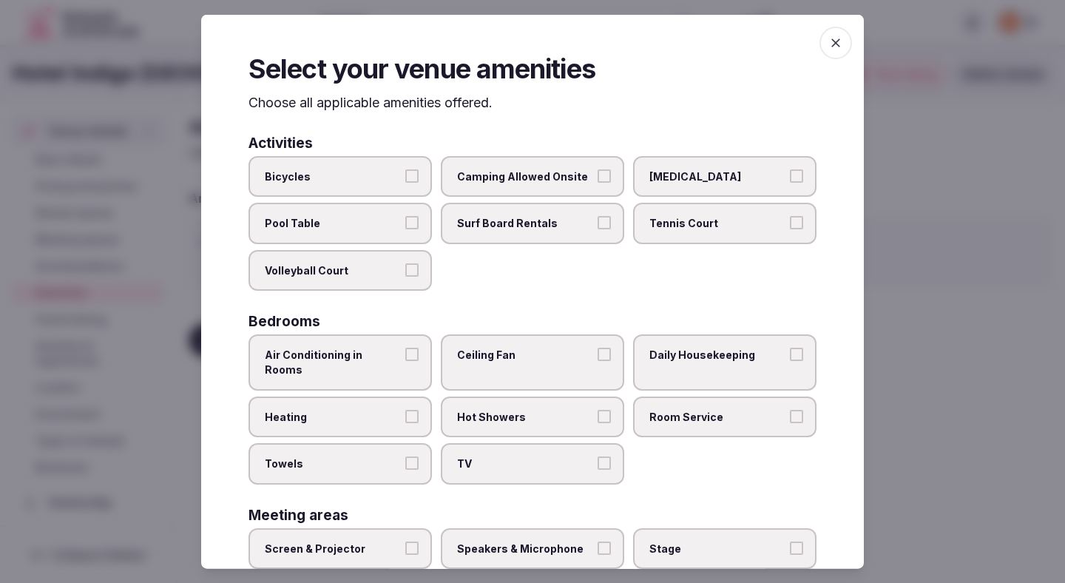
click at [394, 171] on span "Bicycles" at bounding box center [333, 176] width 136 height 15
click at [405, 171] on button "Bicycles" at bounding box center [411, 175] width 13 height 13
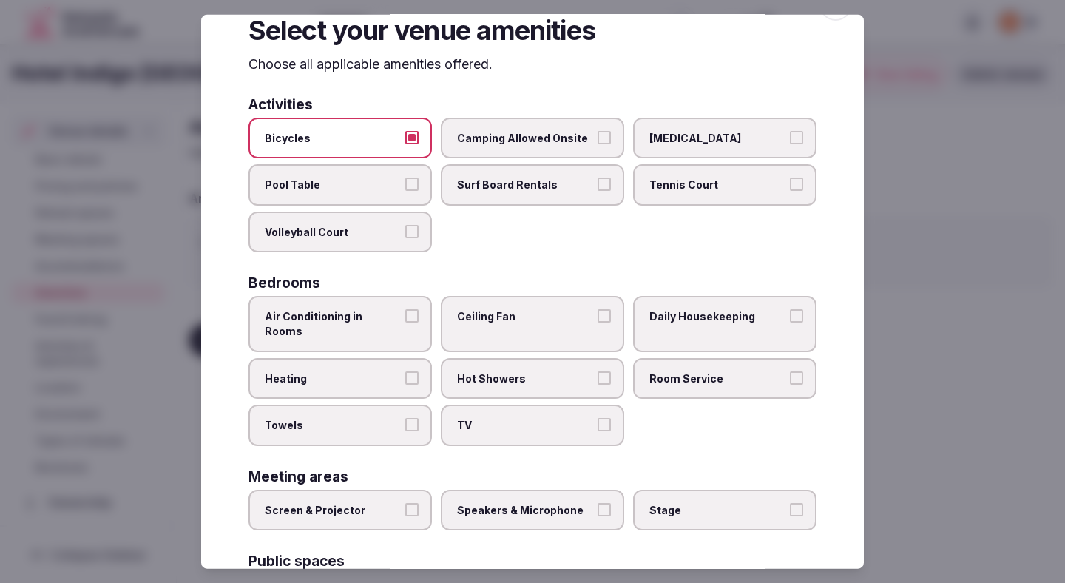
scroll to position [96, 0]
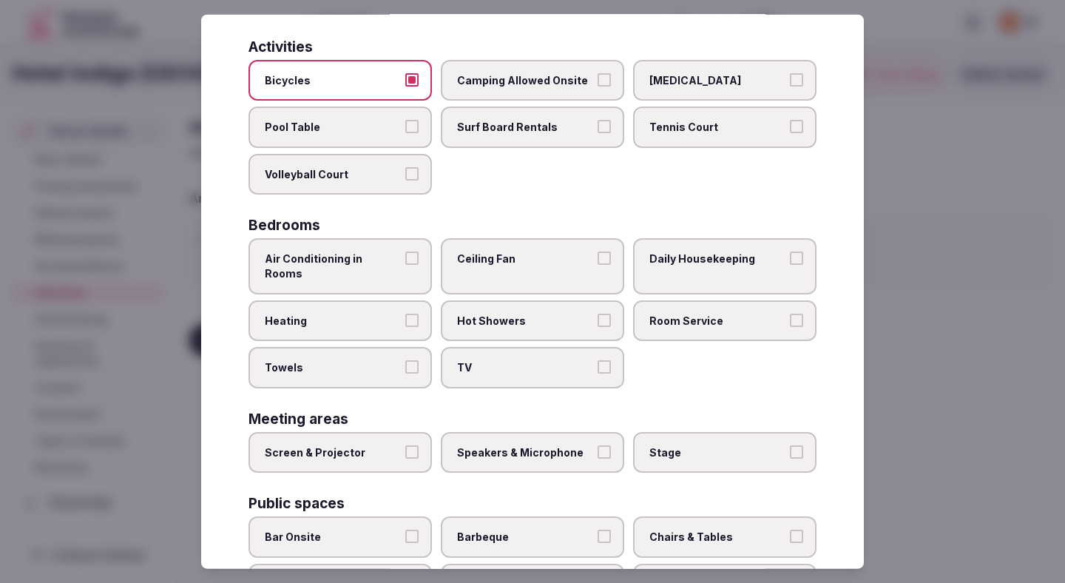
click at [400, 265] on span "Air Conditioning in Rooms" at bounding box center [333, 266] width 136 height 29
click at [405, 265] on button "Air Conditioning in Rooms" at bounding box center [411, 258] width 13 height 13
click at [398, 300] on label "Heating" at bounding box center [340, 320] width 183 height 41
click at [405, 313] on button "Heating" at bounding box center [411, 319] width 13 height 13
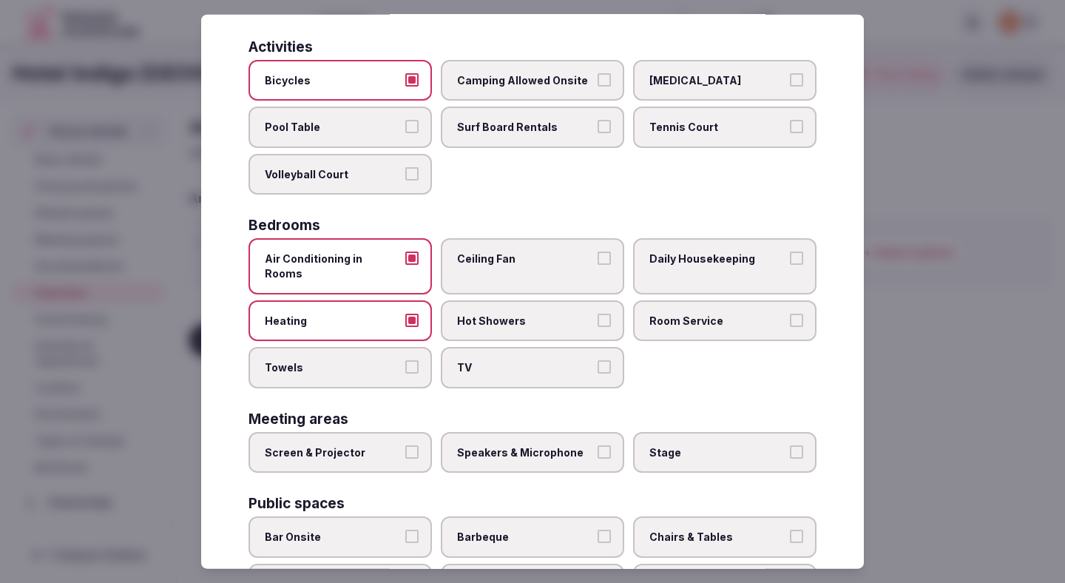
click at [398, 347] on label "Towels" at bounding box center [340, 367] width 183 height 41
click at [405, 360] on button "Towels" at bounding box center [411, 366] width 13 height 13
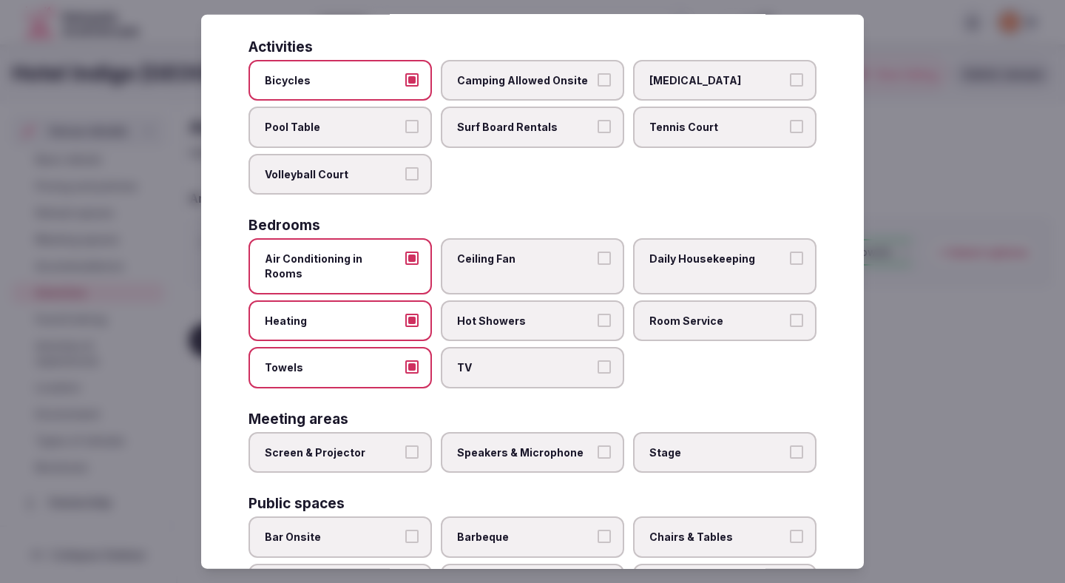
drag, startPoint x: 474, startPoint y: 352, endPoint x: 474, endPoint y: 318, distance: 34.0
click at [474, 360] on span "TV" at bounding box center [525, 367] width 136 height 15
click at [598, 360] on button "TV" at bounding box center [604, 366] width 13 height 13
click at [474, 300] on label "Hot Showers" at bounding box center [532, 320] width 183 height 41
click at [598, 313] on button "Hot Showers" at bounding box center [604, 319] width 13 height 13
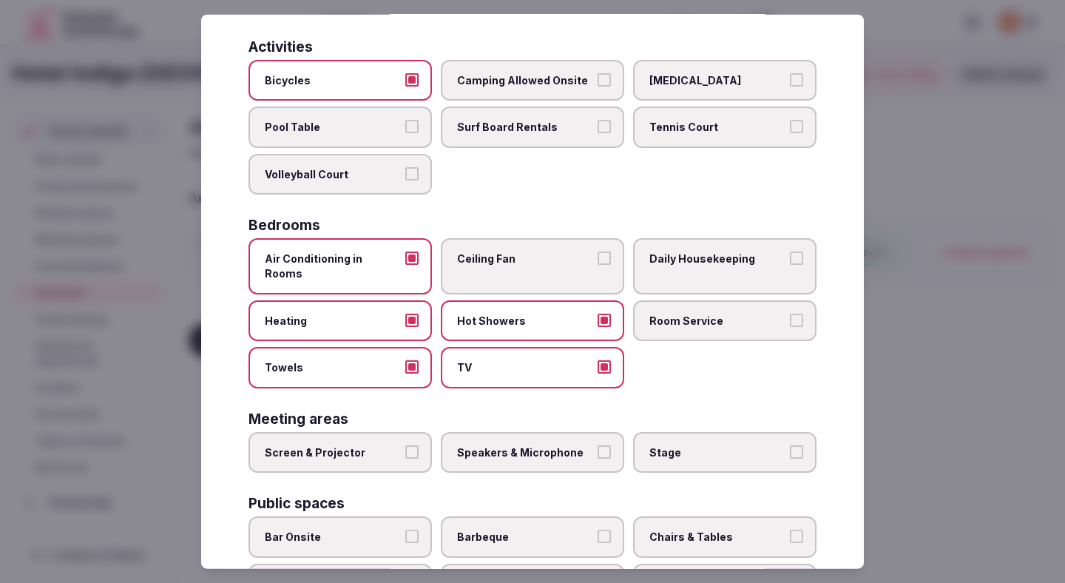
click at [474, 274] on label "Ceiling Fan" at bounding box center [532, 265] width 183 height 55
click at [598, 265] on button "Ceiling Fan" at bounding box center [604, 258] width 13 height 13
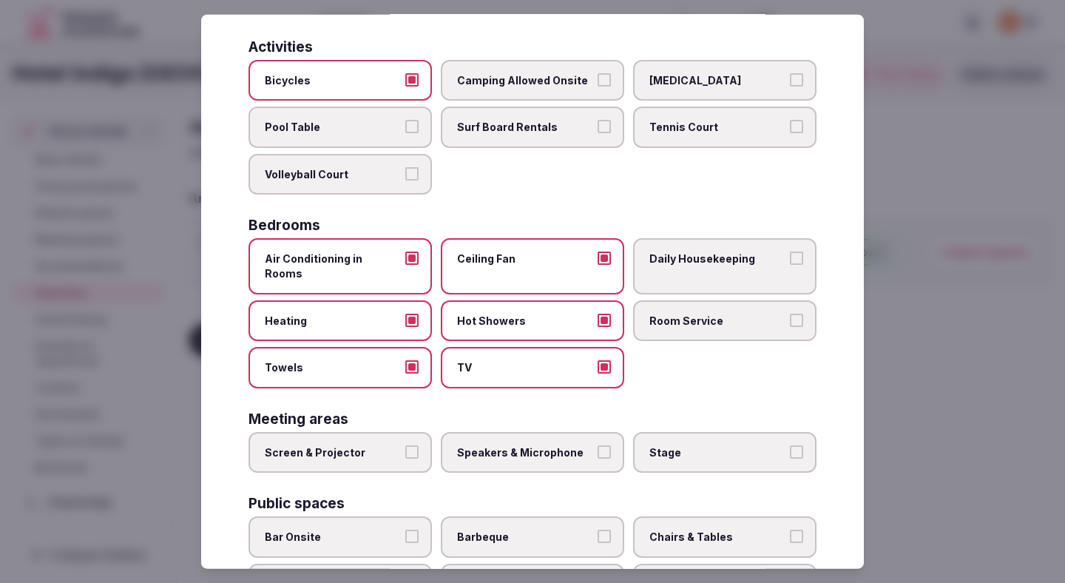
click at [669, 280] on div "Air Conditioning in Rooms Ceiling Fan Daily Housekeeping Heating Hot Showers Ro…" at bounding box center [533, 312] width 568 height 149
click at [669, 314] on label "Room Service" at bounding box center [724, 320] width 183 height 41
click at [790, 314] on button "Room Service" at bounding box center [796, 319] width 13 height 13
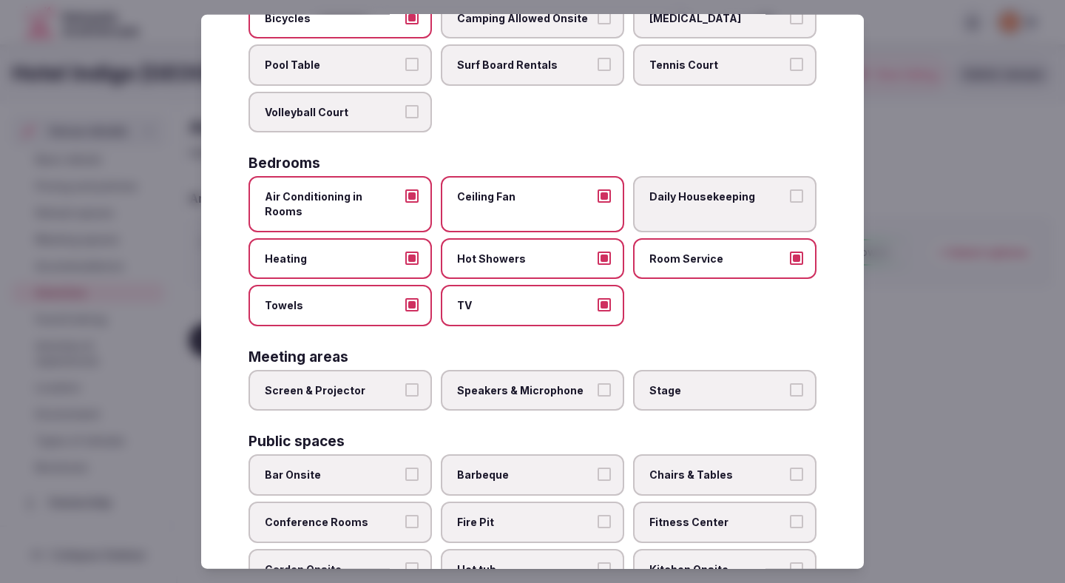
scroll to position [175, 0]
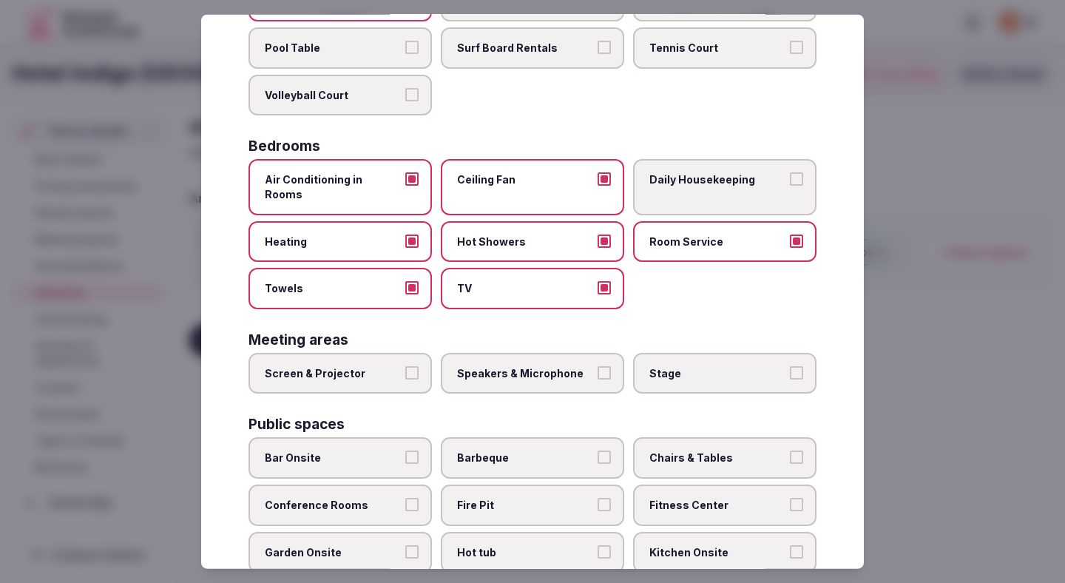
click at [685, 181] on span "Daily Housekeeping" at bounding box center [718, 179] width 136 height 15
click at [790, 181] on button "Daily Housekeeping" at bounding box center [796, 178] width 13 height 13
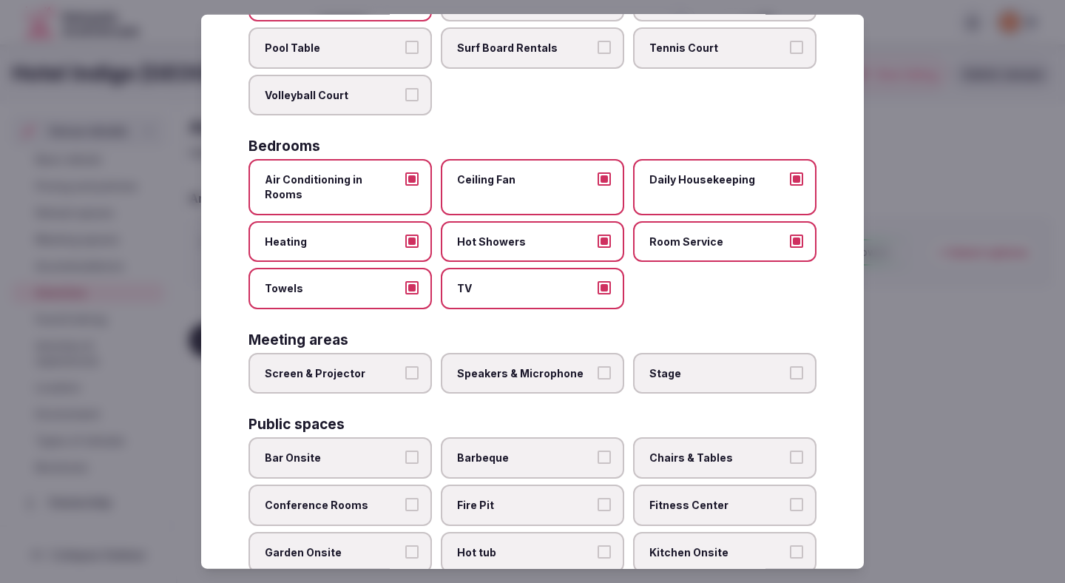
click at [562, 352] on label "Speakers & Microphone" at bounding box center [532, 372] width 183 height 41
click at [598, 366] on button "Speakers & Microphone" at bounding box center [604, 372] width 13 height 13
click at [661, 366] on span "Stage" at bounding box center [718, 373] width 136 height 15
click at [790, 366] on button "Stage" at bounding box center [796, 372] width 13 height 13
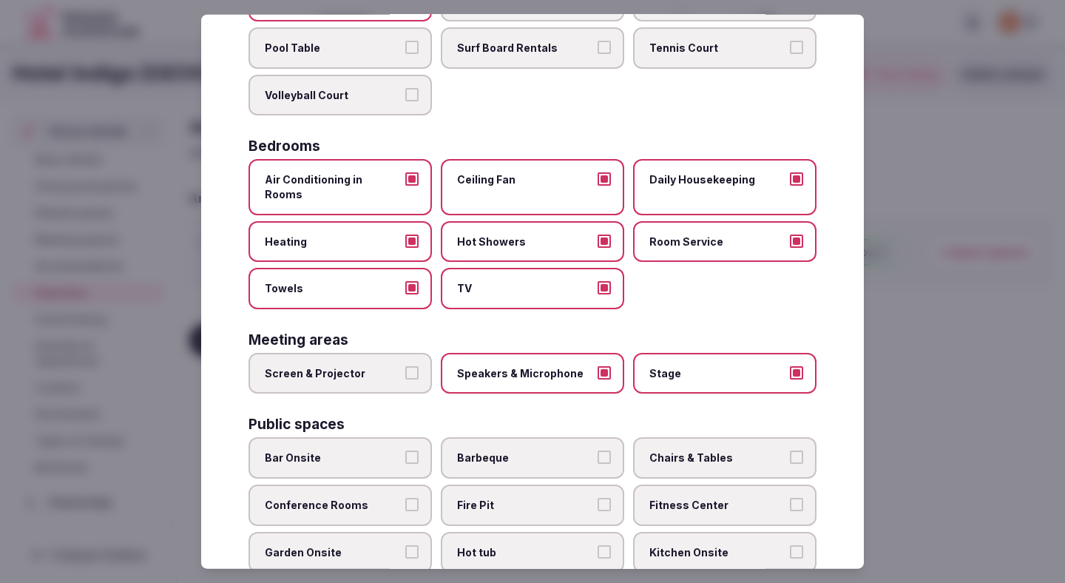
click at [366, 373] on label "Screen & Projector" at bounding box center [340, 372] width 183 height 41
click at [405, 373] on button "Screen & Projector" at bounding box center [411, 372] width 13 height 13
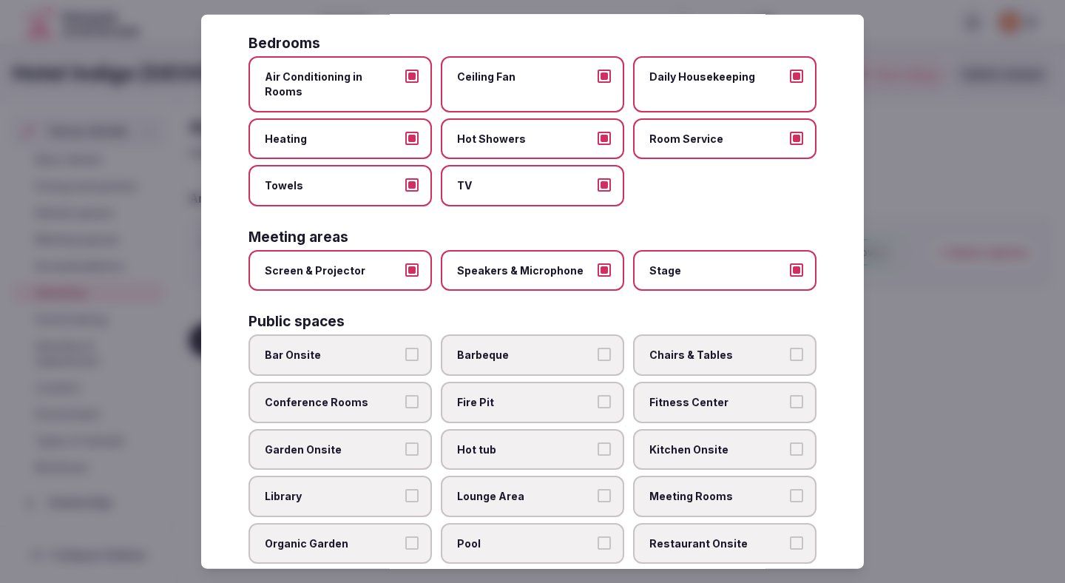
scroll to position [323, 0]
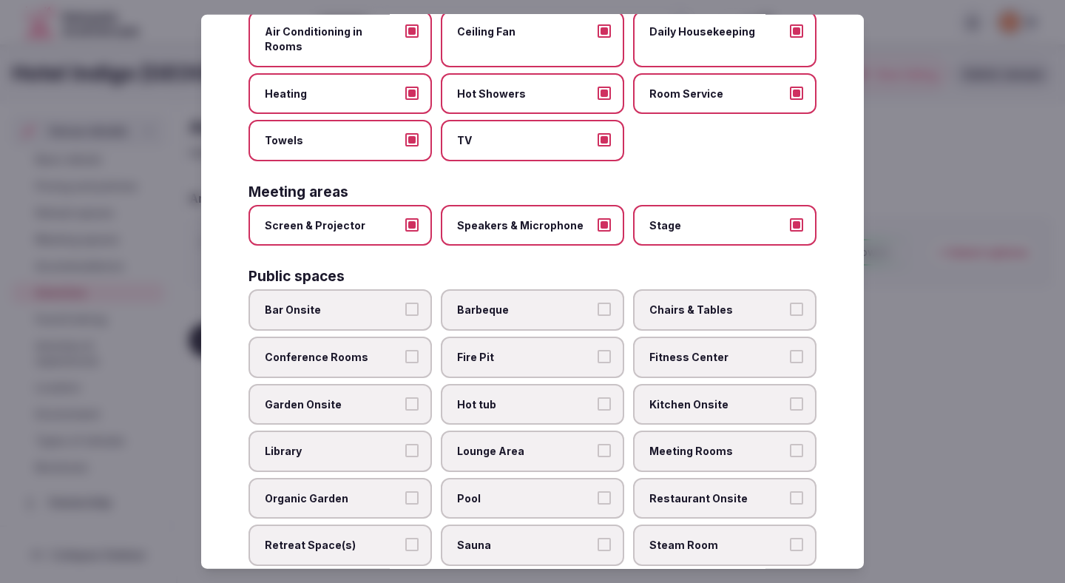
click at [686, 306] on label "Chairs & Tables" at bounding box center [724, 309] width 183 height 41
click at [790, 306] on button "Chairs & Tables" at bounding box center [796, 309] width 13 height 13
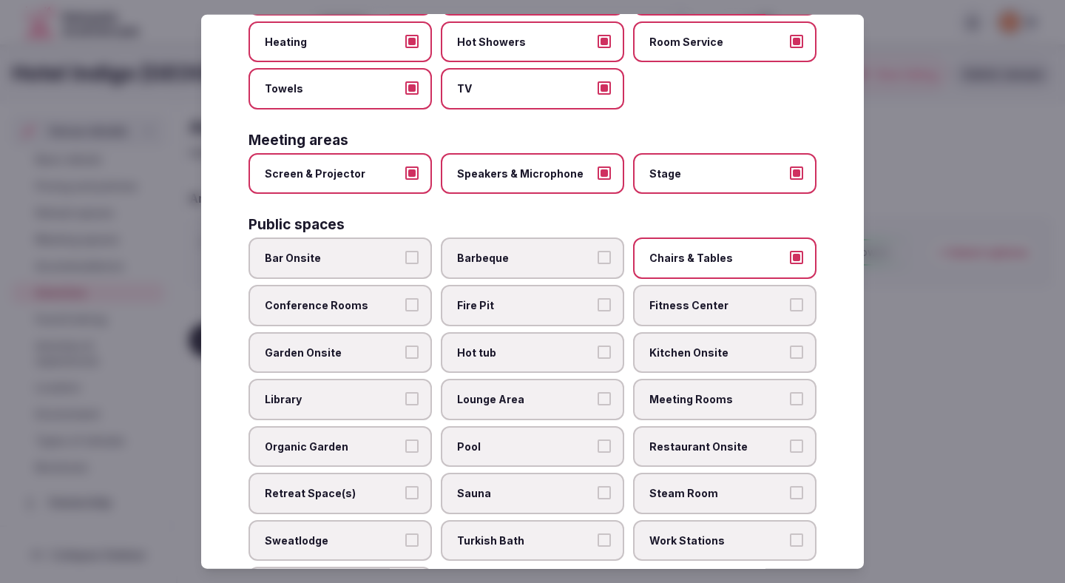
click at [371, 263] on label "Bar Onsite" at bounding box center [340, 258] width 183 height 41
click at [405, 263] on button "Bar Onsite" at bounding box center [411, 257] width 13 height 13
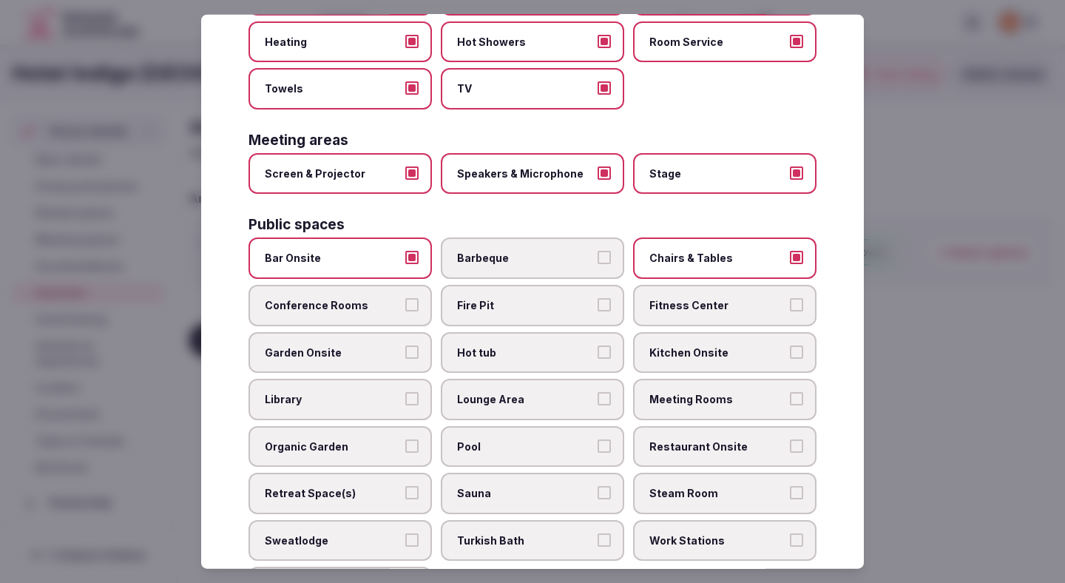
click at [372, 304] on label "Conference Rooms" at bounding box center [340, 305] width 183 height 41
click at [405, 304] on button "Conference Rooms" at bounding box center [411, 304] width 13 height 13
click at [689, 285] on label "Fitness Center" at bounding box center [724, 305] width 183 height 41
click at [790, 298] on button "Fitness Center" at bounding box center [796, 304] width 13 height 13
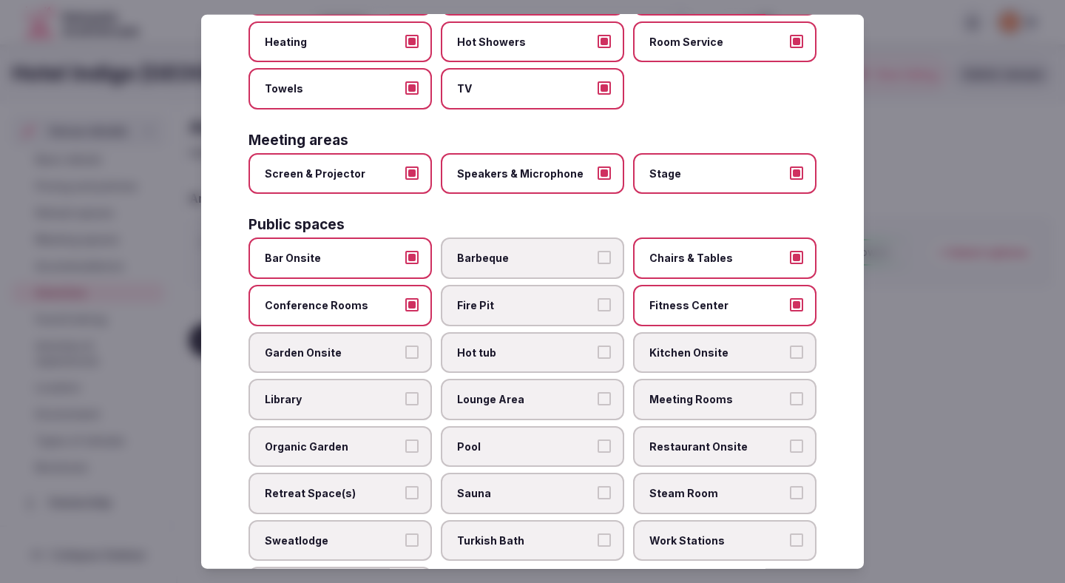
click at [394, 346] on label "Garden Onsite" at bounding box center [340, 351] width 183 height 41
click at [405, 346] on button "Garden Onsite" at bounding box center [411, 351] width 13 height 13
click at [394, 346] on label "Garden Onsite" at bounding box center [340, 351] width 183 height 41
click at [405, 346] on button "Garden Onsite" at bounding box center [411, 351] width 13 height 13
click at [397, 348] on label "Garden Onsite" at bounding box center [340, 351] width 183 height 41
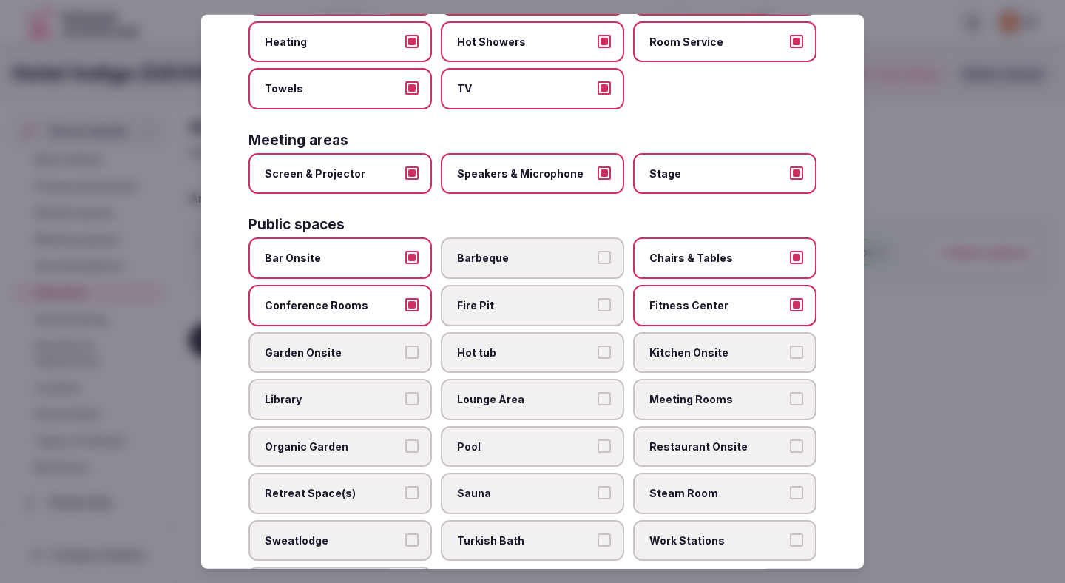
click at [405, 348] on button "Garden Onsite" at bounding box center [411, 351] width 13 height 13
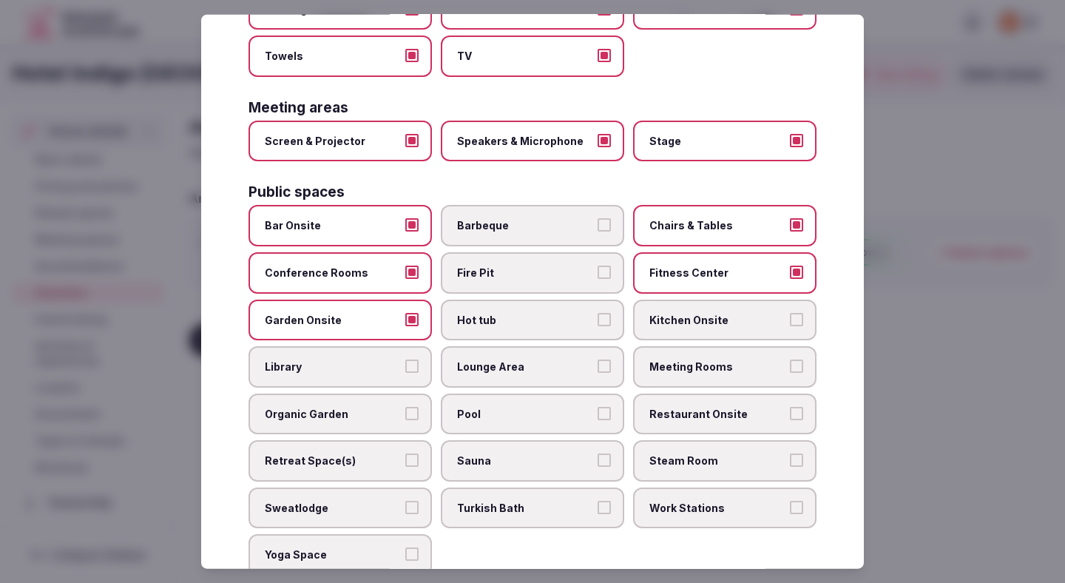
scroll to position [411, 0]
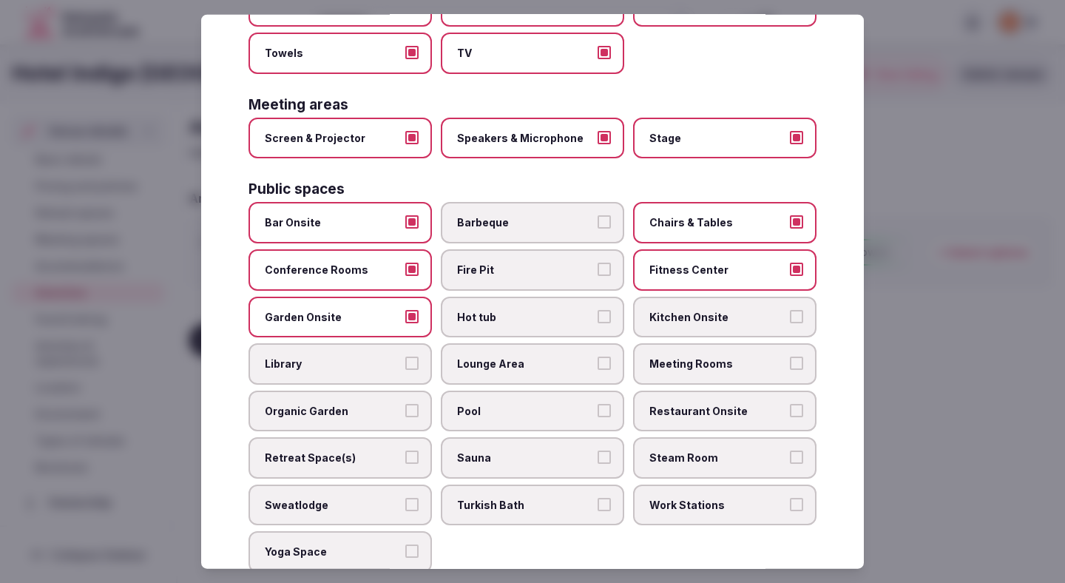
click at [584, 357] on span "Lounge Area" at bounding box center [525, 364] width 136 height 15
click at [598, 357] on button "Lounge Area" at bounding box center [604, 363] width 13 height 13
click at [715, 357] on label "Meeting Rooms" at bounding box center [724, 363] width 183 height 41
click at [790, 357] on button "Meeting Rooms" at bounding box center [796, 363] width 13 height 13
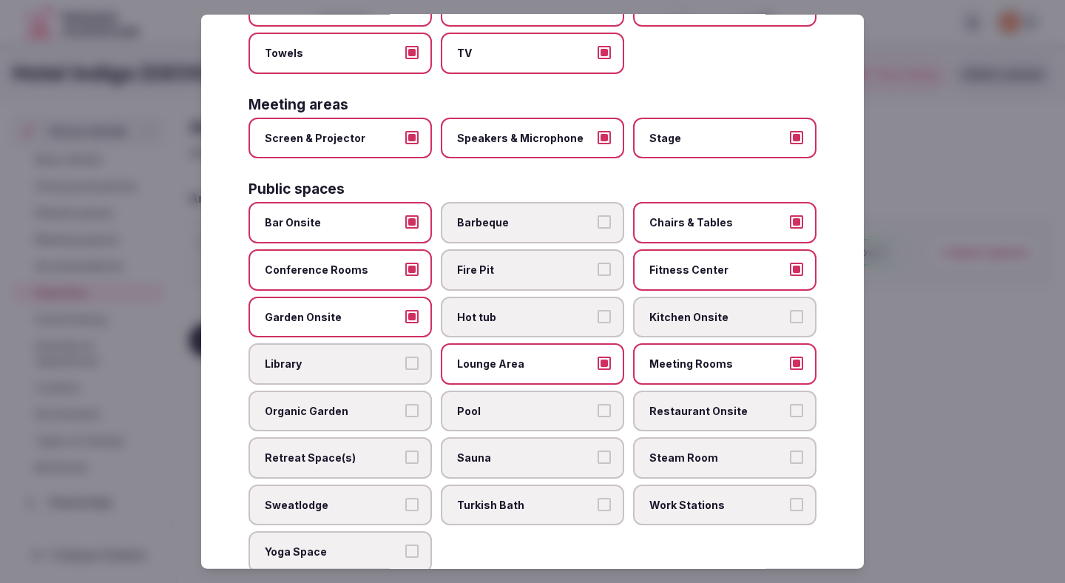
click at [688, 390] on label "Restaurant Onsite" at bounding box center [724, 410] width 183 height 41
click at [790, 403] on button "Restaurant Onsite" at bounding box center [796, 409] width 13 height 13
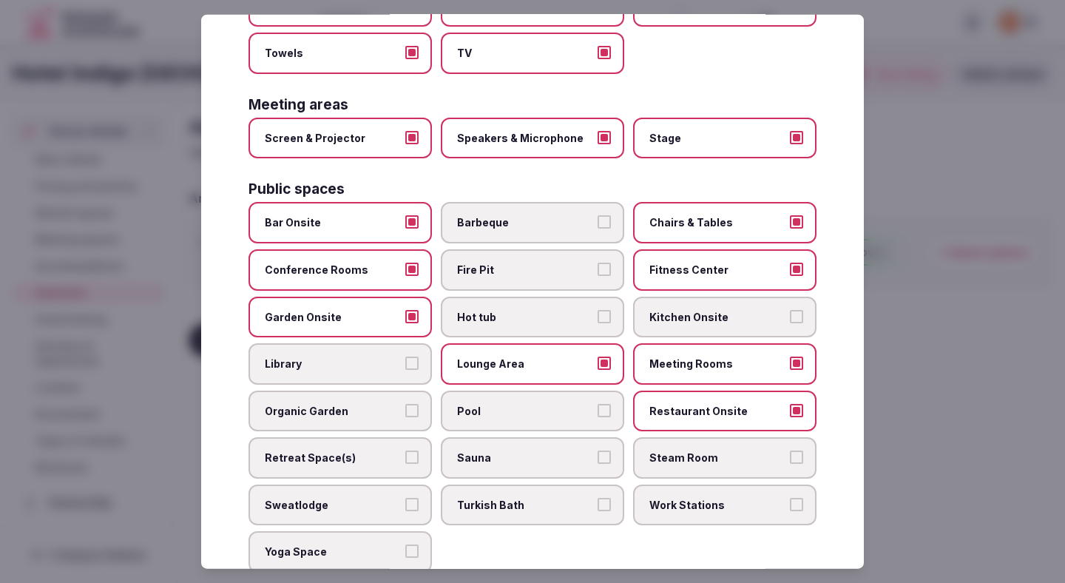
click at [581, 403] on span "Pool" at bounding box center [525, 410] width 136 height 15
click at [598, 403] on button "Pool" at bounding box center [604, 409] width 13 height 13
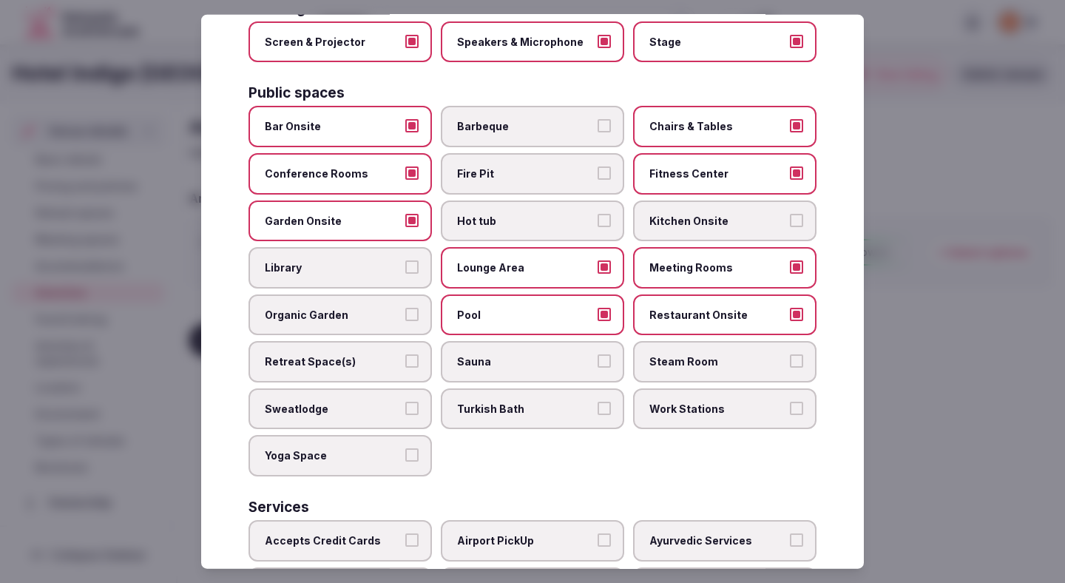
scroll to position [593, 0]
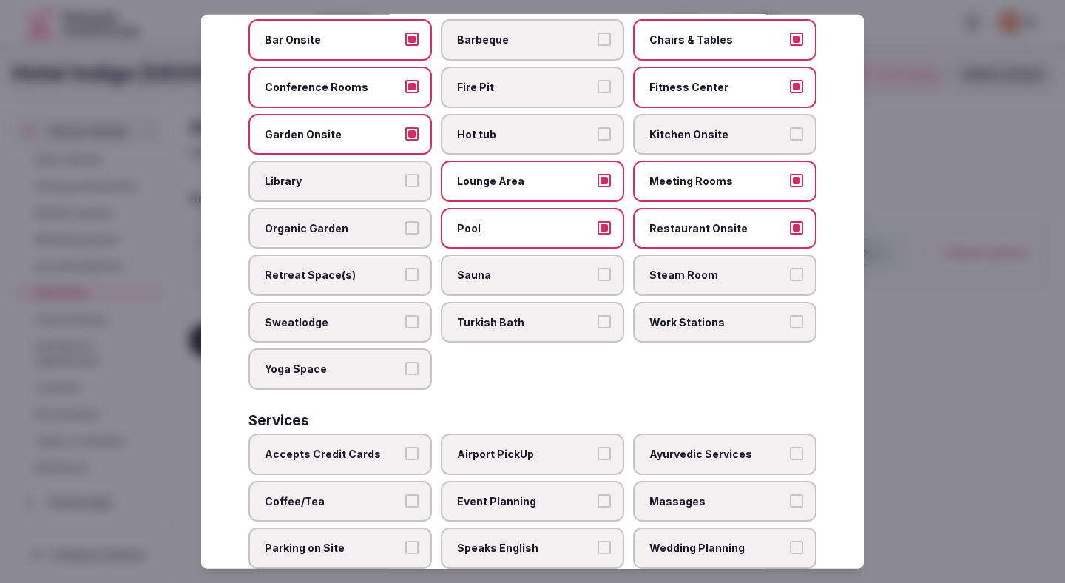
click at [657, 331] on div "Bar Onsite Barbeque Chairs & Tables Conference Rooms Fire Pit Fitness Center Ga…" at bounding box center [533, 204] width 568 height 371
click at [663, 323] on label "Work Stations" at bounding box center [724, 322] width 183 height 41
click at [790, 323] on button "Work Stations" at bounding box center [796, 321] width 13 height 13
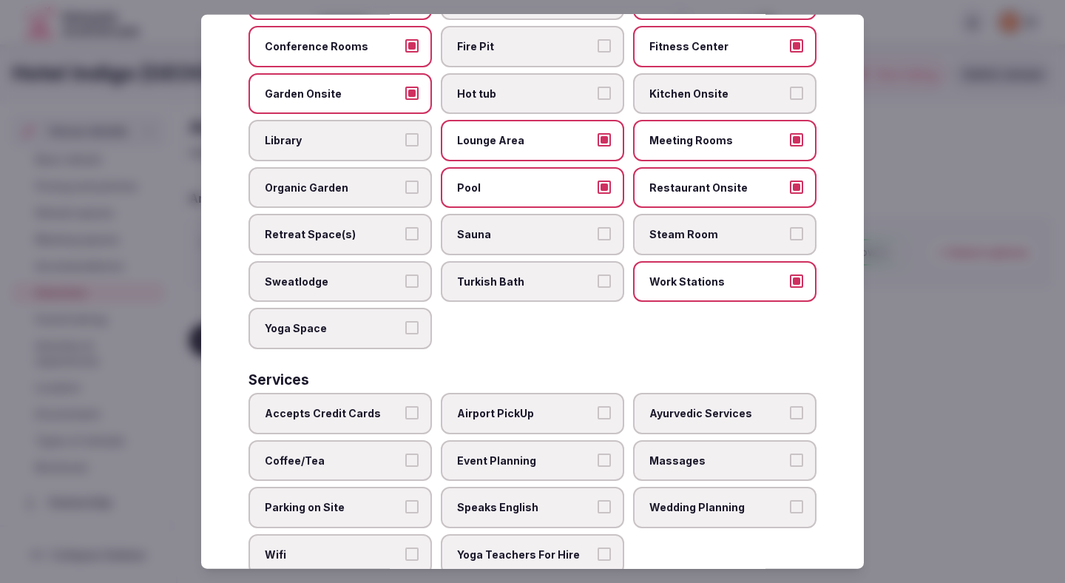
scroll to position [661, 0]
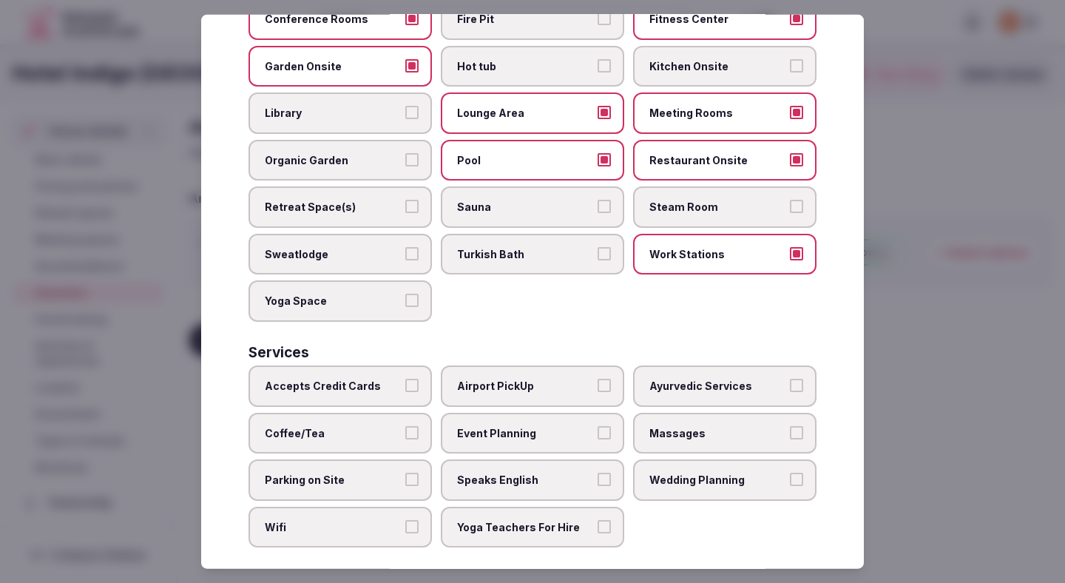
click at [381, 379] on span "Accepts Credit Cards" at bounding box center [333, 386] width 136 height 15
click at [405, 379] on button "Accepts Credit Cards" at bounding box center [411, 385] width 13 height 13
click at [381, 425] on span "Coffee/Tea" at bounding box center [333, 432] width 136 height 15
click at [405, 425] on button "Coffee/Tea" at bounding box center [411, 431] width 13 height 13
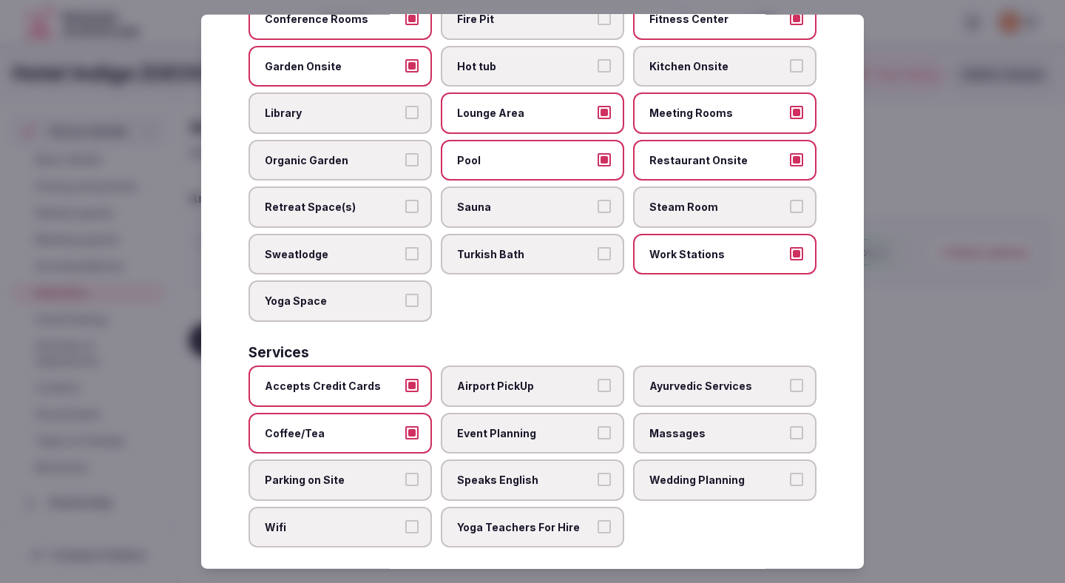
click at [381, 459] on label "Parking on Site" at bounding box center [340, 479] width 183 height 41
click at [405, 473] on button "Parking on Site" at bounding box center [411, 479] width 13 height 13
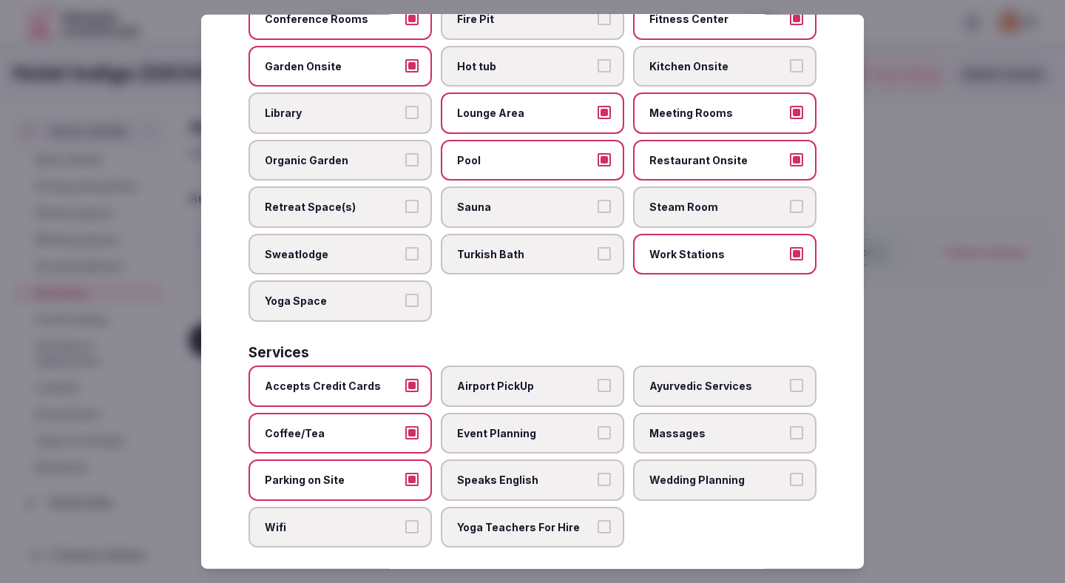
click at [376, 520] on span "Wifi" at bounding box center [333, 527] width 136 height 15
click at [405, 520] on button "Wifi" at bounding box center [411, 526] width 13 height 13
click at [471, 522] on label "Yoga Teachers For Hire" at bounding box center [532, 527] width 183 height 41
click at [598, 522] on button "Yoga Teachers For Hire" at bounding box center [604, 526] width 13 height 13
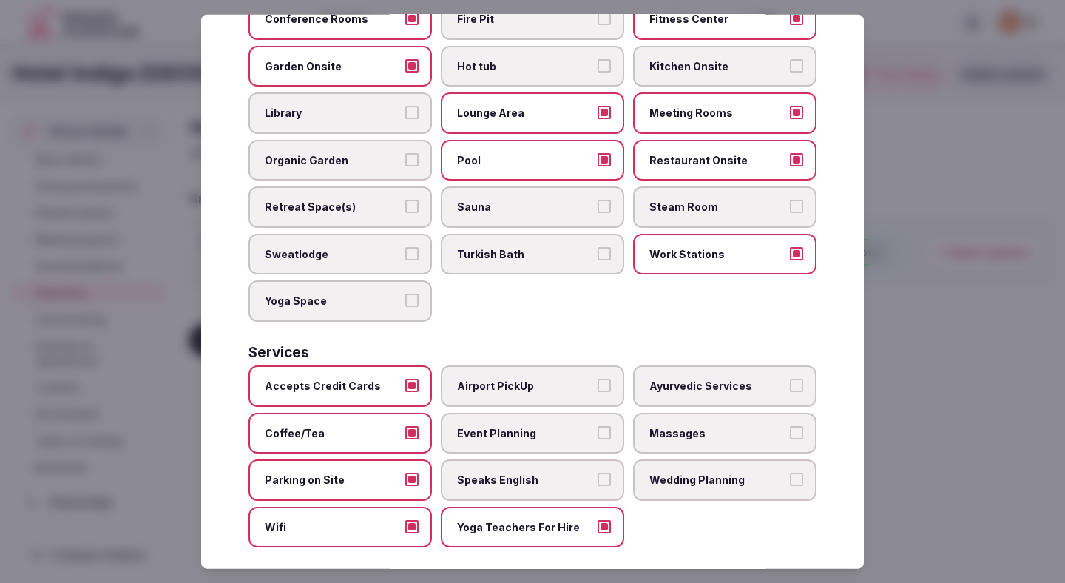
click at [479, 473] on span "Speaks English" at bounding box center [525, 480] width 136 height 15
click at [598, 473] on button "Speaks English" at bounding box center [604, 479] width 13 height 13
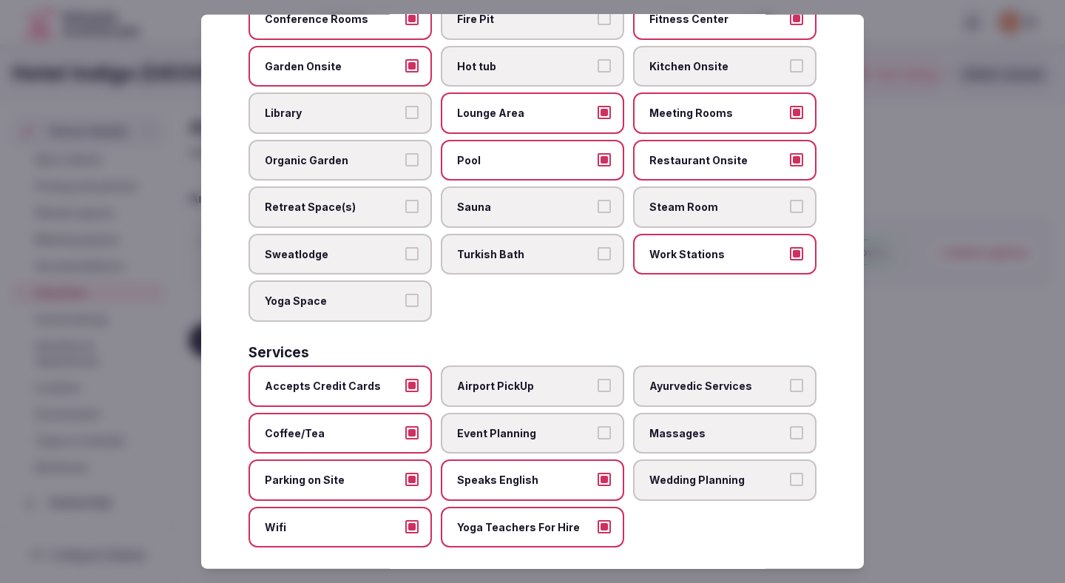
click at [499, 412] on label "Event Planning" at bounding box center [532, 432] width 183 height 41
click at [598, 425] on button "Event Planning" at bounding box center [604, 431] width 13 height 13
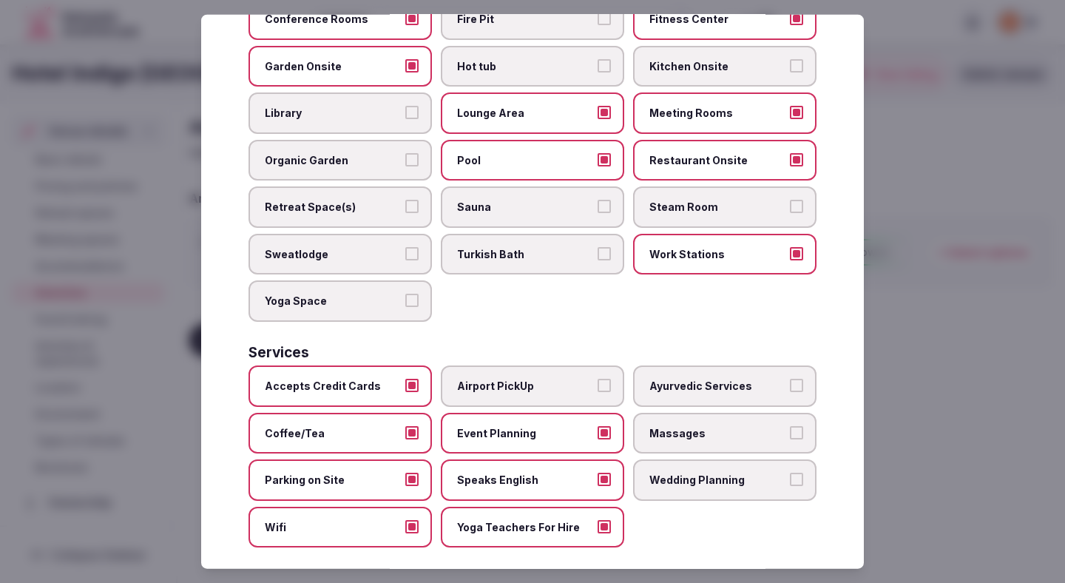
click at [508, 379] on span "Airport PickUp" at bounding box center [525, 386] width 136 height 15
click at [598, 379] on button "Airport PickUp" at bounding box center [604, 385] width 13 height 13
click at [645, 418] on label "Massages" at bounding box center [724, 432] width 183 height 41
click at [790, 425] on button "Massages" at bounding box center [796, 431] width 13 height 13
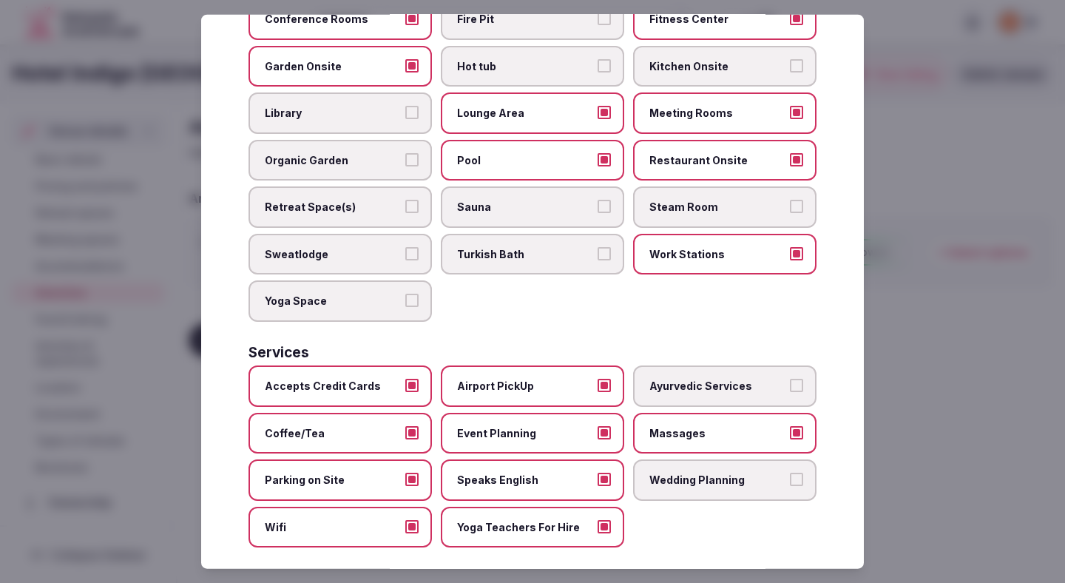
click at [897, 346] on div at bounding box center [532, 291] width 1065 height 583
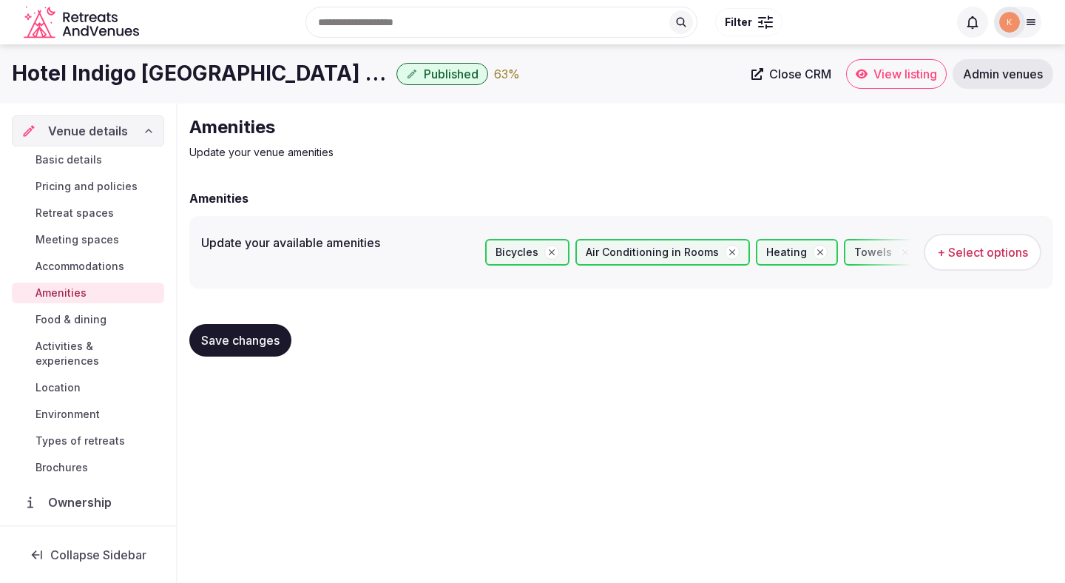
click at [259, 339] on span "Save changes" at bounding box center [240, 340] width 78 height 15
click at [93, 324] on span "Food & dining" at bounding box center [71, 319] width 71 height 15
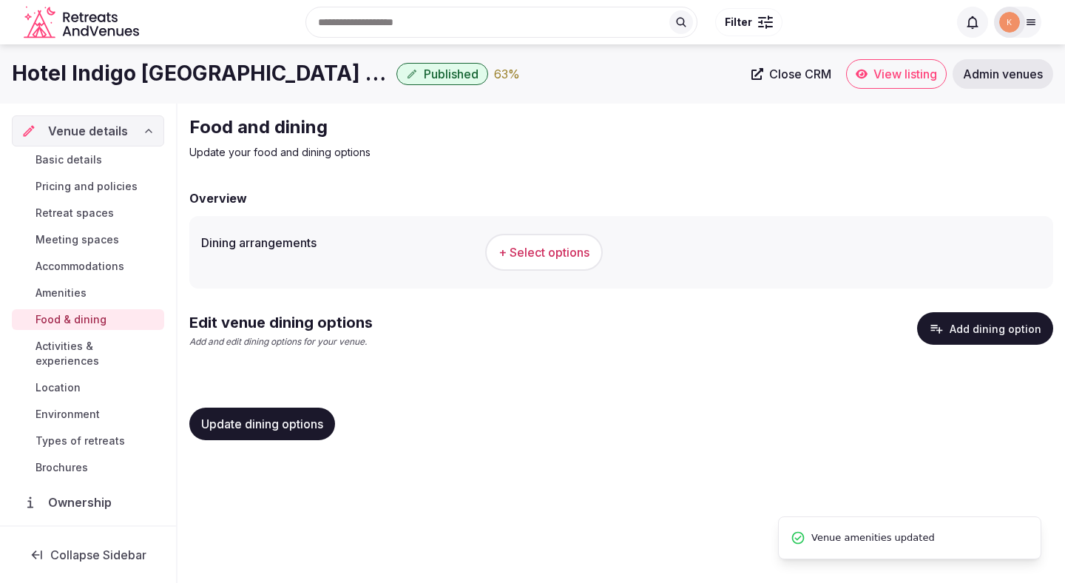
click at [502, 263] on button "+ Select options" at bounding box center [544, 252] width 118 height 37
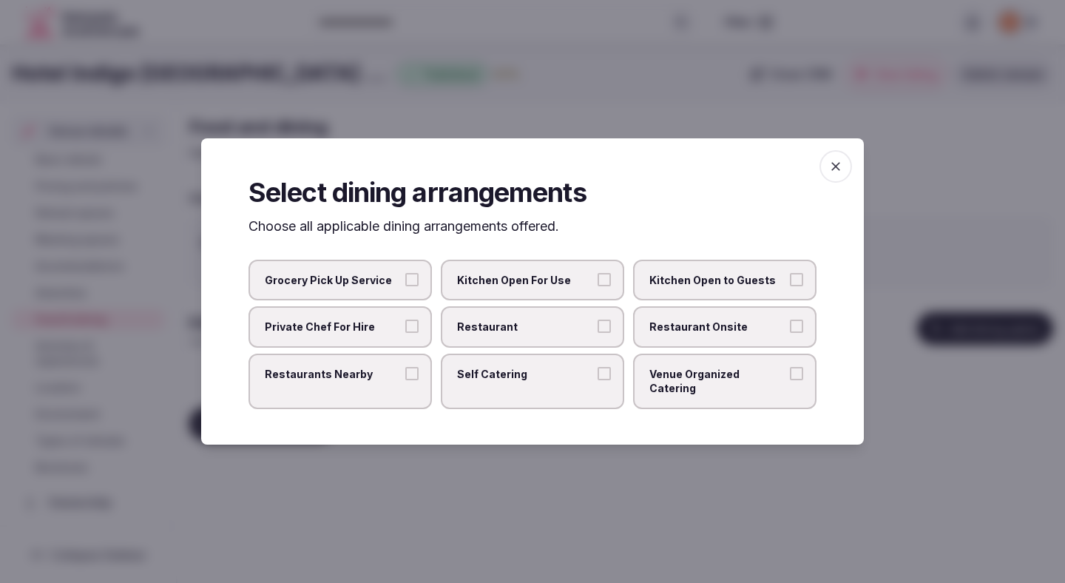
click at [559, 333] on span "Restaurant" at bounding box center [525, 327] width 136 height 15
click at [598, 333] on button "Restaurant" at bounding box center [604, 326] width 13 height 13
click at [678, 342] on label "Restaurant Onsite" at bounding box center [724, 326] width 183 height 41
click at [790, 333] on button "Restaurant Onsite" at bounding box center [796, 326] width 13 height 13
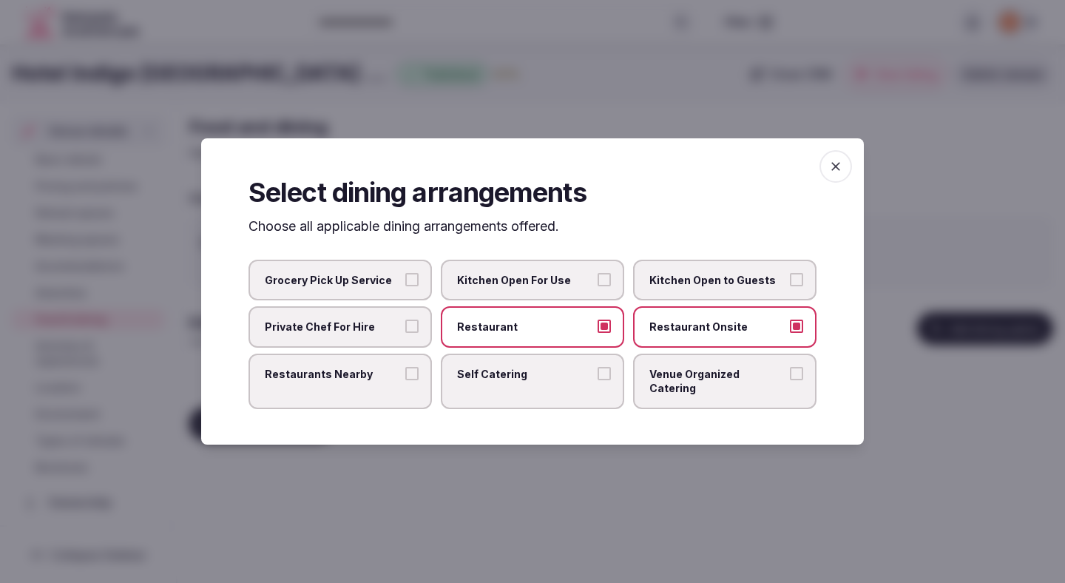
click at [590, 476] on div at bounding box center [532, 291] width 1065 height 583
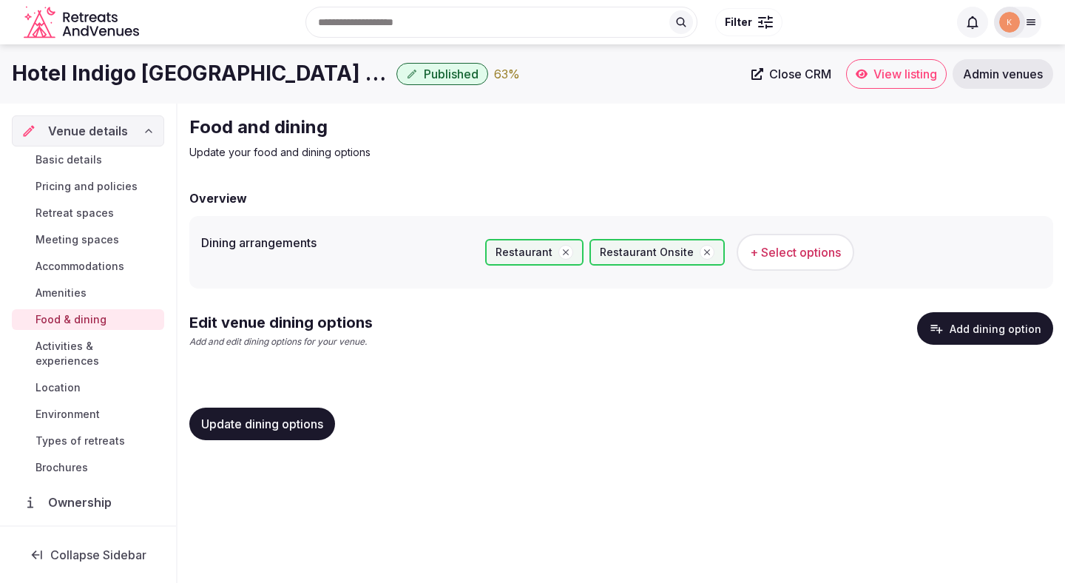
click at [319, 434] on button "Update dining options" at bounding box center [262, 424] width 146 height 33
click at [319, 434] on button "Update dining options" at bounding box center [272, 424] width 166 height 33
click at [322, 431] on button "Update dining options" at bounding box center [262, 424] width 146 height 33
click at [972, 331] on button "Add dining option" at bounding box center [985, 328] width 136 height 33
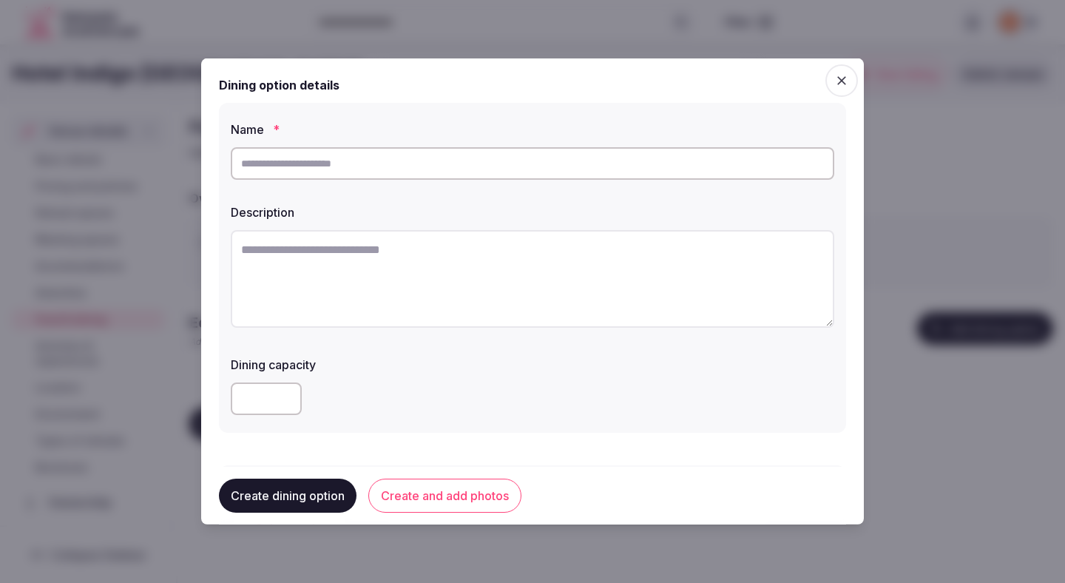
click at [477, 156] on input "text" at bounding box center [533, 163] width 604 height 33
type input "******"
click at [431, 249] on textarea at bounding box center [533, 279] width 604 height 98
paste textarea "**********"
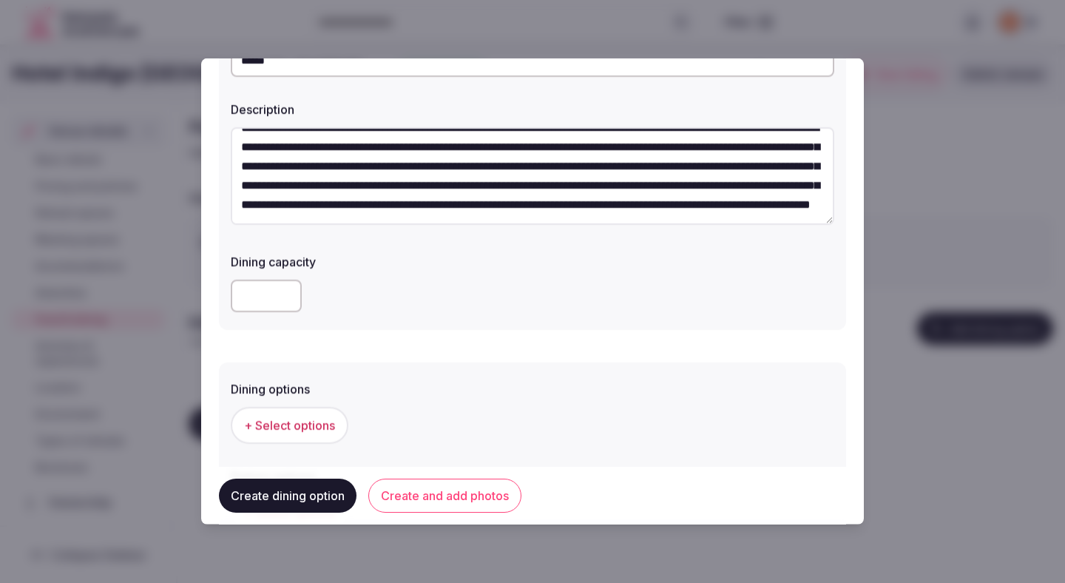
scroll to position [352, 0]
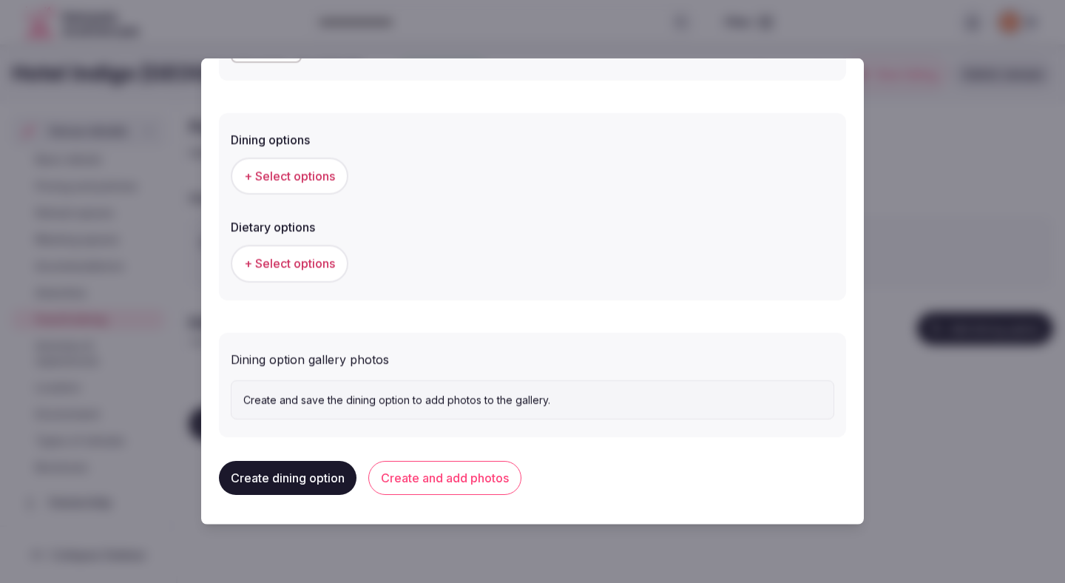
type textarea "**********"
click at [287, 166] on button "+ Select options" at bounding box center [290, 176] width 118 height 37
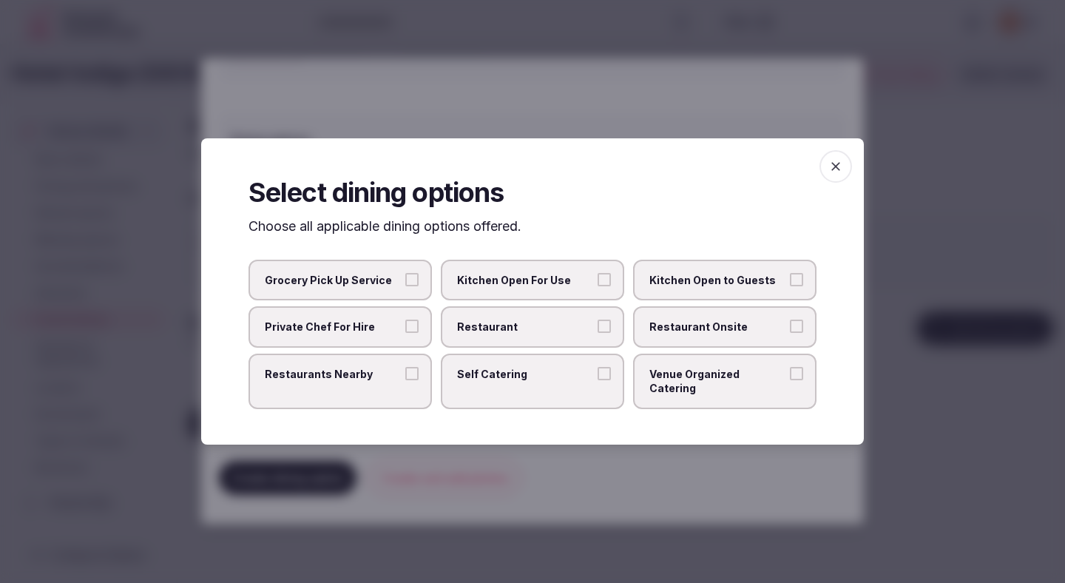
click at [494, 342] on label "Restaurant" at bounding box center [532, 326] width 183 height 41
click at [598, 333] on button "Restaurant" at bounding box center [604, 326] width 13 height 13
click at [720, 334] on span "Restaurant Onsite" at bounding box center [718, 327] width 136 height 15
click at [790, 333] on button "Restaurant Onsite" at bounding box center [796, 326] width 13 height 13
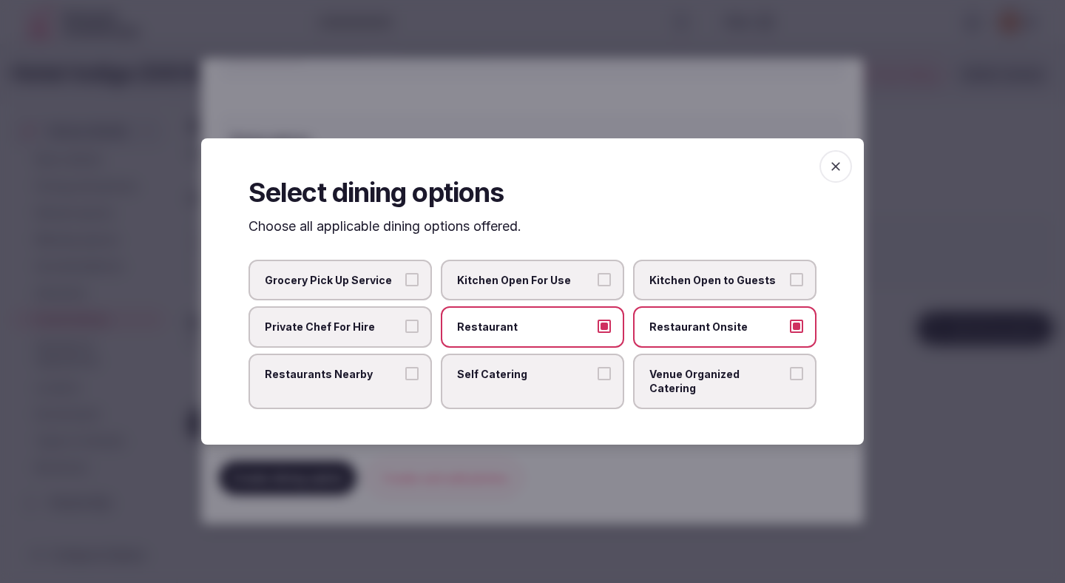
click at [610, 50] on div at bounding box center [532, 291] width 1065 height 583
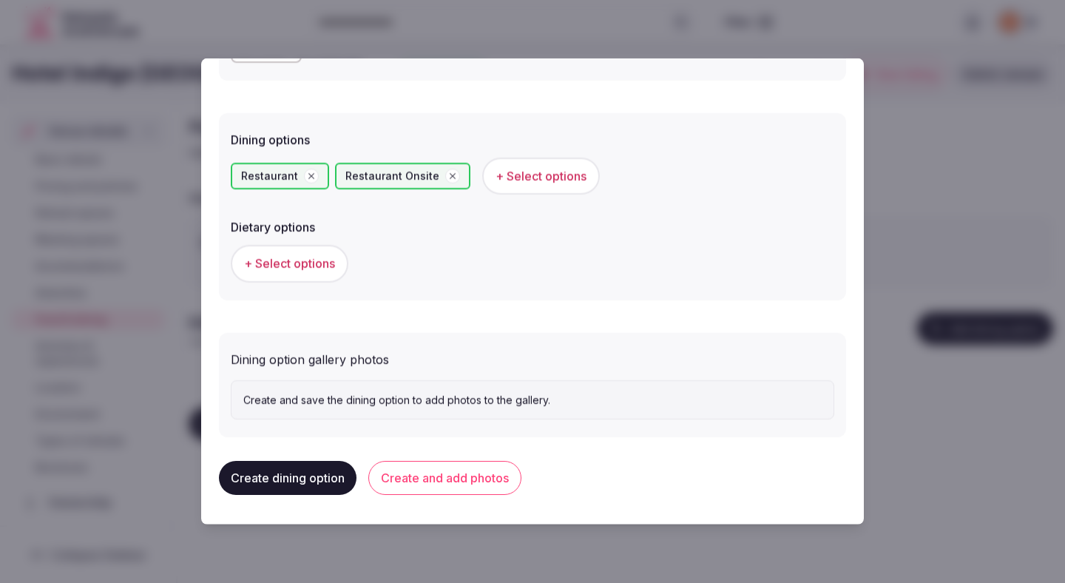
click at [287, 256] on span "+ Select options" at bounding box center [289, 263] width 91 height 16
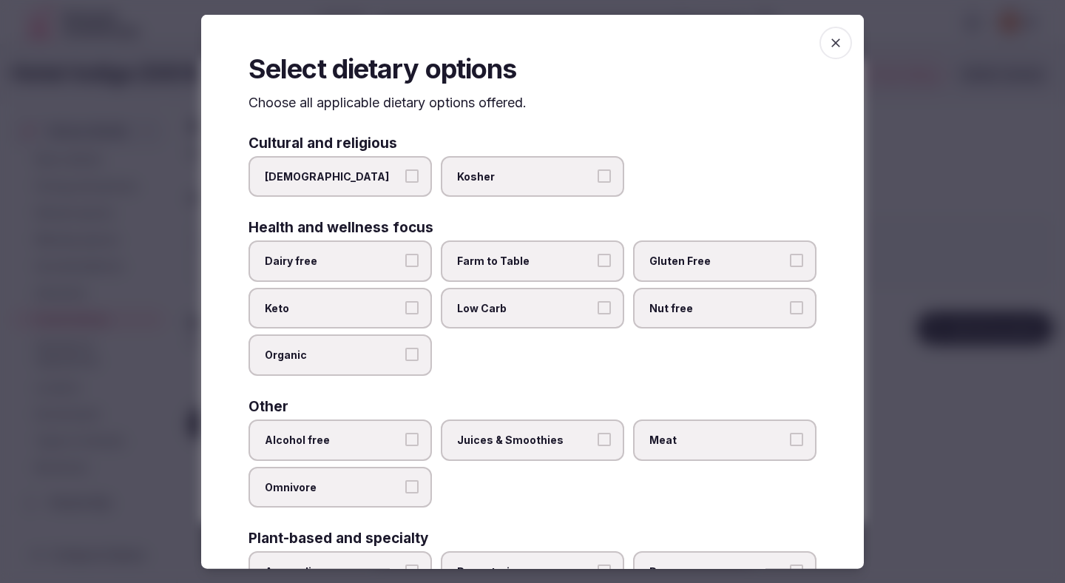
click at [391, 267] on span "Dairy free" at bounding box center [333, 261] width 136 height 15
click at [405, 267] on button "Dairy free" at bounding box center [411, 260] width 13 height 13
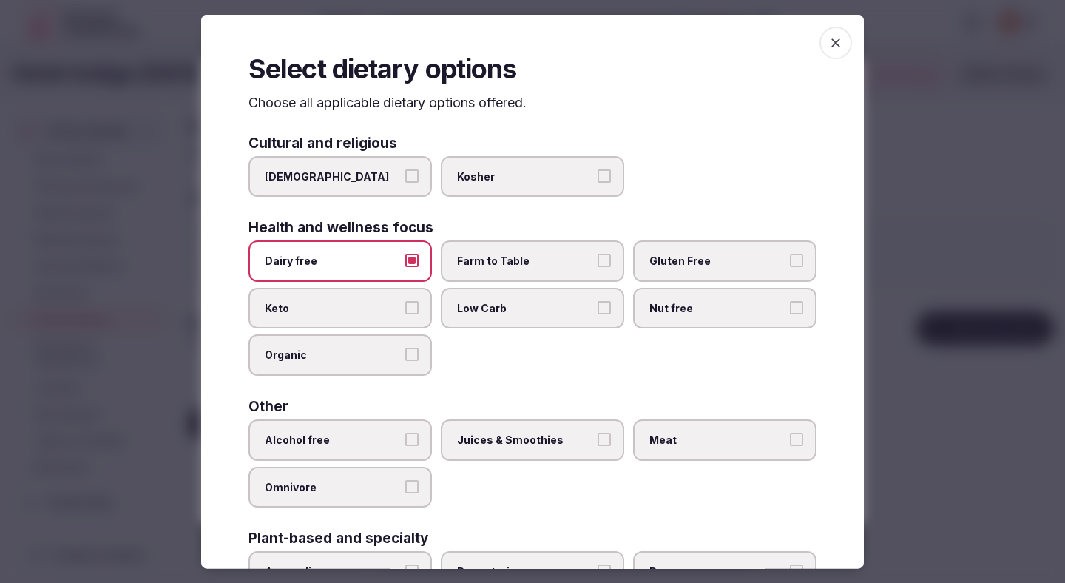
click at [480, 267] on span "Farm to Table" at bounding box center [525, 261] width 136 height 15
click at [598, 267] on button "Farm to Table" at bounding box center [604, 260] width 13 height 13
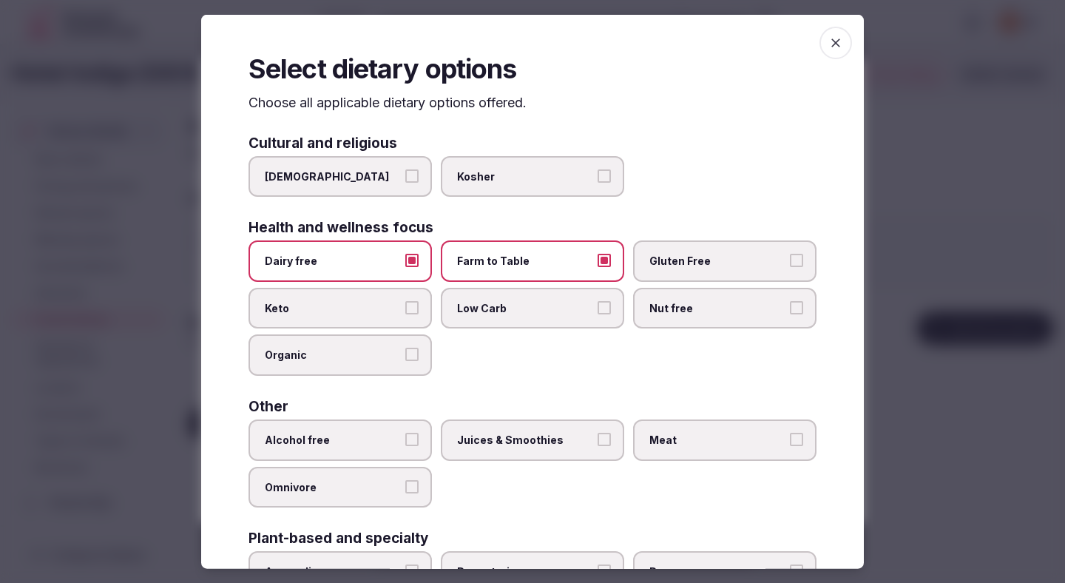
click at [729, 260] on span "Gluten Free" at bounding box center [718, 261] width 136 height 15
click at [790, 260] on button "Gluten Free" at bounding box center [796, 260] width 13 height 13
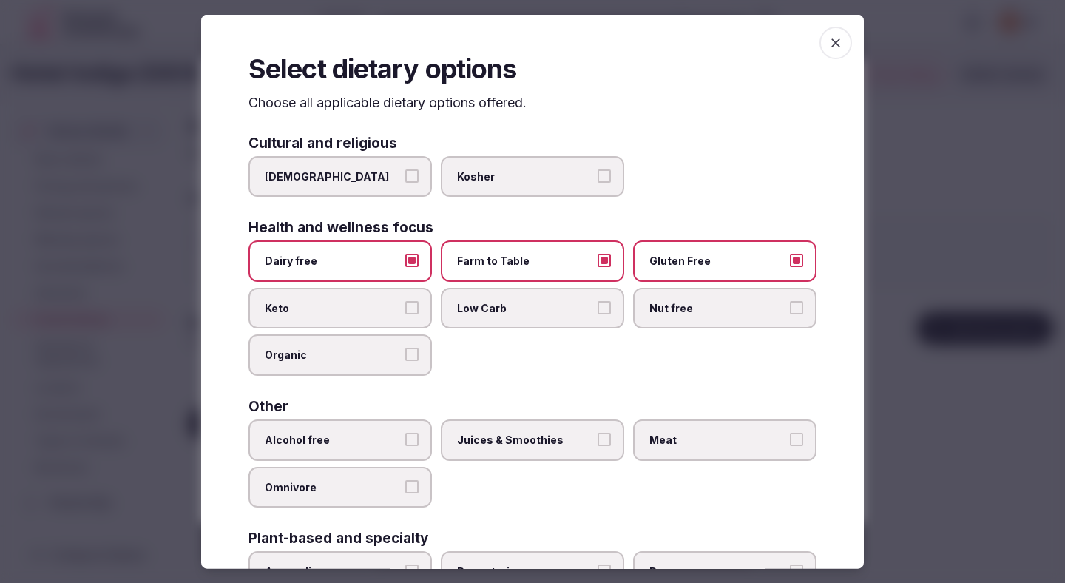
click at [698, 297] on label "Nut free" at bounding box center [724, 307] width 183 height 41
click at [790, 300] on button "Nut free" at bounding box center [796, 306] width 13 height 13
click at [581, 303] on span "Low Carb" at bounding box center [525, 307] width 136 height 15
click at [598, 303] on button "Low Carb" at bounding box center [604, 306] width 13 height 13
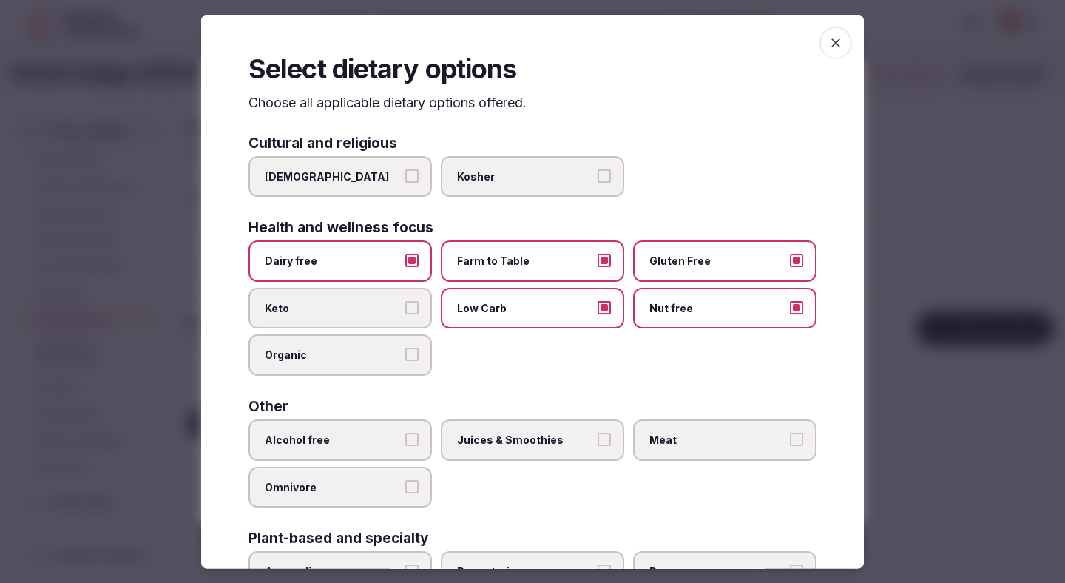
click at [357, 360] on span "Organic" at bounding box center [333, 355] width 136 height 15
click at [405, 360] on button "Organic" at bounding box center [411, 354] width 13 height 13
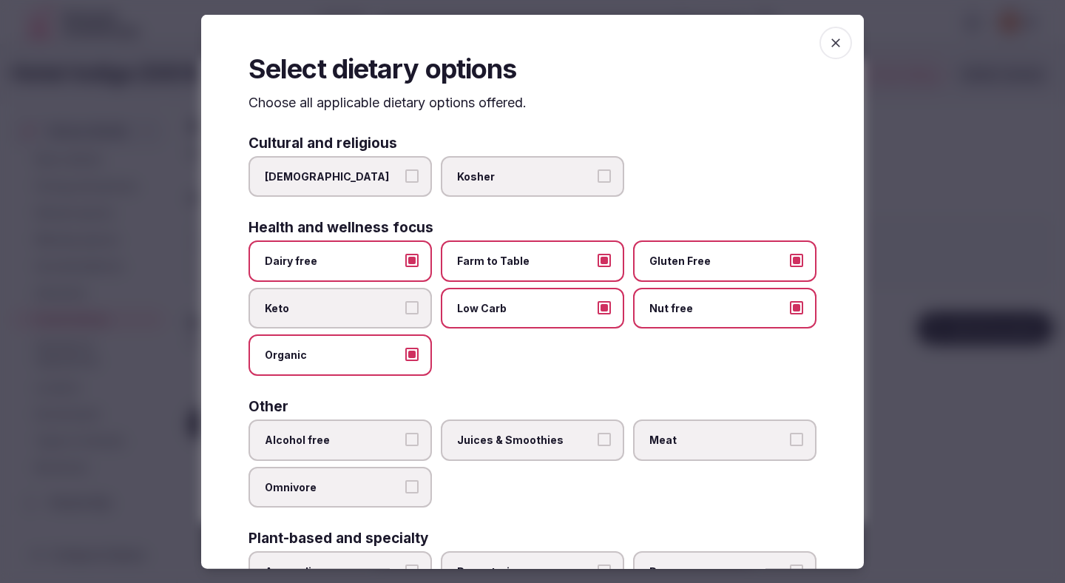
scroll to position [107, 0]
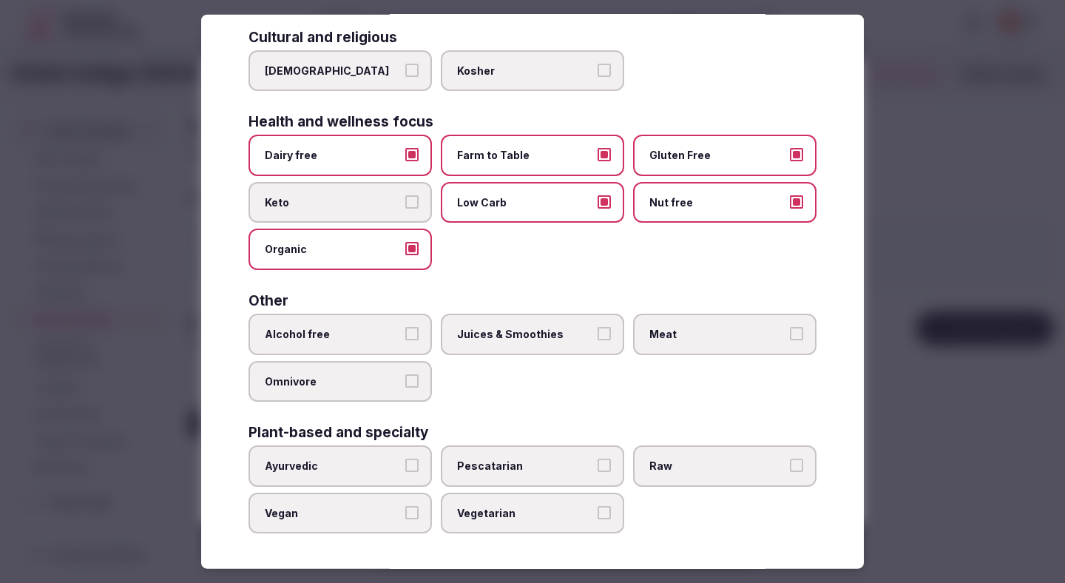
click at [363, 322] on label "Alcohol free" at bounding box center [340, 334] width 183 height 41
click at [405, 327] on button "Alcohol free" at bounding box center [411, 333] width 13 height 13
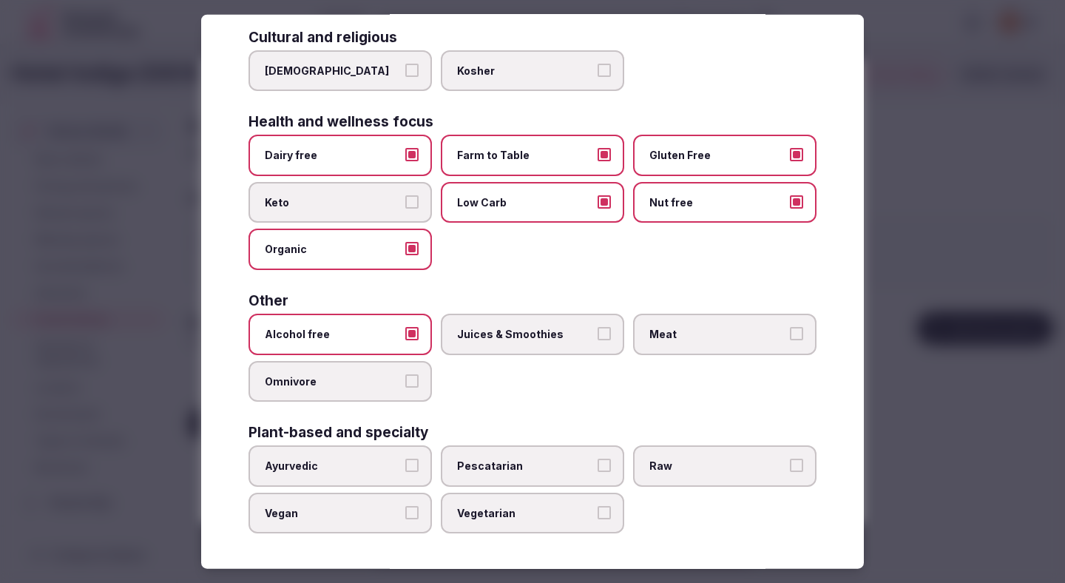
click at [489, 344] on label "Juices & Smoothies" at bounding box center [532, 334] width 183 height 41
click at [598, 340] on button "Juices & Smoothies" at bounding box center [604, 333] width 13 height 13
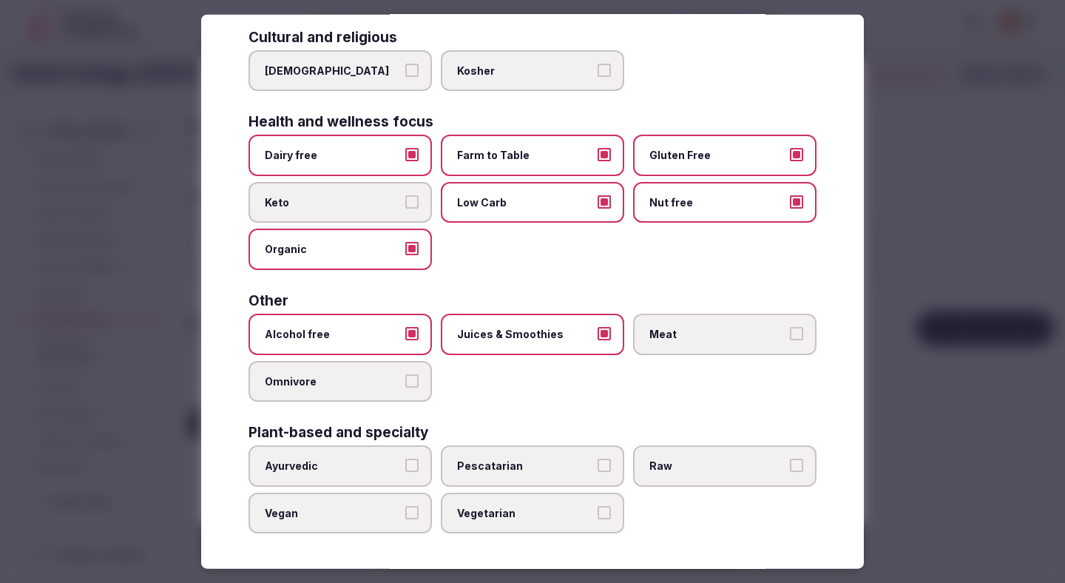
click at [709, 328] on span "Meat" at bounding box center [718, 334] width 136 height 15
click at [790, 328] on button "Meat" at bounding box center [796, 333] width 13 height 13
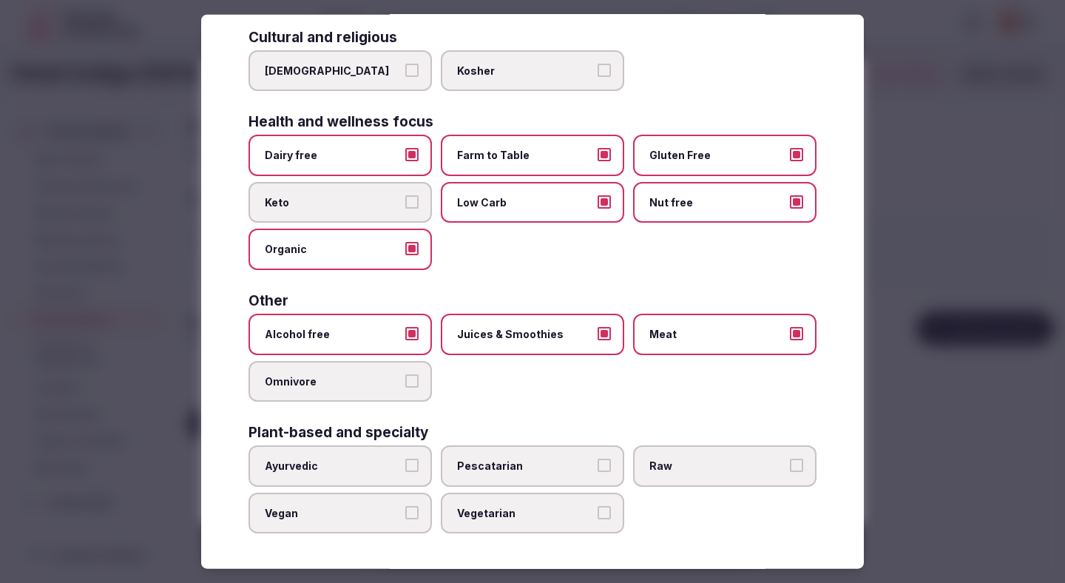
click at [464, 505] on span "Vegetarian" at bounding box center [525, 512] width 136 height 15
click at [598, 505] on button "Vegetarian" at bounding box center [604, 511] width 13 height 13
click at [425, 499] on label "Vegan" at bounding box center [340, 512] width 183 height 41
click at [419, 505] on button "Vegan" at bounding box center [411, 511] width 13 height 13
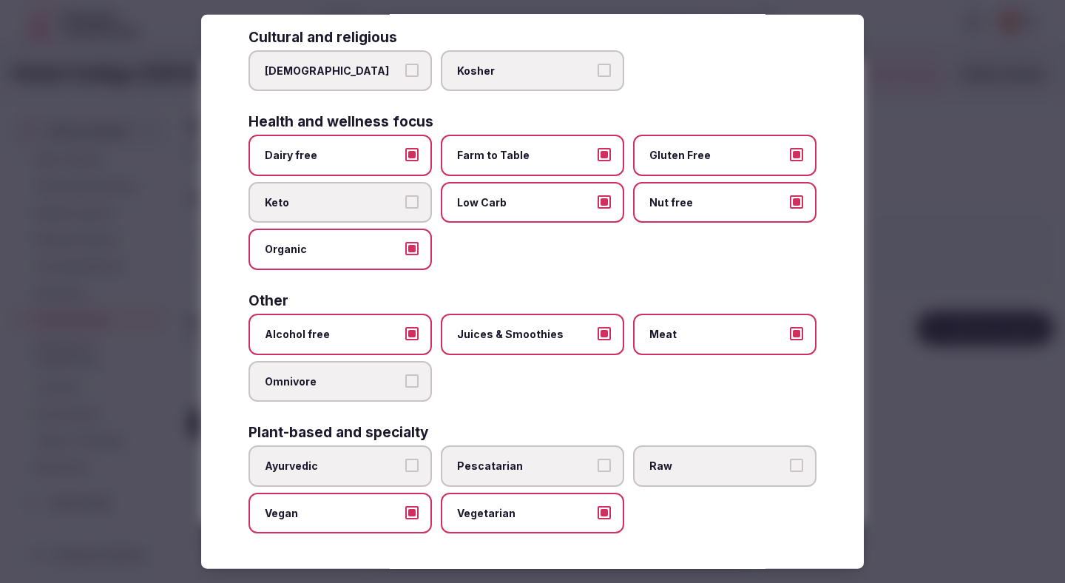
click at [909, 273] on div at bounding box center [532, 291] width 1065 height 583
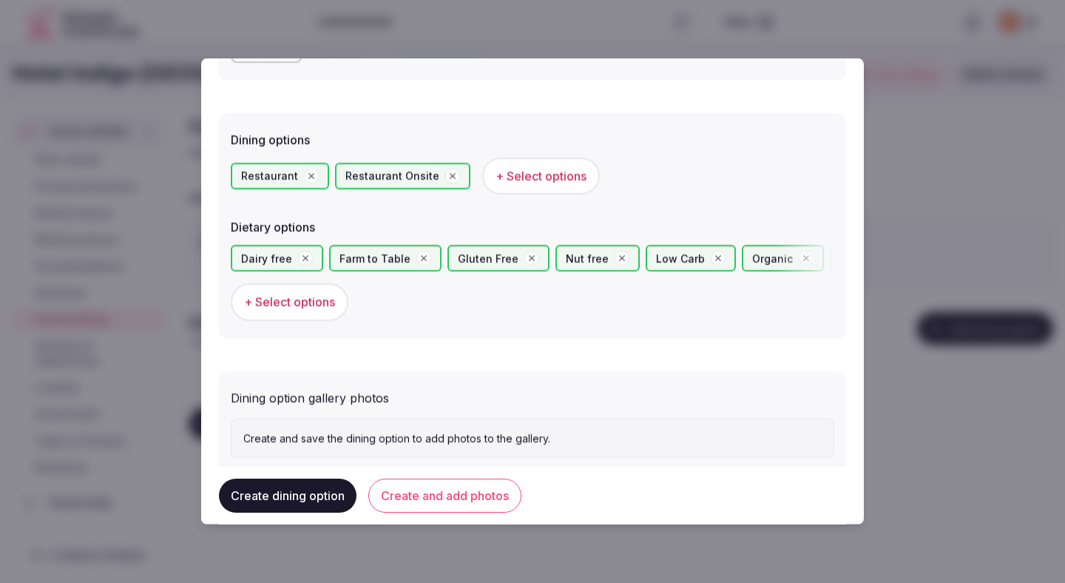
scroll to position [391, 0]
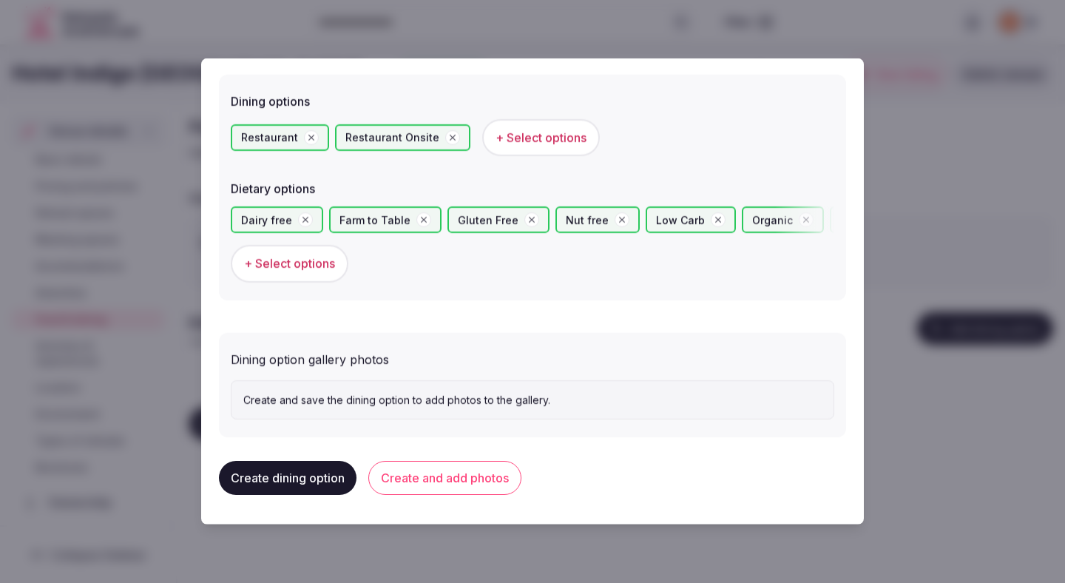
click at [492, 468] on button "Create and add photos" at bounding box center [444, 478] width 153 height 34
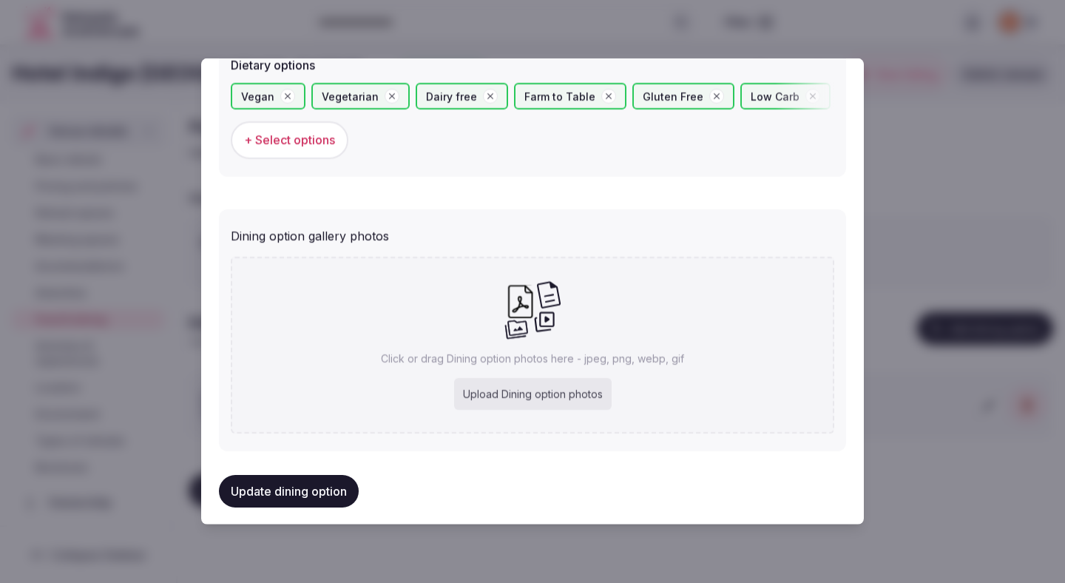
scroll to position [527, 0]
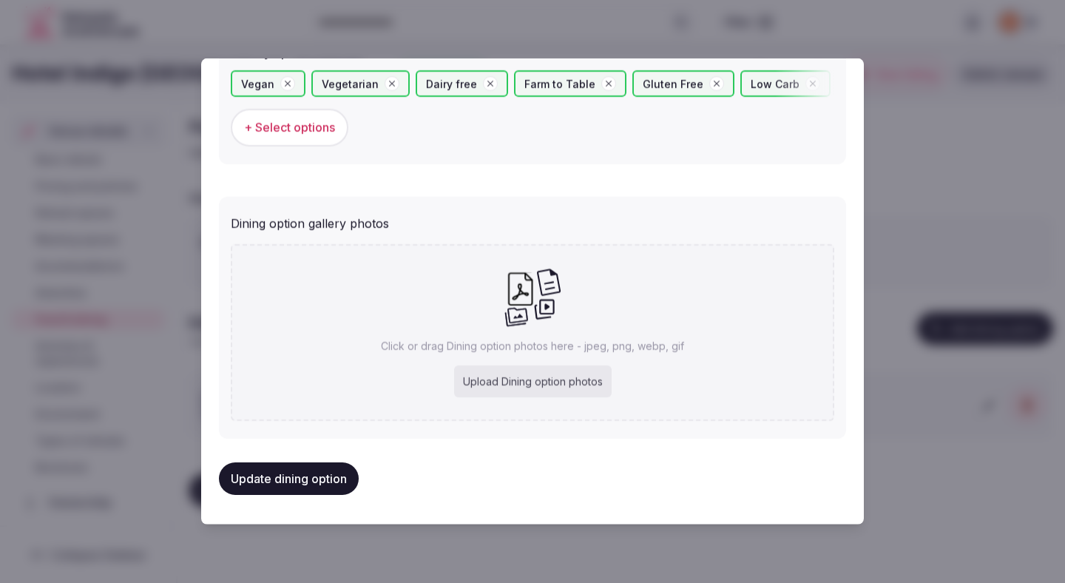
click at [524, 381] on div "Upload Dining option photos" at bounding box center [533, 382] width 158 height 33
type input "**********"
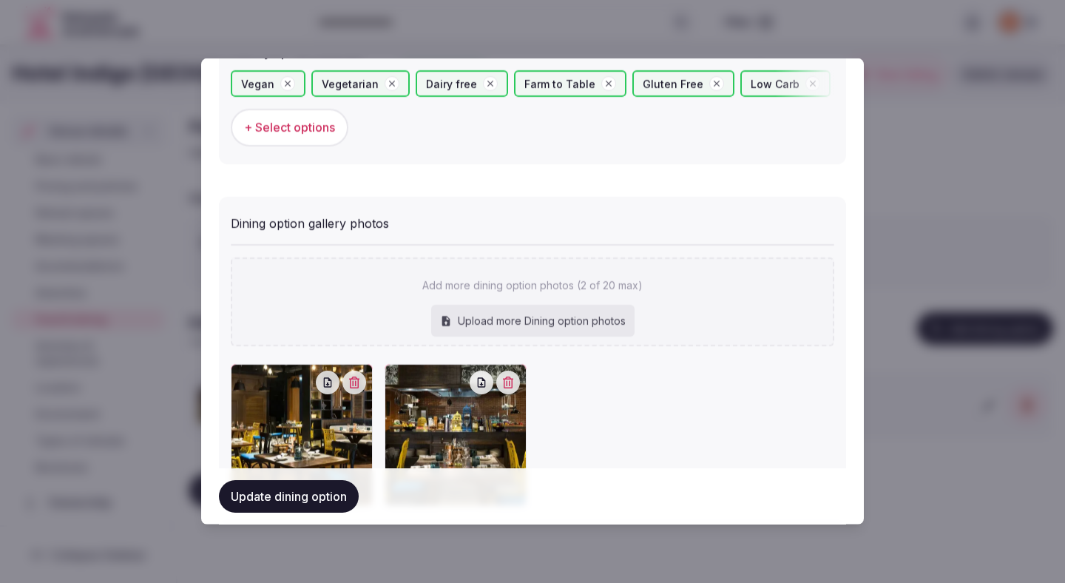
scroll to position [612, 0]
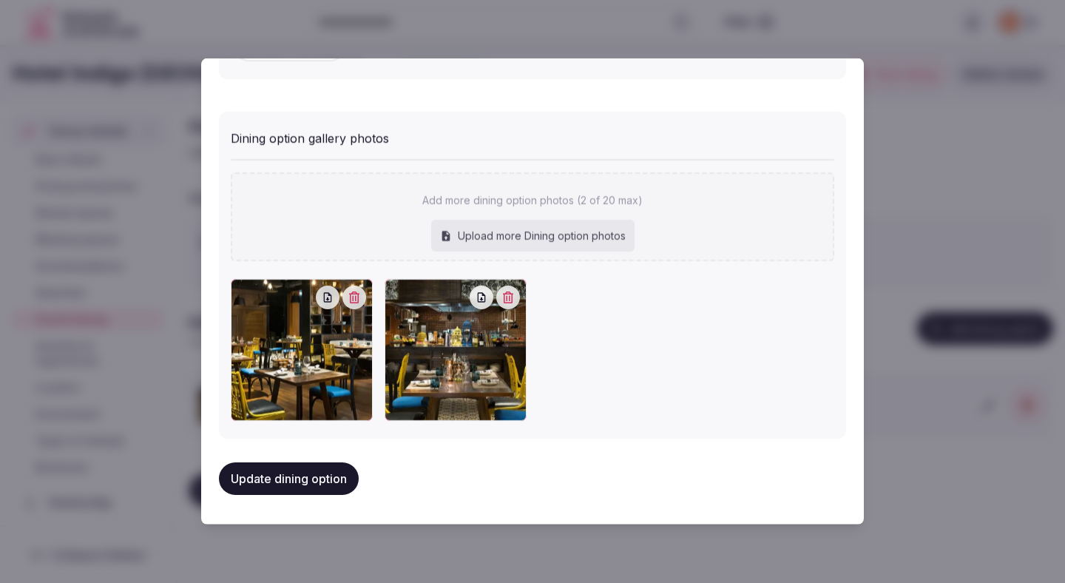
click at [335, 482] on button "Update dining option" at bounding box center [289, 478] width 140 height 33
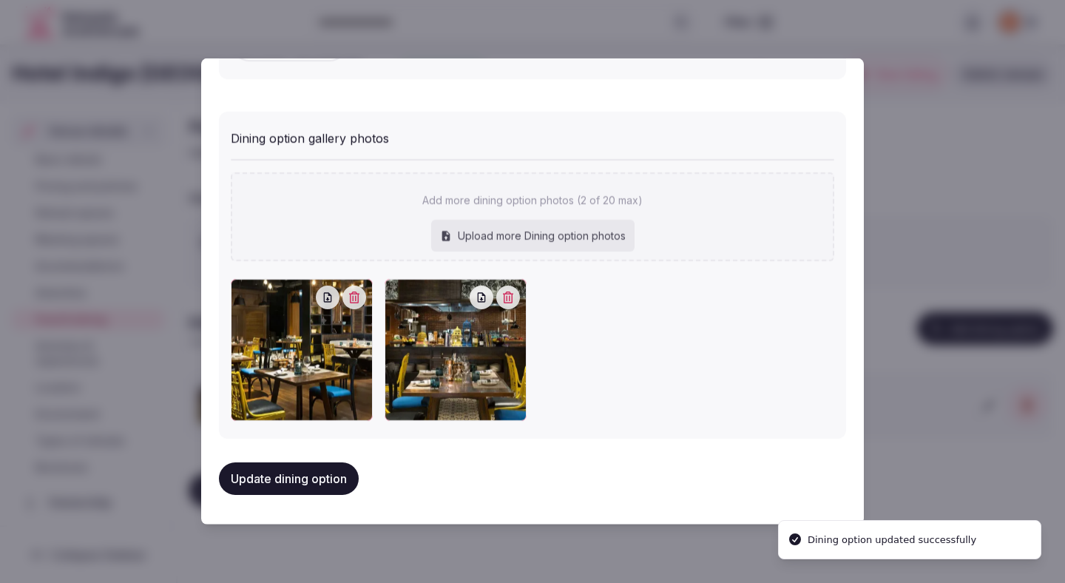
click at [335, 482] on button "Update dining option" at bounding box center [289, 478] width 140 height 33
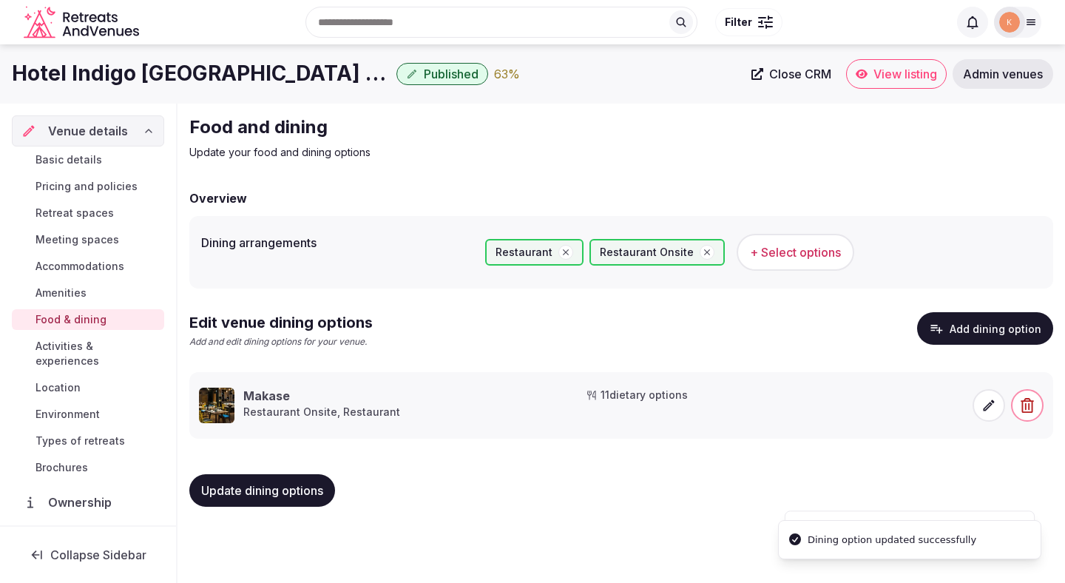
click at [368, 542] on div "Hotel Indigo Bali Seminyak Beach Published 63 % Close CRM View listing Admin ve…" at bounding box center [532, 309] width 1065 height 530
click at [295, 491] on span "Update dining options" at bounding box center [262, 490] width 122 height 15
click at [117, 351] on span "Activities & experiences" at bounding box center [97, 354] width 123 height 30
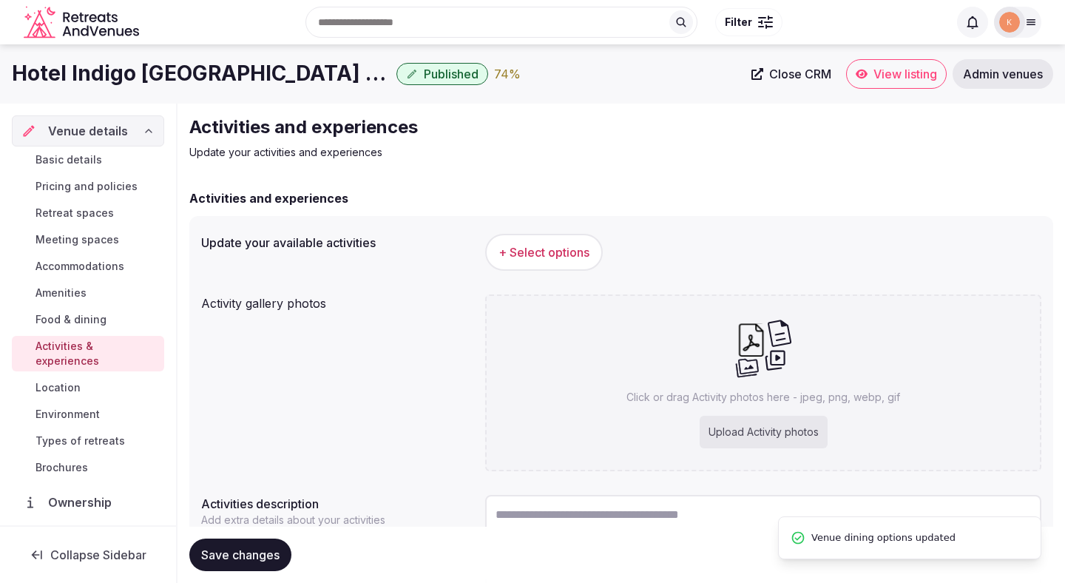
click at [520, 255] on span "+ Select options" at bounding box center [544, 252] width 91 height 16
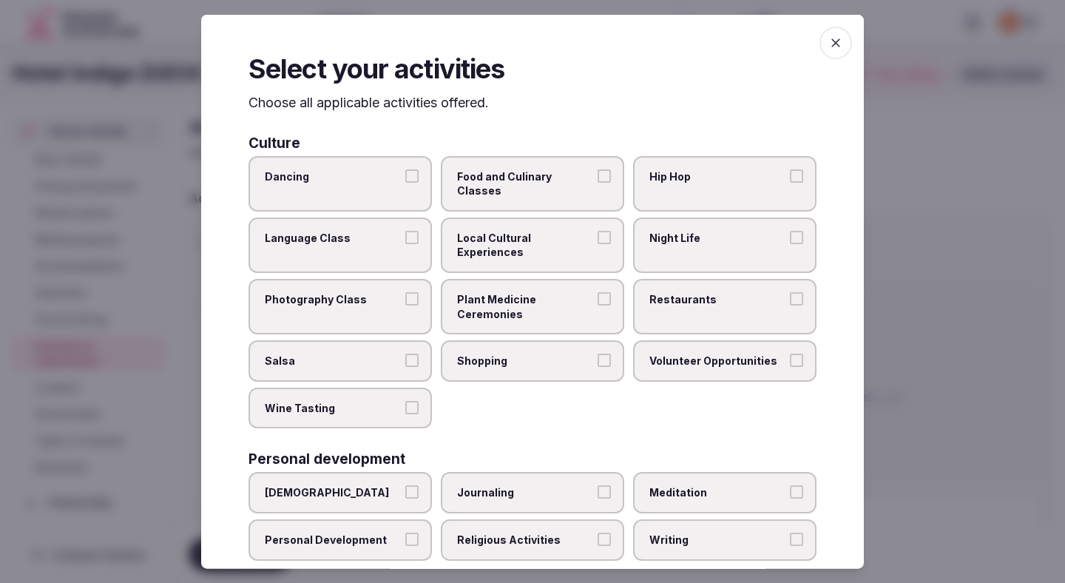
click at [908, 109] on div at bounding box center [532, 291] width 1065 height 583
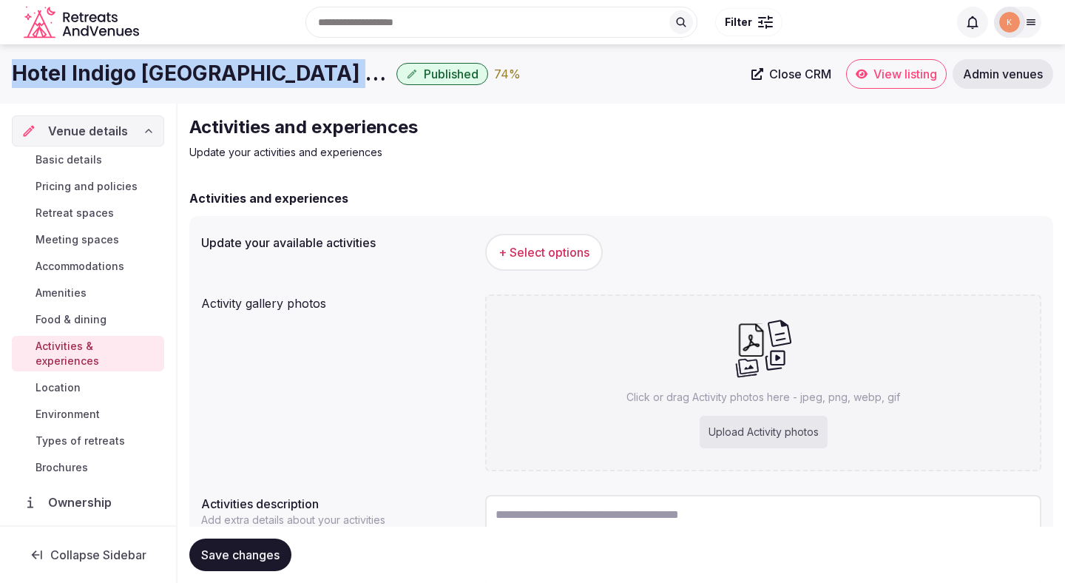
drag, startPoint x: 348, startPoint y: 70, endPoint x: 12, endPoint y: 70, distance: 336.7
click at [12, 70] on div "Hotel Indigo Bali Seminyak Beach Published 74 %" at bounding box center [377, 73] width 731 height 29
copy h1 "Hotel Indigo [GEOGRAPHIC_DATA] [GEOGRAPHIC_DATA]"
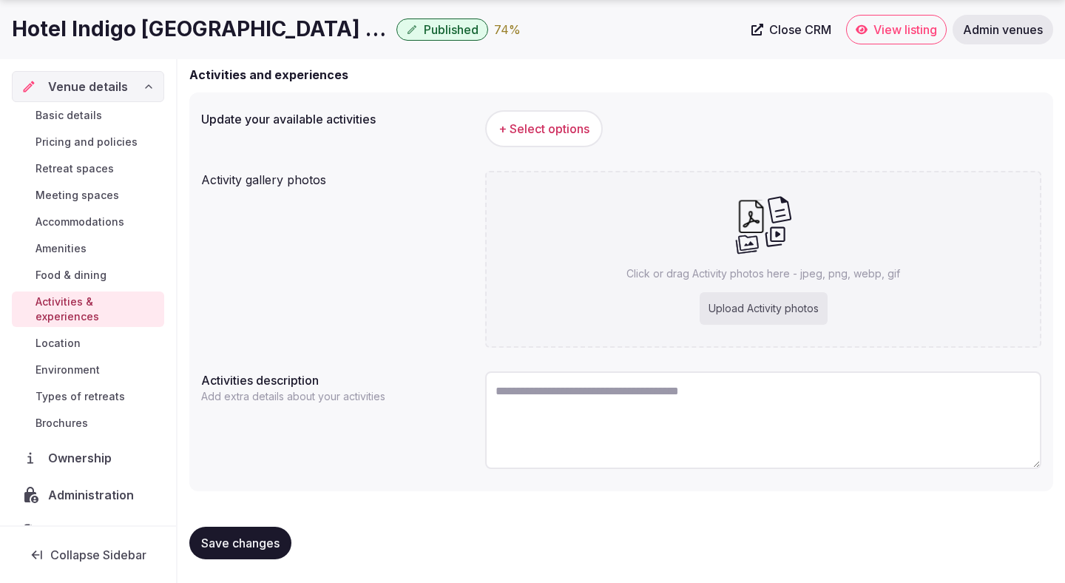
click at [516, 390] on textarea at bounding box center [763, 420] width 556 height 98
paste textarea "**********"
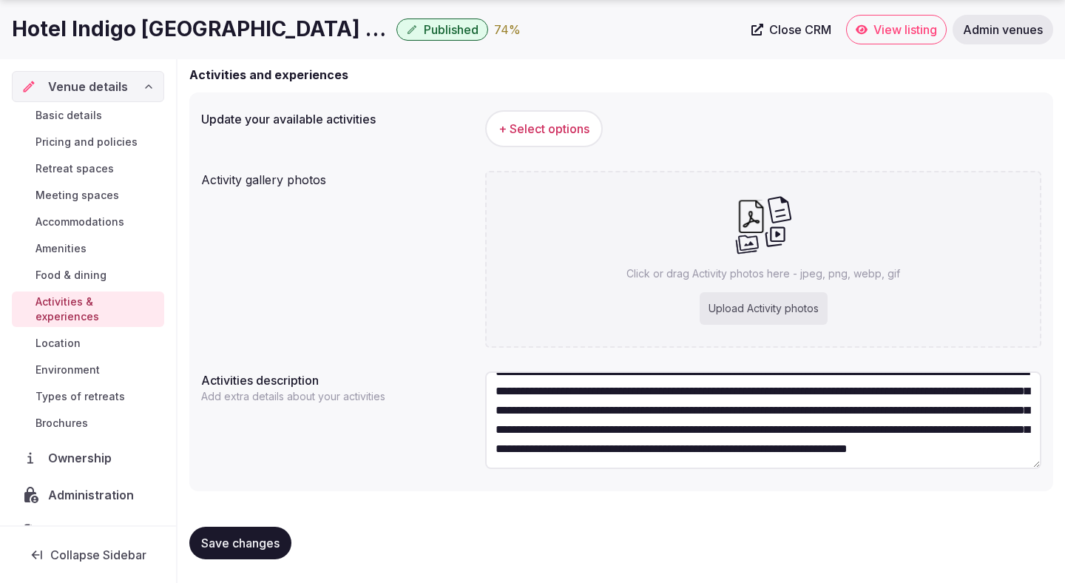
scroll to position [58, 0]
type textarea "**********"
click at [256, 527] on button "Save changes" at bounding box center [240, 543] width 102 height 33
click at [257, 532] on button "Save changes" at bounding box center [240, 543] width 102 height 33
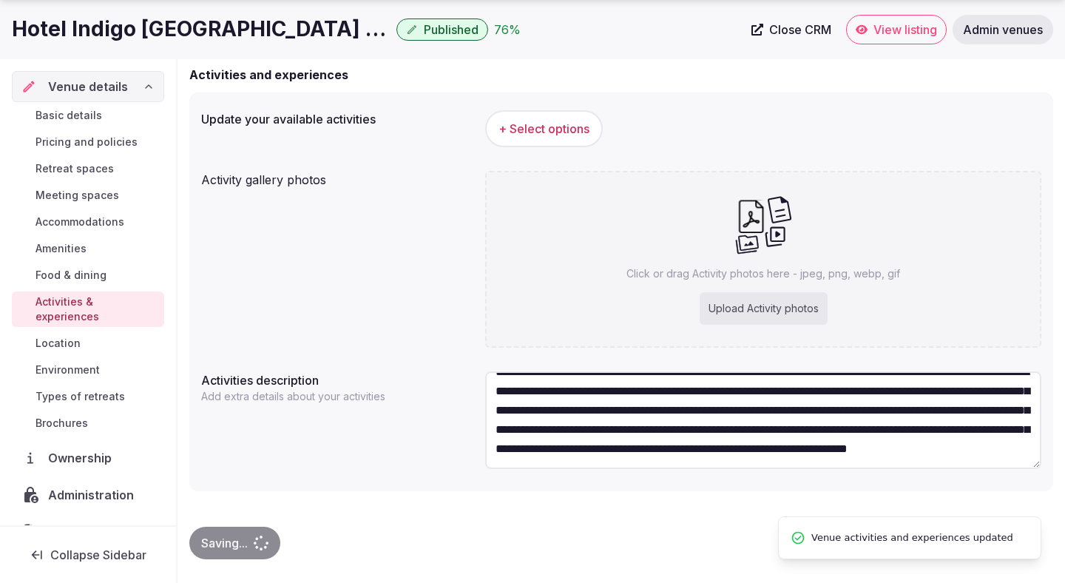
click at [569, 134] on span "+ Select options" at bounding box center [544, 129] width 91 height 16
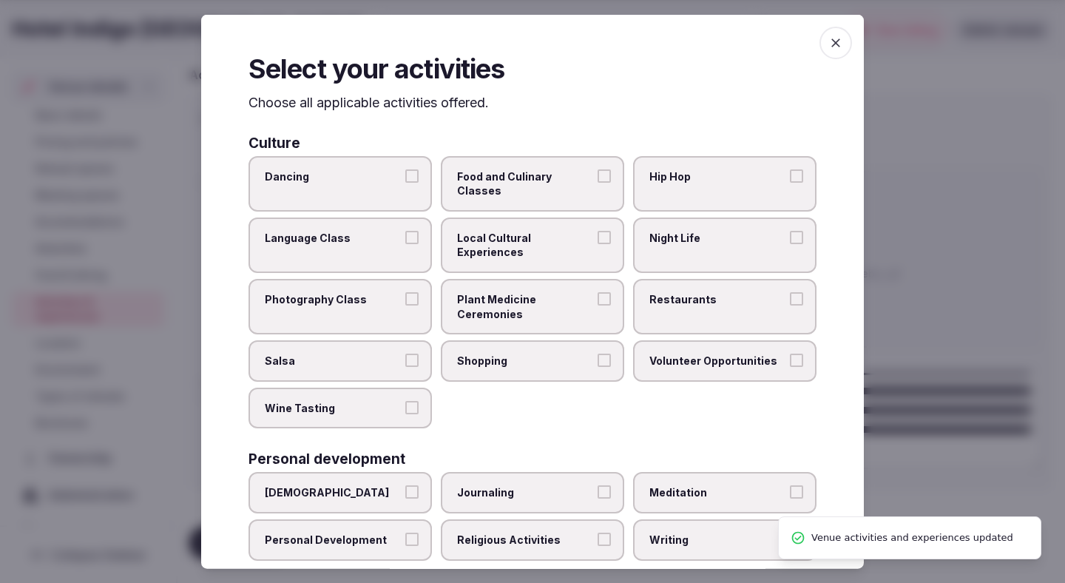
click at [403, 181] on label "Dancing" at bounding box center [340, 182] width 183 height 55
click at [405, 181] on button "Dancing" at bounding box center [411, 175] width 13 height 13
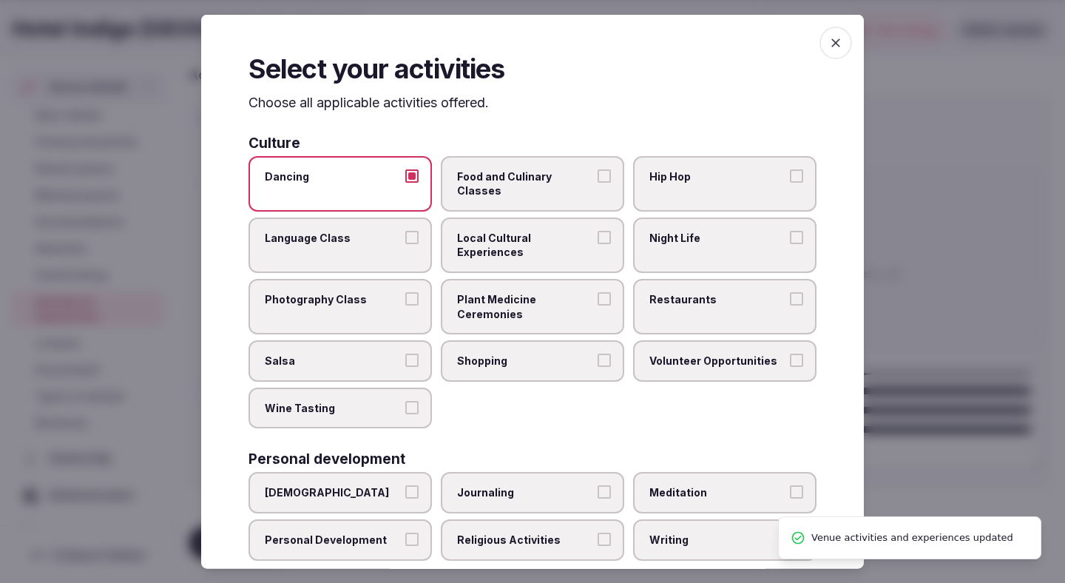
click at [525, 178] on span "Food and Culinary Classes" at bounding box center [525, 183] width 136 height 29
click at [598, 178] on button "Food and Culinary Classes" at bounding box center [604, 175] width 13 height 13
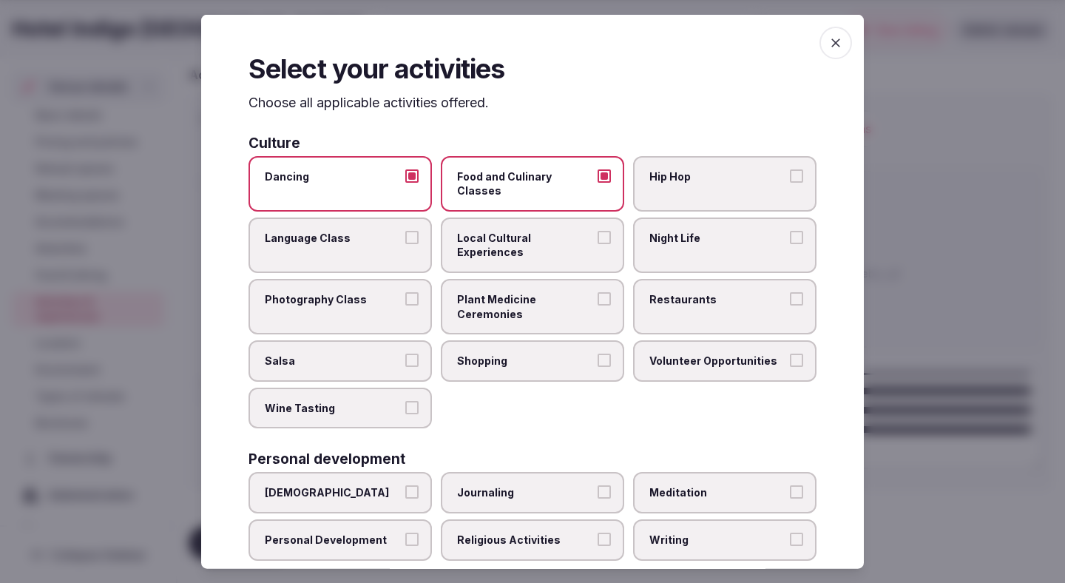
click at [657, 217] on label "Night Life" at bounding box center [724, 244] width 183 height 55
click at [790, 230] on button "Night Life" at bounding box center [796, 236] width 13 height 13
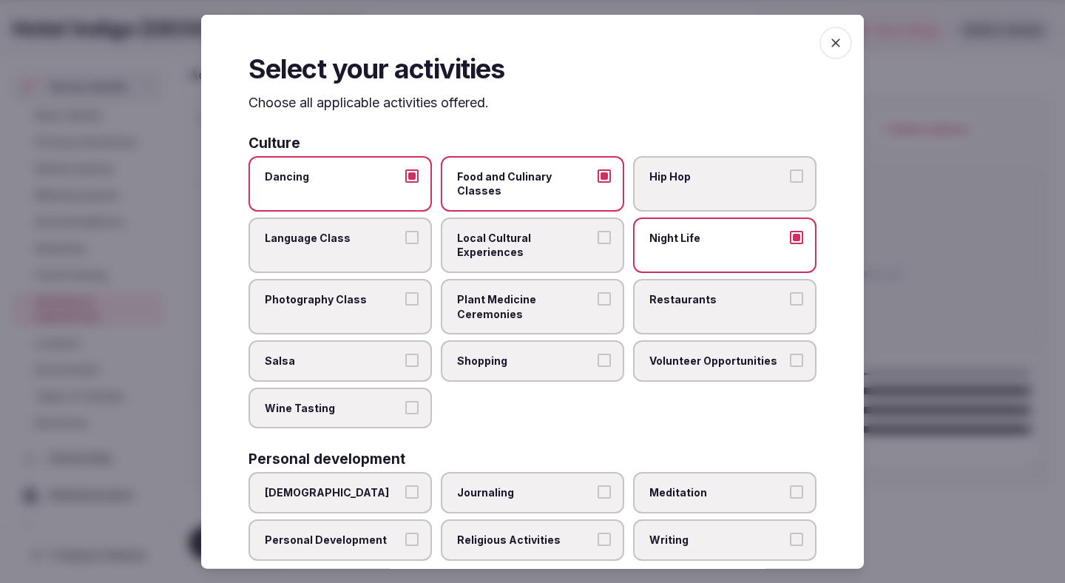
click at [662, 292] on span "Restaurants" at bounding box center [718, 299] width 136 height 15
click at [790, 292] on button "Restaurants" at bounding box center [796, 298] width 13 height 13
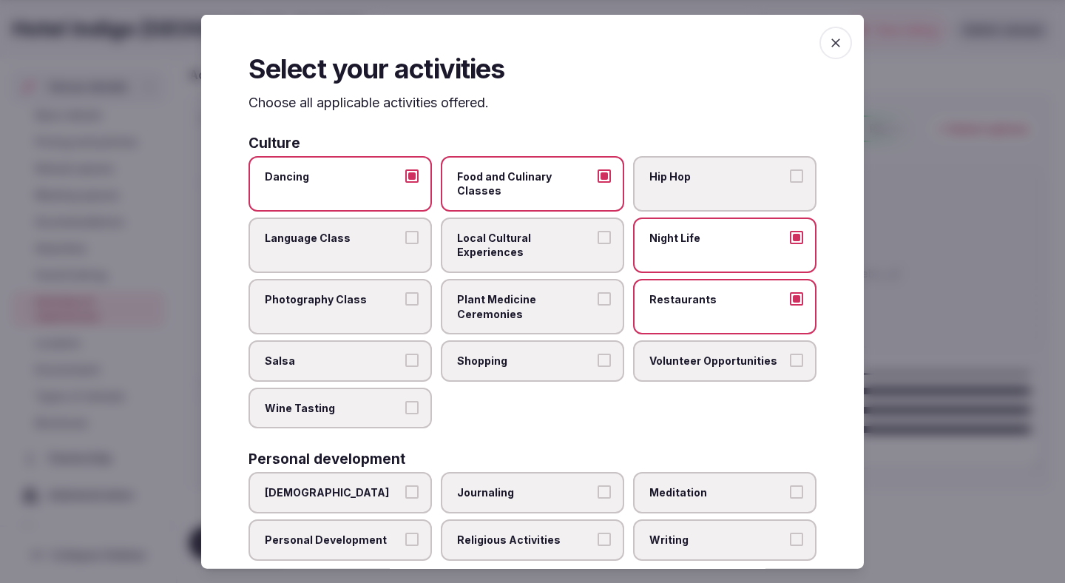
scroll to position [5, 0]
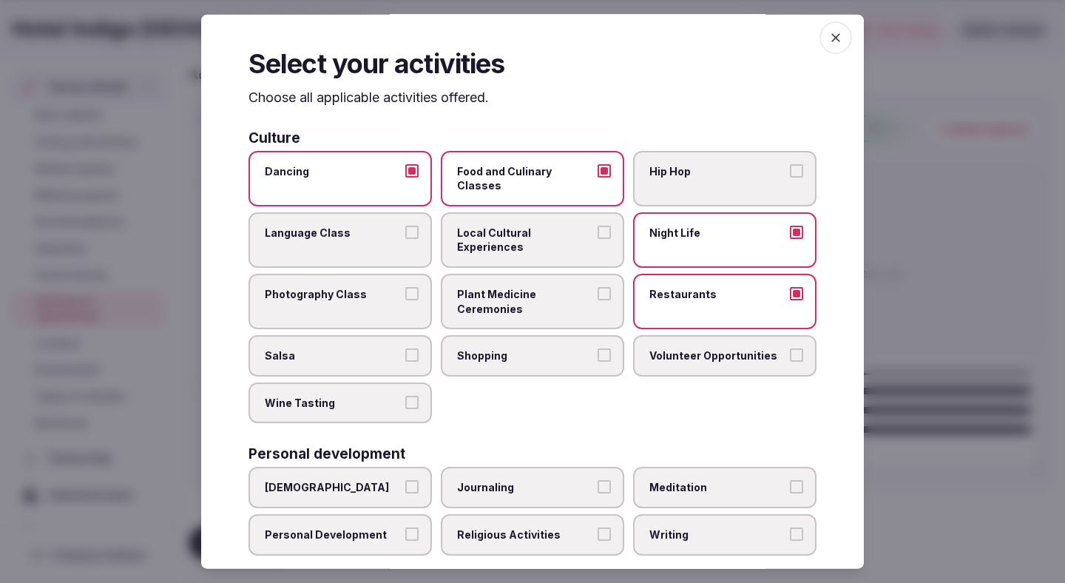
click at [531, 335] on label "Shopping" at bounding box center [532, 355] width 183 height 41
click at [598, 348] on button "Shopping" at bounding box center [604, 354] width 13 height 13
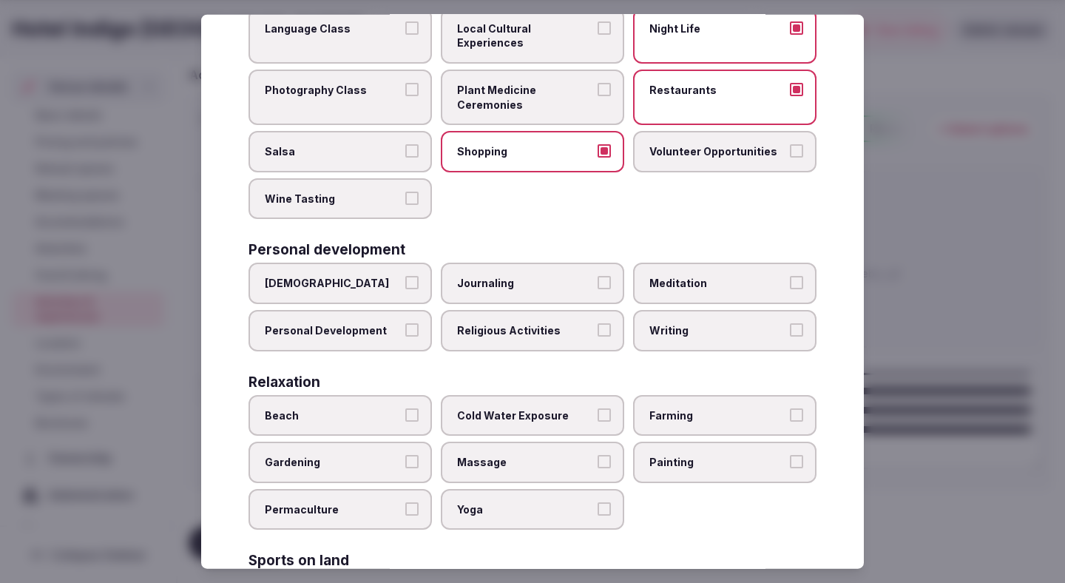
scroll to position [212, 0]
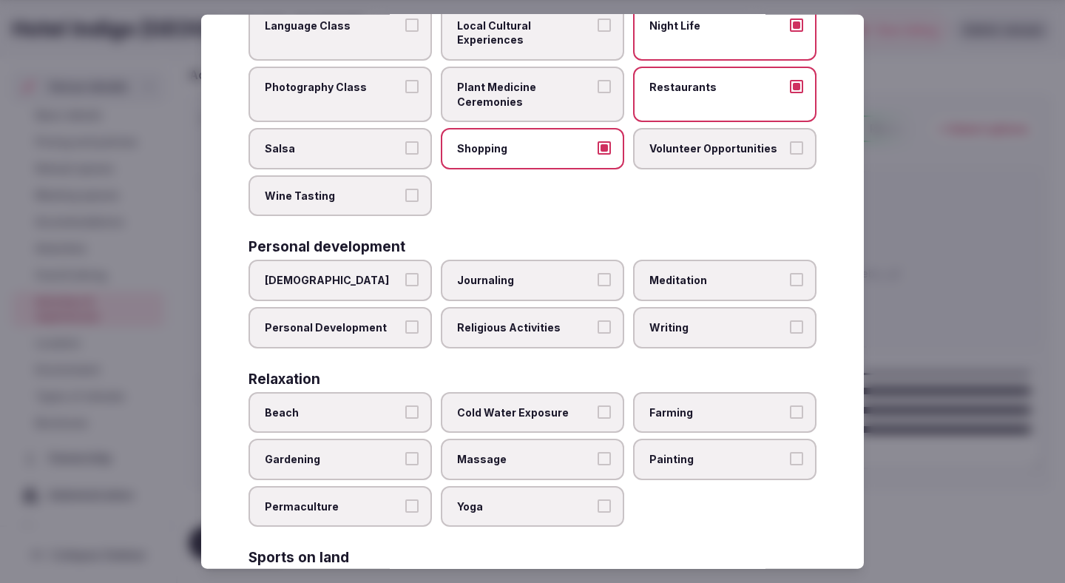
click at [397, 260] on label "[DEMOGRAPHIC_DATA]" at bounding box center [340, 280] width 183 height 41
click at [405, 273] on button "[DEMOGRAPHIC_DATA]" at bounding box center [411, 279] width 13 height 13
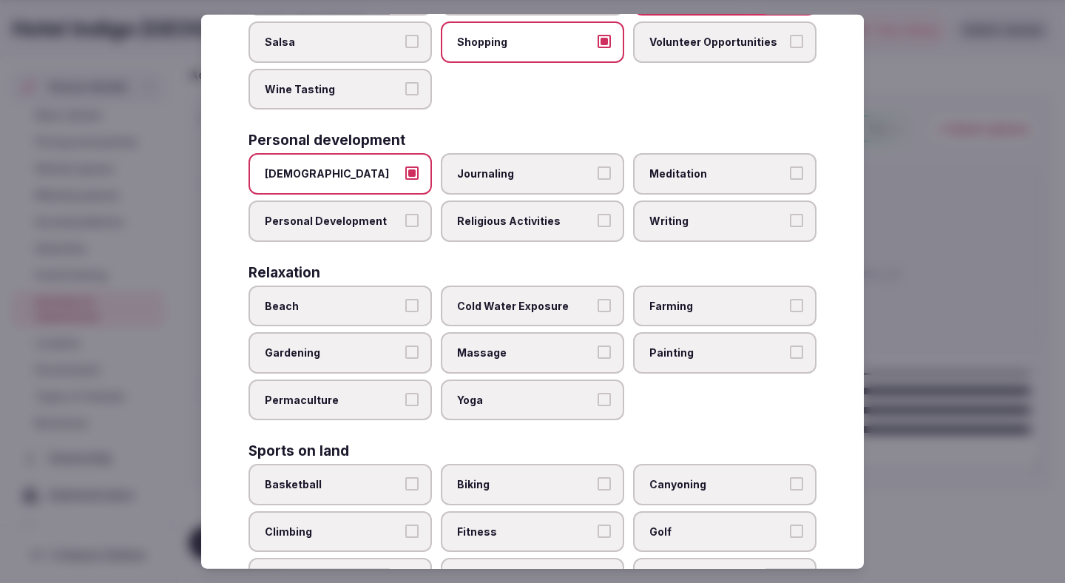
scroll to position [336, 0]
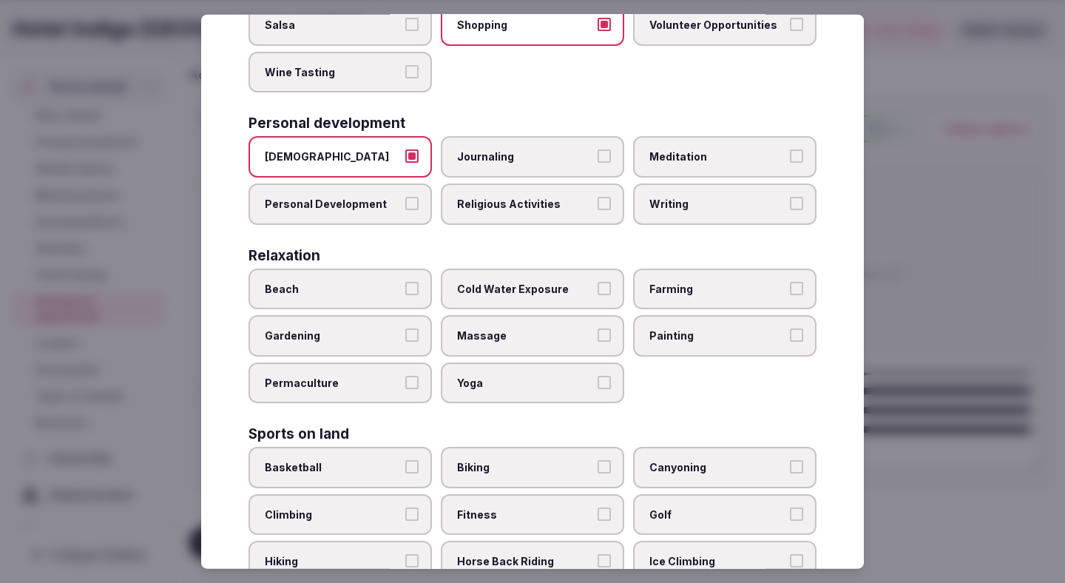
click at [417, 268] on label "Beach" at bounding box center [340, 288] width 183 height 41
click at [417, 281] on button "Beach" at bounding box center [411, 287] width 13 height 13
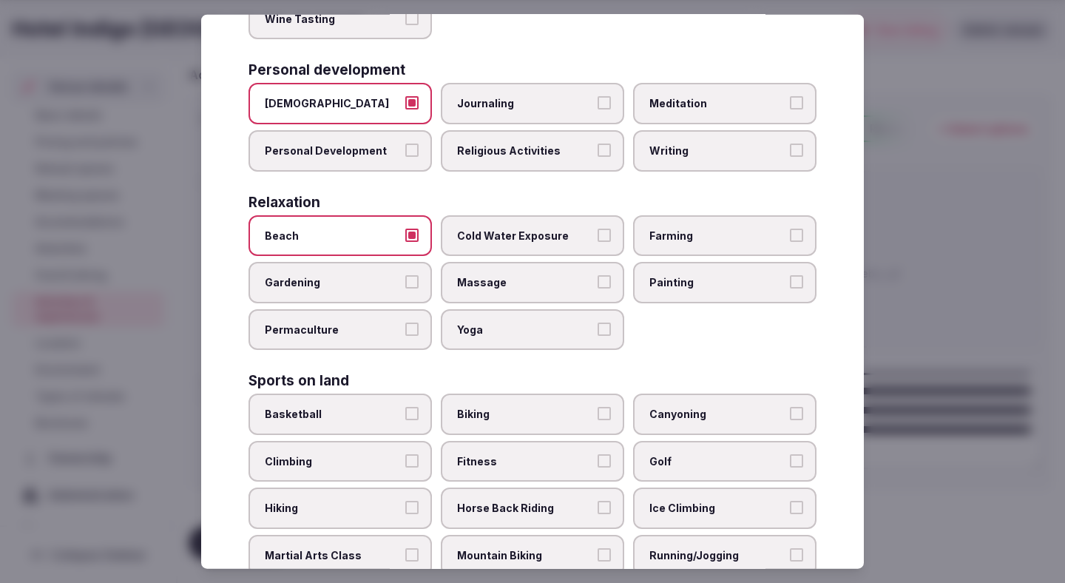
scroll to position [407, 0]
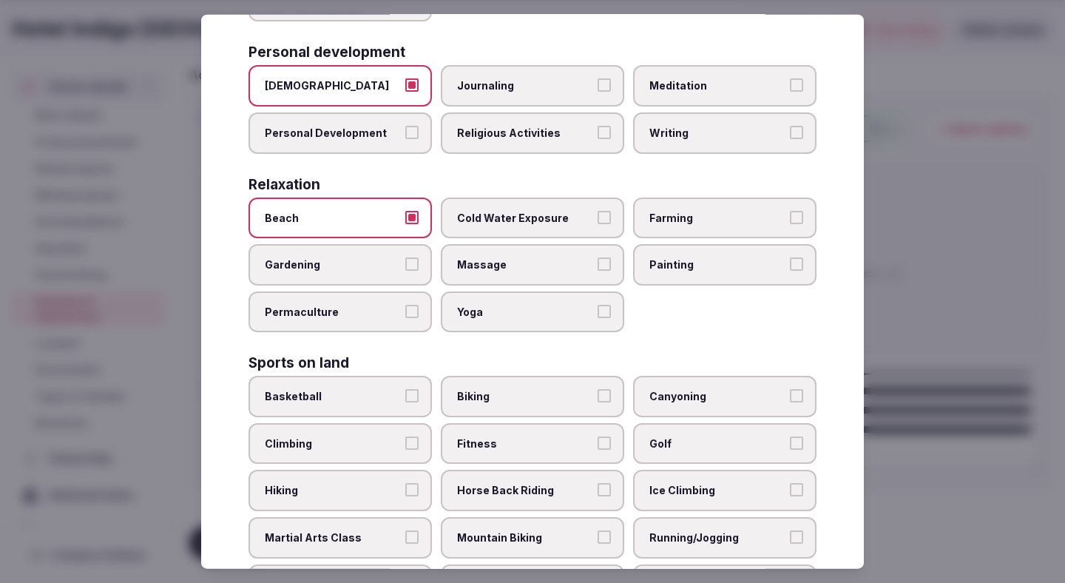
click at [500, 356] on div "Sports on land" at bounding box center [533, 363] width 568 height 14
click at [501, 291] on label "Yoga" at bounding box center [532, 311] width 183 height 41
click at [598, 304] on button "Yoga" at bounding box center [604, 310] width 13 height 13
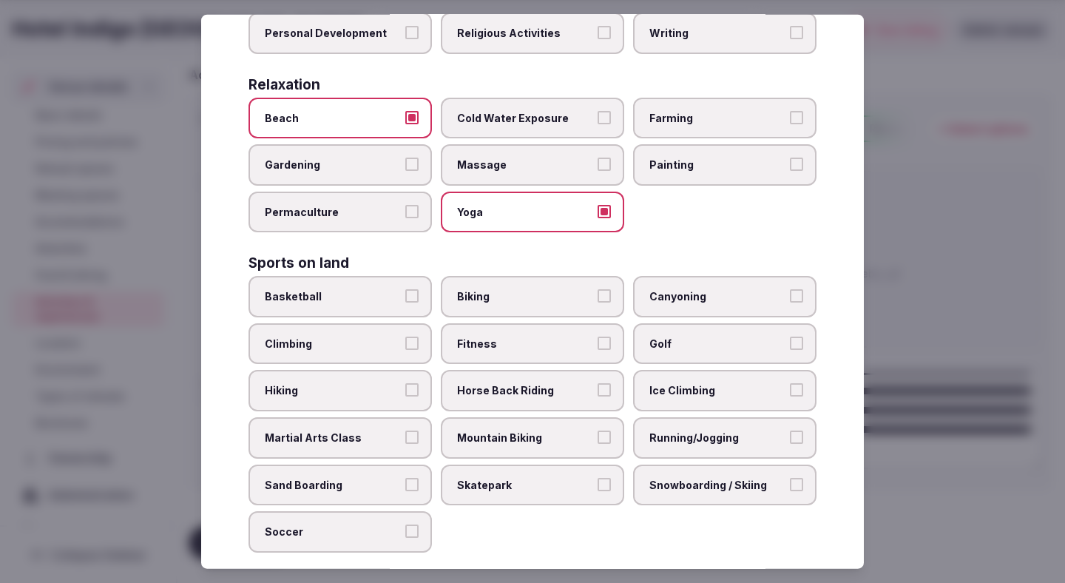
scroll to position [520, 0]
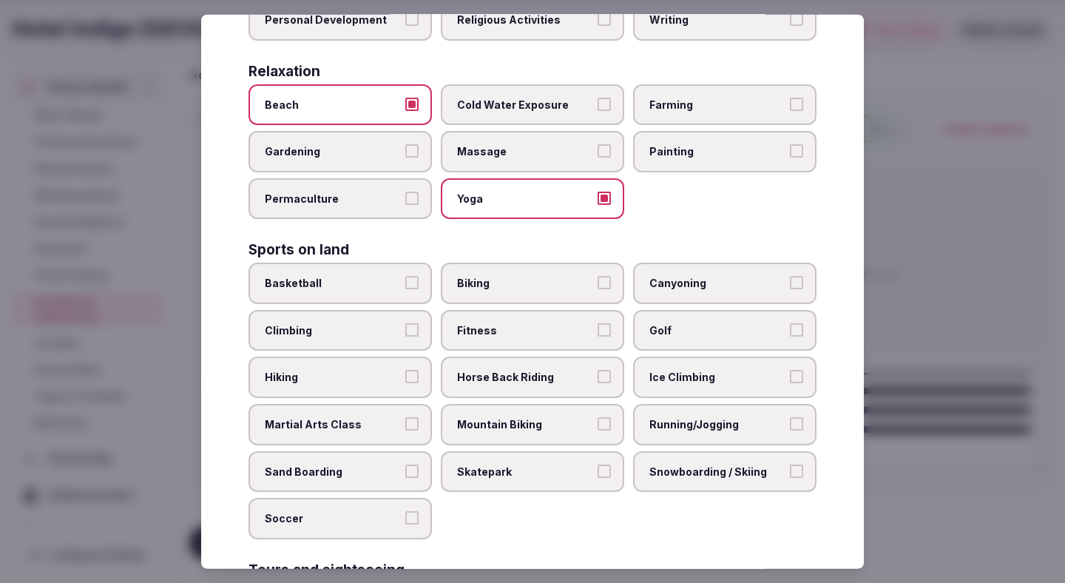
click at [494, 310] on label "Fitness" at bounding box center [532, 330] width 183 height 41
click at [598, 323] on button "Fitness" at bounding box center [604, 329] width 13 height 13
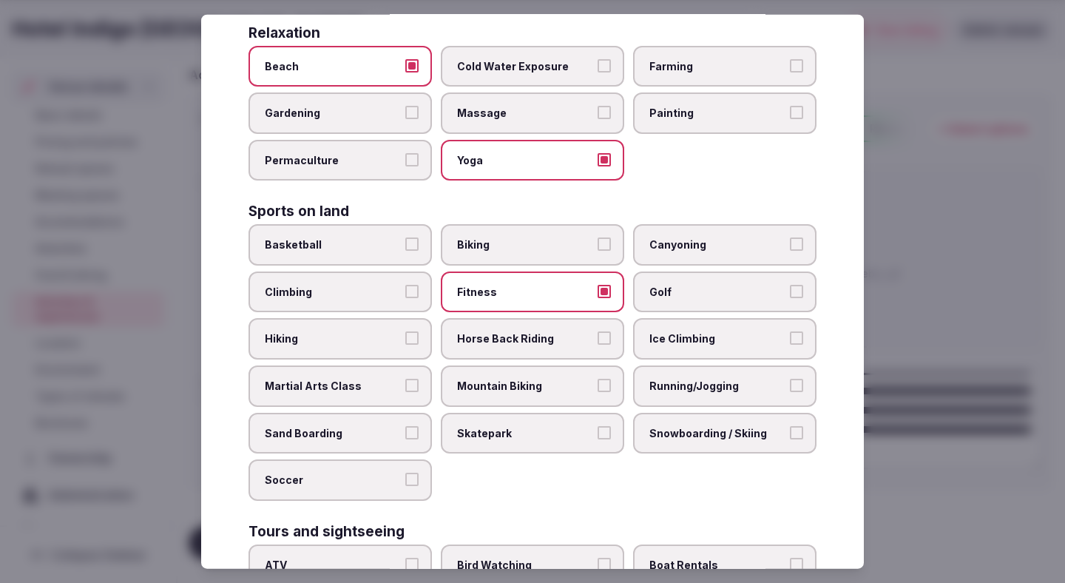
scroll to position [570, 0]
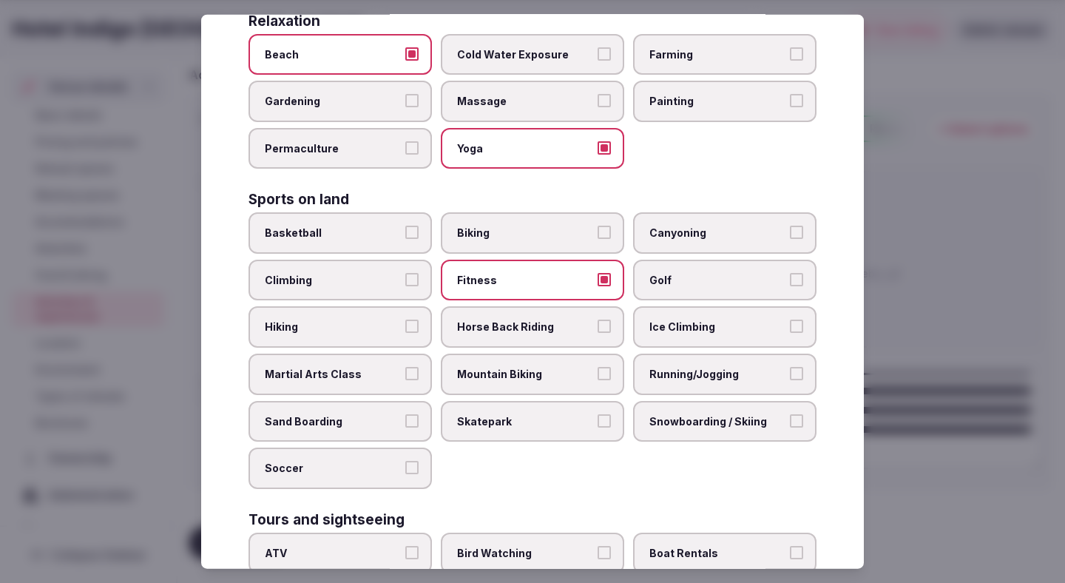
click at [674, 355] on label "Running/Jogging" at bounding box center [724, 374] width 183 height 41
click at [790, 367] on button "Running/Jogging" at bounding box center [796, 373] width 13 height 13
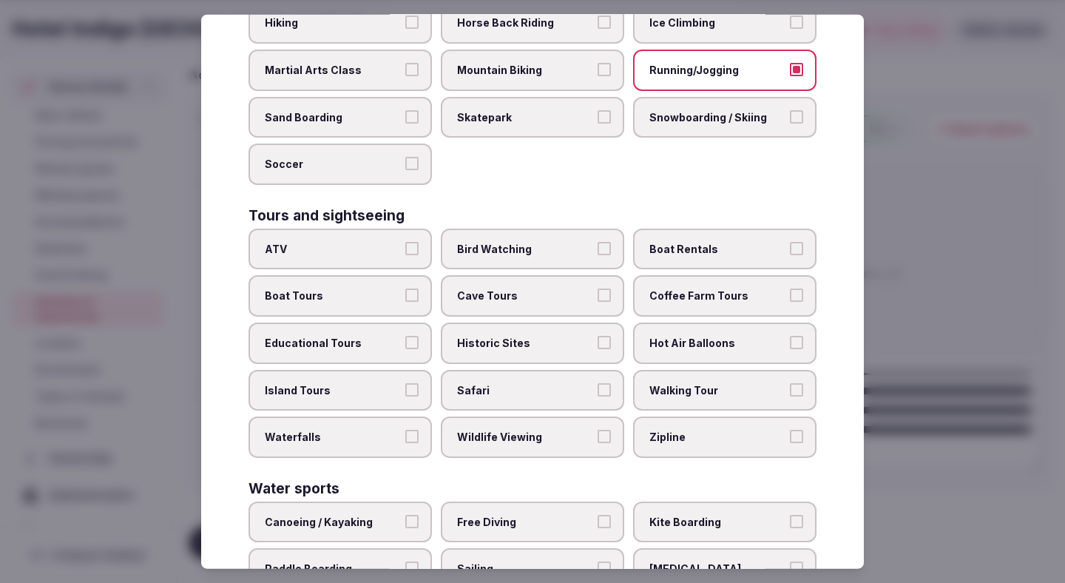
scroll to position [878, 0]
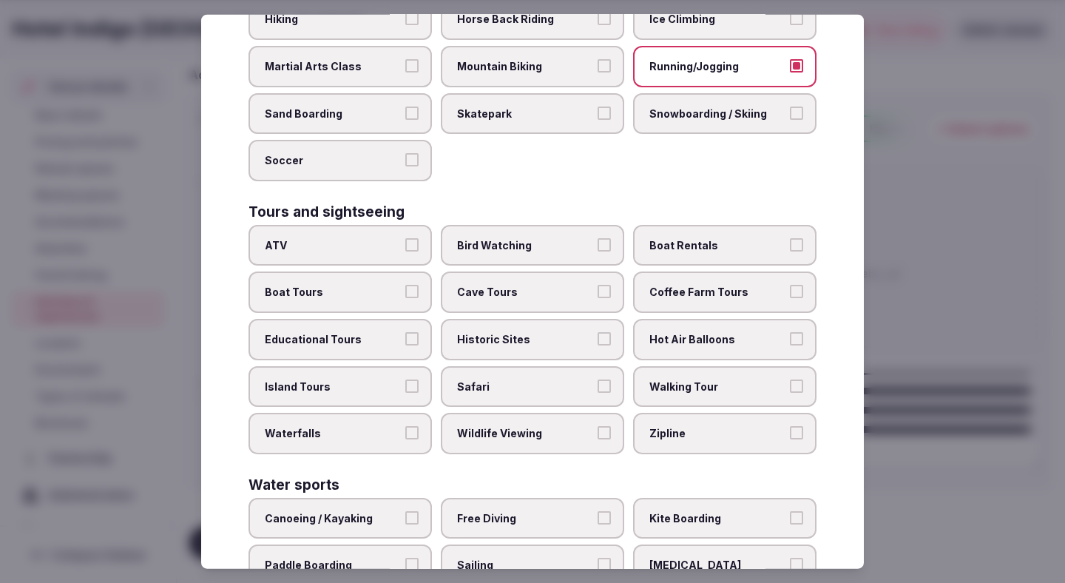
click at [661, 379] on span "Walking Tour" at bounding box center [718, 386] width 136 height 15
click at [790, 379] on button "Walking Tour" at bounding box center [796, 385] width 13 height 13
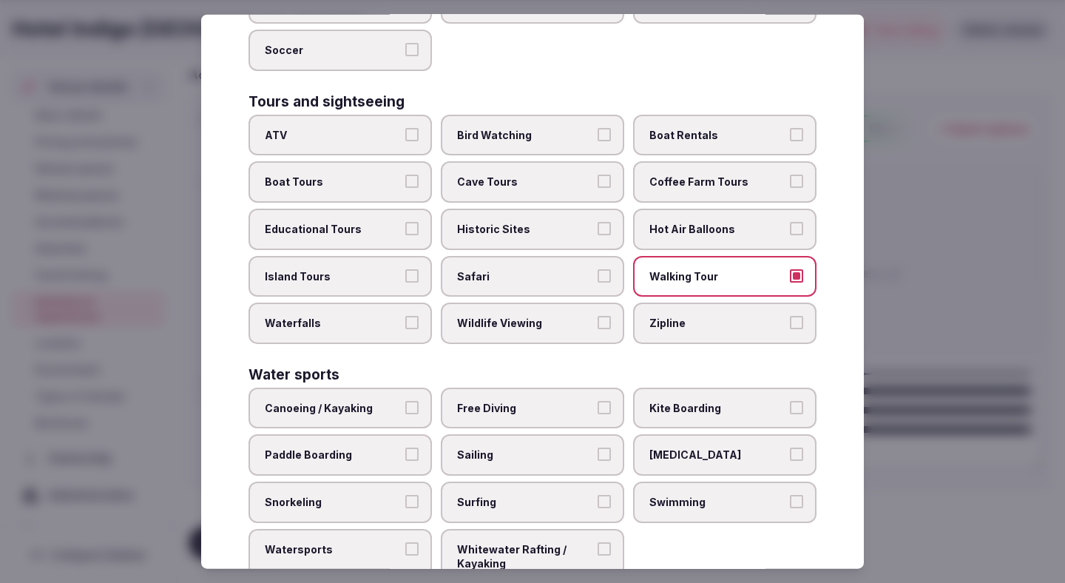
scroll to position [1011, 0]
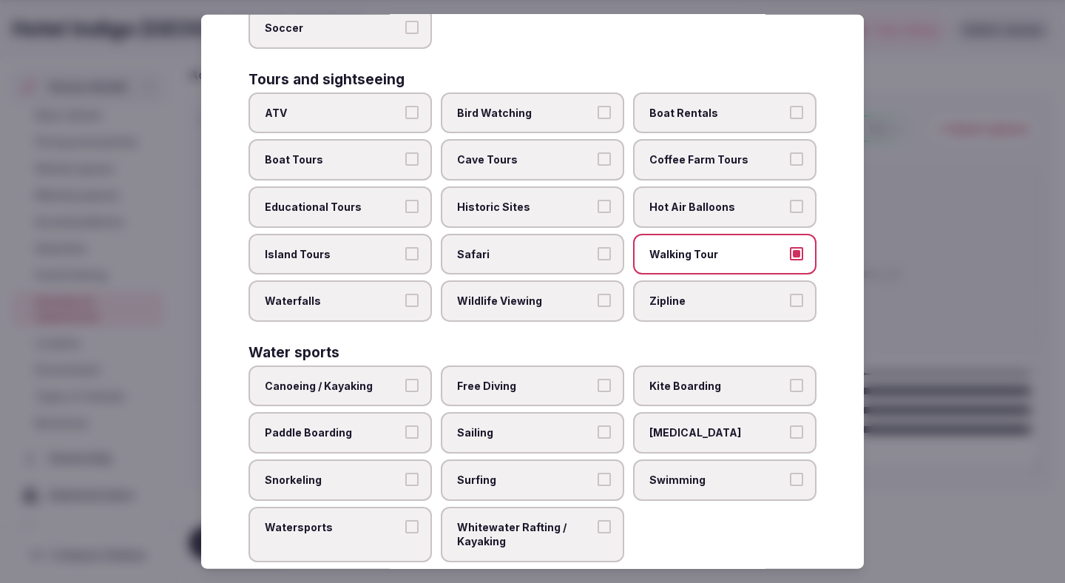
click at [403, 512] on label "Watersports" at bounding box center [340, 533] width 183 height 55
click at [405, 519] on button "Watersports" at bounding box center [411, 525] width 13 height 13
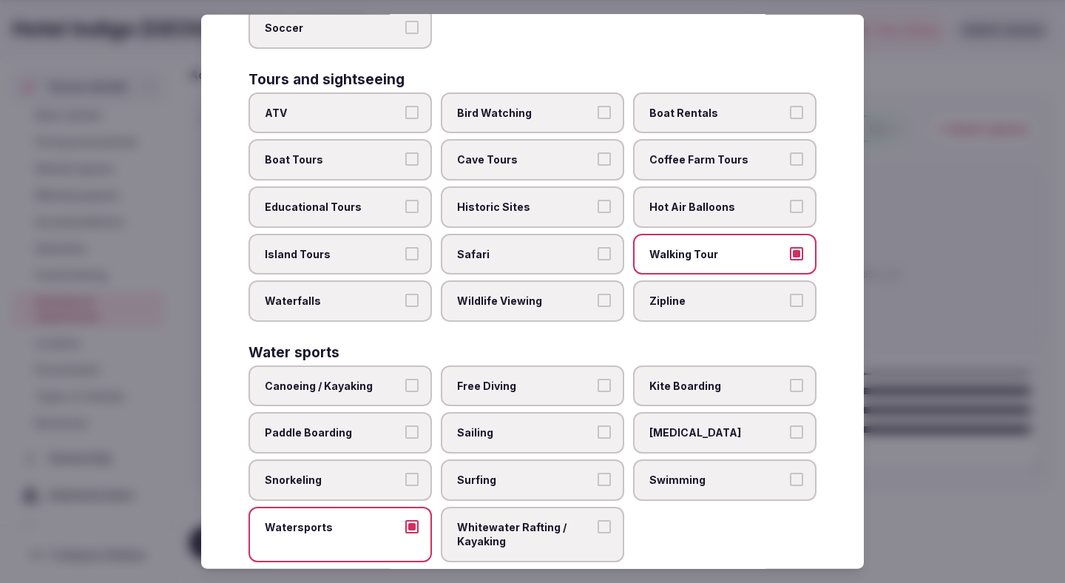
click at [653, 459] on label "Swimming" at bounding box center [724, 479] width 183 height 41
click at [790, 473] on button "Swimming" at bounding box center [796, 479] width 13 height 13
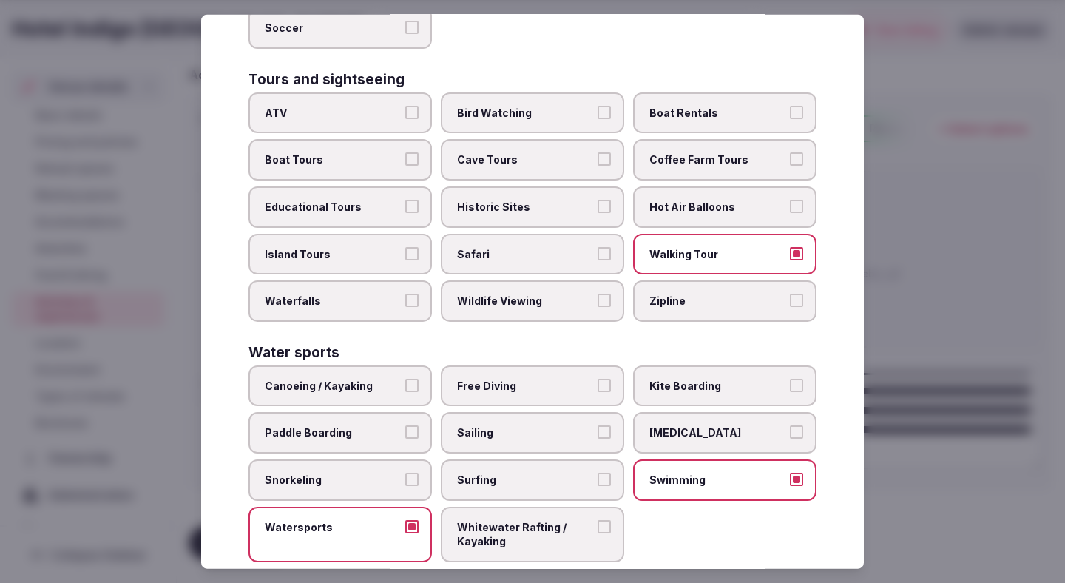
click at [940, 333] on div at bounding box center [532, 291] width 1065 height 583
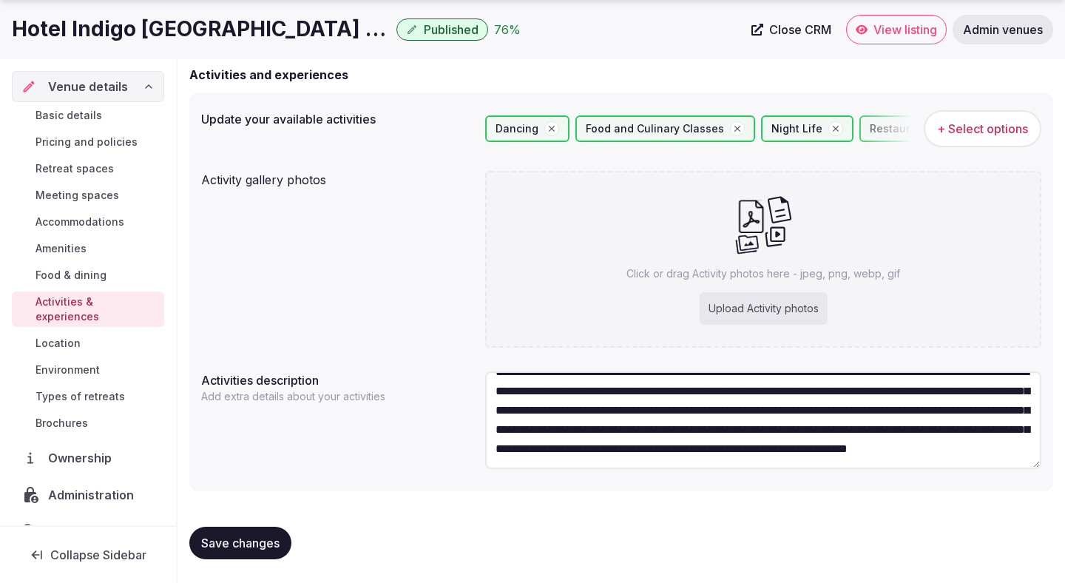
click at [233, 551] on button "Save changes" at bounding box center [240, 543] width 102 height 33
click at [75, 336] on span "Location" at bounding box center [58, 343] width 45 height 15
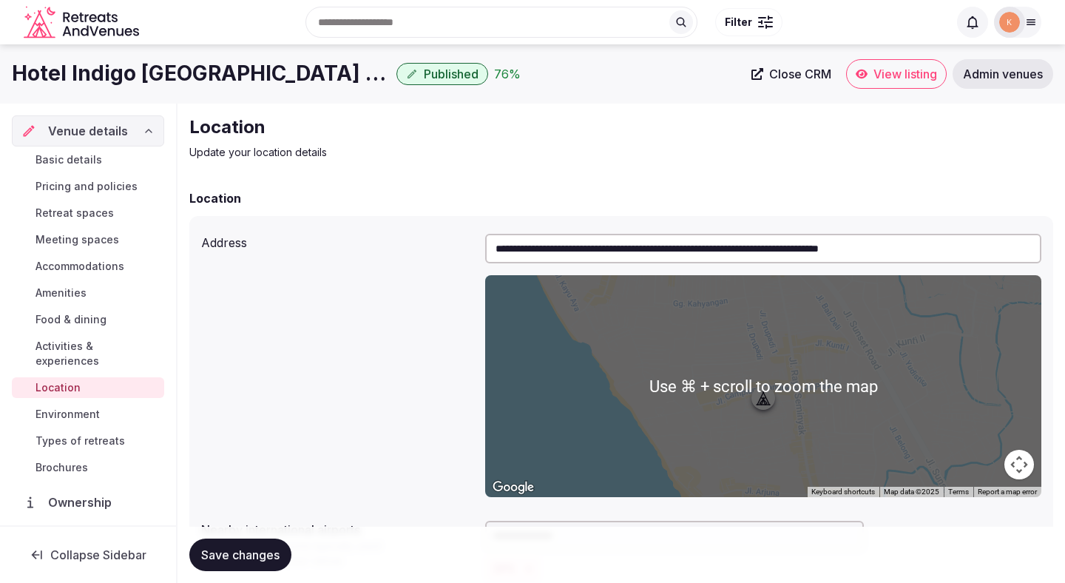
scroll to position [299, 0]
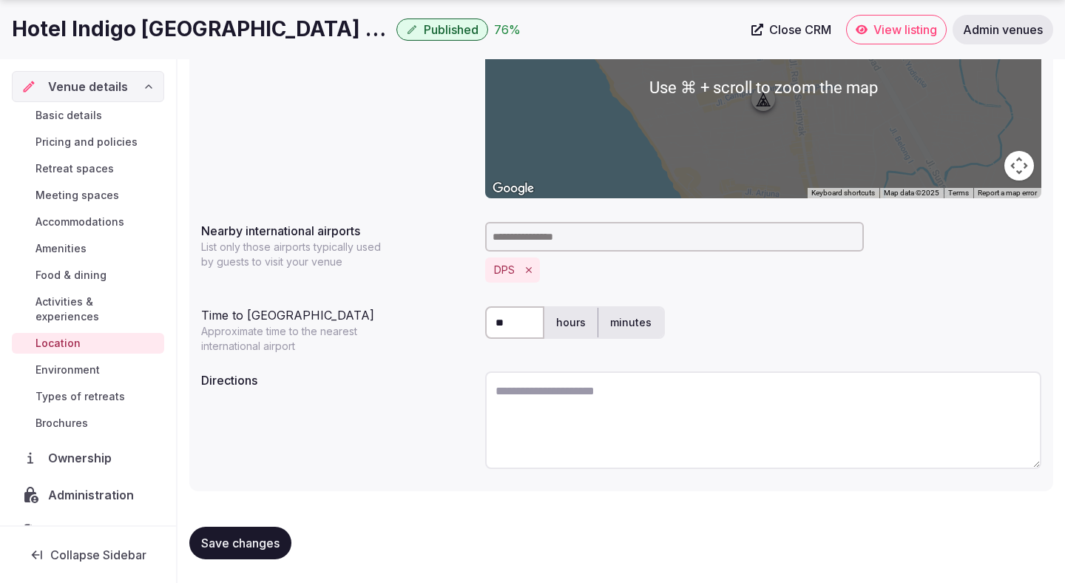
click at [527, 405] on textarea at bounding box center [763, 420] width 556 height 98
paste textarea "**********"
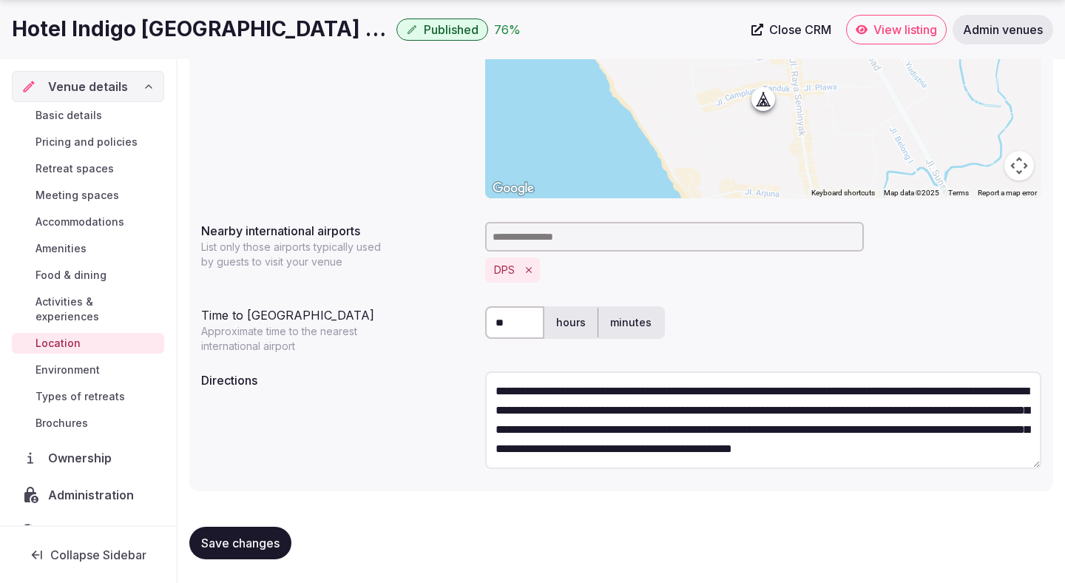
scroll to position [0, 0]
type textarea "**********"
click at [522, 320] on input "**" at bounding box center [514, 322] width 59 height 33
type input "*"
type input "**"
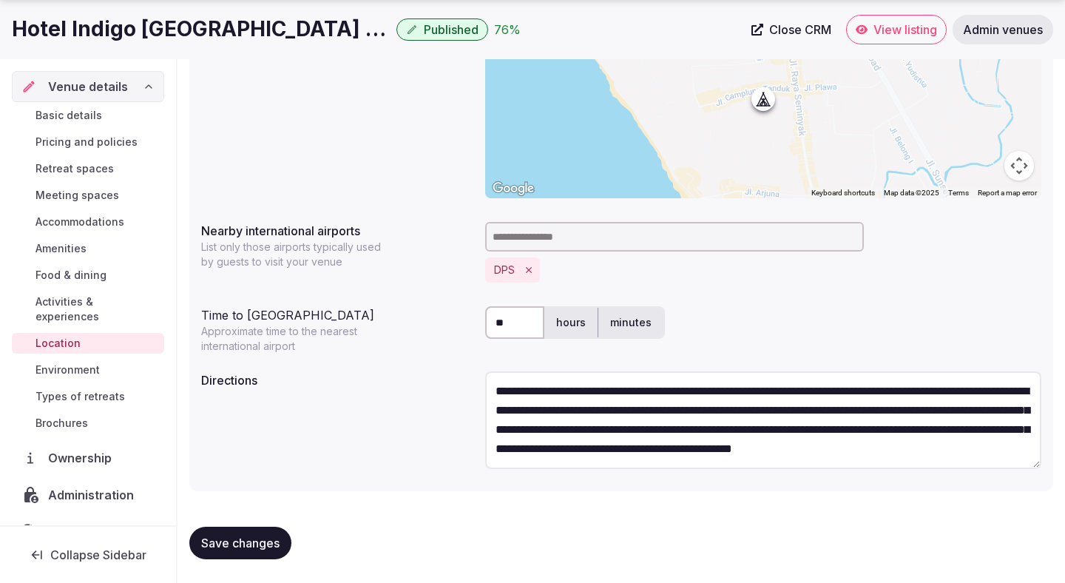
click at [409, 390] on div "**********" at bounding box center [621, 423] width 841 height 114
click at [273, 542] on span "Save changes" at bounding box center [240, 543] width 78 height 15
click at [277, 544] on span "Save changes" at bounding box center [240, 543] width 78 height 15
click at [276, 548] on span "Save changes" at bounding box center [240, 543] width 78 height 15
click at [560, 406] on textarea "**********" at bounding box center [763, 420] width 556 height 98
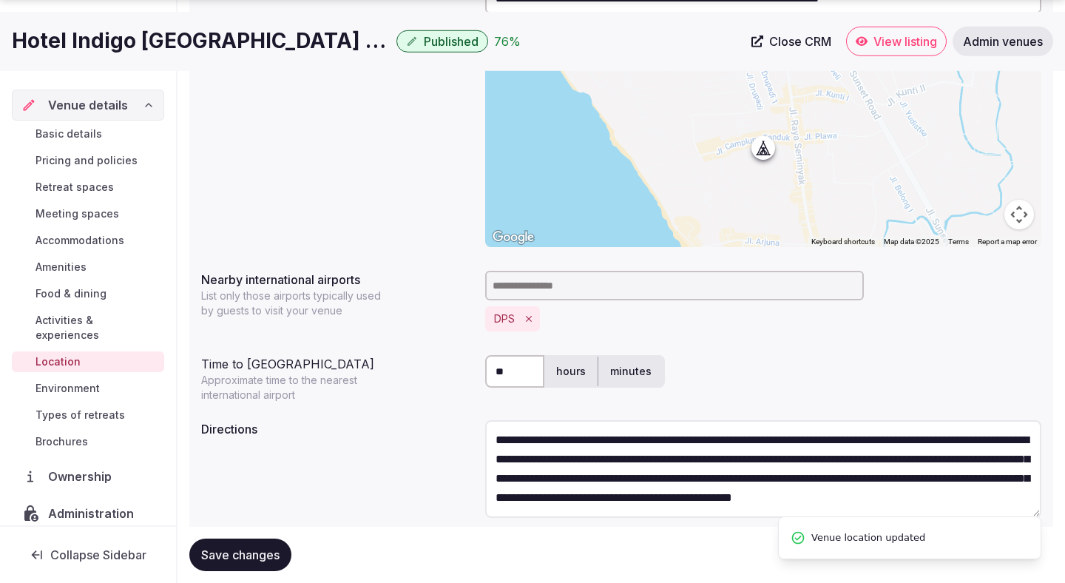
scroll to position [299, 0]
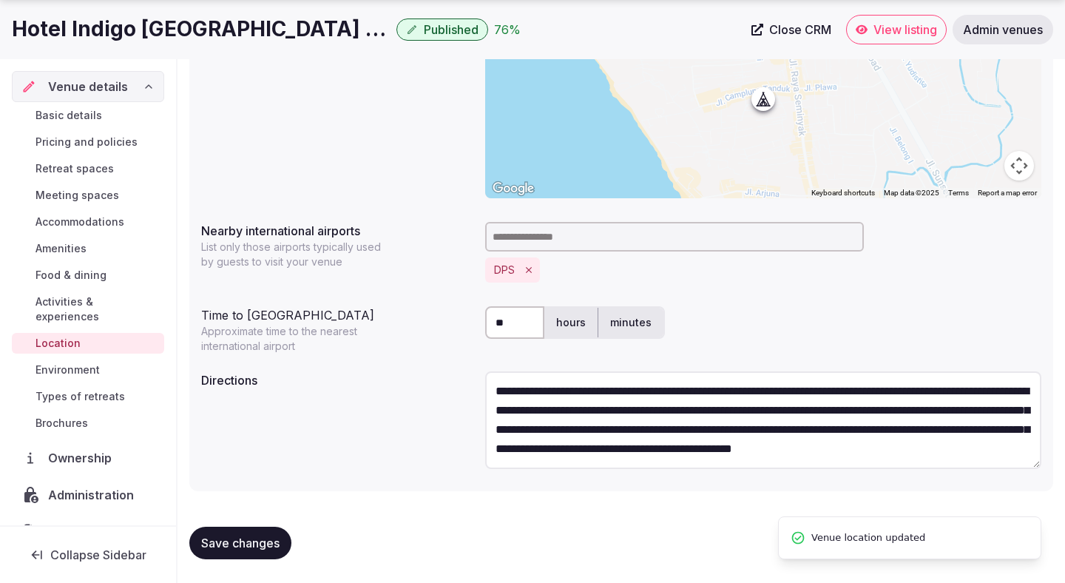
click at [255, 552] on button "Save changes" at bounding box center [240, 543] width 102 height 33
click at [88, 363] on span "Environment" at bounding box center [68, 370] width 64 height 15
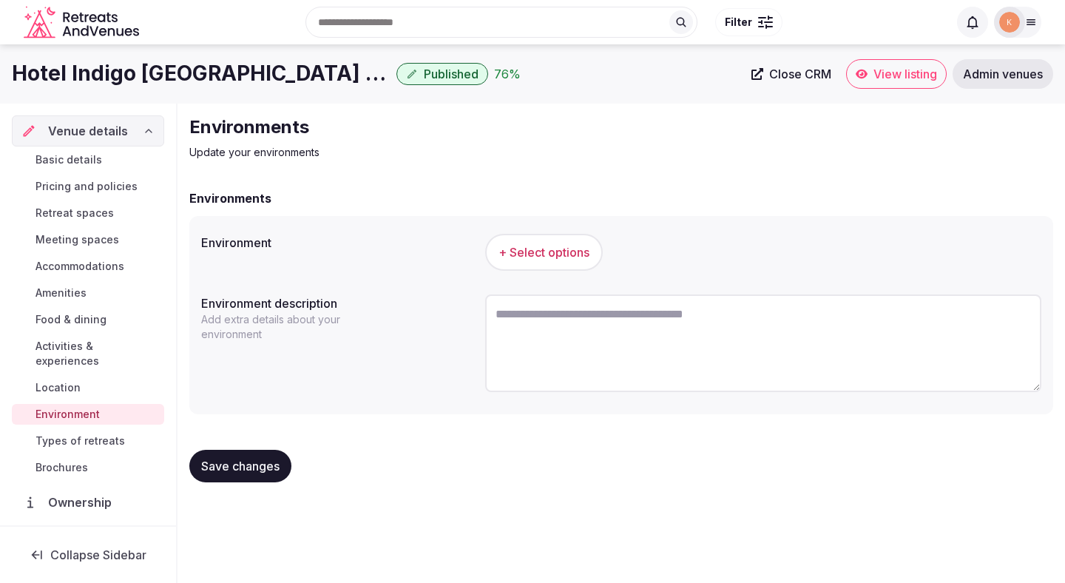
click at [552, 250] on span "+ Select options" at bounding box center [544, 252] width 91 height 16
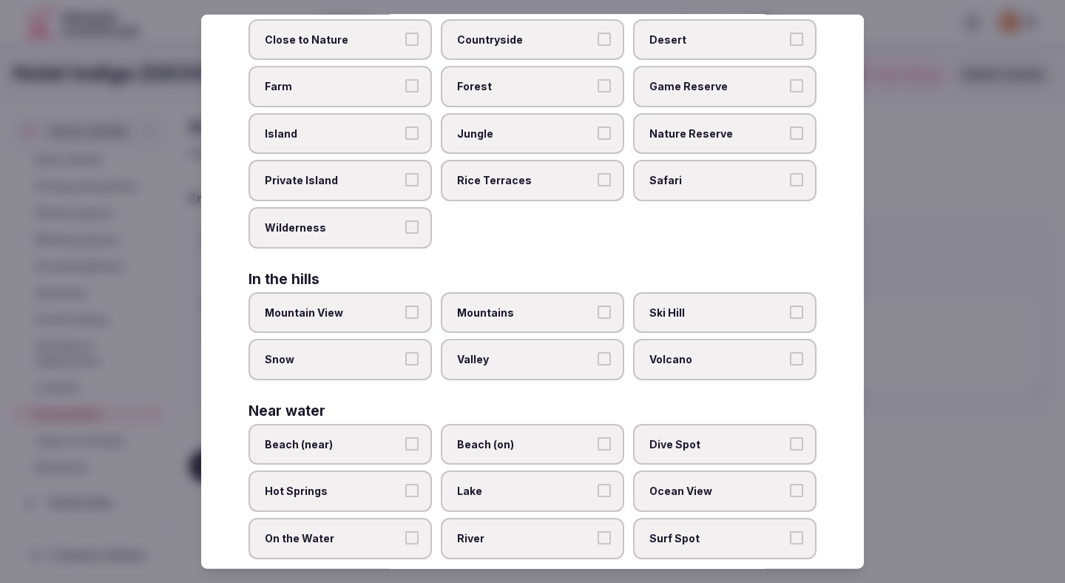
scroll to position [294, 0]
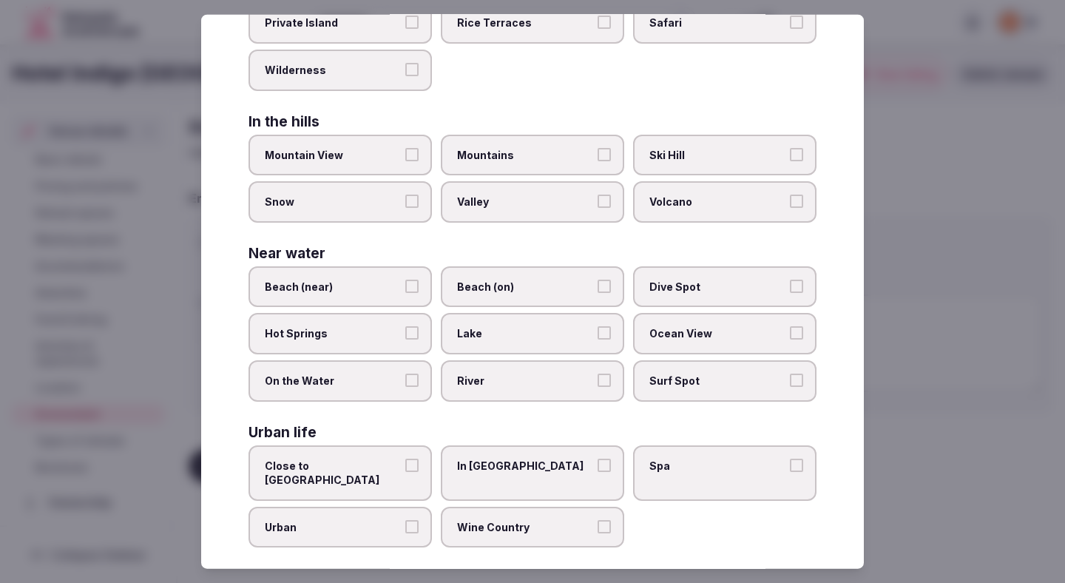
click at [405, 296] on label "Beach (near)" at bounding box center [340, 286] width 183 height 41
click at [405, 292] on button "Beach (near)" at bounding box center [411, 285] width 13 height 13
click at [916, 269] on div at bounding box center [532, 291] width 1065 height 583
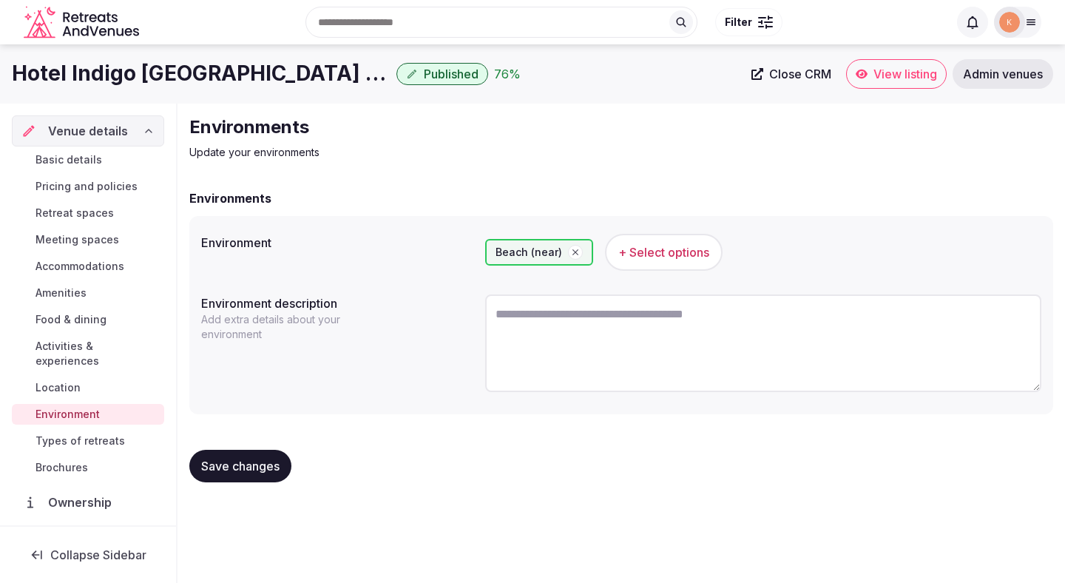
click at [565, 348] on textarea at bounding box center [763, 343] width 556 height 98
paste textarea "**********"
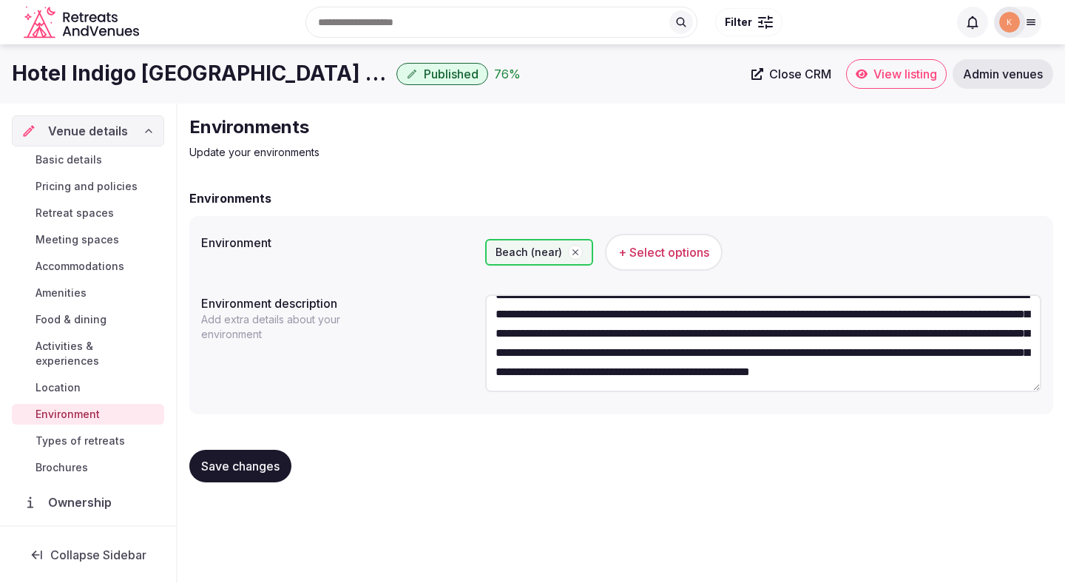
scroll to position [38, 0]
type textarea "**********"
click at [272, 456] on button "Save changes" at bounding box center [240, 466] width 102 height 33
click at [264, 467] on span "Save changes" at bounding box center [240, 466] width 78 height 15
click at [230, 462] on span "Save changes" at bounding box center [240, 466] width 78 height 15
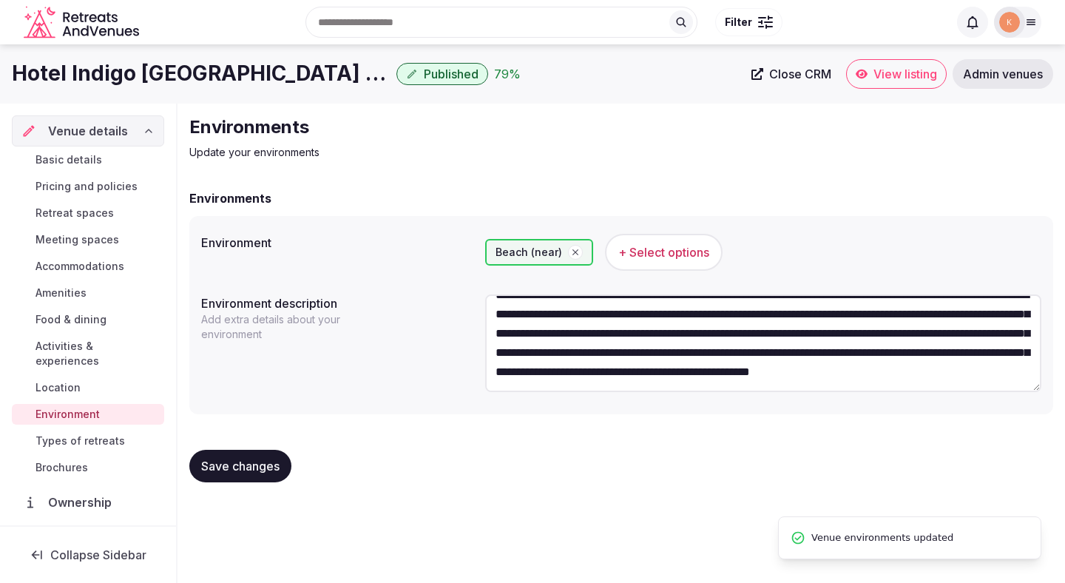
click at [108, 434] on link "Types of retreats" at bounding box center [88, 441] width 152 height 21
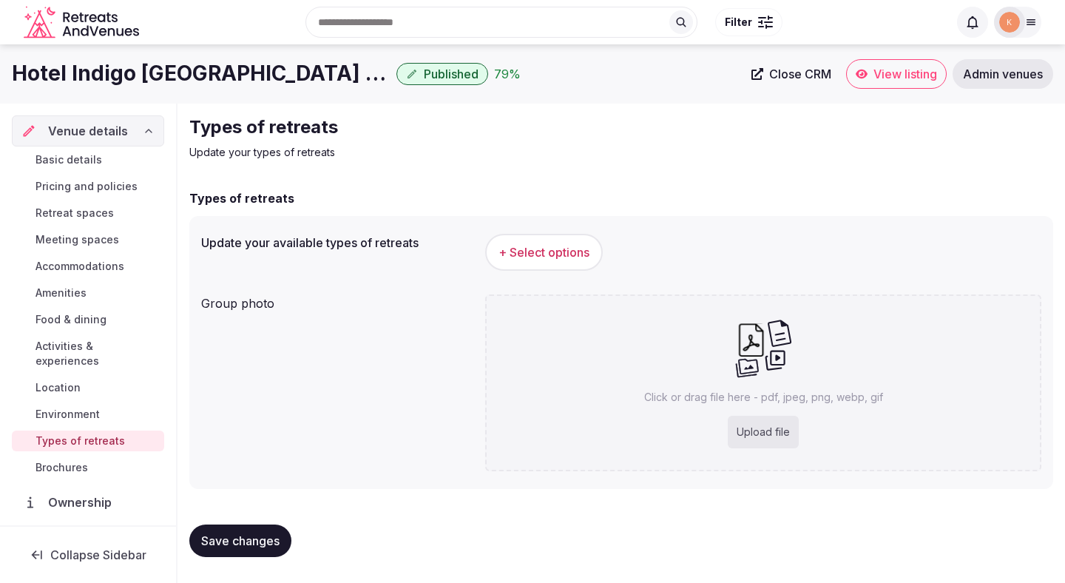
click at [551, 243] on button "+ Select options" at bounding box center [544, 252] width 118 height 37
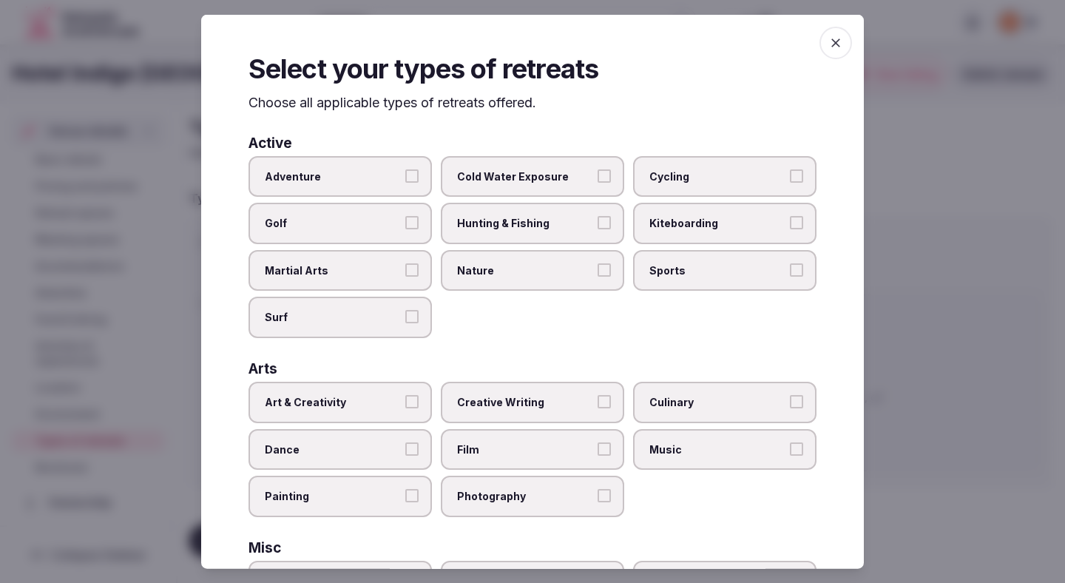
click at [412, 183] on label "Adventure" at bounding box center [340, 175] width 183 height 41
click at [412, 182] on button "Adventure" at bounding box center [411, 175] width 13 height 13
click at [688, 156] on label "Cycling" at bounding box center [724, 175] width 183 height 41
click at [790, 169] on button "Cycling" at bounding box center [796, 175] width 13 height 13
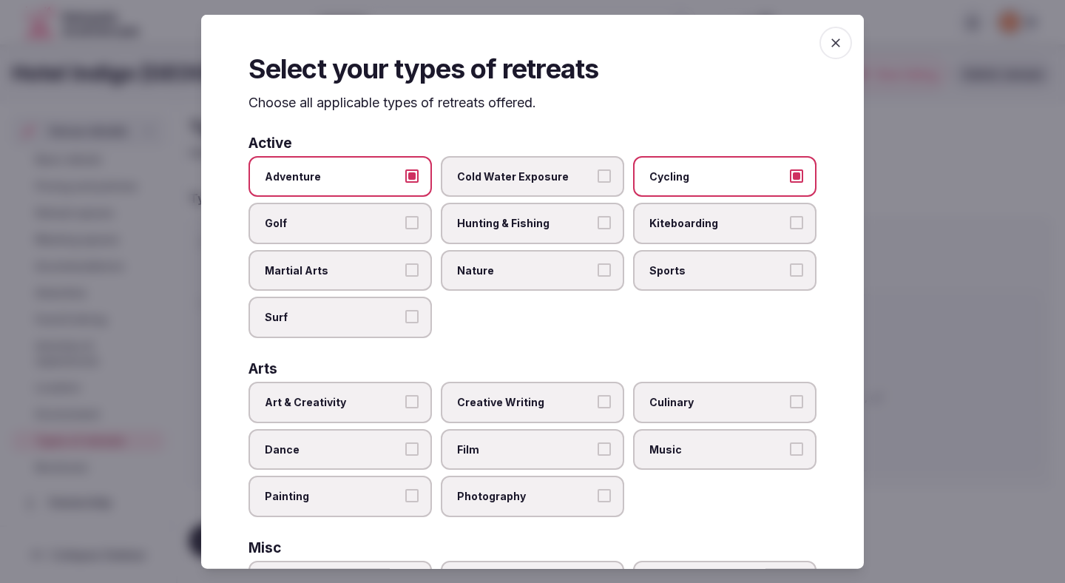
click at [581, 272] on span "Nature" at bounding box center [525, 270] width 136 height 15
click at [598, 272] on button "Nature" at bounding box center [604, 269] width 13 height 13
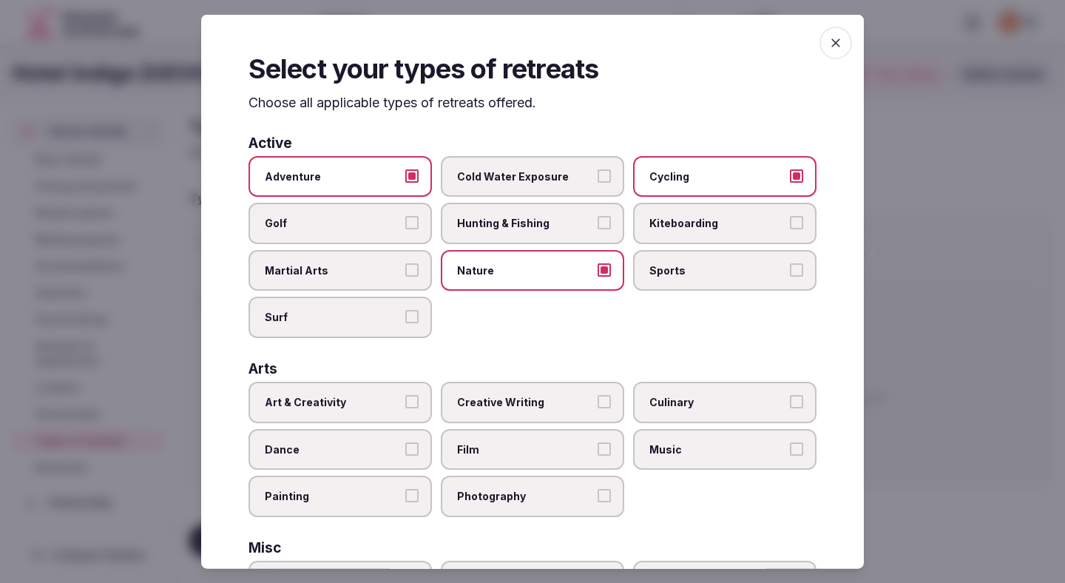
click at [742, 243] on label "Kiteboarding" at bounding box center [724, 223] width 183 height 41
click at [790, 229] on button "Kiteboarding" at bounding box center [796, 222] width 13 height 13
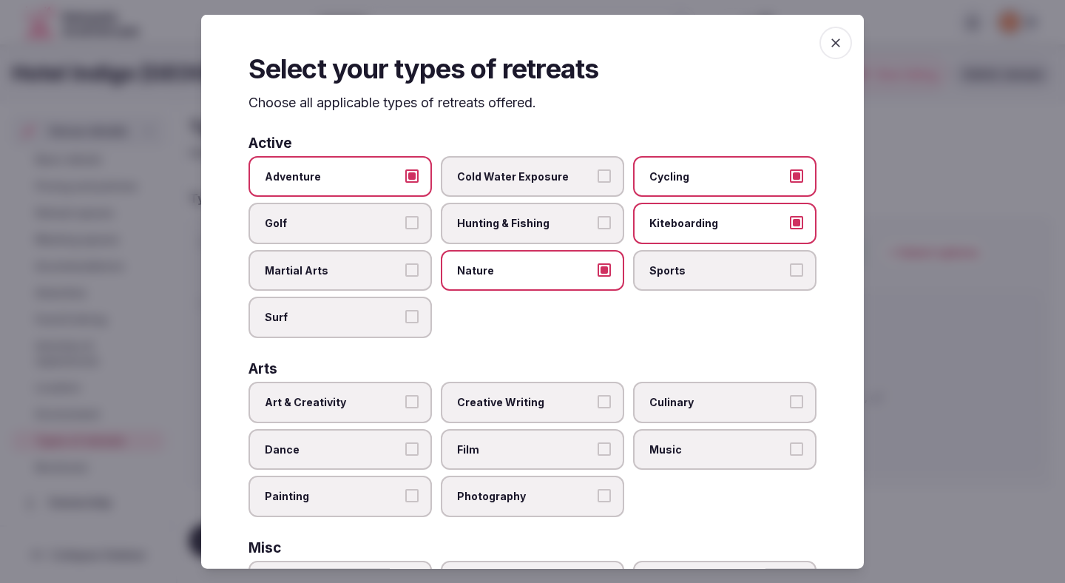
click at [727, 244] on div "Adventure Cold Water Exposure Cycling Golf Hunting & Fishing Kiteboarding Marti…" at bounding box center [533, 246] width 568 height 182
click at [727, 272] on span "Sports" at bounding box center [718, 270] width 136 height 15
click at [790, 272] on button "Sports" at bounding box center [796, 269] width 13 height 13
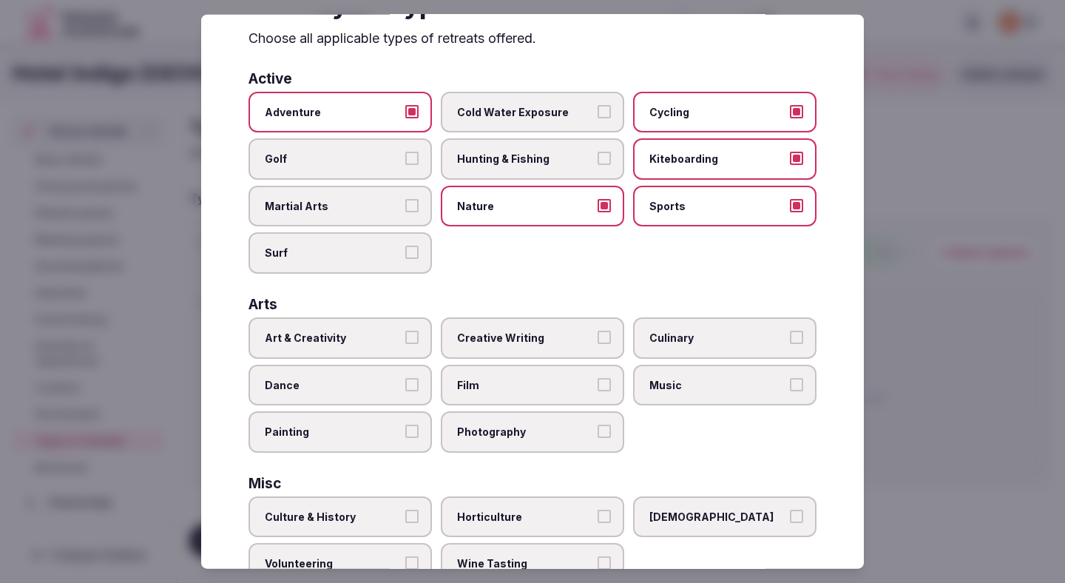
scroll to position [97, 0]
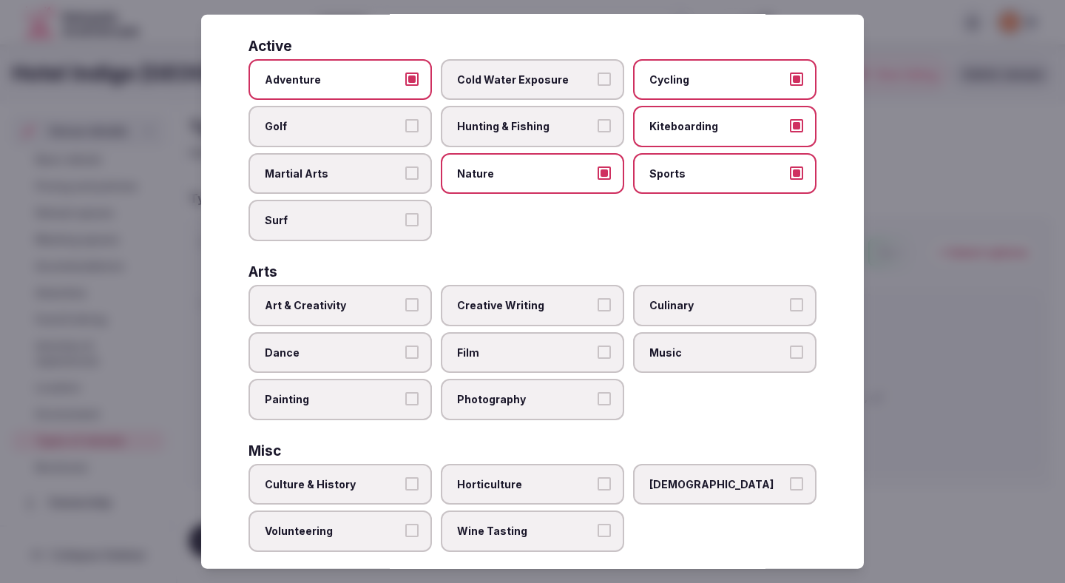
click at [482, 309] on span "Creative Writing" at bounding box center [525, 305] width 136 height 15
click at [598, 309] on button "Creative Writing" at bounding box center [604, 304] width 13 height 13
click at [482, 309] on span "Creative Writing" at bounding box center [525, 305] width 136 height 15
click at [598, 309] on button "Creative Writing" at bounding box center [604, 304] width 13 height 13
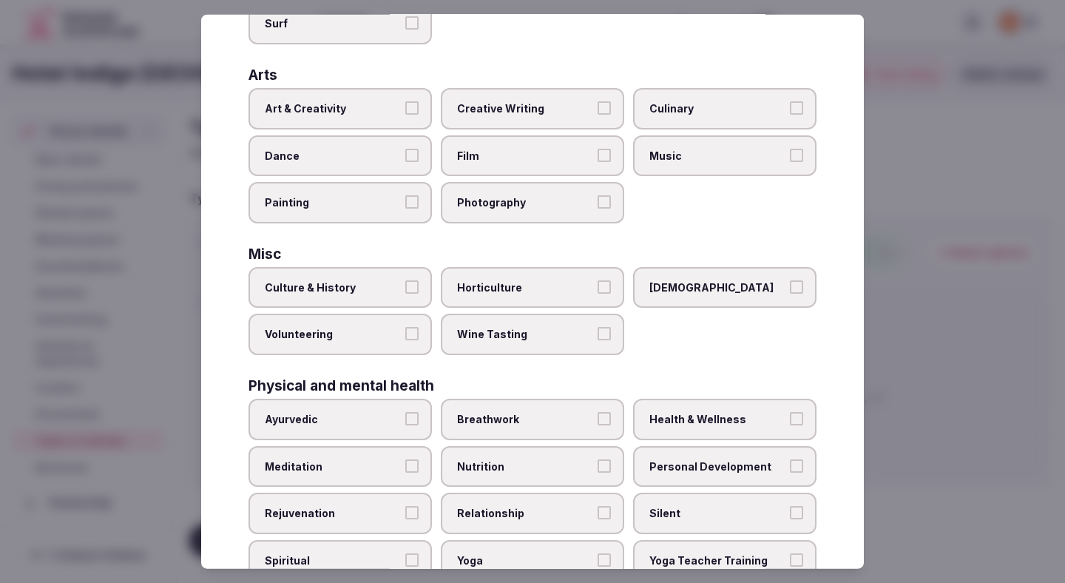
scroll to position [294, 0]
click at [559, 108] on span "Creative Writing" at bounding box center [525, 108] width 136 height 15
click at [598, 108] on button "Creative Writing" at bounding box center [604, 107] width 13 height 13
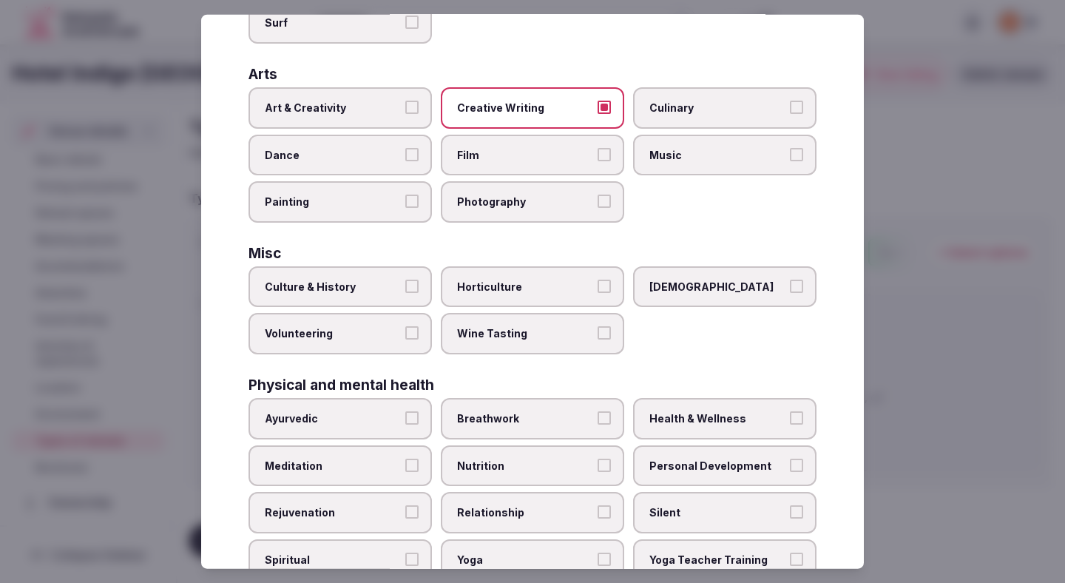
click at [547, 182] on label "Photography" at bounding box center [532, 201] width 183 height 41
click at [598, 195] on button "Photography" at bounding box center [604, 201] width 13 height 13
click at [401, 115] on label "Art & Creativity" at bounding box center [340, 107] width 183 height 41
click at [405, 114] on button "Art & Creativity" at bounding box center [411, 107] width 13 height 13
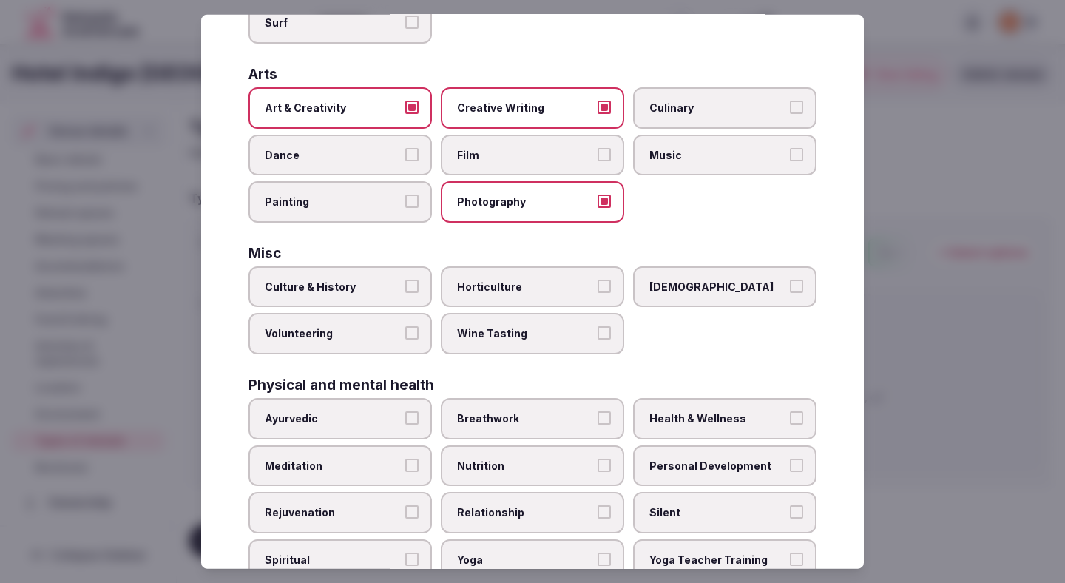
click at [499, 166] on label "Film" at bounding box center [532, 154] width 183 height 41
click at [598, 161] on button "Film" at bounding box center [604, 153] width 13 height 13
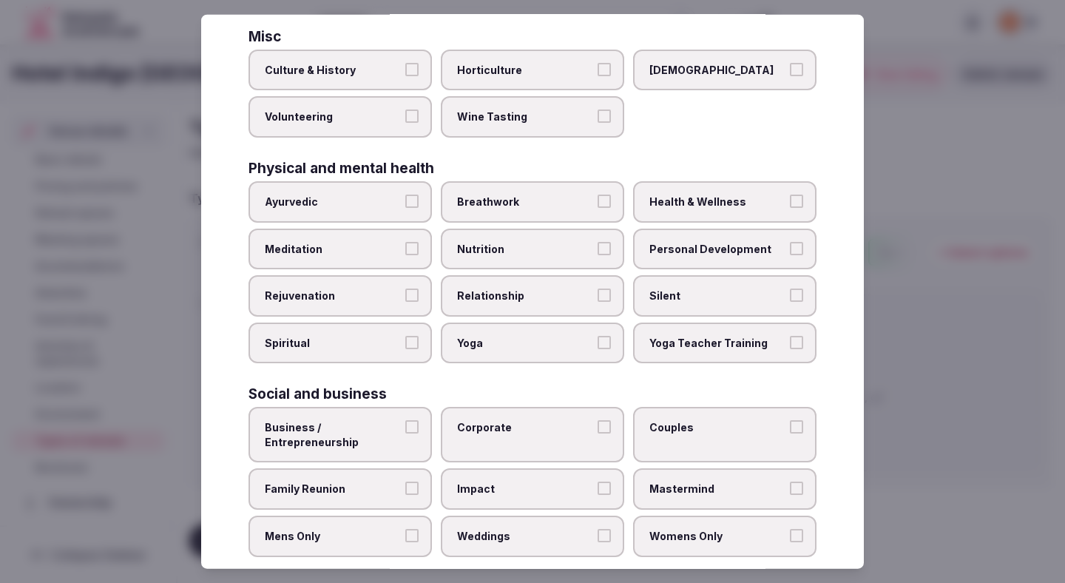
scroll to position [520, 0]
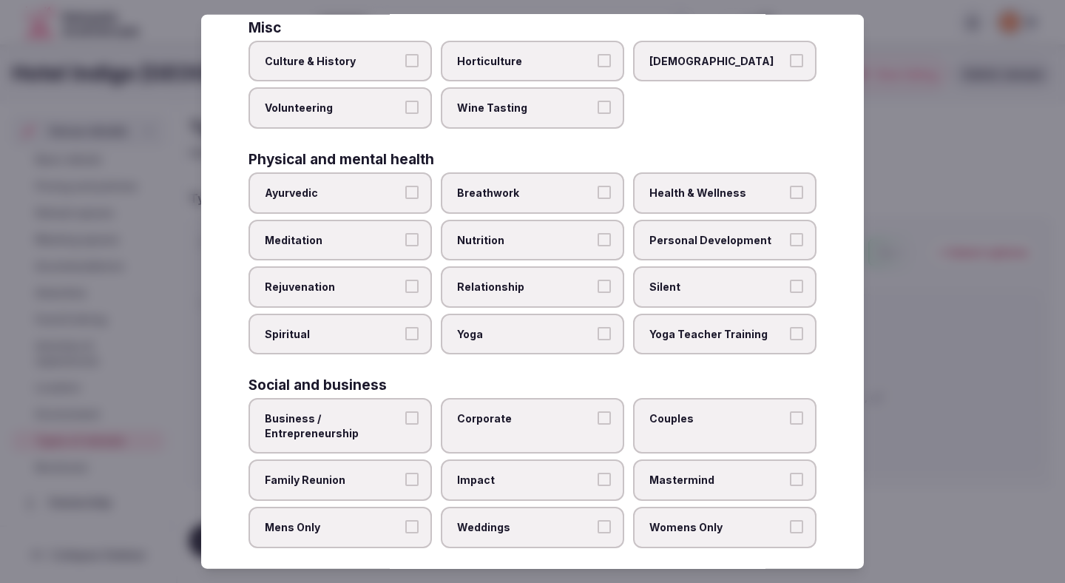
click at [667, 181] on label "Health & Wellness" at bounding box center [724, 192] width 183 height 41
click at [790, 186] on button "Health & Wellness" at bounding box center [796, 192] width 13 height 13
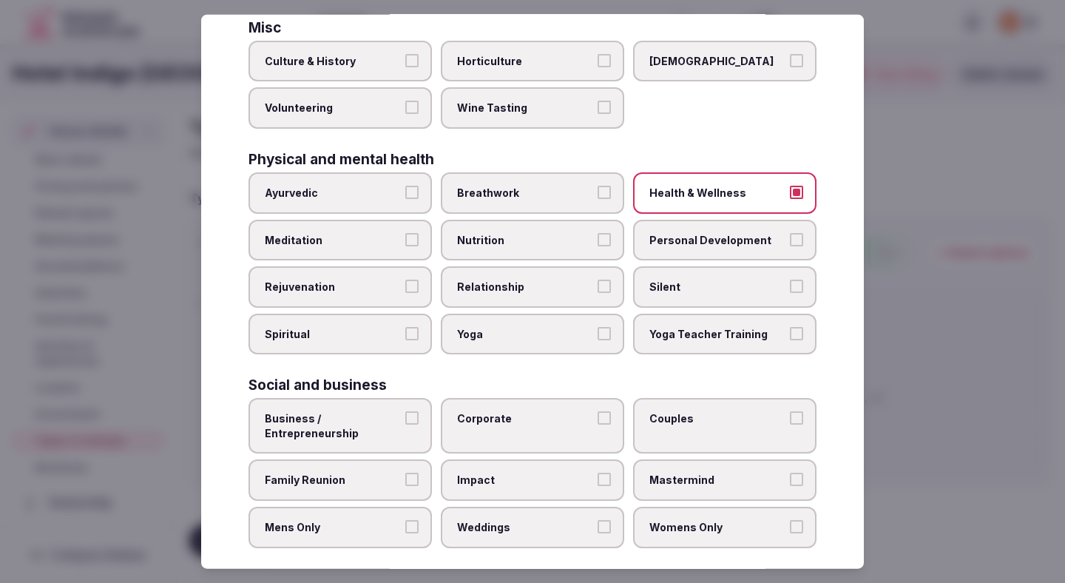
scroll to position [535, 0]
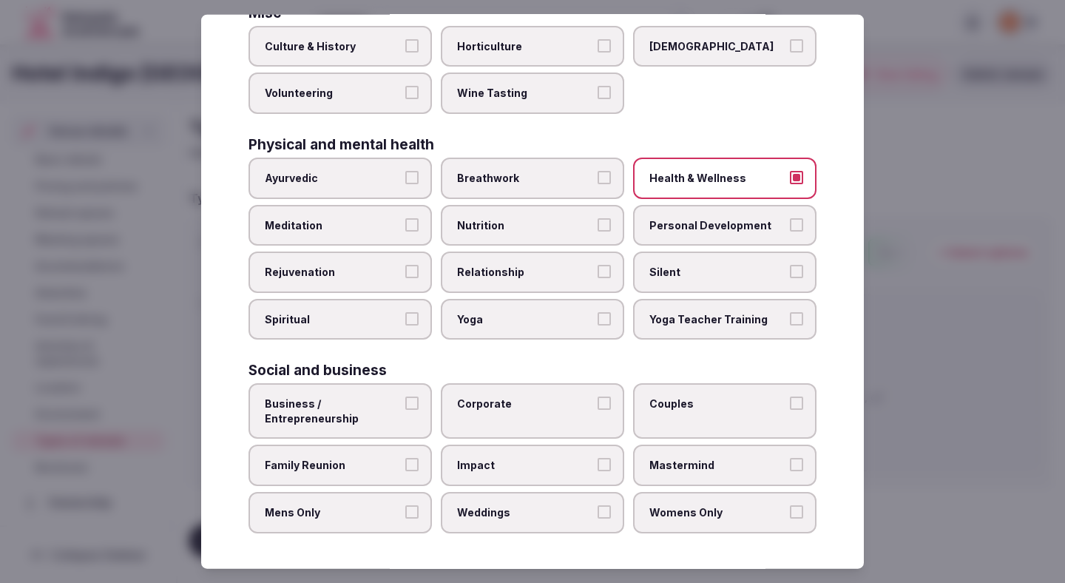
click at [507, 377] on div "Social and business Business / Entrepreneurship Corporate Couples Family Reunio…" at bounding box center [533, 447] width 568 height 169
click at [385, 430] on label "Business / Entrepreneurship" at bounding box center [340, 410] width 183 height 55
click at [405, 410] on button "Business / Entrepreneurship" at bounding box center [411, 403] width 13 height 13
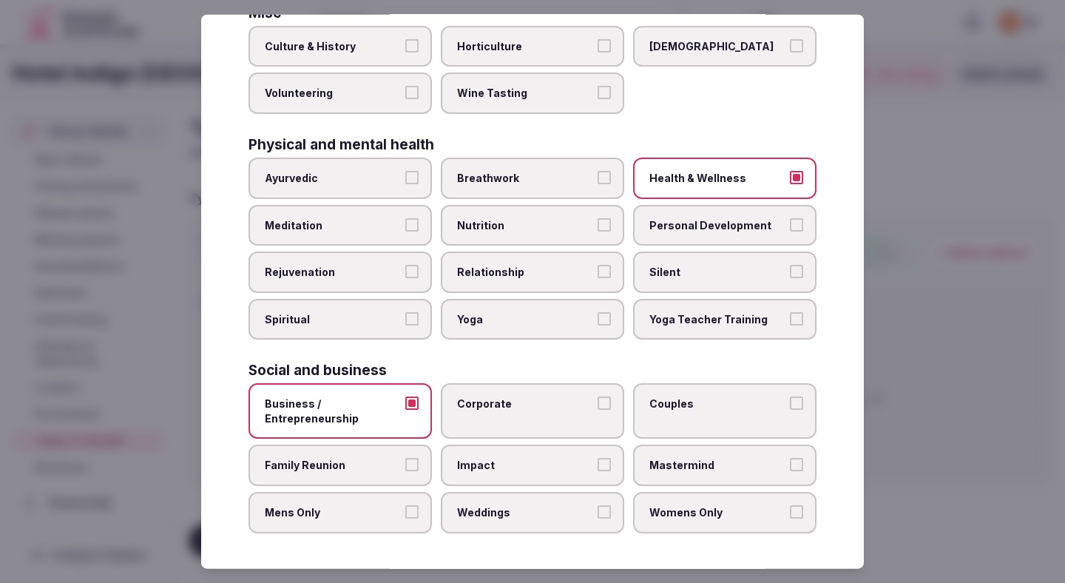
click at [536, 421] on label "Corporate" at bounding box center [532, 410] width 183 height 55
click at [598, 410] on button "Corporate" at bounding box center [604, 403] width 13 height 13
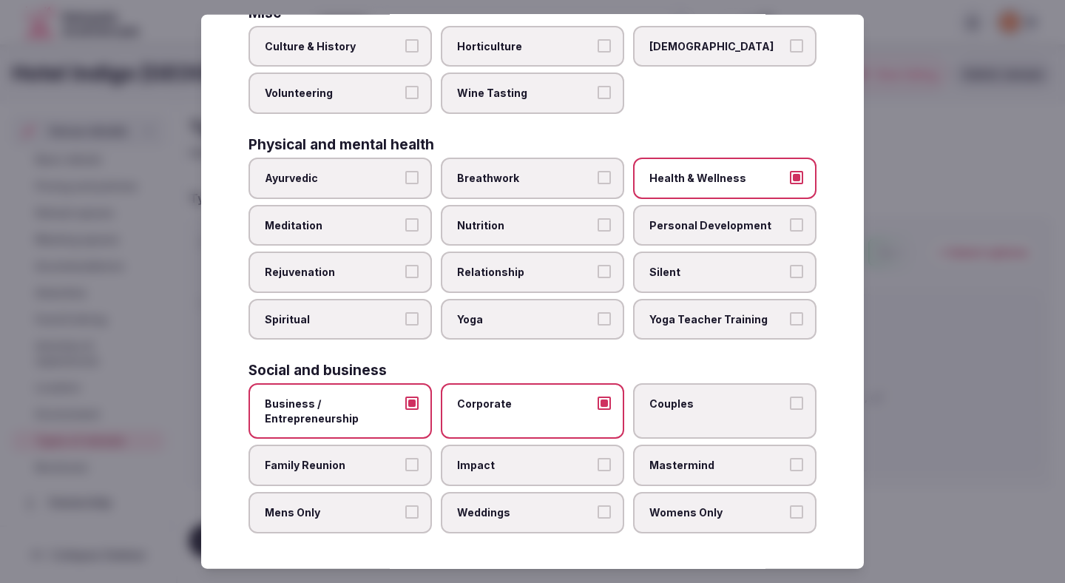
click at [428, 481] on label "Family Reunion" at bounding box center [340, 465] width 183 height 41
click at [419, 471] on button "Family Reunion" at bounding box center [411, 464] width 13 height 13
click at [757, 413] on label "Couples" at bounding box center [724, 410] width 183 height 55
click at [790, 410] on button "Couples" at bounding box center [796, 403] width 13 height 13
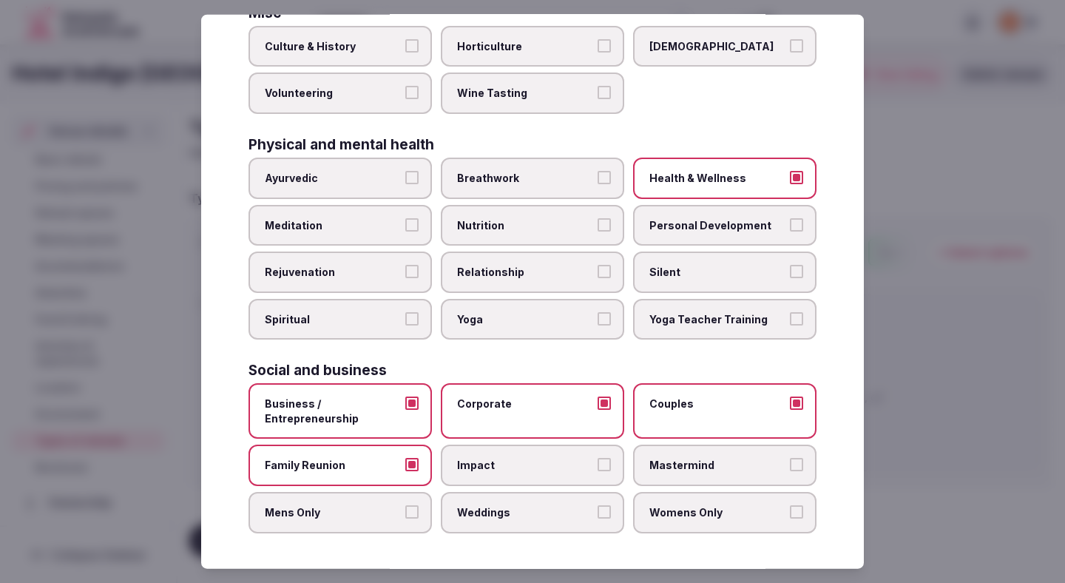
click at [700, 520] on label "Womens Only" at bounding box center [724, 512] width 183 height 41
click at [790, 519] on button "Womens Only" at bounding box center [796, 511] width 13 height 13
click at [573, 525] on label "Weddings" at bounding box center [532, 512] width 183 height 41
click at [598, 519] on button "Weddings" at bounding box center [604, 511] width 13 height 13
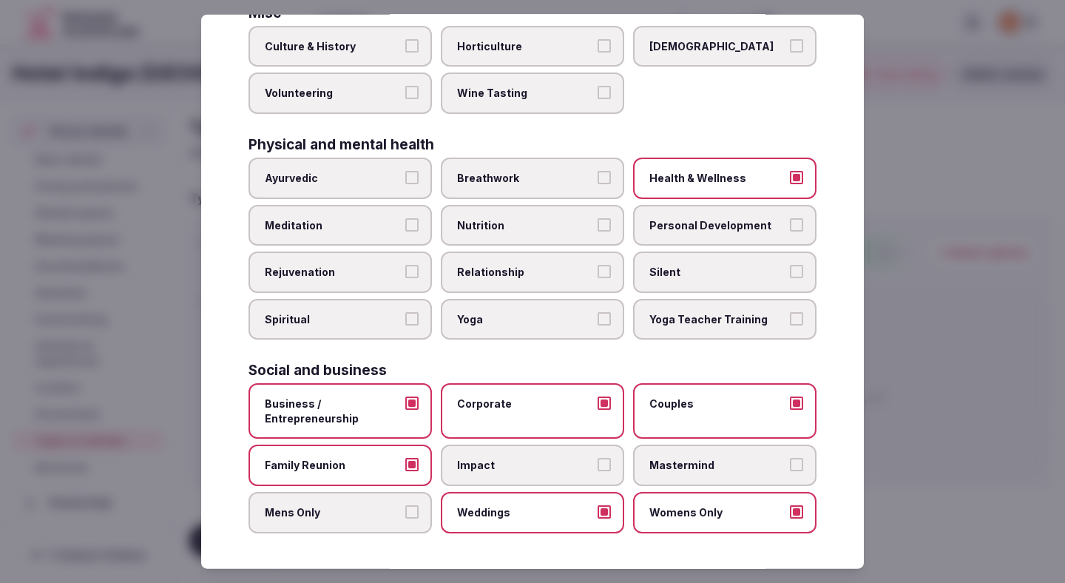
click at [312, 538] on div "Select your types of retreats Choose all applicable types of retreats offered. …" at bounding box center [532, 292] width 663 height 554
click at [663, 480] on label "Mastermind" at bounding box center [724, 465] width 183 height 41
click at [790, 471] on button "Mastermind" at bounding box center [796, 464] width 13 height 13
click at [693, 466] on span "Mastermind" at bounding box center [718, 465] width 136 height 15
click at [790, 466] on button "Mastermind" at bounding box center [796, 464] width 13 height 13
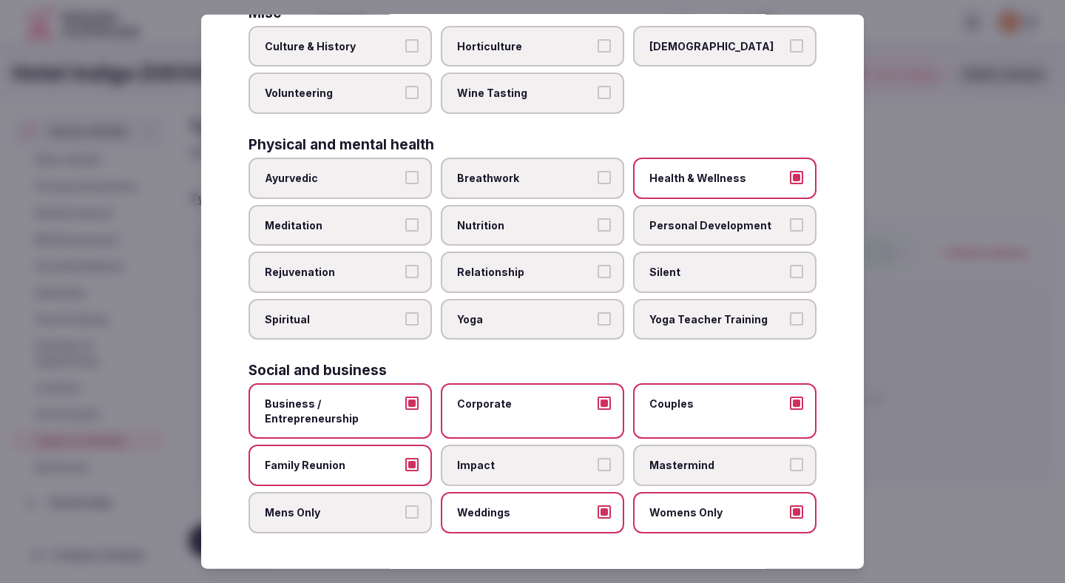
click at [972, 232] on div at bounding box center [532, 291] width 1065 height 583
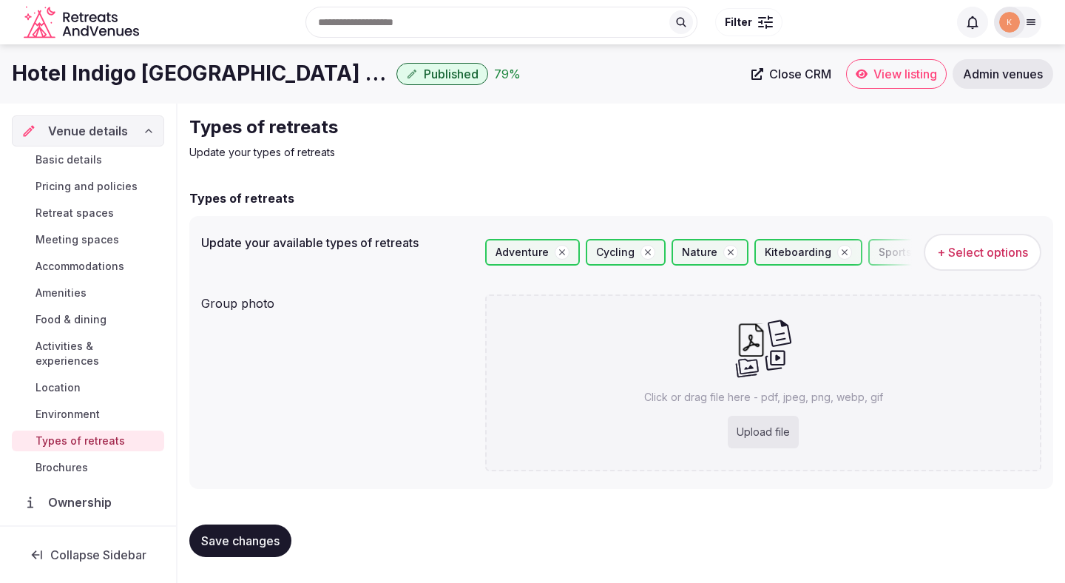
click at [272, 541] on span "Save changes" at bounding box center [240, 540] width 78 height 15
click at [272, 541] on div "Saving..." at bounding box center [234, 541] width 91 height 33
click at [272, 539] on div "Save changes" at bounding box center [240, 541] width 102 height 33
click at [252, 536] on span "Save changes" at bounding box center [240, 540] width 78 height 15
click at [275, 549] on button "Save changes" at bounding box center [240, 541] width 102 height 33
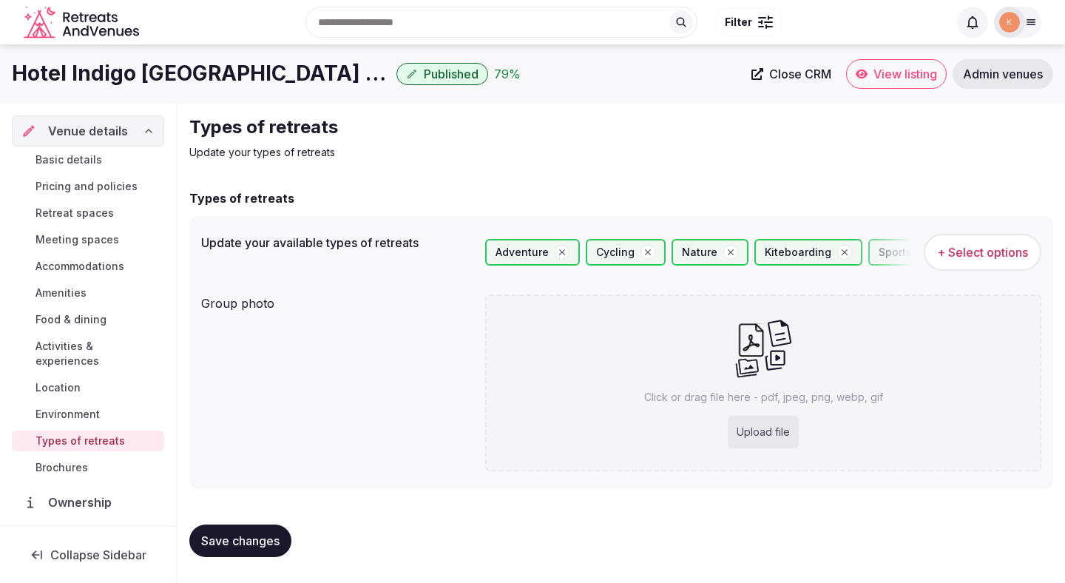
click at [786, 441] on div "Upload file" at bounding box center [763, 432] width 71 height 33
type input "**********"
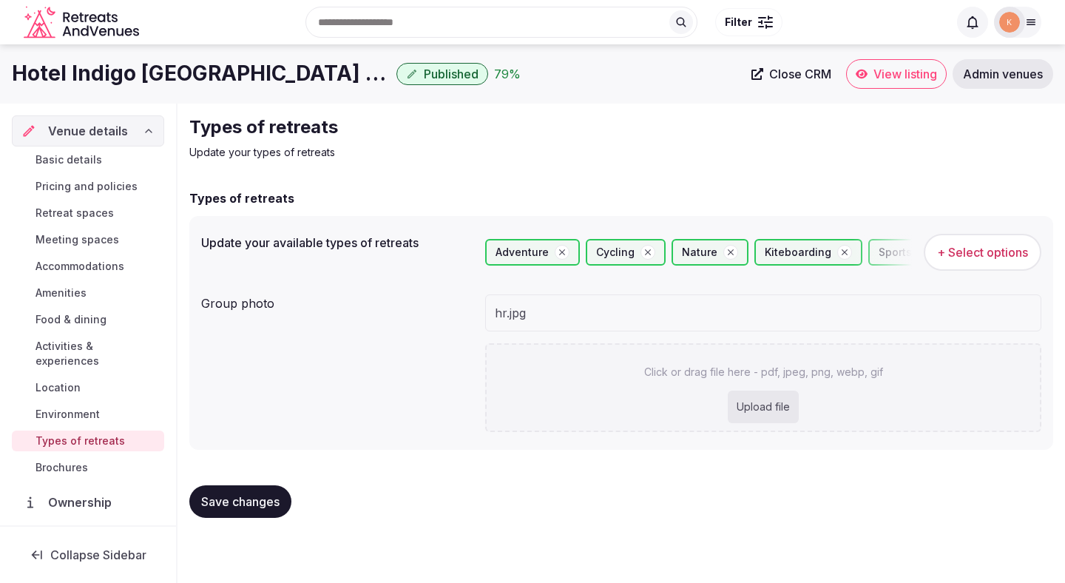
click at [257, 505] on span "Save changes" at bounding box center [240, 501] width 78 height 15
click at [260, 505] on span "Save changes" at bounding box center [240, 501] width 78 height 15
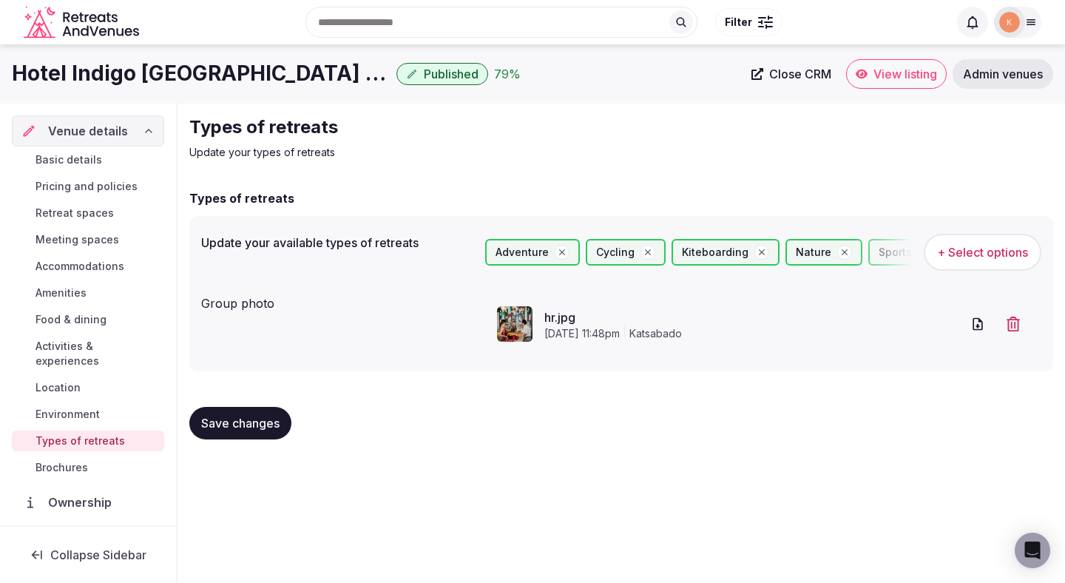
click at [230, 428] on span "Save changes" at bounding box center [240, 423] width 78 height 15
click at [231, 428] on span "Save changes" at bounding box center [240, 423] width 78 height 15
click at [88, 348] on span "Activities & experiences" at bounding box center [97, 354] width 123 height 30
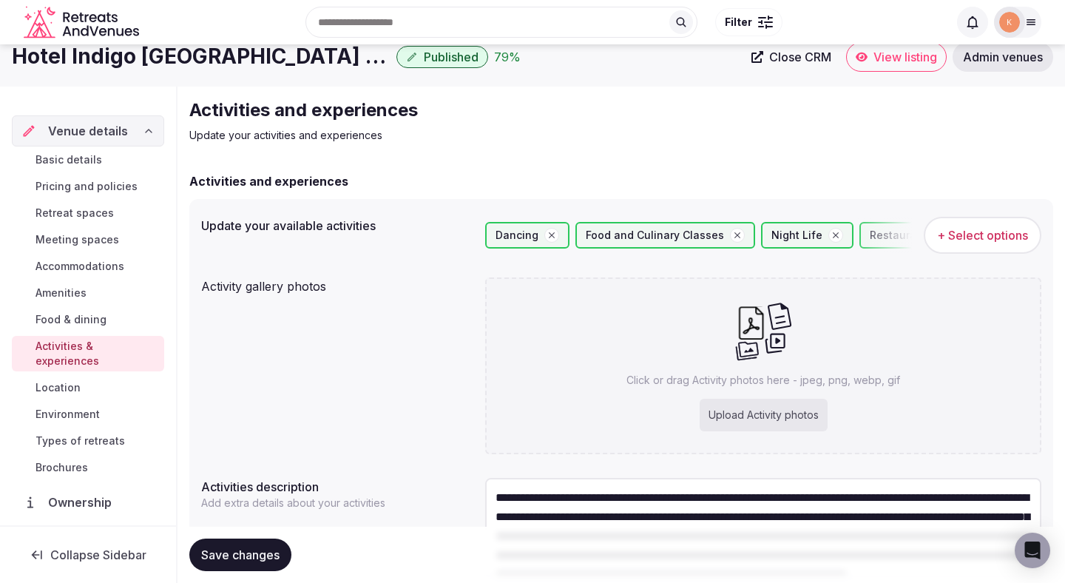
scroll to position [25, 0]
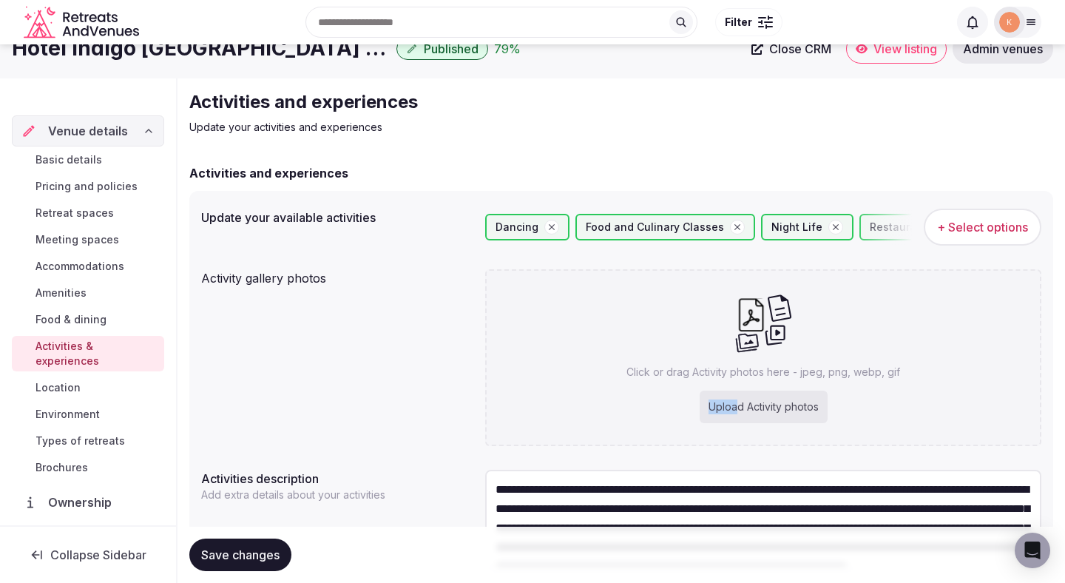
click at [739, 400] on div "Upload Activity photos" at bounding box center [764, 407] width 128 height 33
type input "**********"
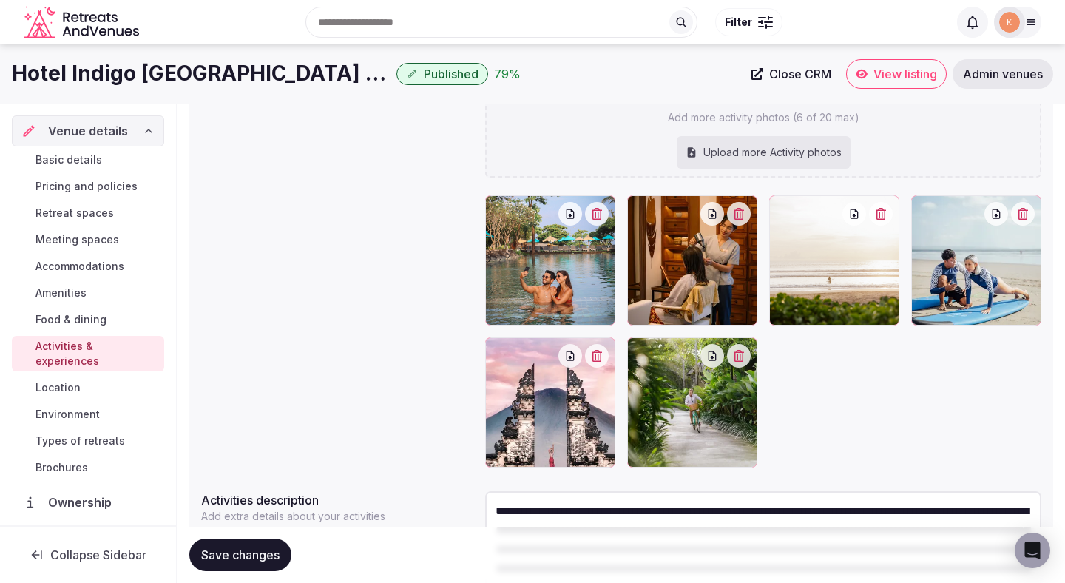
scroll to position [218, 0]
click at [247, 560] on span "Save changes" at bounding box center [240, 555] width 78 height 15
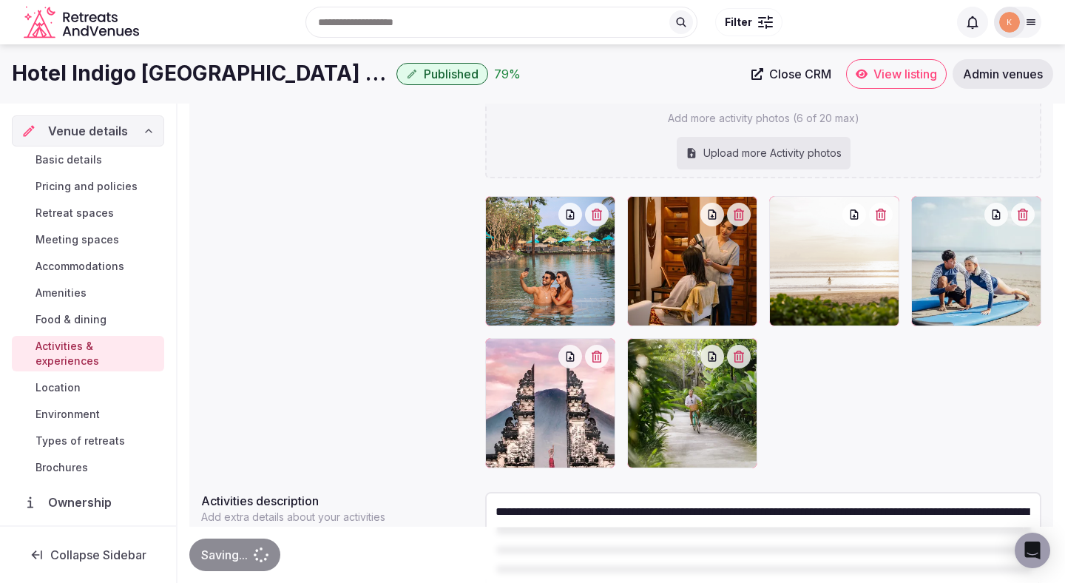
click at [247, 559] on div "Saving..." at bounding box center [234, 555] width 91 height 33
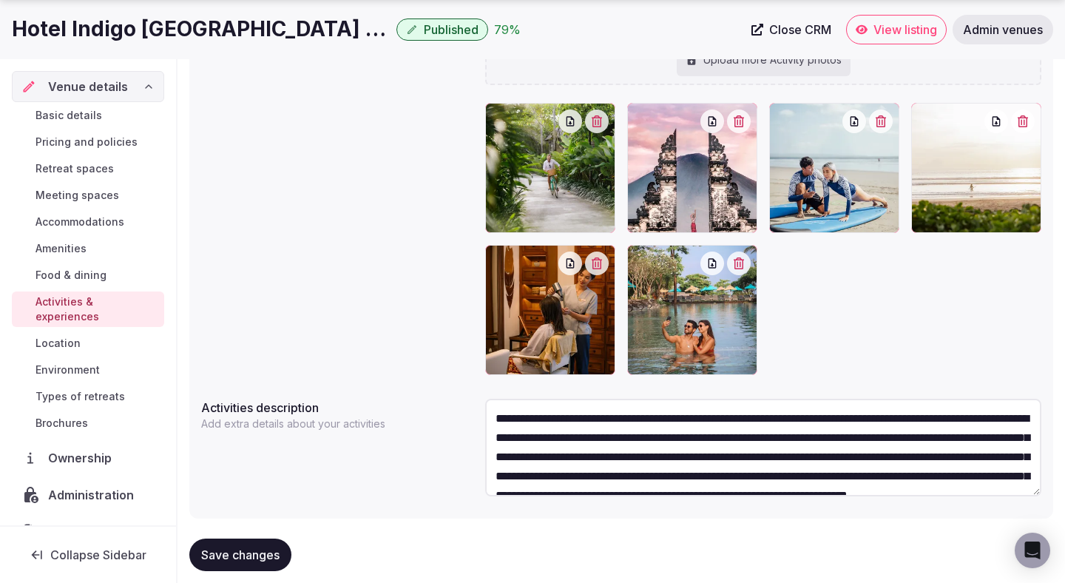
scroll to position [340, 0]
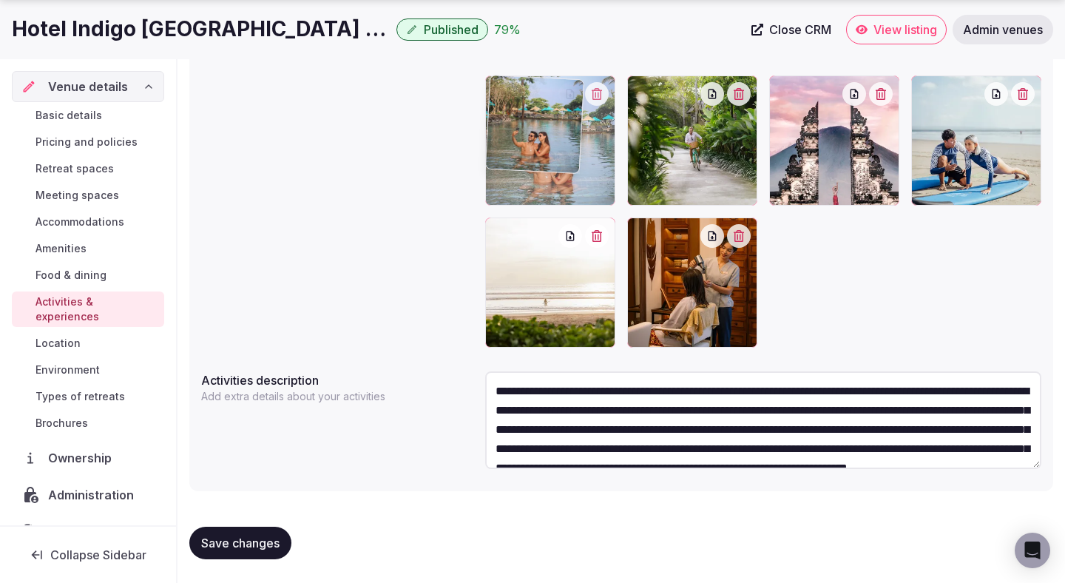
drag, startPoint x: 668, startPoint y: 261, endPoint x: 557, endPoint y: 169, distance: 144.5
click at [557, 169] on body "Search Popular Destinations [GEOGRAPHIC_DATA], [GEOGRAPHIC_DATA] [GEOGRAPHIC_DA…" at bounding box center [532, 122] width 1065 height 922
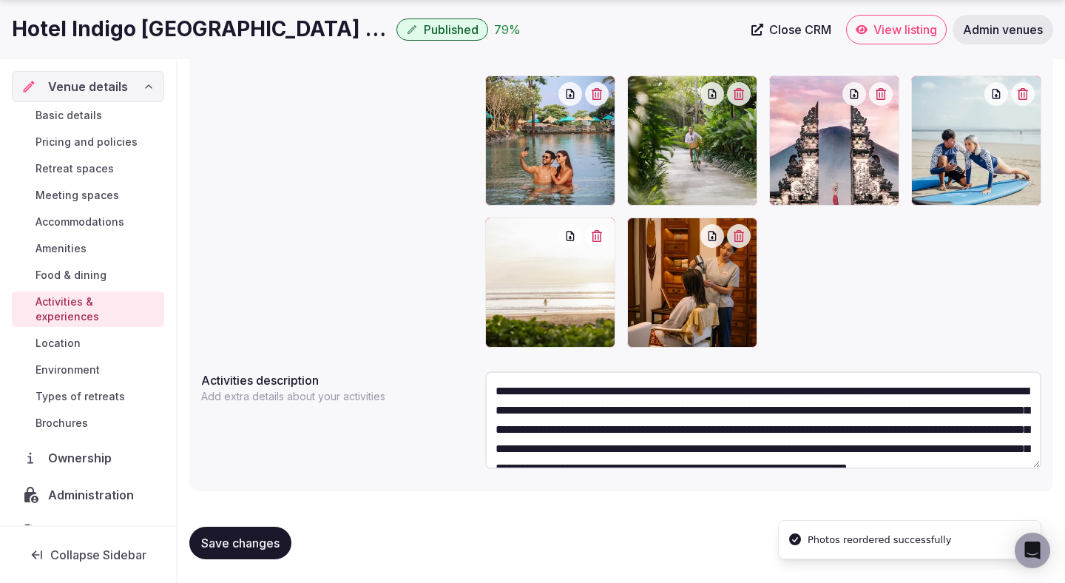
click at [249, 553] on button "Save changes" at bounding box center [240, 543] width 102 height 33
click at [251, 553] on button "Save changes" at bounding box center [240, 543] width 102 height 33
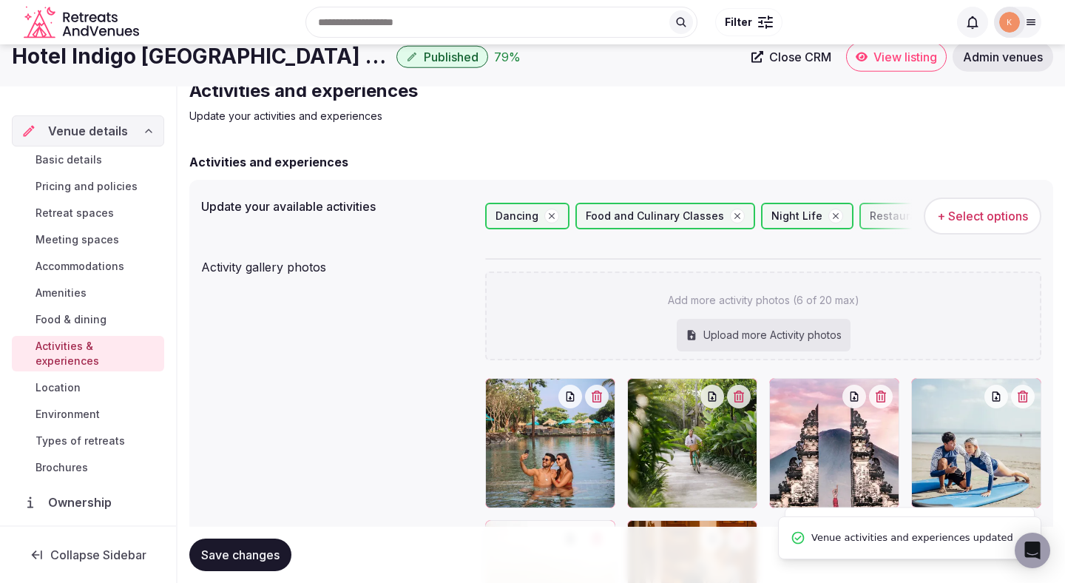
scroll to position [0, 0]
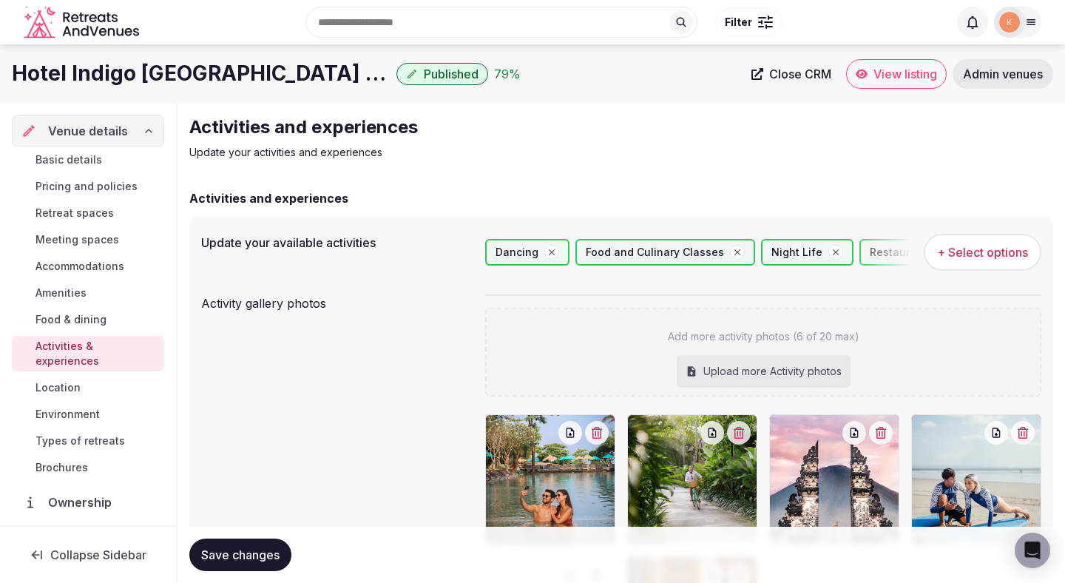
click at [62, 407] on span "Environment" at bounding box center [68, 414] width 64 height 15
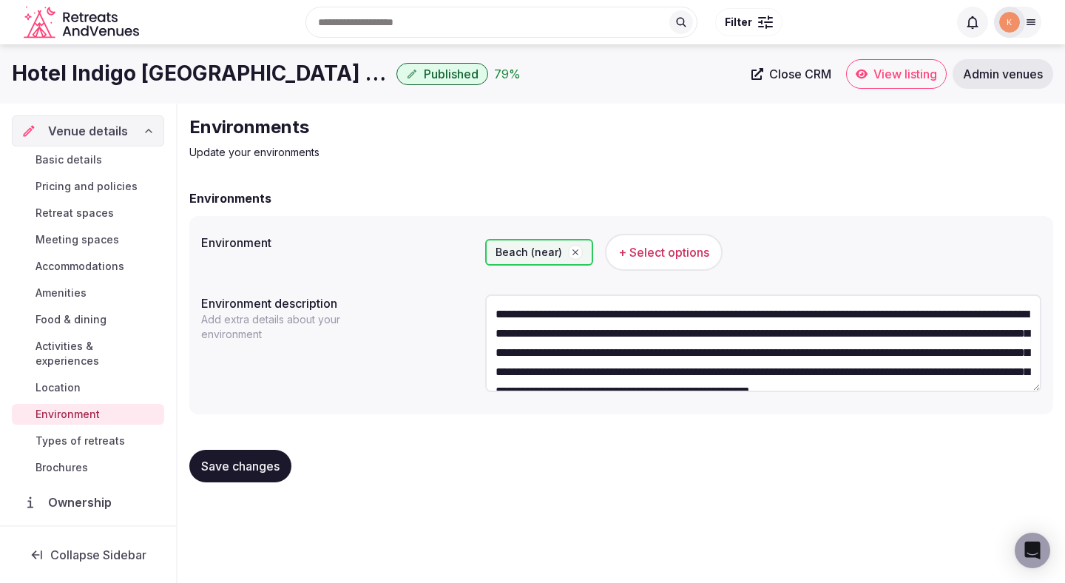
click at [84, 329] on link "Food & dining" at bounding box center [88, 319] width 152 height 21
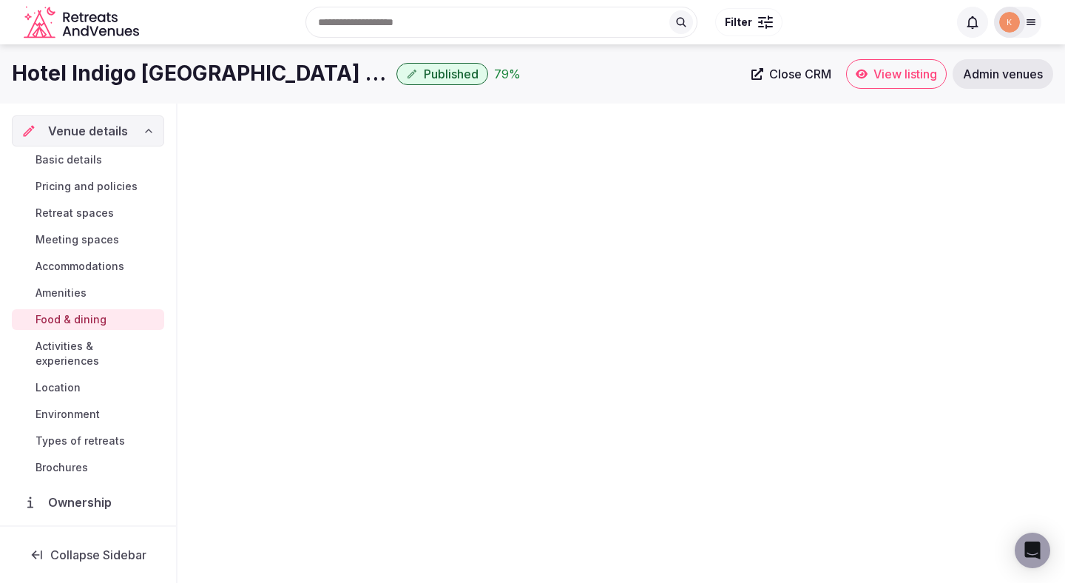
click at [78, 328] on link "Food & dining" at bounding box center [88, 319] width 152 height 21
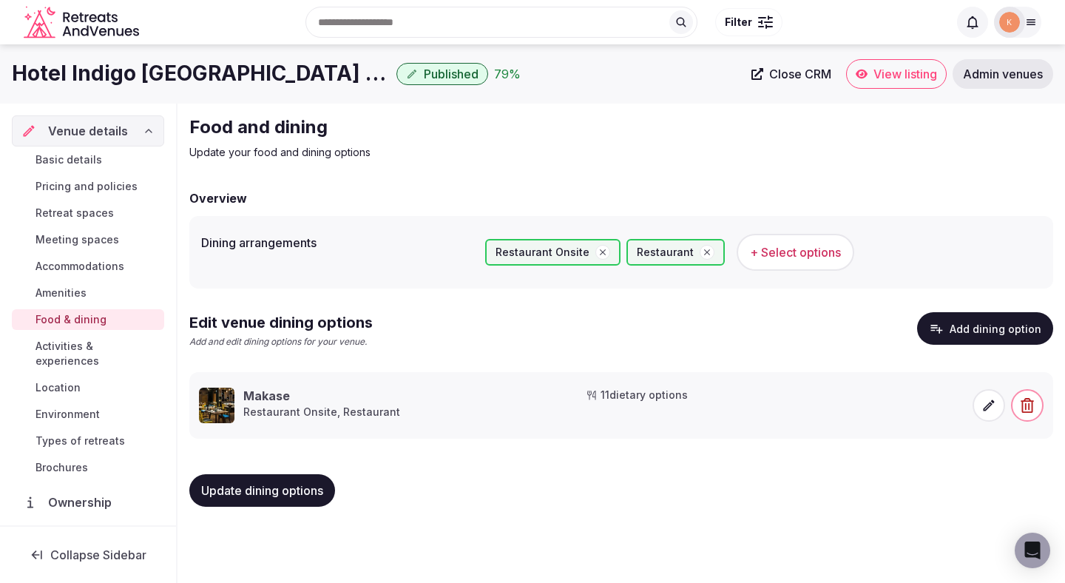
click at [104, 345] on span "Activities & experiences" at bounding box center [97, 354] width 123 height 30
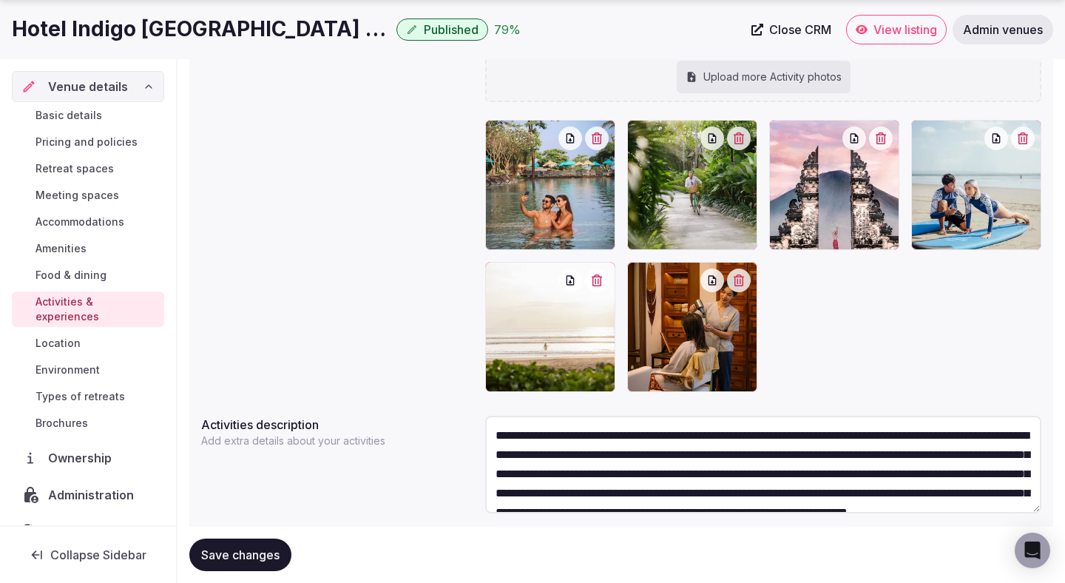
scroll to position [310, 0]
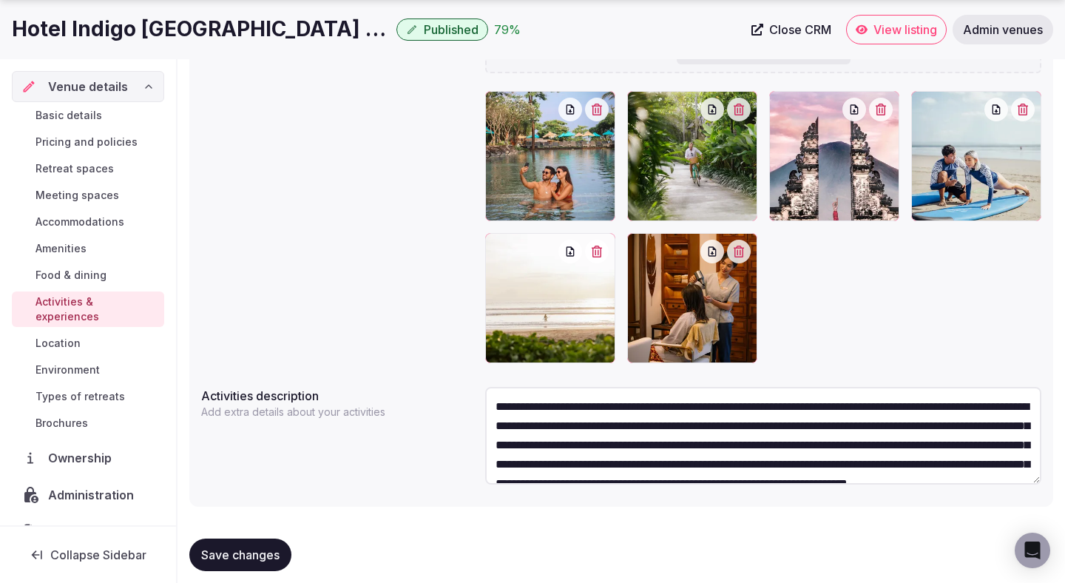
click at [151, 240] on link "Amenities" at bounding box center [88, 248] width 152 height 21
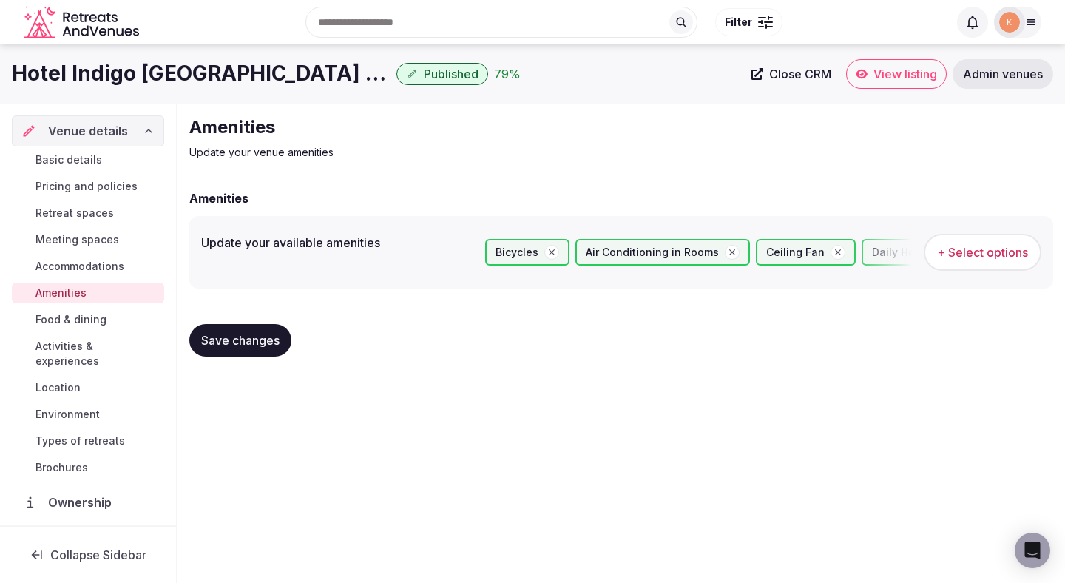
click at [95, 172] on div "Basic details Pricing and policies Retreat spaces Meeting spaces Accommodations…" at bounding box center [88, 313] width 152 height 334
click at [95, 173] on div "Basic details Pricing and policies Retreat spaces Meeting spaces Accommodations…" at bounding box center [88, 313] width 152 height 334
click at [95, 178] on link "Pricing and policies" at bounding box center [88, 186] width 152 height 21
click at [96, 182] on span "Pricing and policies" at bounding box center [87, 186] width 102 height 15
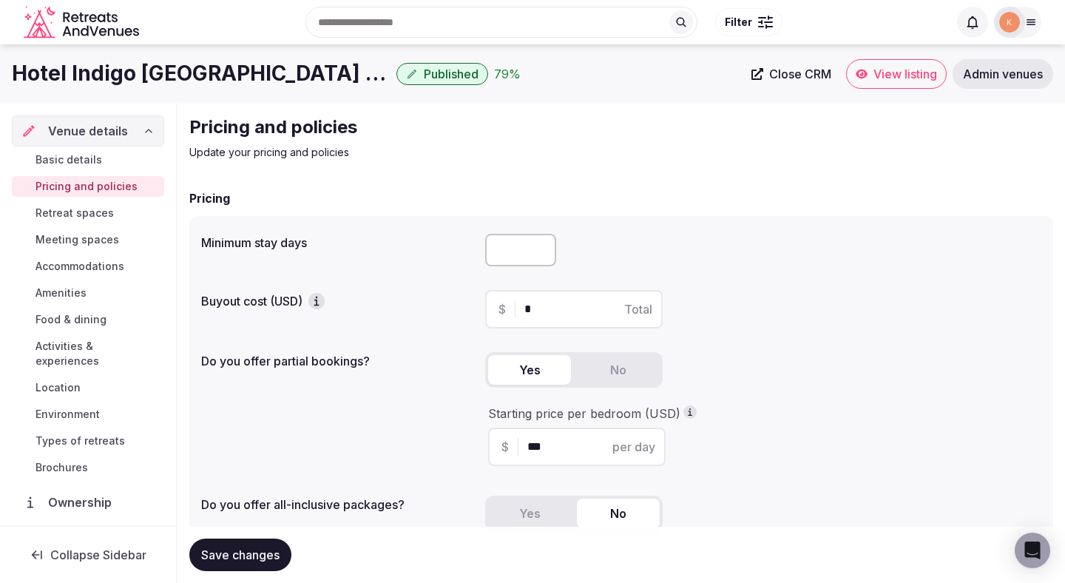
click at [892, 80] on span "View listing" at bounding box center [906, 74] width 64 height 15
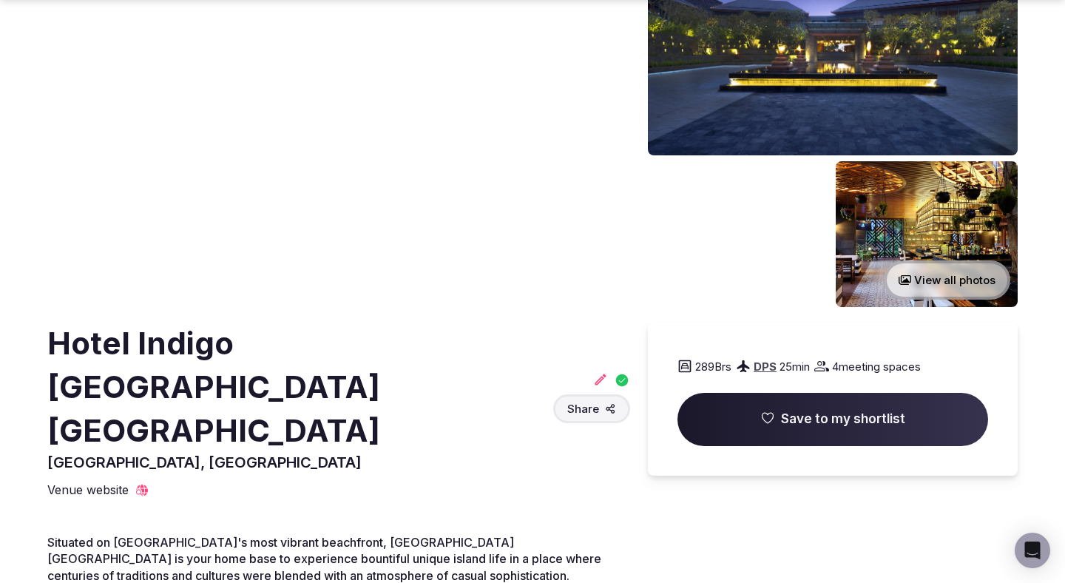
scroll to position [147, 0]
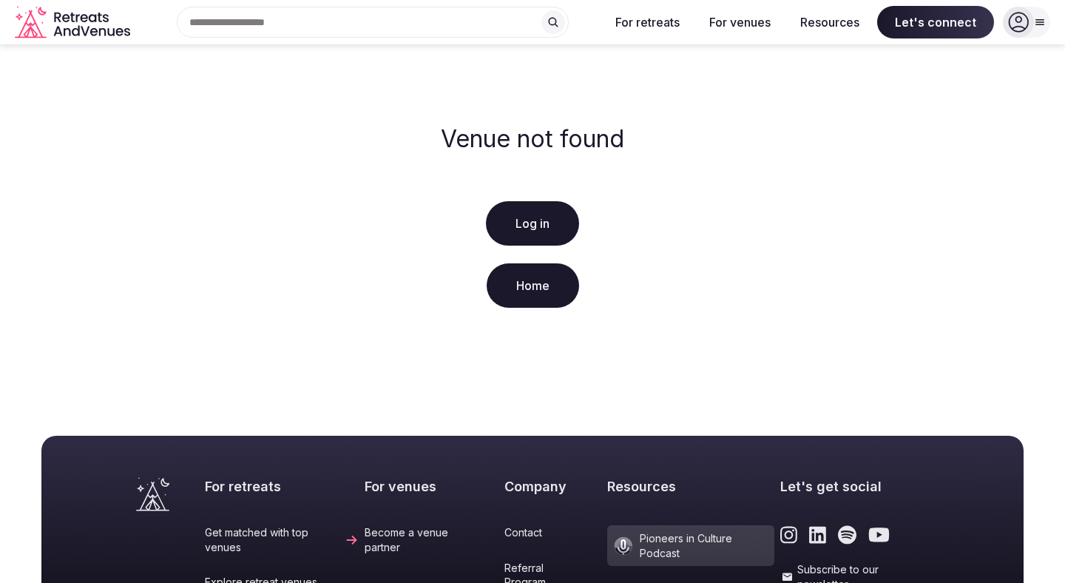
click at [528, 232] on link "Log in" at bounding box center [532, 223] width 93 height 44
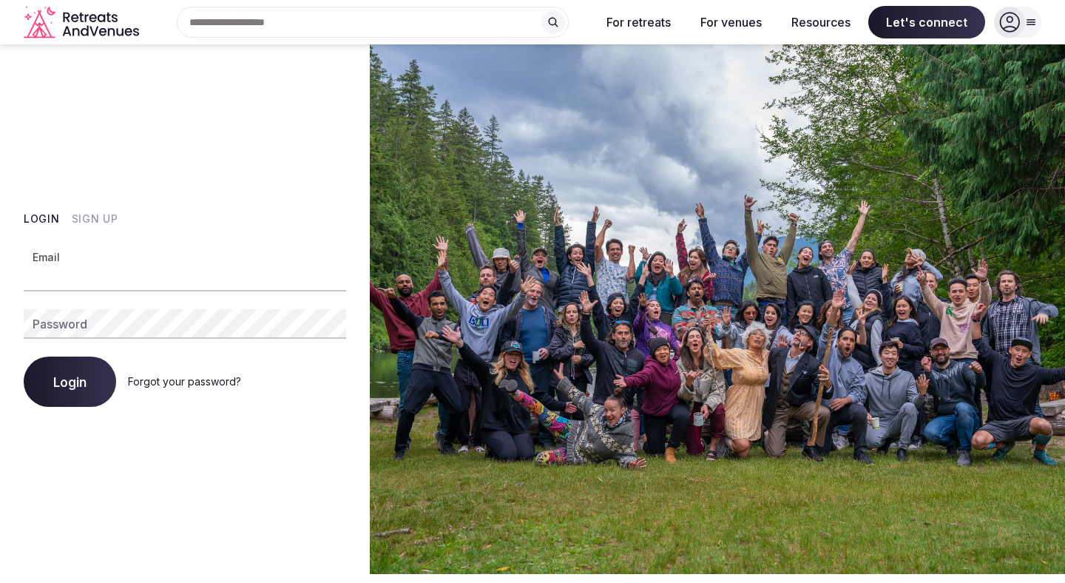
click at [316, 283] on input "Email" at bounding box center [185, 277] width 323 height 30
type input "**********"
click at [53, 388] on button "Login" at bounding box center [70, 382] width 92 height 50
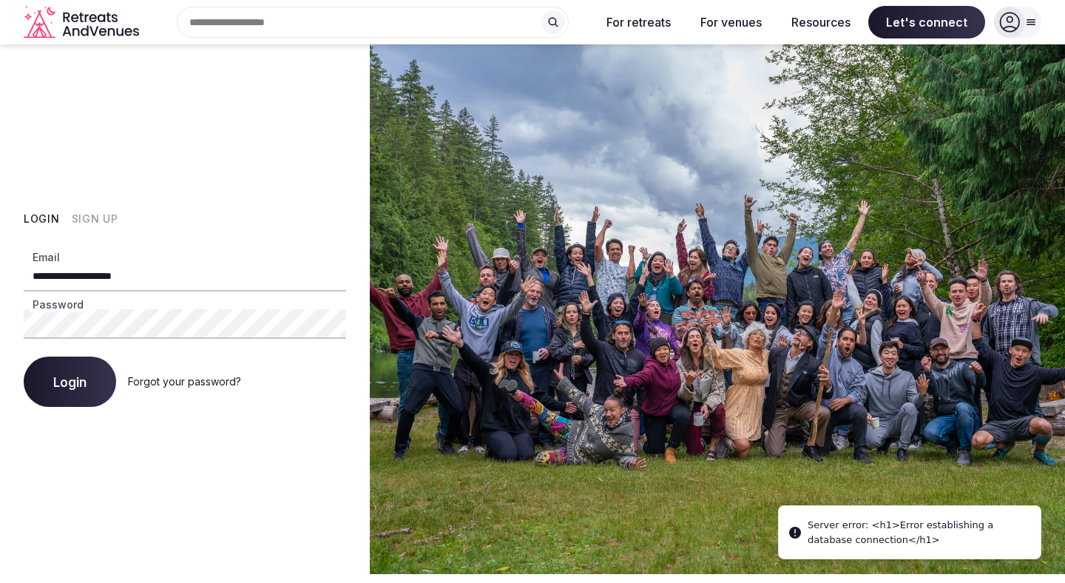
click at [53, 388] on button "Login" at bounding box center [70, 382] width 92 height 50
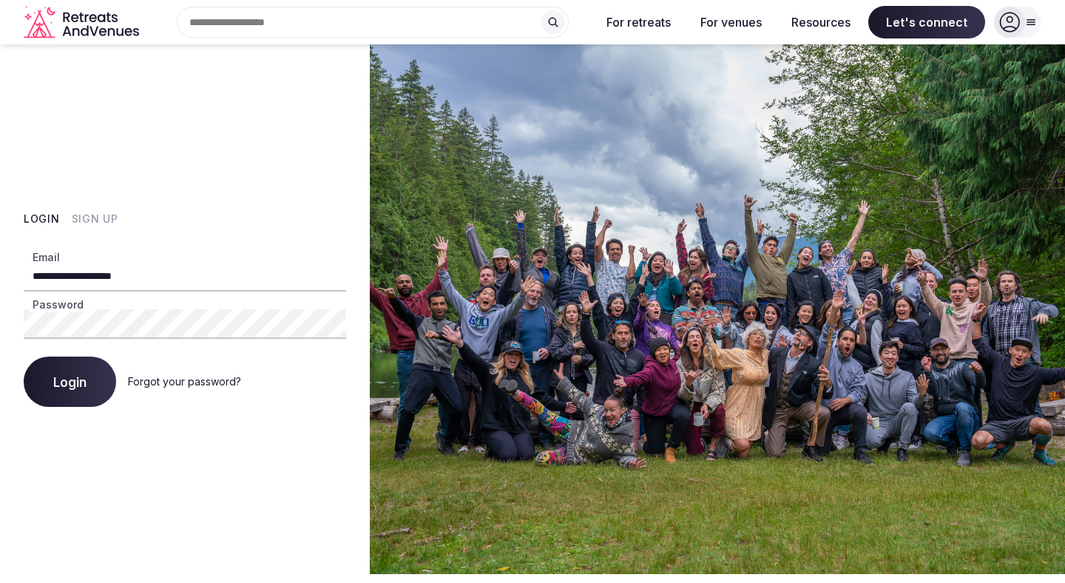
click at [85, 386] on span "Login" at bounding box center [69, 381] width 33 height 15
